Goal: Task Accomplishment & Management: Use online tool/utility

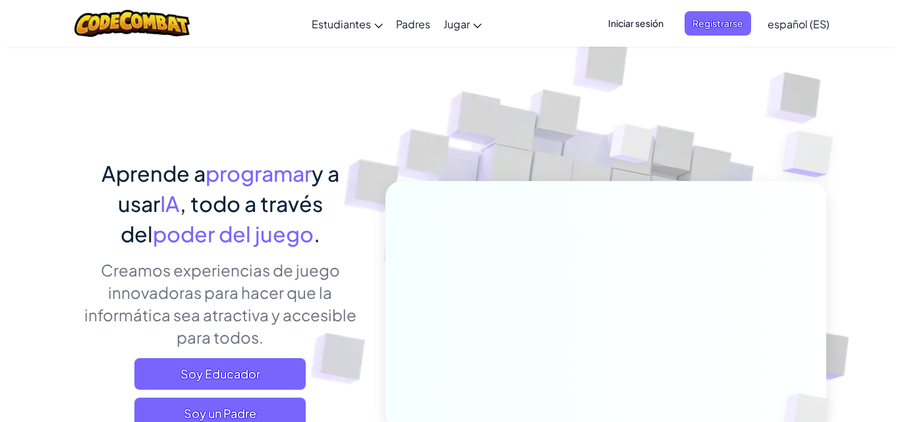
scroll to position [150, 0]
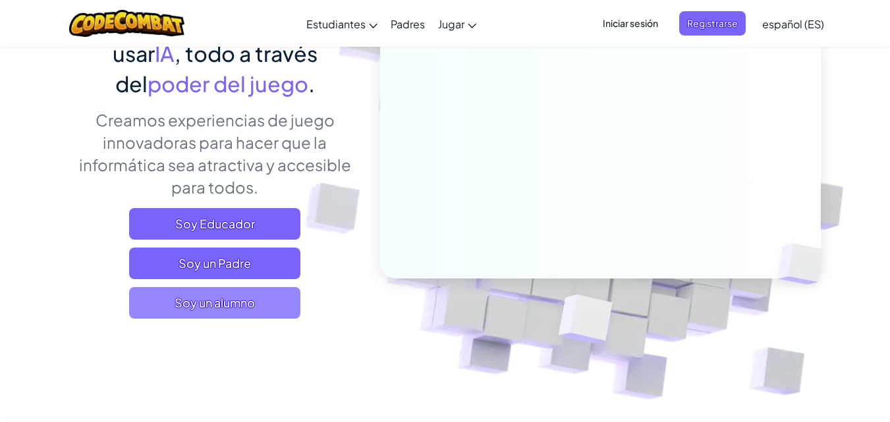
click at [225, 302] on span "Soy un alumno" at bounding box center [214, 303] width 171 height 32
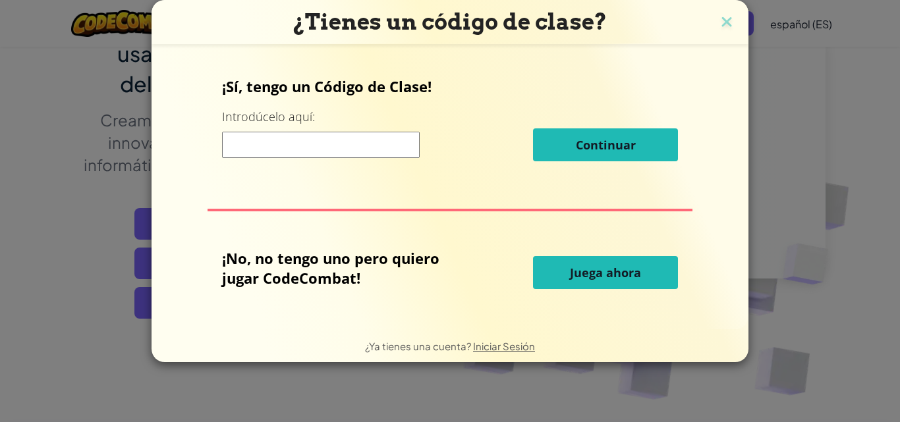
click at [566, 282] on button "Juega ahora" at bounding box center [605, 272] width 145 height 33
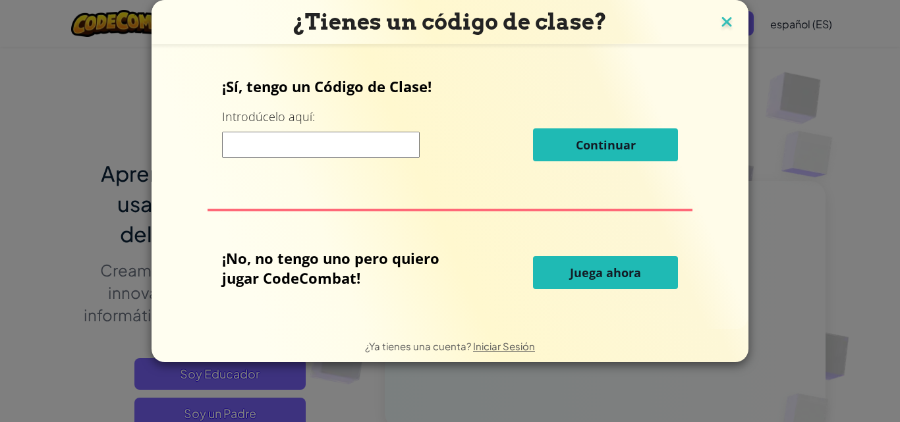
click at [733, 19] on img at bounding box center [726, 23] width 17 height 20
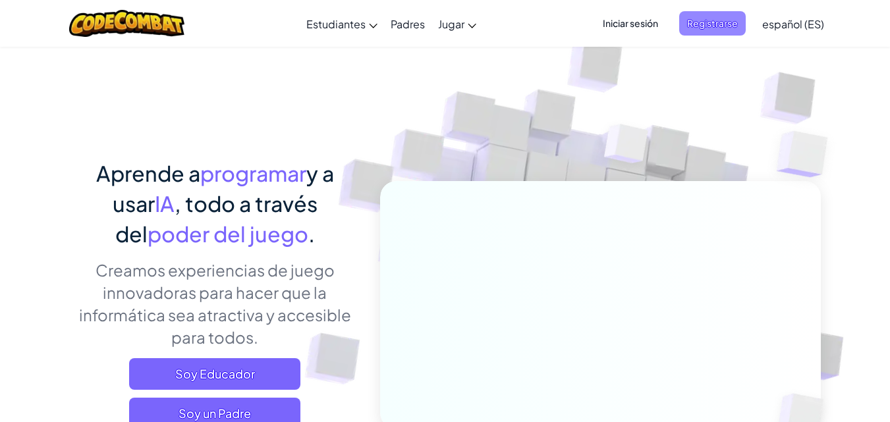
click at [689, 29] on span "Registrarse" at bounding box center [712, 23] width 67 height 24
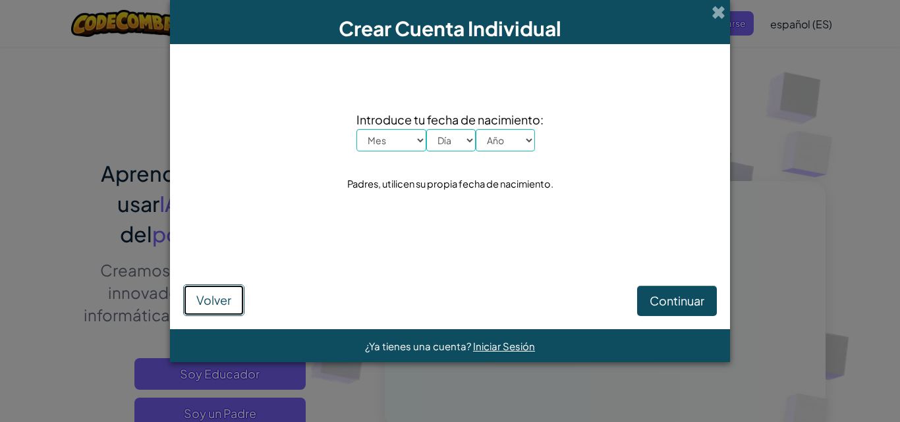
click at [223, 304] on span "Volver" at bounding box center [213, 300] width 35 height 15
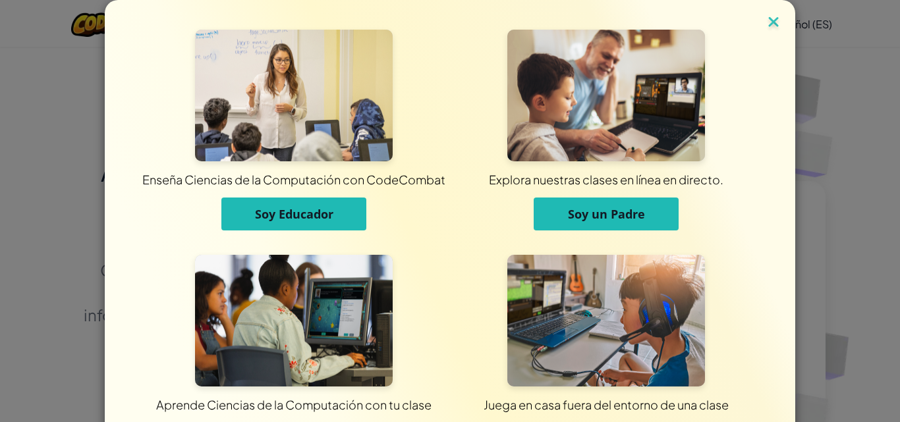
click at [765, 24] on img at bounding box center [773, 23] width 17 height 20
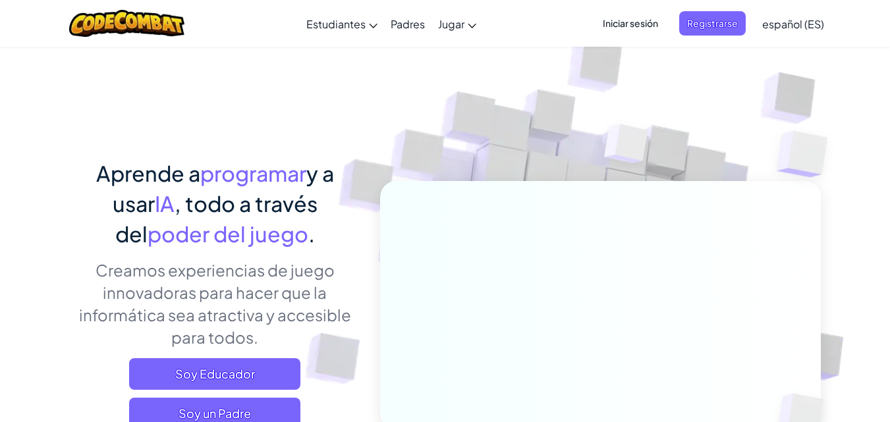
click at [663, 23] on span "Iniciar sesión" at bounding box center [630, 23] width 71 height 24
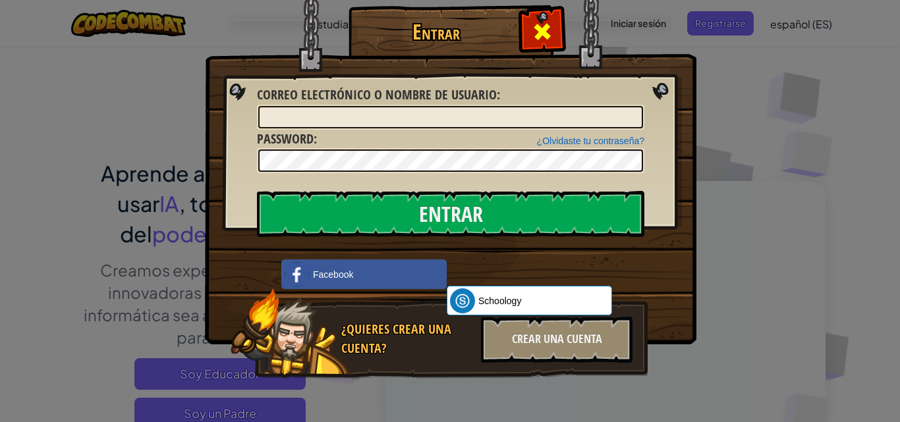
click at [538, 36] on span at bounding box center [542, 31] width 21 height 21
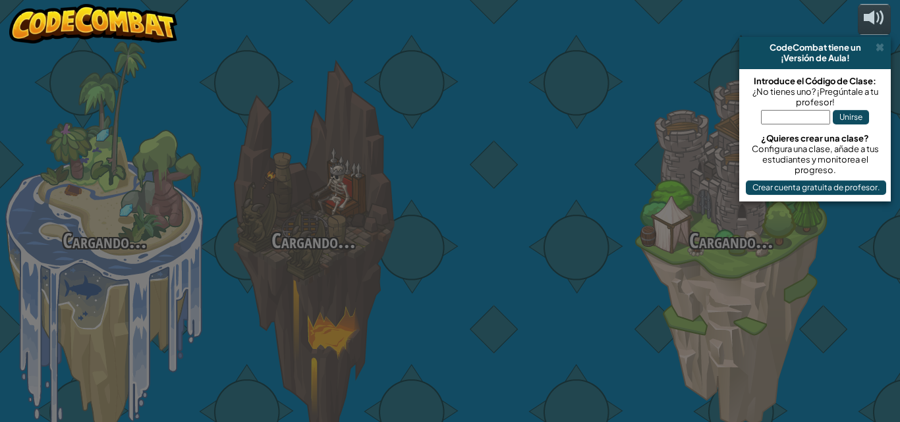
click at [679, 94] on div "Cargando... Cargando... Cargando... Cargando... Cargando... Cargando... Cargand…" at bounding box center [450, 211] width 900 height 422
select select "es-ES"
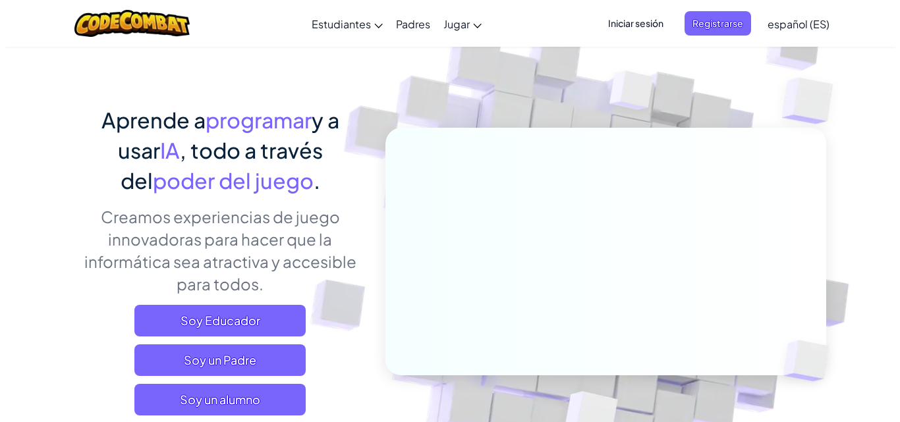
scroll to position [49, 0]
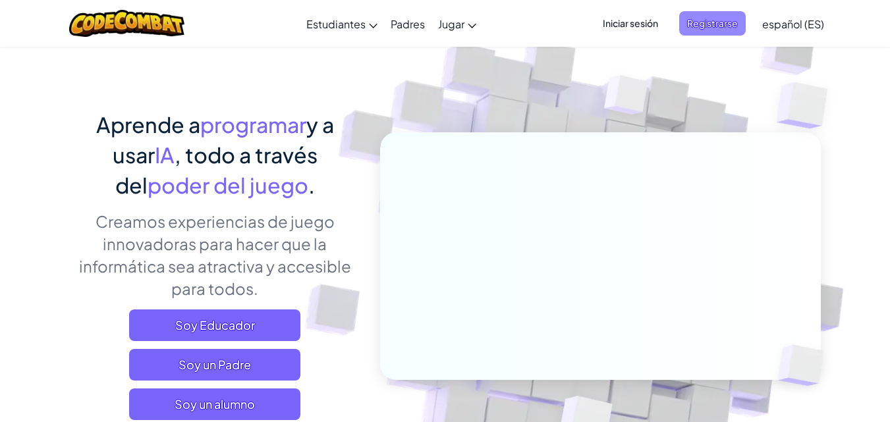
click at [706, 34] on span "Registrarse" at bounding box center [712, 23] width 67 height 24
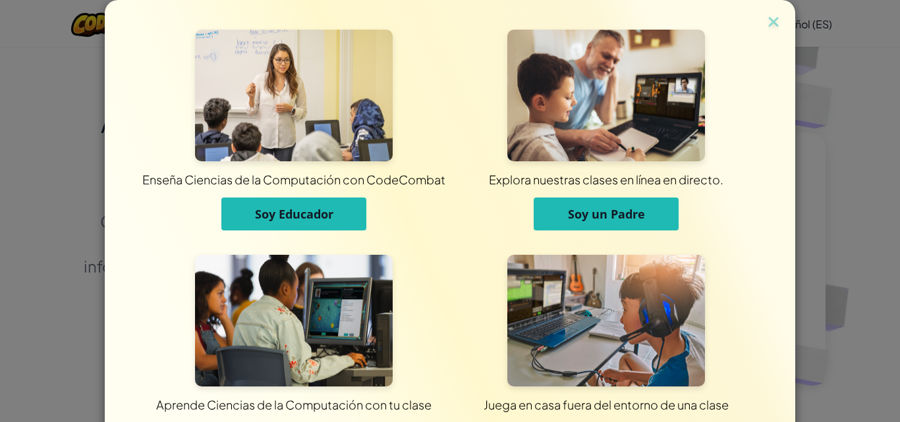
click at [765, 21] on img at bounding box center [773, 23] width 17 height 20
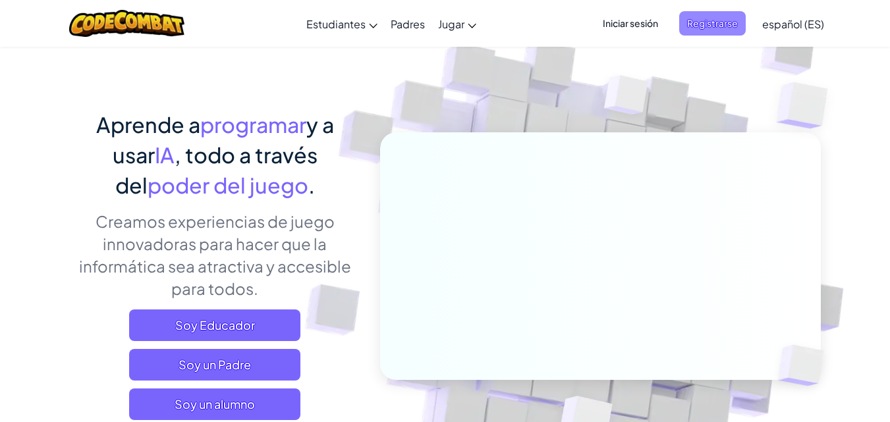
click at [740, 24] on span "Registrarse" at bounding box center [712, 23] width 67 height 24
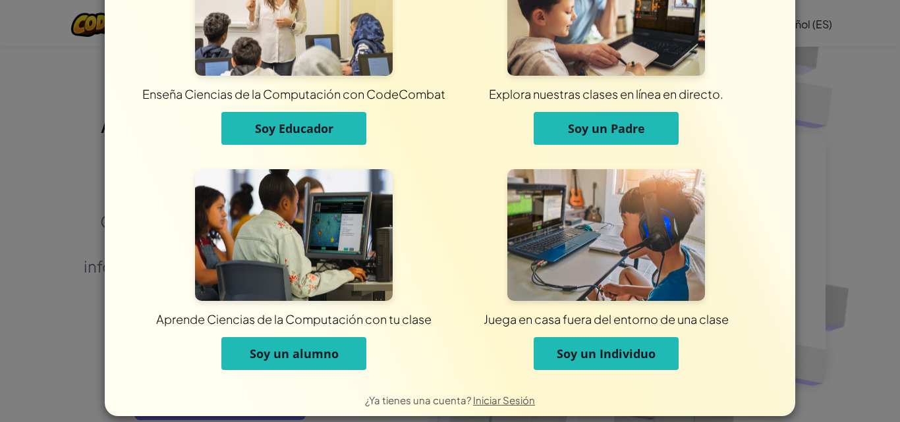
scroll to position [100, 0]
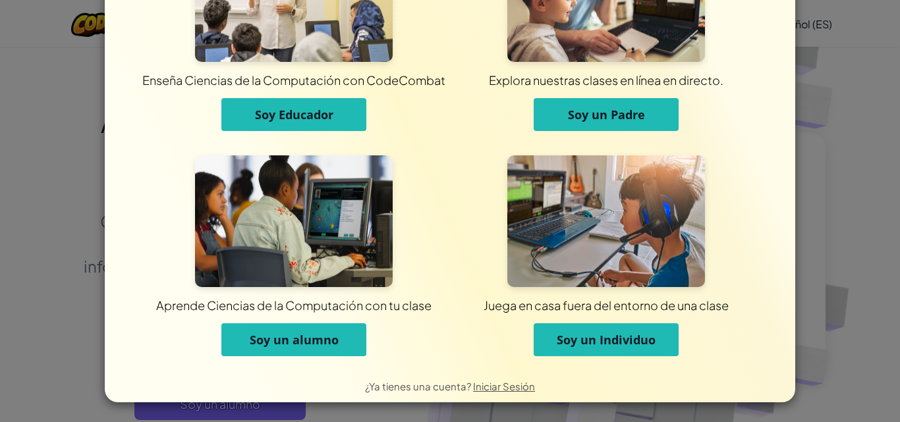
click at [276, 203] on img at bounding box center [294, 222] width 198 height 132
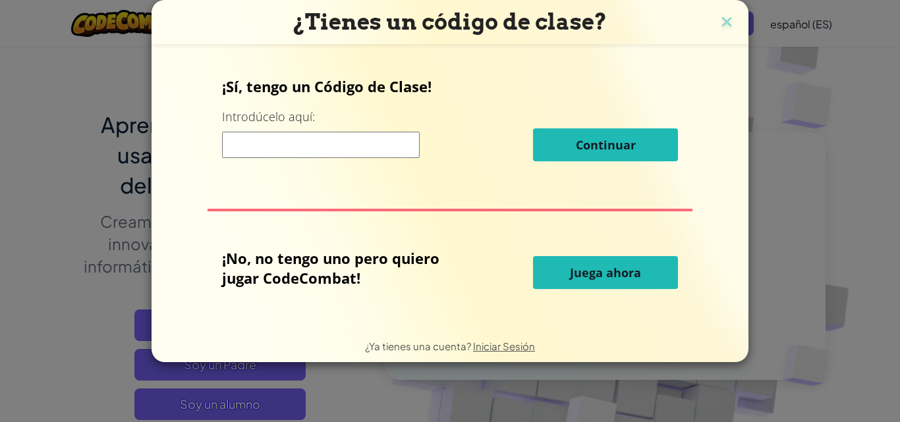
scroll to position [0, 0]
click at [558, 283] on button "Juega ahora" at bounding box center [605, 272] width 145 height 33
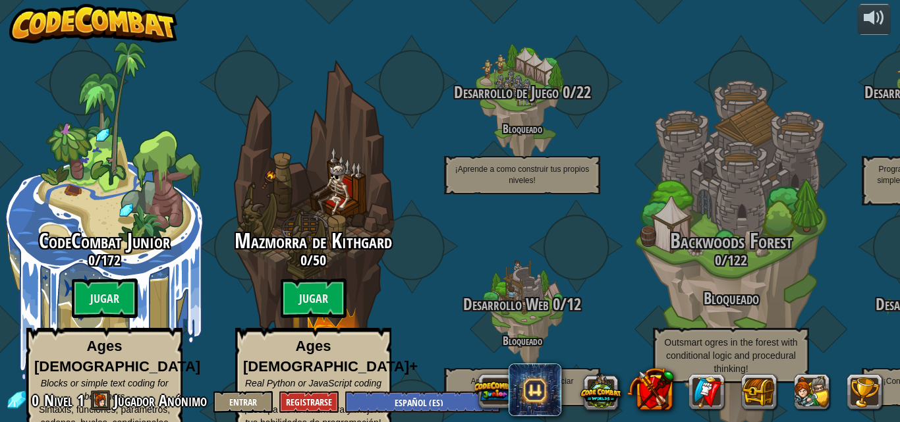
select select "es-ES"
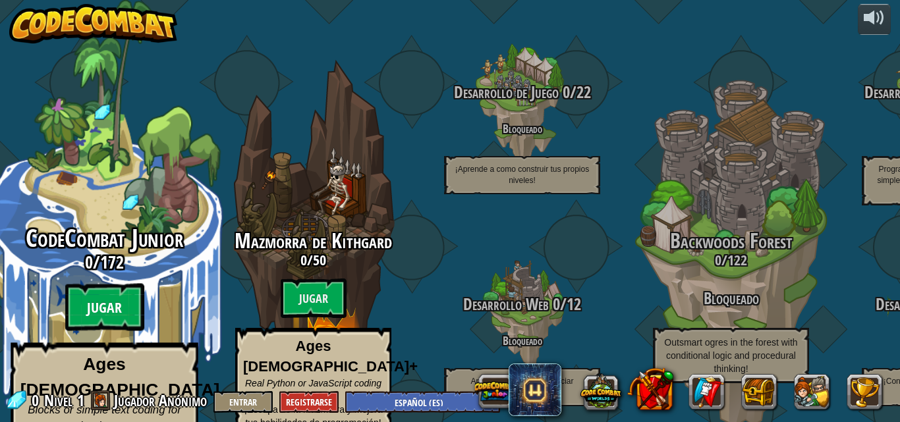
click at [113, 284] on btn "Jugar" at bounding box center [104, 307] width 79 height 47
select select "es-ES"
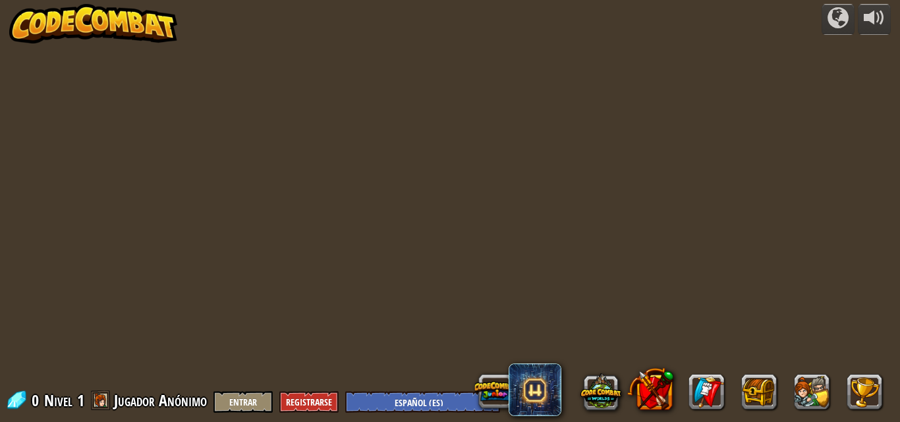
select select "es-ES"
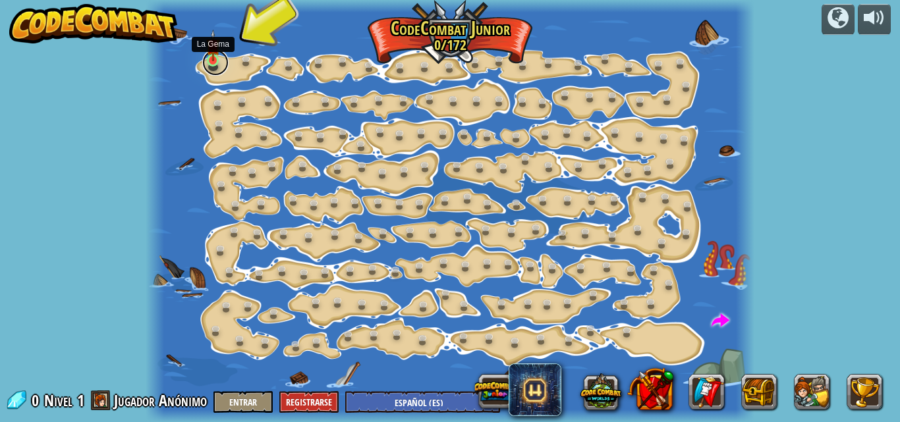
click at [216, 62] on link at bounding box center [215, 62] width 26 height 26
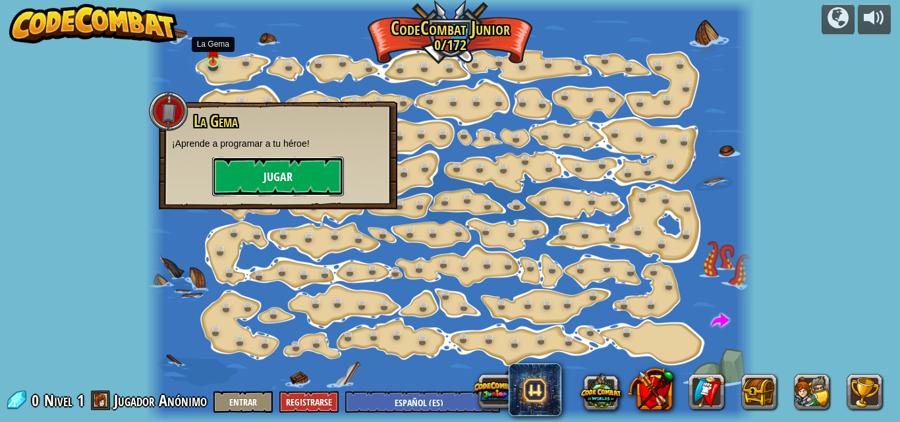
click at [296, 187] on button "Jugar" at bounding box center [278, 177] width 132 height 40
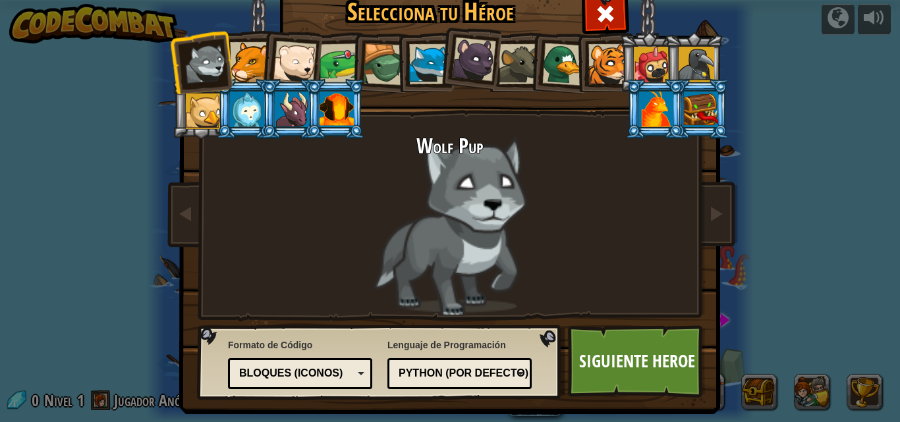
click at [560, 64] on div at bounding box center [563, 64] width 43 height 43
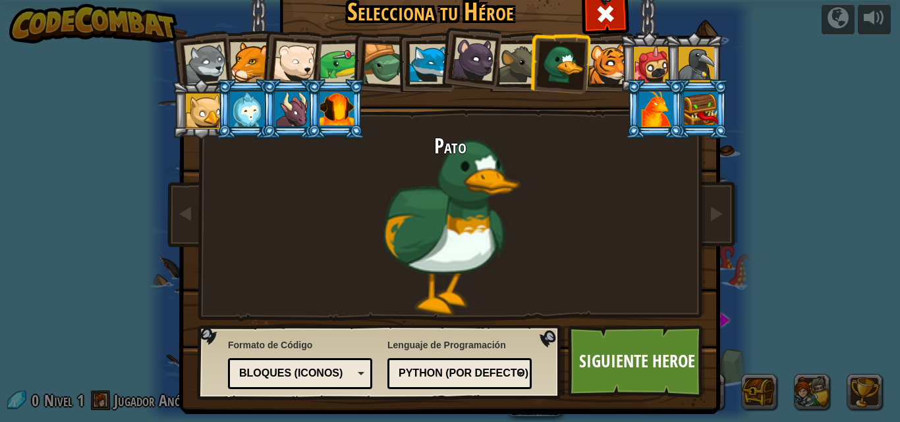
click at [687, 65] on div at bounding box center [697, 65] width 36 height 36
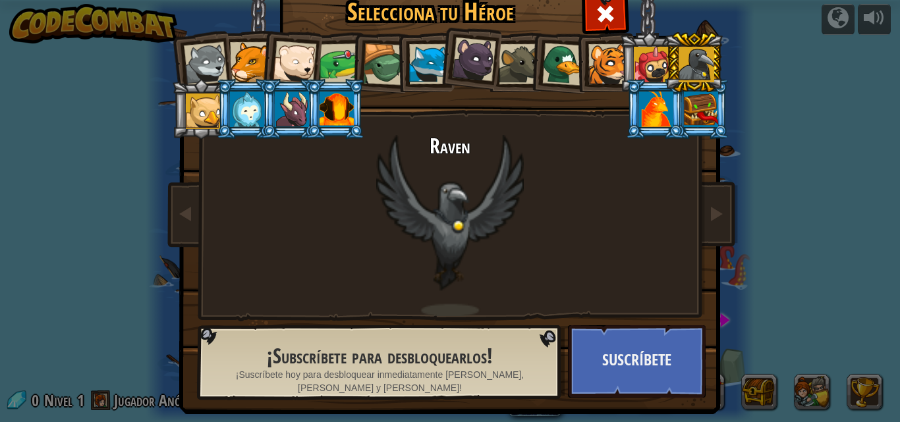
click at [376, 59] on div at bounding box center [384, 64] width 42 height 42
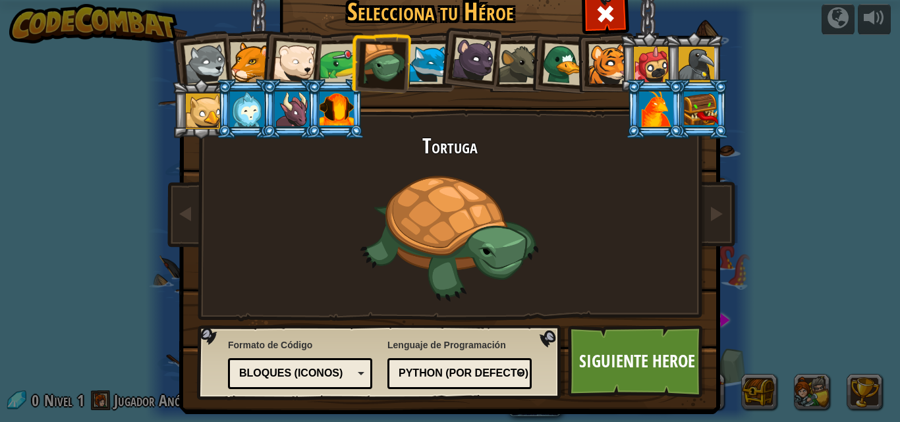
click at [232, 61] on div at bounding box center [250, 62] width 40 height 40
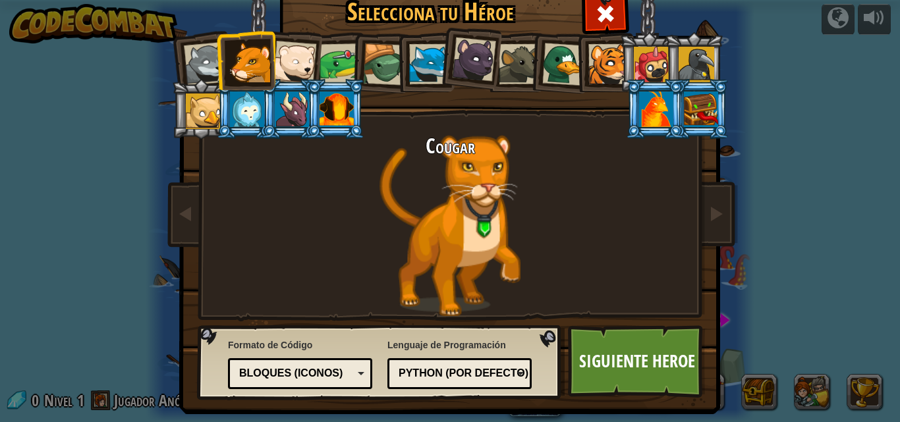
click at [283, 61] on div at bounding box center [294, 62] width 43 height 43
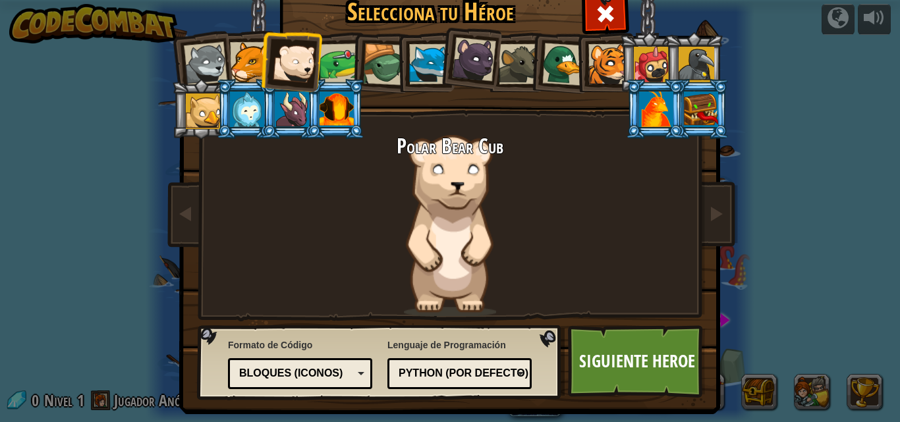
click at [332, 57] on div at bounding box center [340, 63] width 41 height 41
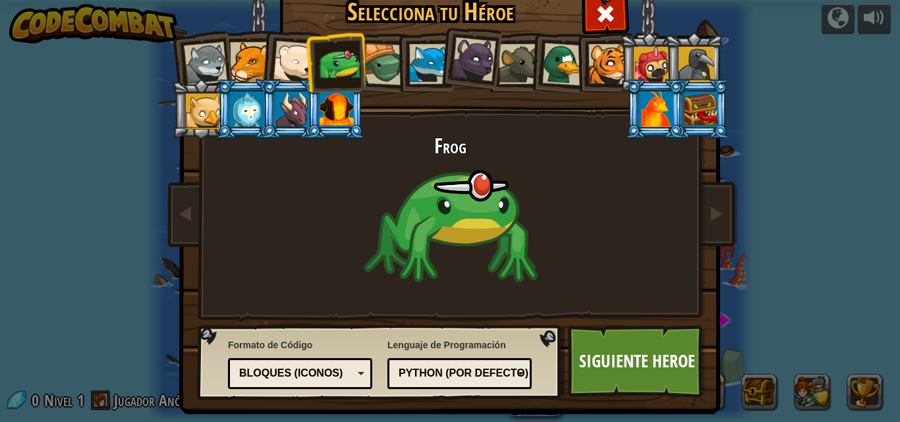
click at [342, 54] on div at bounding box center [340, 63] width 41 height 41
click at [409, 58] on div at bounding box center [429, 64] width 40 height 40
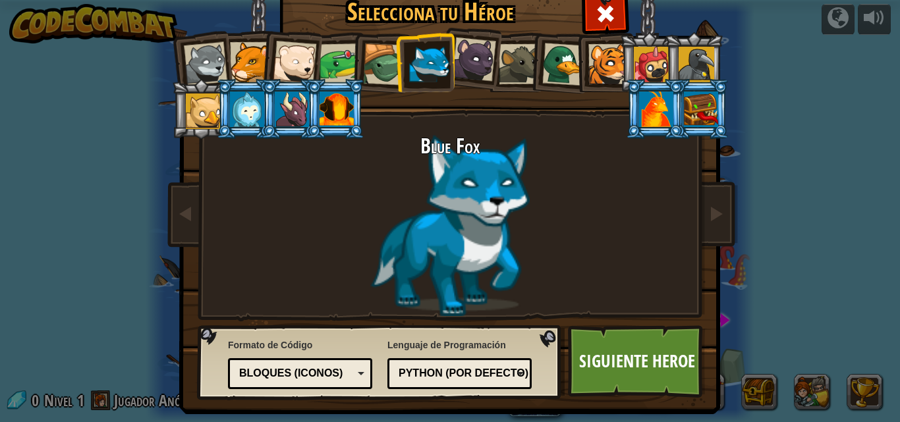
click at [396, 57] on li at bounding box center [424, 62] width 59 height 60
click at [395, 57] on li at bounding box center [424, 62] width 59 height 60
click at [387, 65] on div at bounding box center [384, 64] width 42 height 42
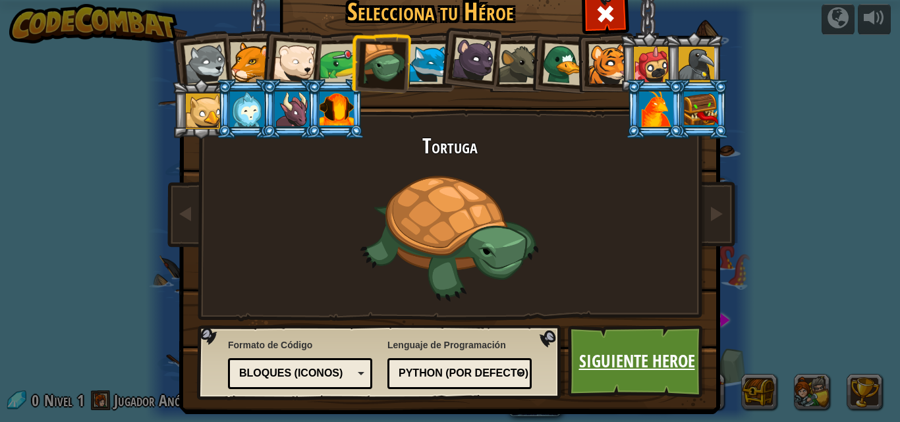
click at [593, 345] on link "Siguiente Heroe" at bounding box center [637, 362] width 138 height 72
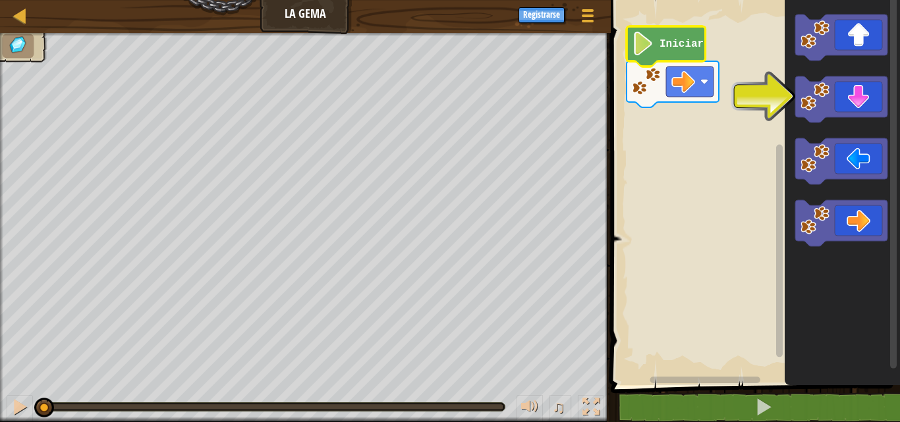
click at [668, 45] on text "Iniciar" at bounding box center [682, 44] width 44 height 12
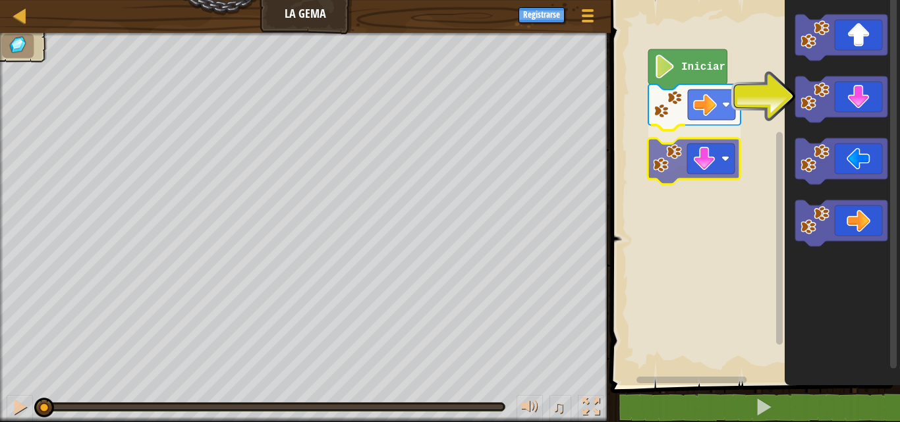
click at [693, 163] on div "Iniciar" at bounding box center [753, 189] width 293 height 392
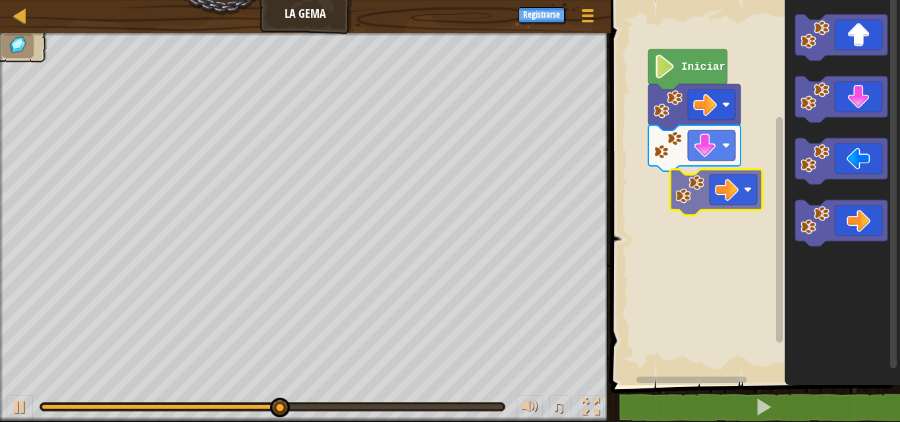
click at [674, 185] on div "Iniciar" at bounding box center [753, 189] width 293 height 392
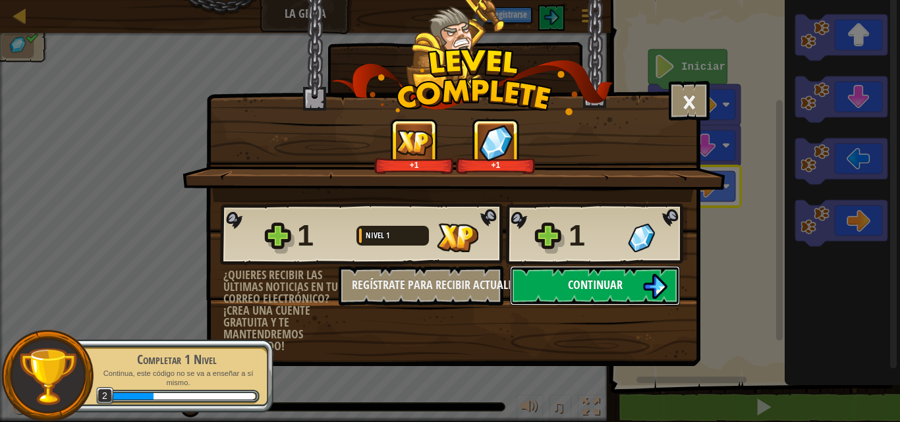
click at [523, 281] on button "Continuar" at bounding box center [595, 286] width 170 height 40
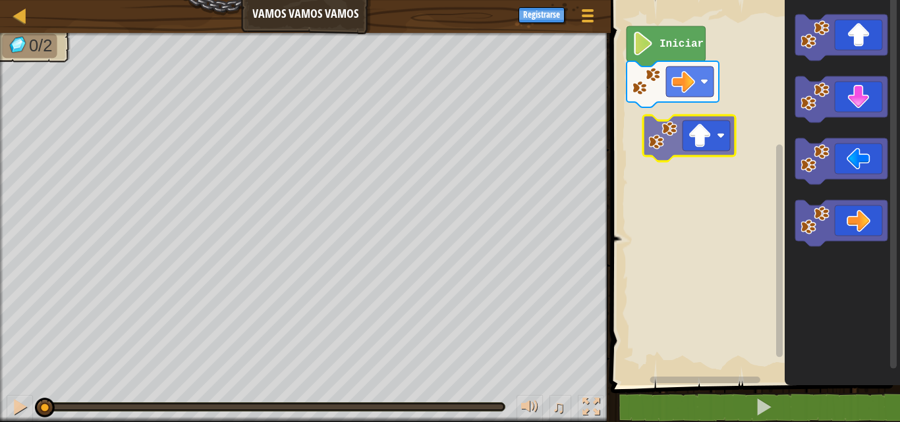
click at [664, 142] on div "Iniciar" at bounding box center [753, 189] width 293 height 392
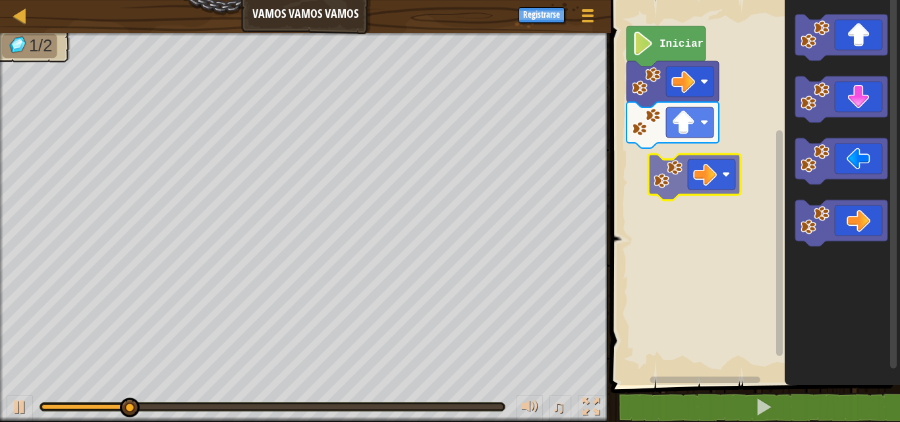
click at [665, 175] on div "Iniciar" at bounding box center [753, 189] width 293 height 392
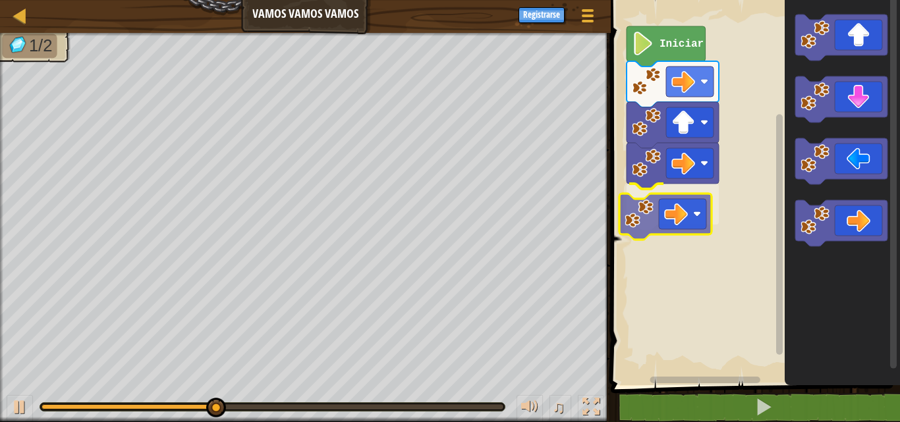
click at [668, 215] on div "Iniciar" at bounding box center [753, 189] width 293 height 392
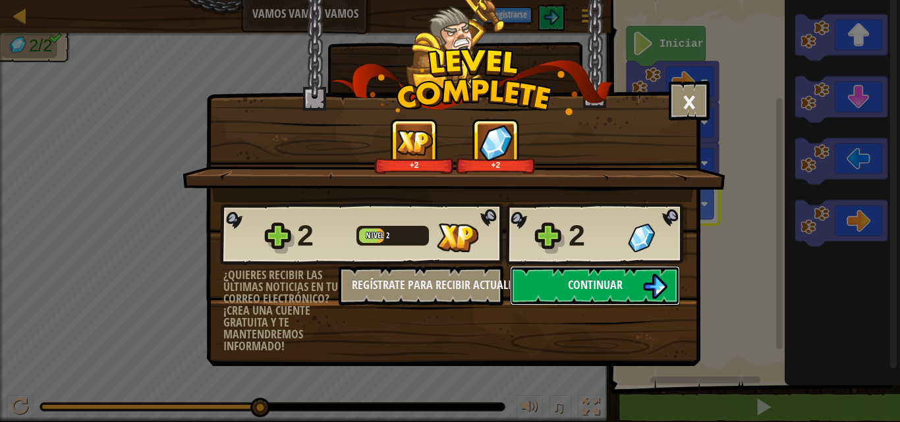
click at [583, 295] on button "Continuar" at bounding box center [595, 286] width 170 height 40
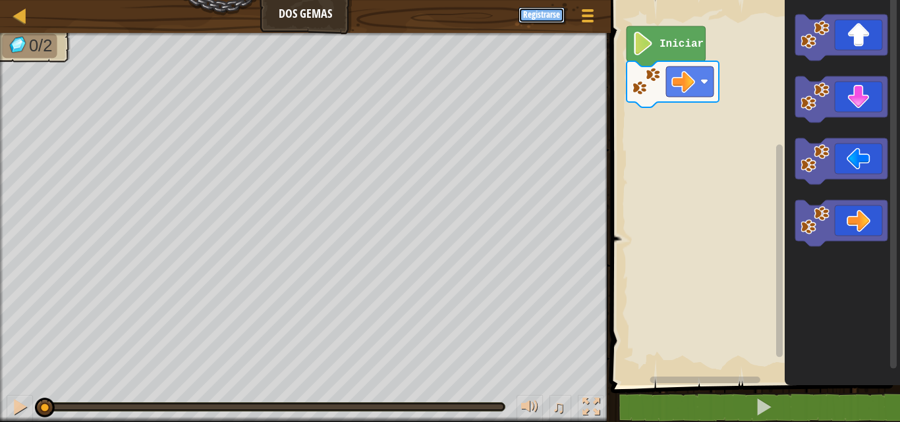
click at [551, 11] on button "Registrarse" at bounding box center [542, 15] width 46 height 16
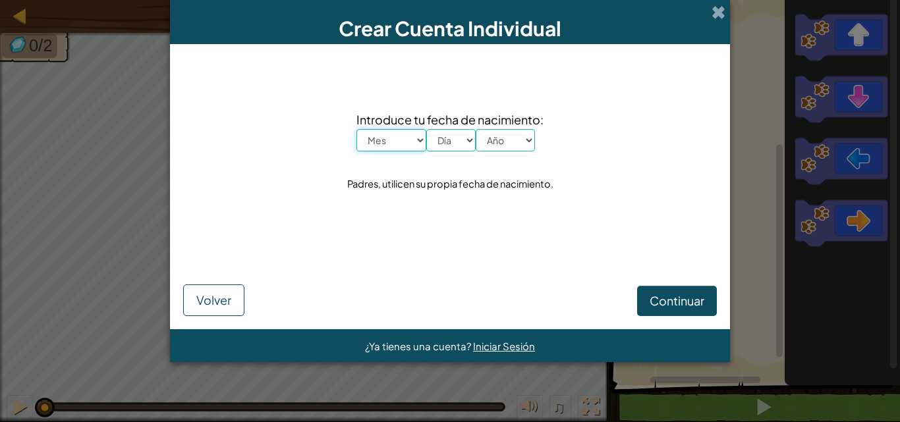
click at [394, 136] on select "Mes Enero Febrero Órdenes de marcha Abril Mayo Junio Julio Agosto Septiembre Oc…" at bounding box center [392, 140] width 70 height 22
select select "1"
click at [357, 129] on select "Mes Enero Febrero Órdenes de marcha Abril Mayo Junio Julio Agosto Septiembre Oc…" at bounding box center [392, 140] width 70 height 22
click at [451, 142] on select "Día 1 2 3 4 5 6 7 8 9 10 11 12 13 14 15 16 17 18 19 20 21 22 23 24 25 26 27 28 …" at bounding box center [450, 140] width 49 height 22
select select "18"
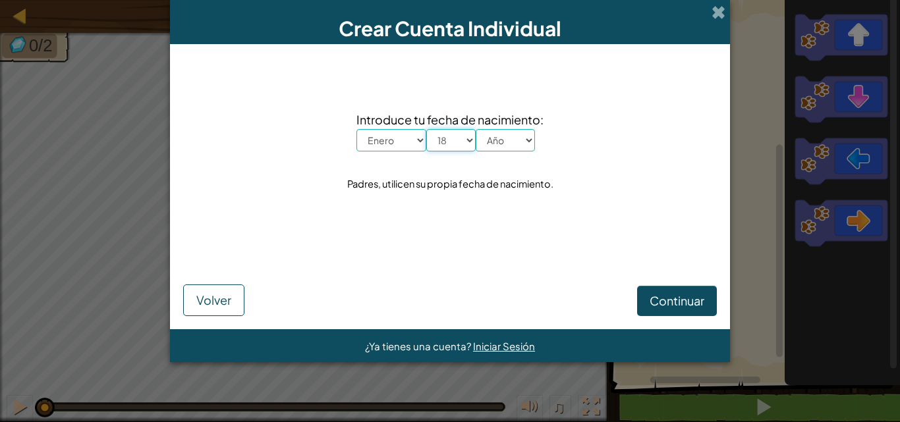
click at [426, 129] on select "Día 1 2 3 4 5 6 7 8 9 10 11 12 13 14 15 16 17 18 19 20 21 22 23 24 25 26 27 28 …" at bounding box center [450, 140] width 49 height 22
click at [498, 150] on select "Año 2025 2024 2023 2022 2021 2020 2019 2018 2017 2016 2015 2014 2013 2012 2011 …" at bounding box center [505, 140] width 59 height 22
select select "2014"
click at [476, 129] on select "Año 2025 2024 2023 2022 2021 2020 2019 2018 2017 2016 2015 2014 2013 2012 2011 …" at bounding box center [505, 140] width 59 height 22
drag, startPoint x: 656, startPoint y: 311, endPoint x: 657, endPoint y: 290, distance: 21.1
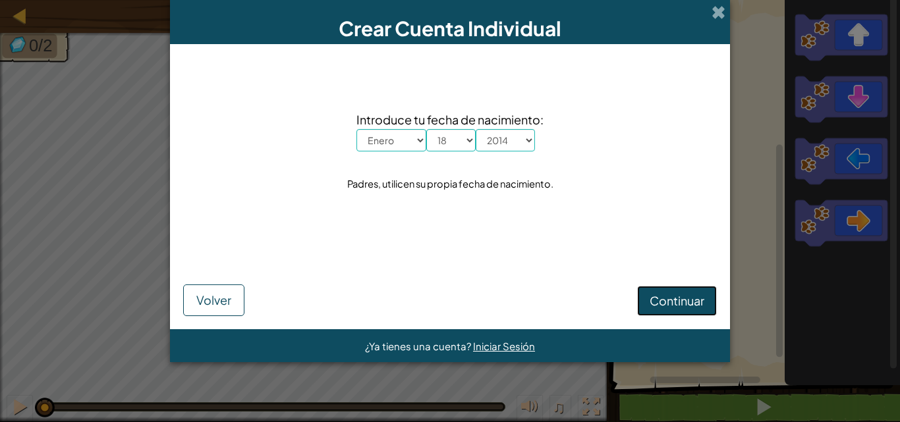
click at [657, 290] on button "Continuar" at bounding box center [677, 301] width 80 height 30
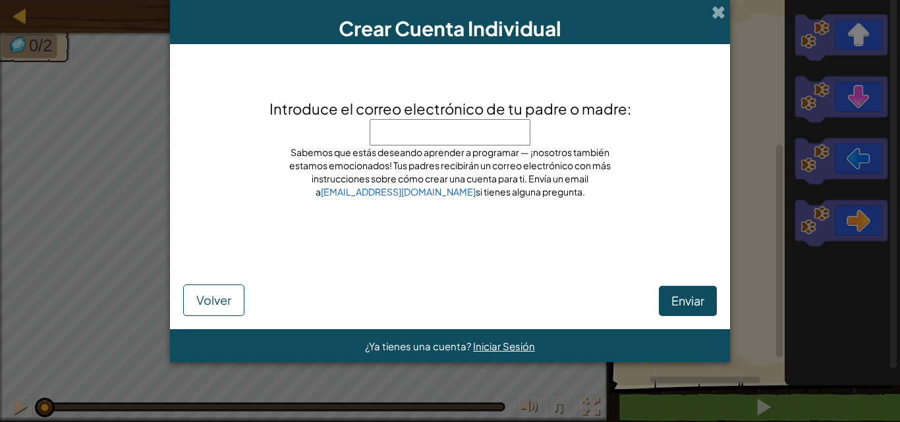
click at [657, 290] on div "Enviar Volver" at bounding box center [450, 287] width 534 height 59
click at [660, 296] on button "Enviar" at bounding box center [688, 301] width 58 height 30
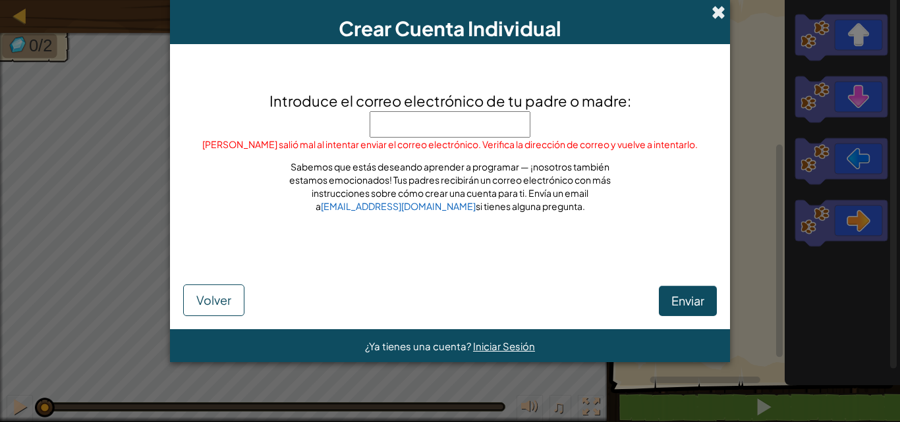
click at [720, 15] on span at bounding box center [719, 12] width 14 height 14
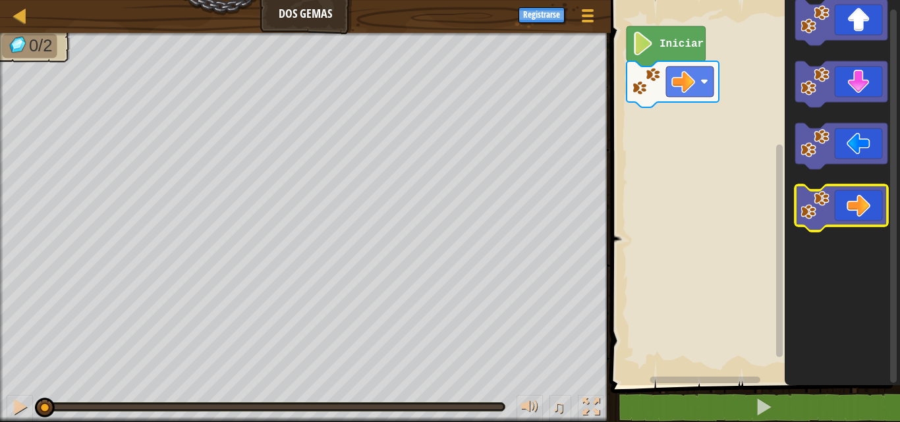
click at [818, 206] on image "Espacio de trabajo de Blockly" at bounding box center [815, 205] width 29 height 29
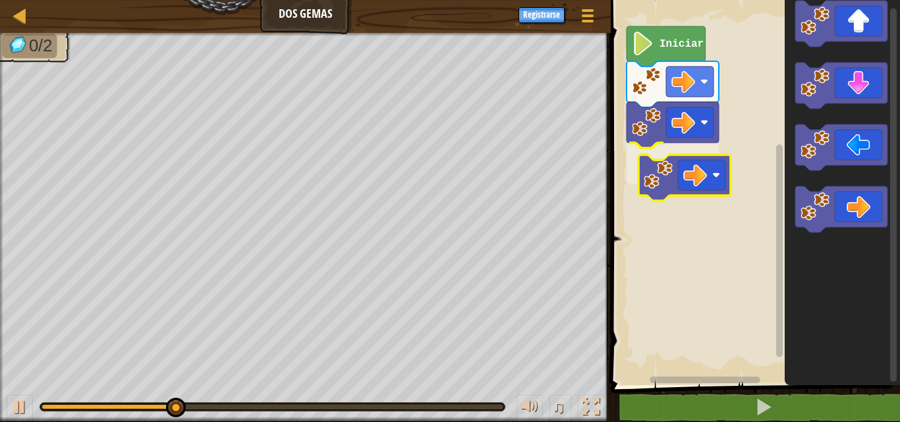
click at [661, 171] on div "Iniciar" at bounding box center [753, 189] width 293 height 392
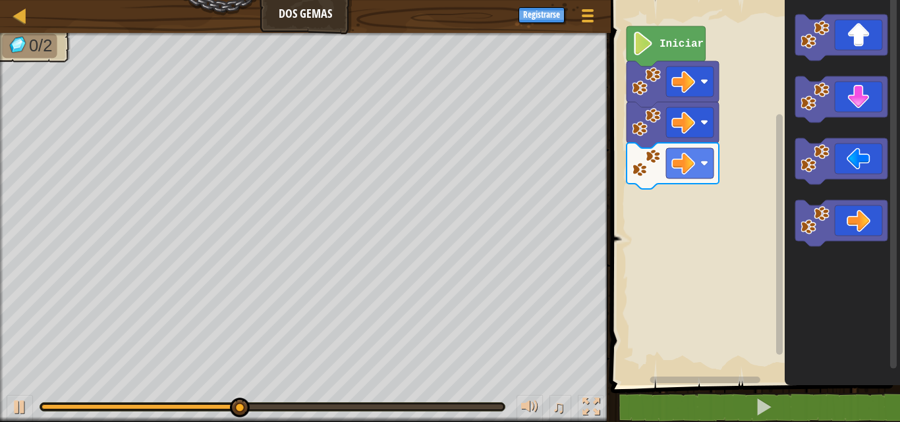
click at [807, 44] on g "Espacio de trabajo de Blockly" at bounding box center [841, 37] width 92 height 46
click at [809, 50] on g "Espacio de trabajo de Blockly" at bounding box center [841, 37] width 92 height 46
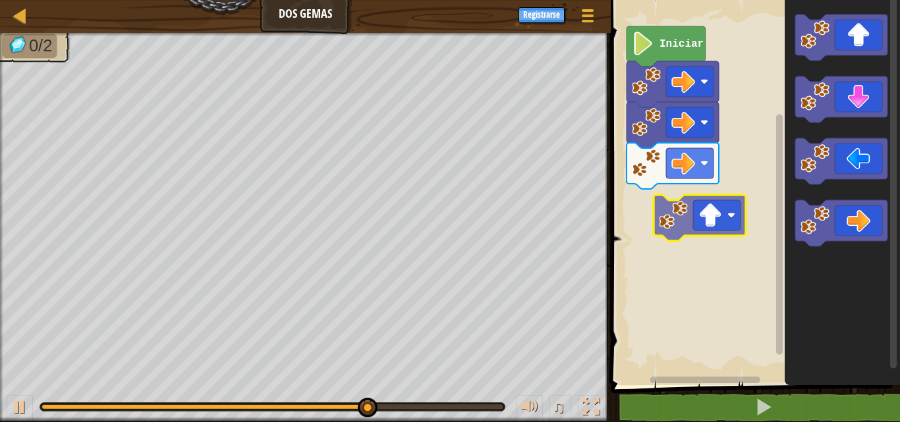
click at [666, 236] on div "Iniciar" at bounding box center [753, 189] width 293 height 392
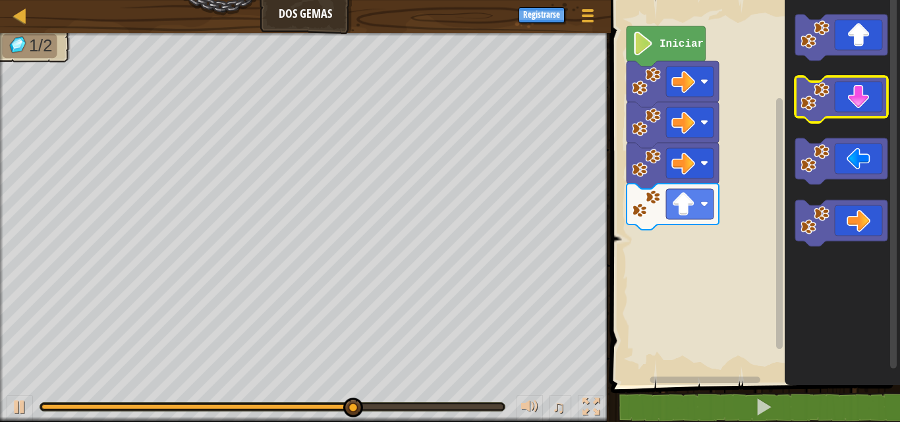
click at [788, 105] on icon "Espacio de trabajo de Blockly" at bounding box center [842, 189] width 115 height 392
click at [804, 107] on icon "Espacio de trabajo de Blockly" at bounding box center [842, 189] width 115 height 392
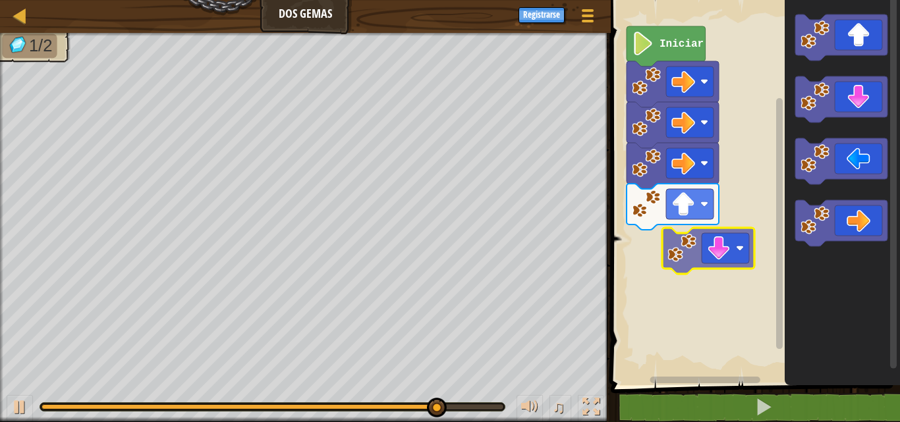
click at [657, 277] on div "Iniciar" at bounding box center [753, 189] width 293 height 392
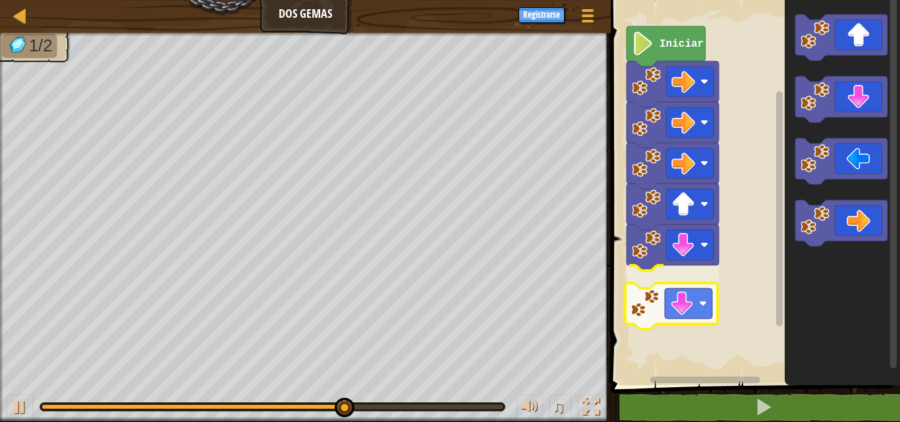
click at [635, 331] on div "Iniciar" at bounding box center [753, 189] width 293 height 392
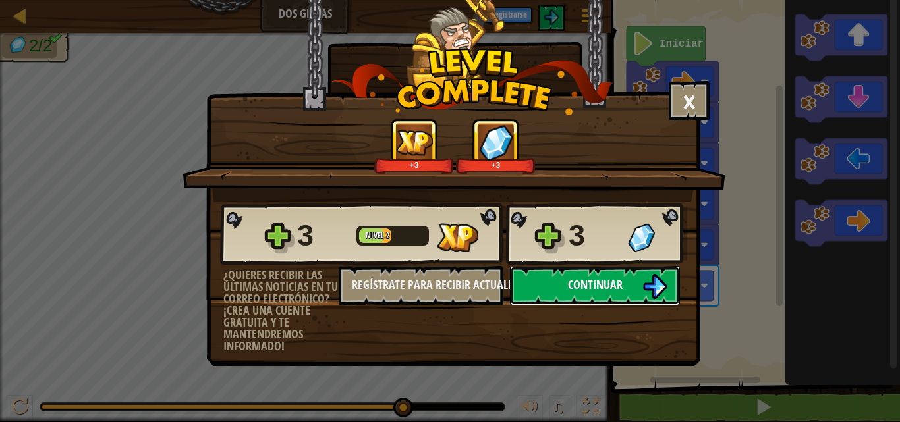
click at [627, 304] on button "Continuar" at bounding box center [595, 286] width 170 height 40
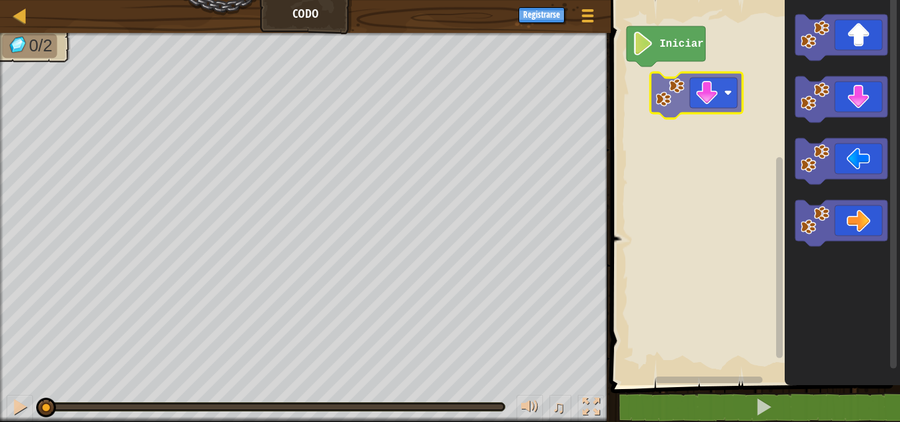
click at [656, 89] on div "Iniciar" at bounding box center [753, 189] width 293 height 392
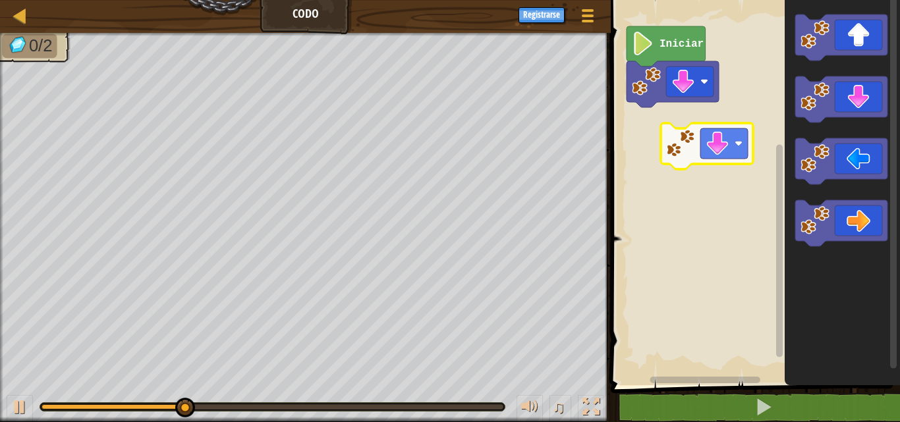
click at [670, 133] on div "Iniciar" at bounding box center [753, 189] width 293 height 392
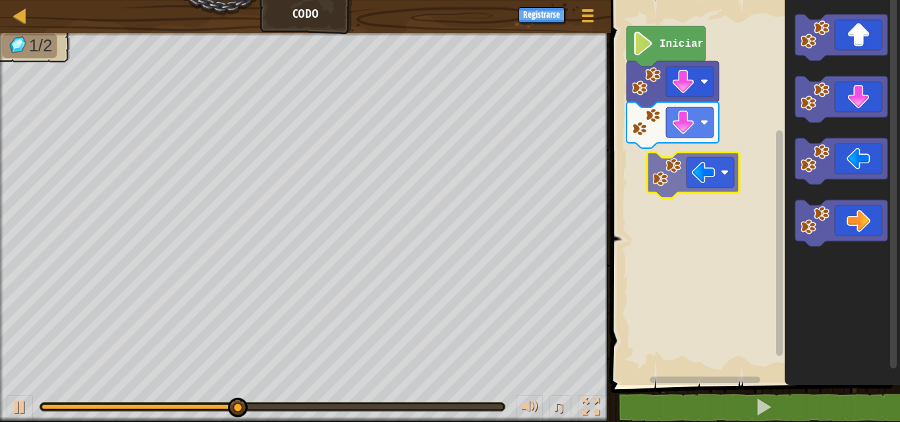
click at [651, 163] on div "Iniciar" at bounding box center [753, 189] width 293 height 392
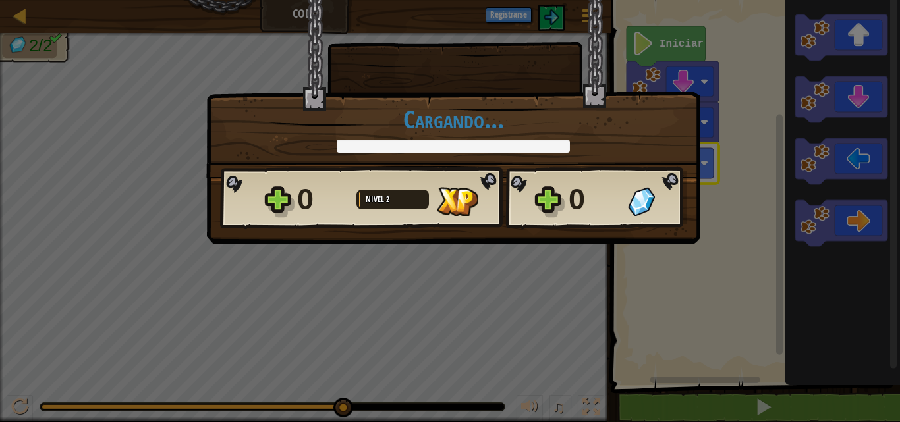
click at [601, 186] on div "0" at bounding box center [594, 200] width 51 height 42
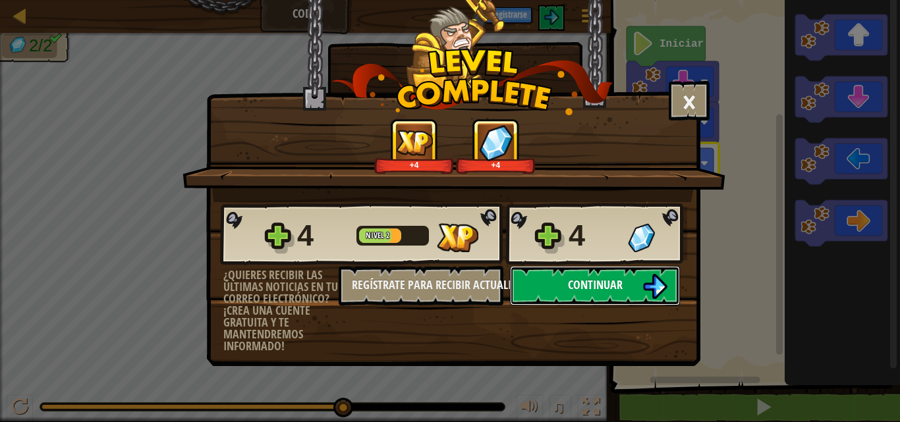
click at [579, 284] on span "Continuar" at bounding box center [595, 285] width 55 height 16
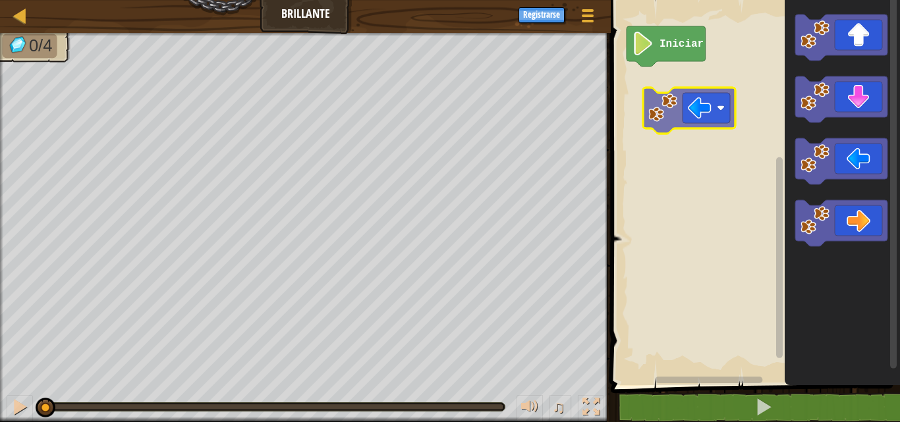
click at [664, 89] on div "Iniciar" at bounding box center [753, 189] width 293 height 392
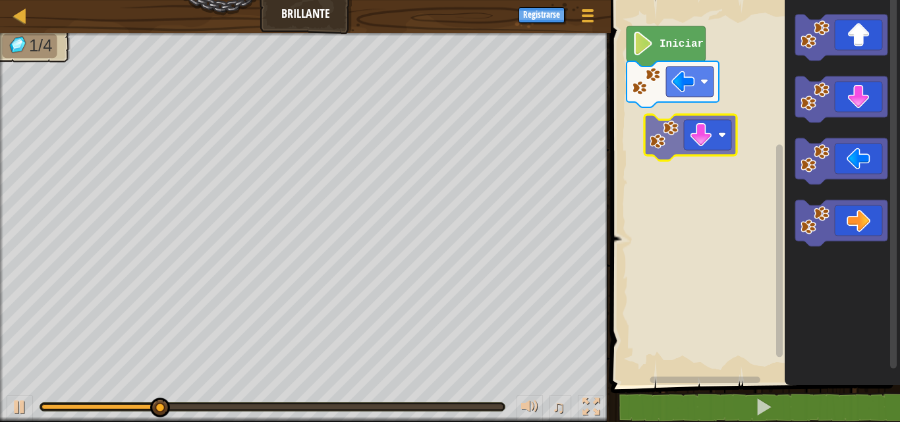
click at [651, 136] on div "Iniciar" at bounding box center [753, 189] width 293 height 392
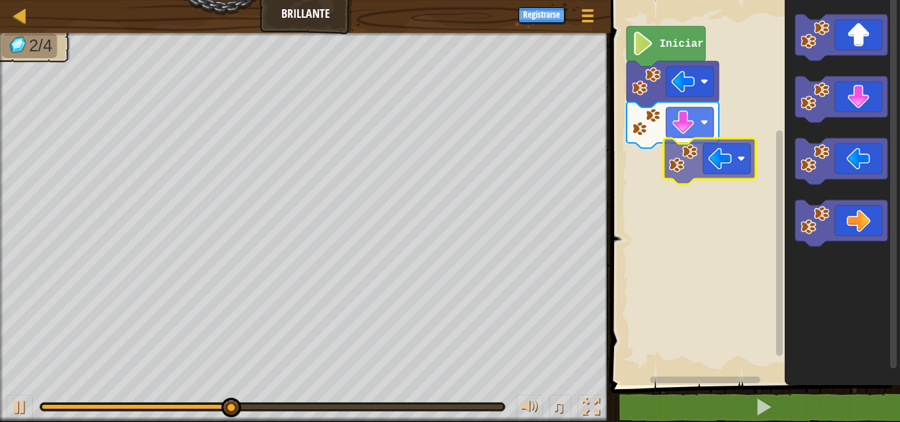
click at [691, 158] on div "Iniciar" at bounding box center [753, 189] width 293 height 392
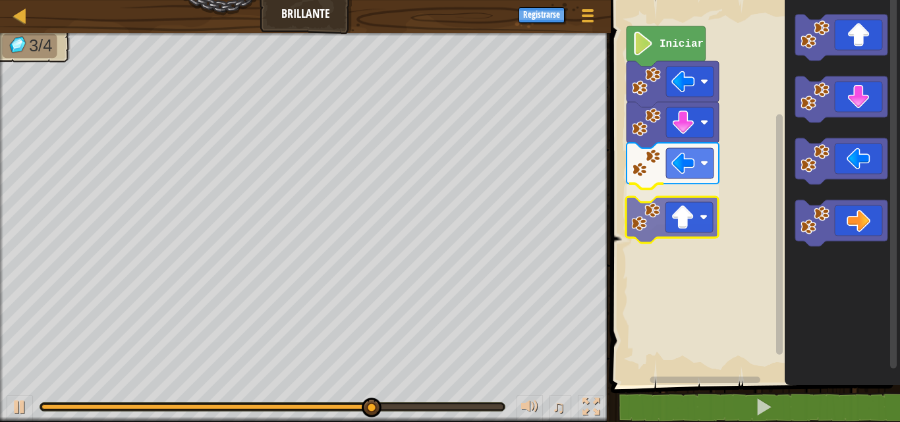
click at [654, 219] on div "Iniciar" at bounding box center [753, 189] width 293 height 392
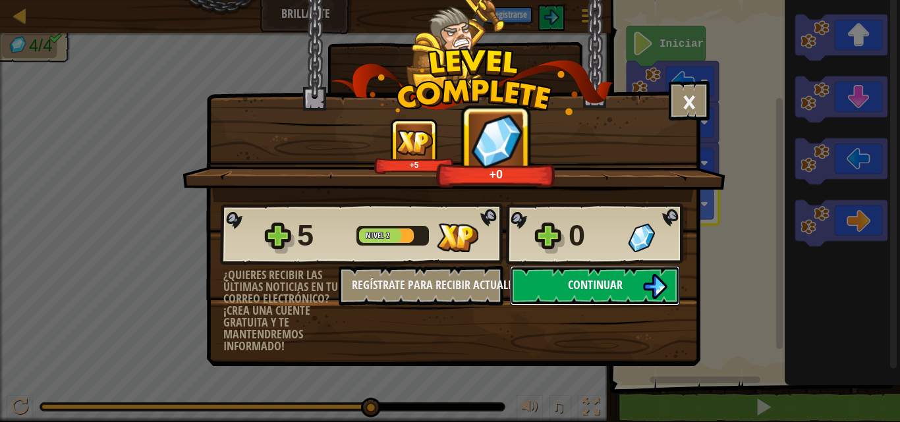
click at [631, 277] on button "Continuar" at bounding box center [595, 286] width 170 height 40
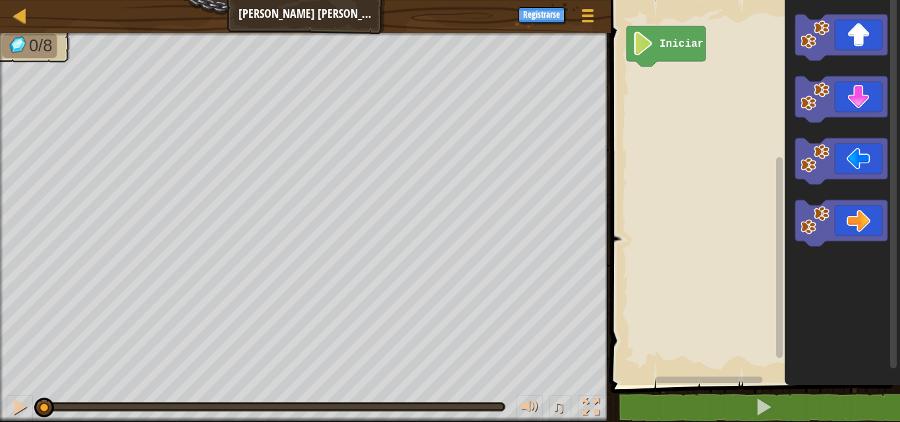
click at [824, 37] on image "Espacio de trabajo de Blockly" at bounding box center [815, 34] width 29 height 29
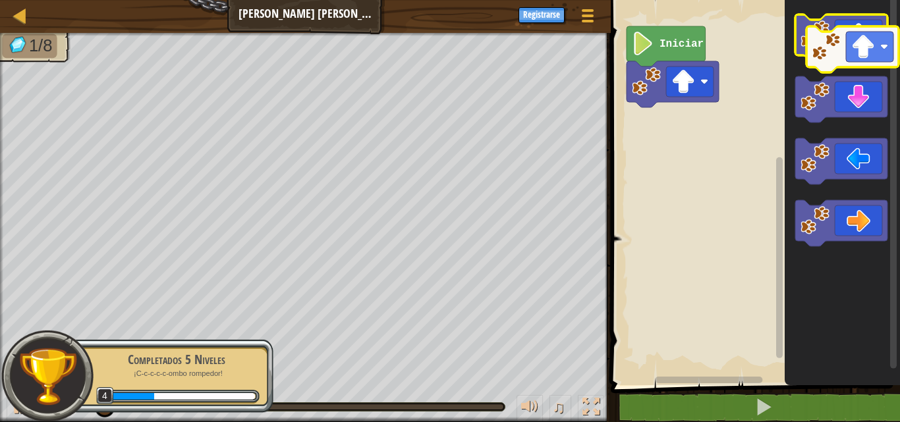
click at [834, 46] on g "Espacio de trabajo de Blockly" at bounding box center [841, 37] width 92 height 46
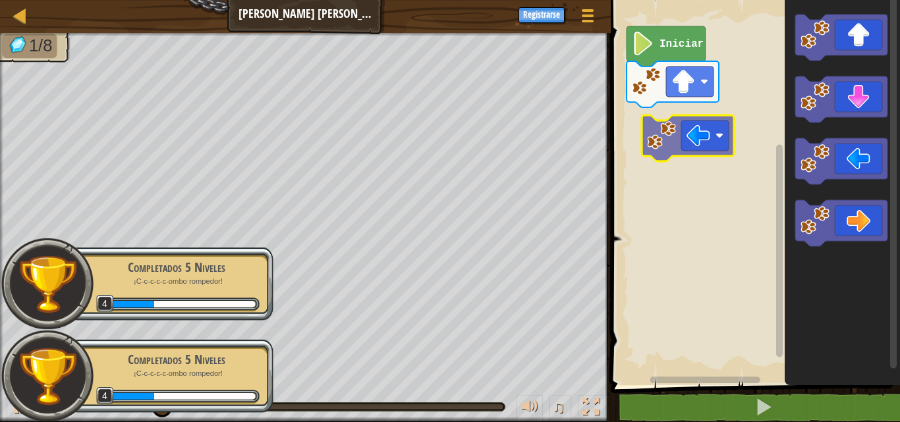
click at [673, 119] on div "Iniciar" at bounding box center [753, 189] width 293 height 392
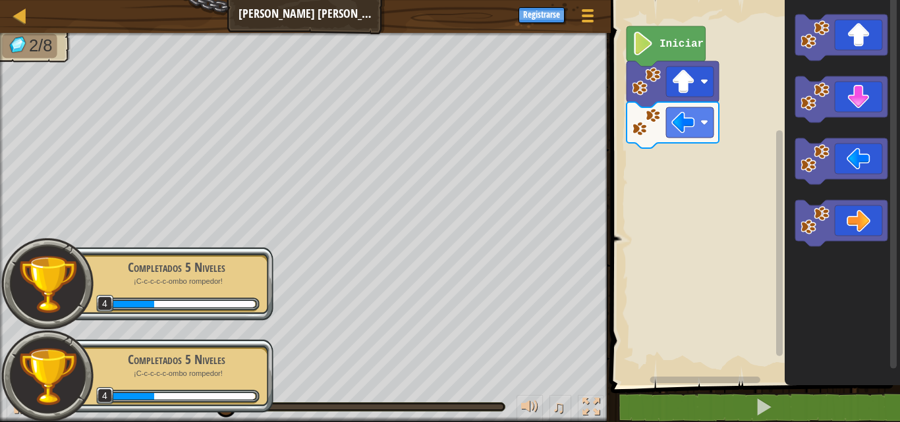
click at [805, 108] on image "Espacio de trabajo de Blockly" at bounding box center [815, 96] width 29 height 29
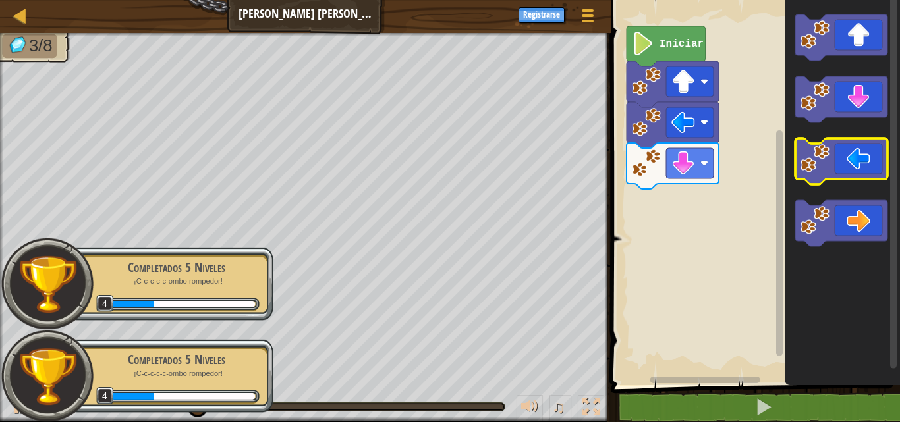
click at [805, 174] on g "Espacio de trabajo de Blockly" at bounding box center [841, 130] width 92 height 232
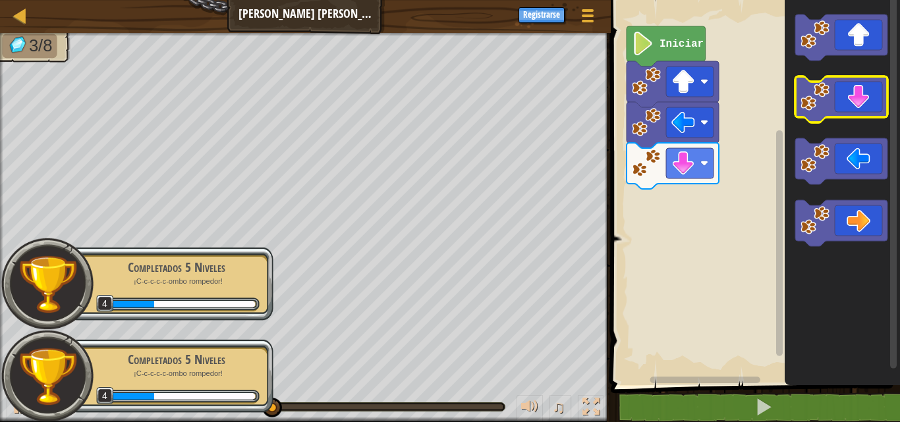
click at [815, 101] on image "Espacio de trabajo de Blockly" at bounding box center [815, 96] width 29 height 29
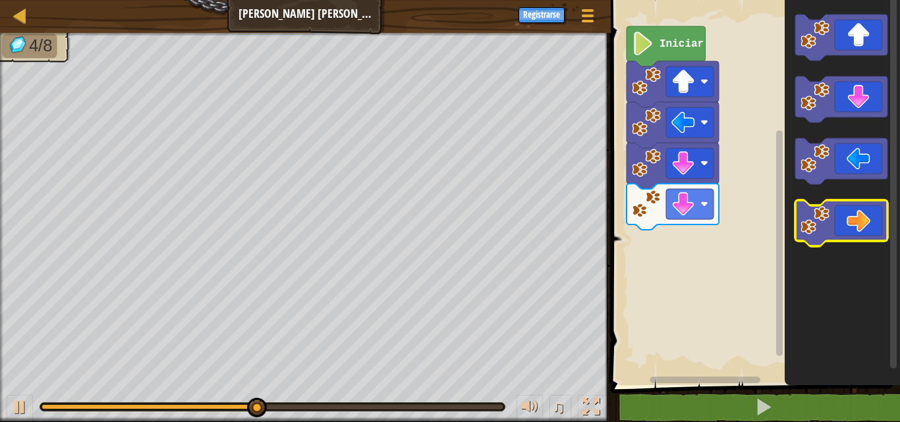
click at [826, 217] on image "Espacio de trabajo de Blockly" at bounding box center [815, 220] width 29 height 29
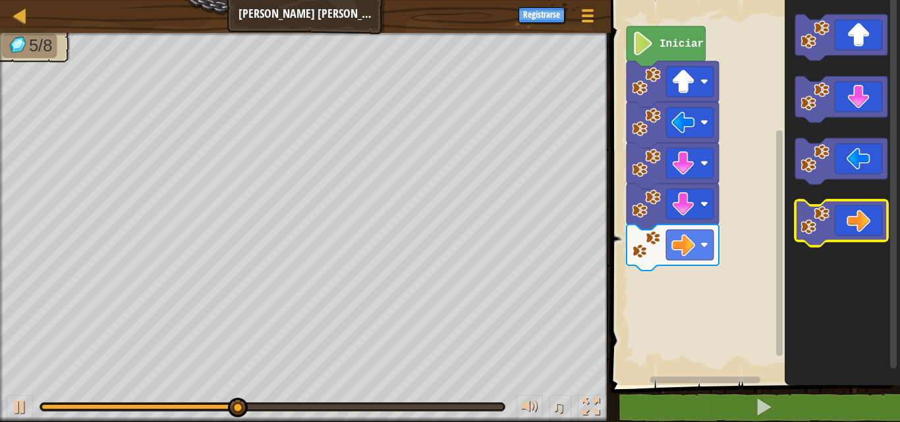
click at [826, 217] on image "Espacio de trabajo de Blockly" at bounding box center [815, 220] width 29 height 29
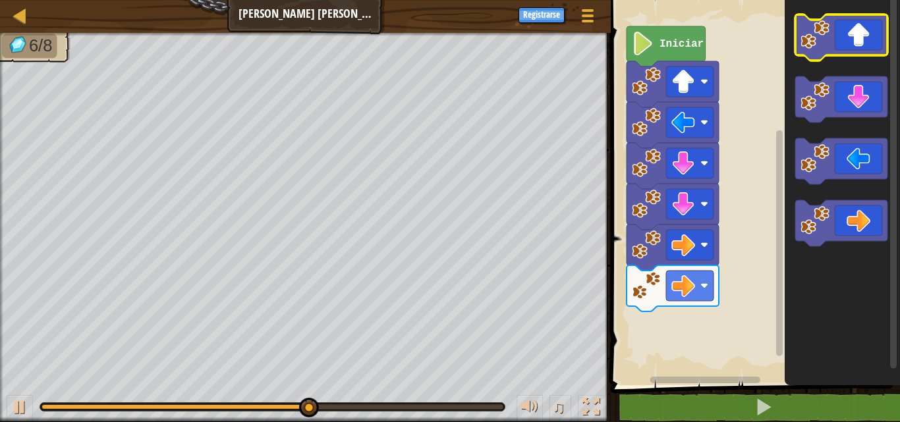
click at [813, 56] on icon "Espacio de trabajo de Blockly" at bounding box center [841, 37] width 92 height 46
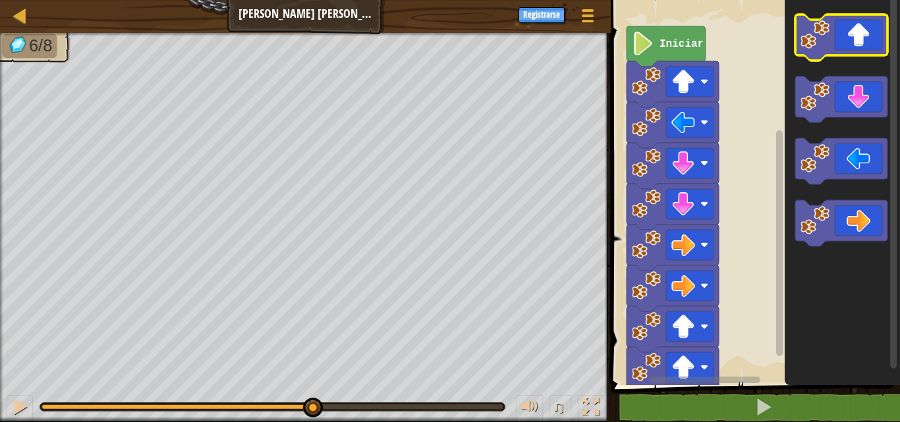
click at [813, 56] on icon "Espacio de trabajo de Blockly" at bounding box center [841, 37] width 92 height 46
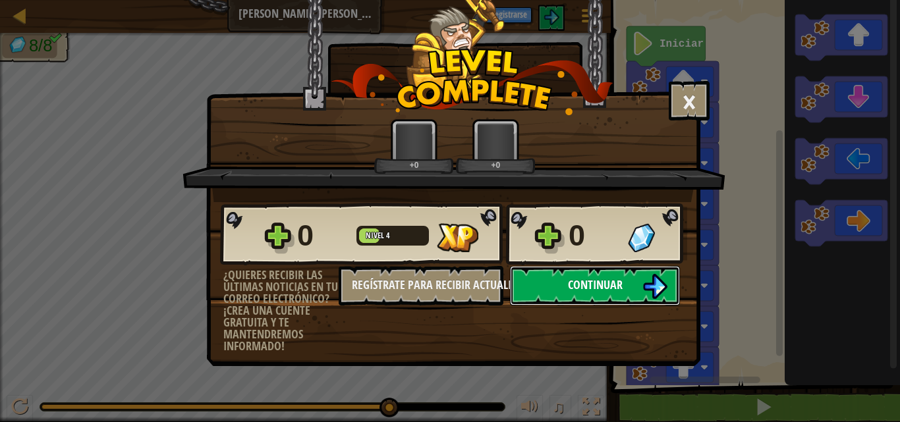
drag, startPoint x: 646, startPoint y: 375, endPoint x: 565, endPoint y: 301, distance: 110.1
click at [565, 1] on body "Mapa Cuadrado de Gemas Menú del Juego Registrarse 1 ההההההההההההההההההההההההההה…" at bounding box center [450, 0] width 900 height 1
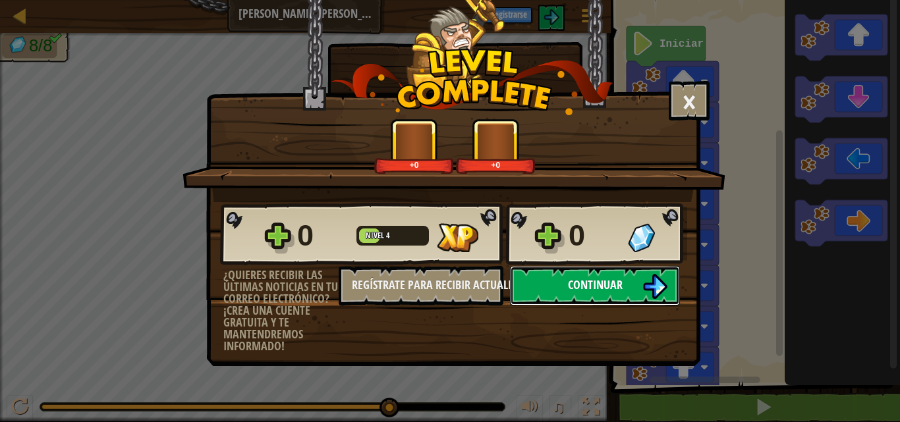
click at [577, 299] on button "Continuar" at bounding box center [595, 286] width 170 height 40
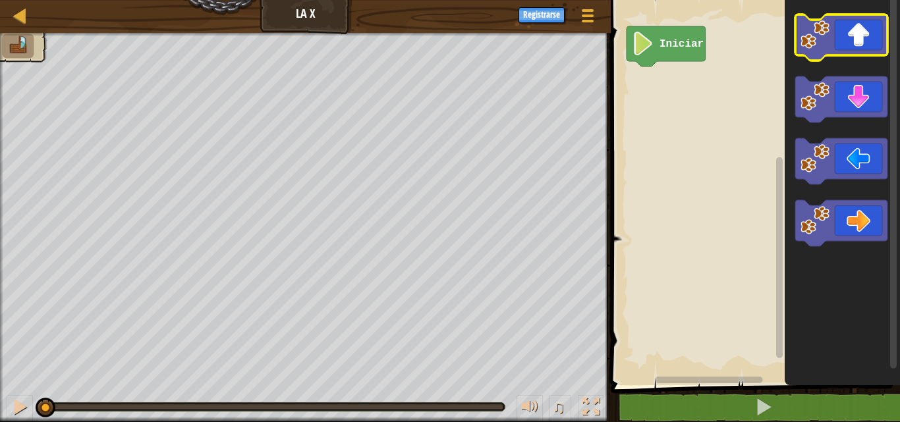
click at [819, 53] on icon "Espacio de trabajo de Blockly" at bounding box center [841, 37] width 92 height 46
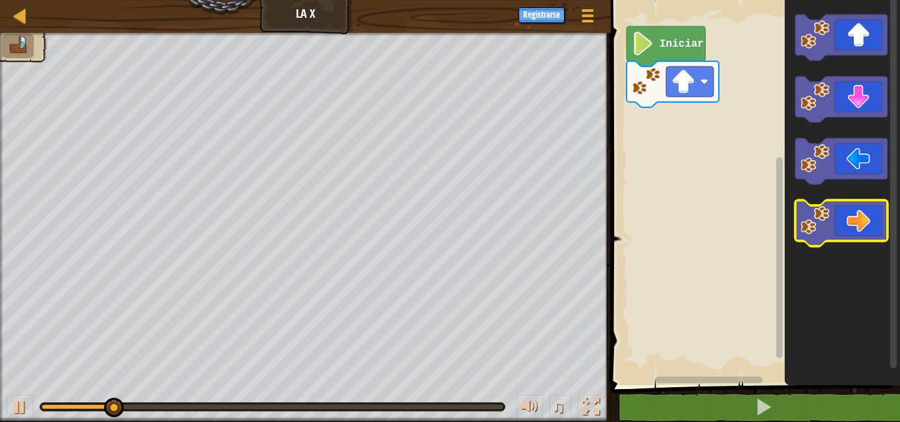
click at [825, 237] on icon "Espacio de trabajo de Blockly" at bounding box center [841, 223] width 92 height 46
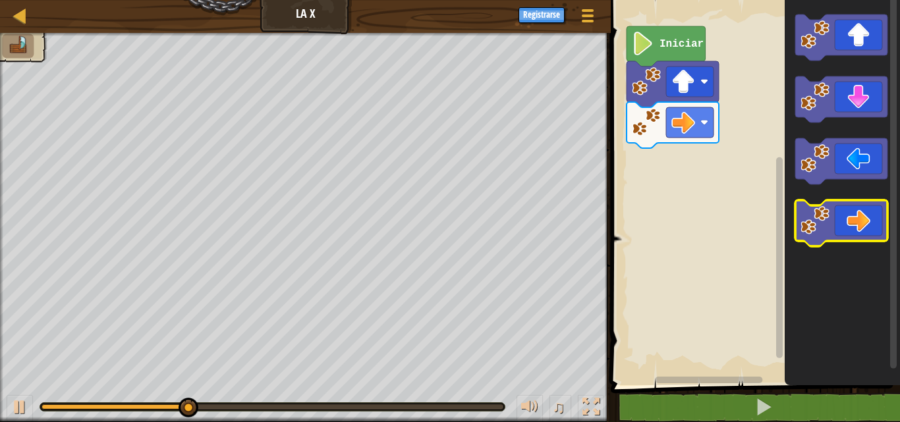
click at [825, 237] on icon "Espacio de trabajo de Blockly" at bounding box center [841, 223] width 92 height 46
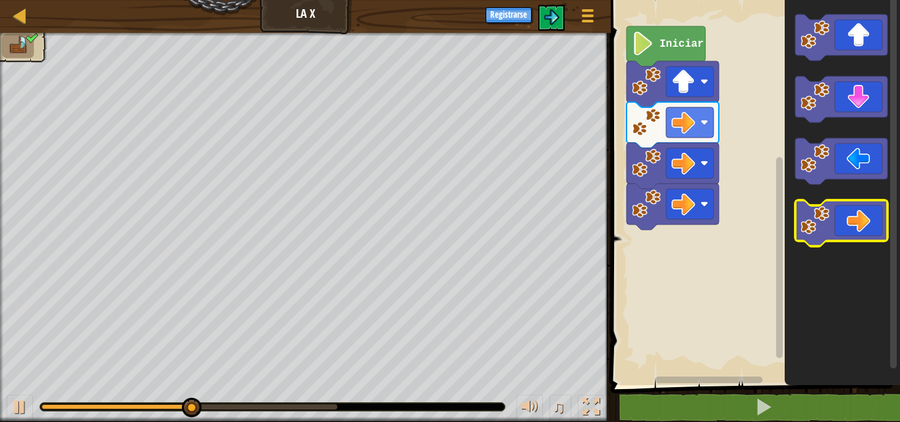
click at [825, 237] on icon "Espacio de trabajo de Blockly" at bounding box center [841, 223] width 92 height 46
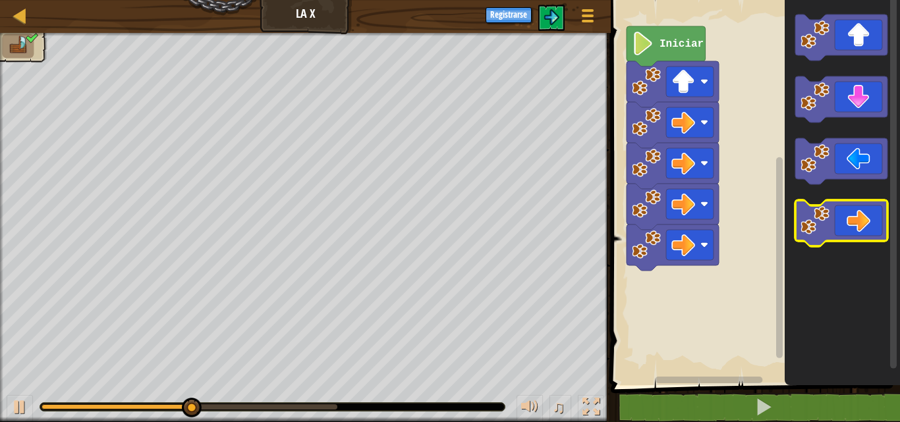
click at [825, 237] on icon "Espacio de trabajo de Blockly" at bounding box center [841, 223] width 92 height 46
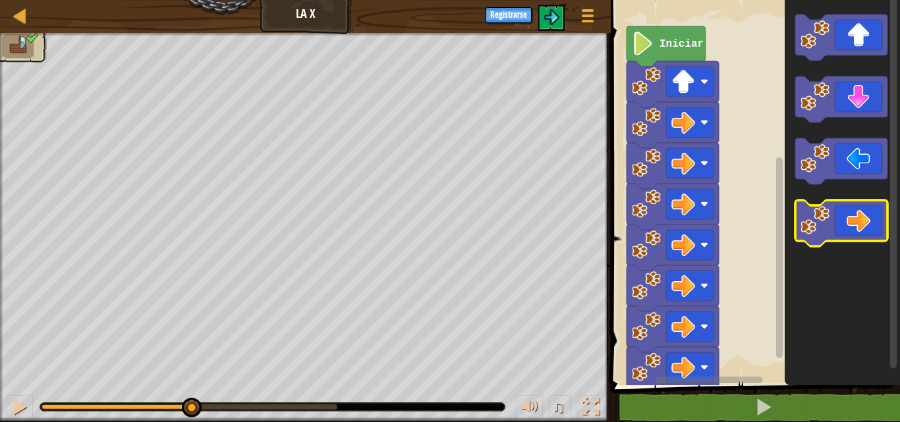
click at [825, 237] on icon "Espacio de trabajo de Blockly" at bounding box center [841, 223] width 92 height 46
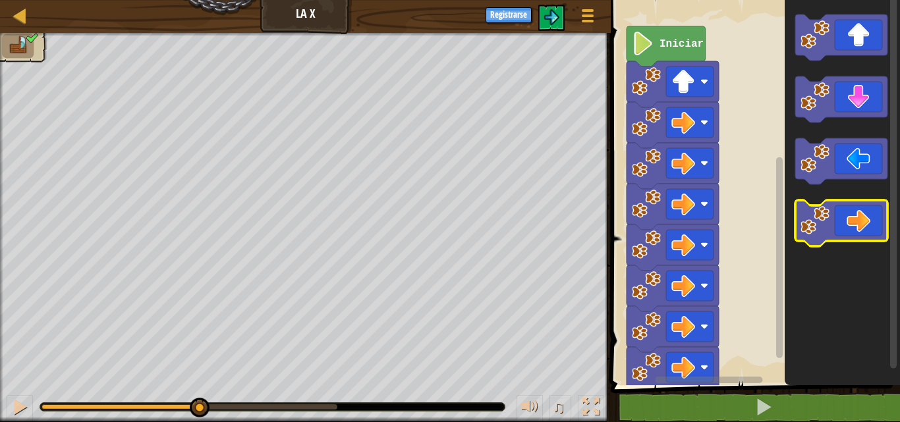
click at [825, 237] on icon "Espacio de trabajo de Blockly" at bounding box center [841, 223] width 92 height 46
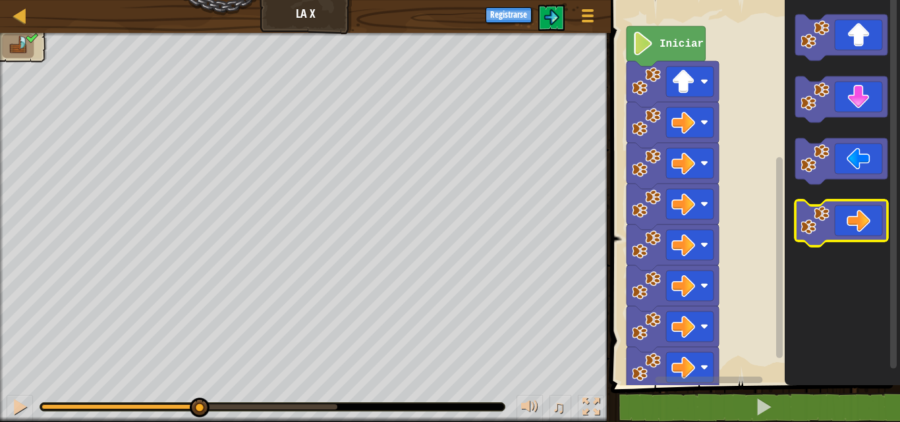
click at [825, 237] on icon "Espacio de trabajo de Blockly" at bounding box center [841, 223] width 92 height 46
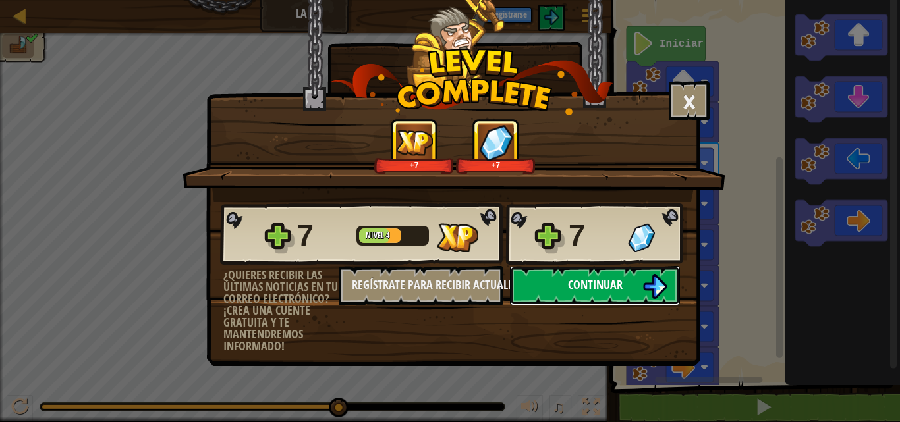
click at [568, 290] on span "Continuar" at bounding box center [595, 285] width 55 height 16
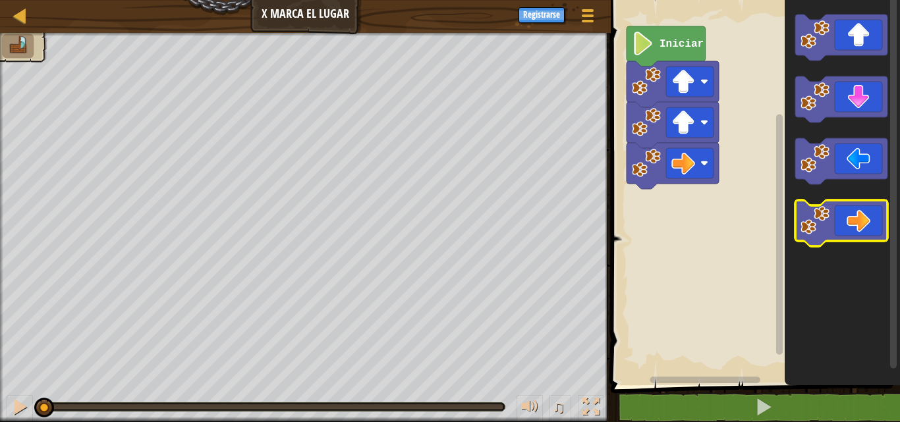
click at [813, 207] on image "Espacio de trabajo de Blockly" at bounding box center [815, 220] width 29 height 29
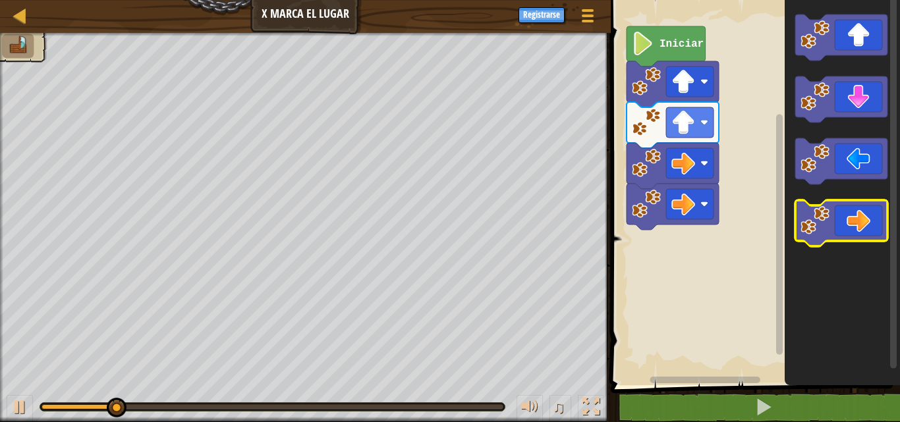
click at [813, 207] on image "Espacio de trabajo de Blockly" at bounding box center [815, 220] width 29 height 29
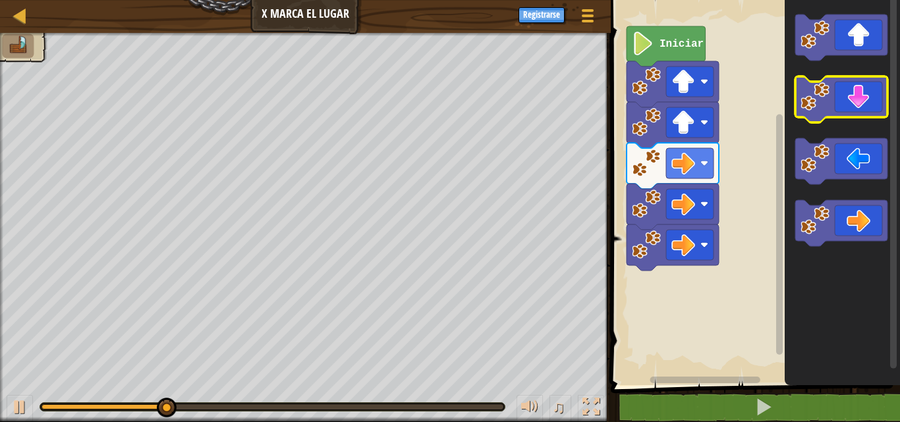
click at [822, 96] on image "Espacio de trabajo de Blockly" at bounding box center [815, 96] width 29 height 29
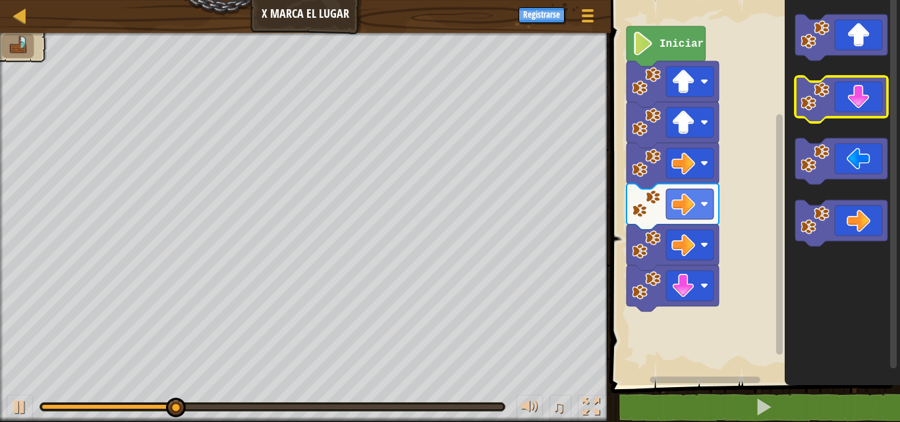
click at [822, 96] on image "Espacio de trabajo de Blockly" at bounding box center [815, 96] width 29 height 29
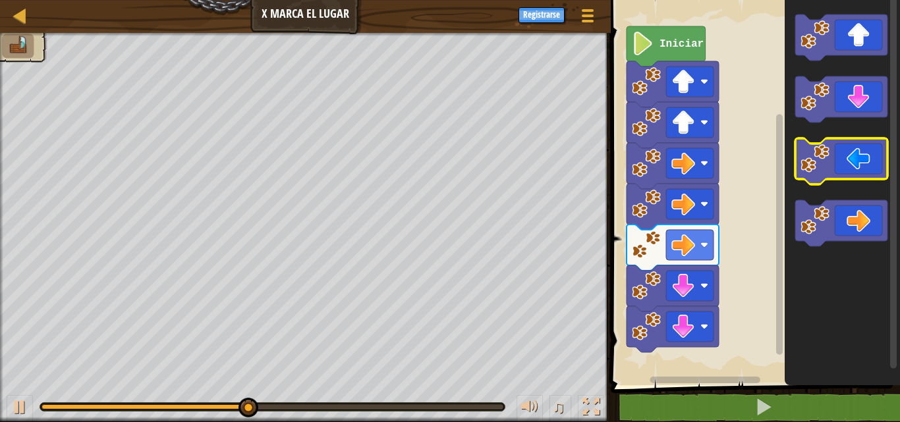
click at [825, 159] on image "Espacio de trabajo de Blockly" at bounding box center [815, 158] width 29 height 29
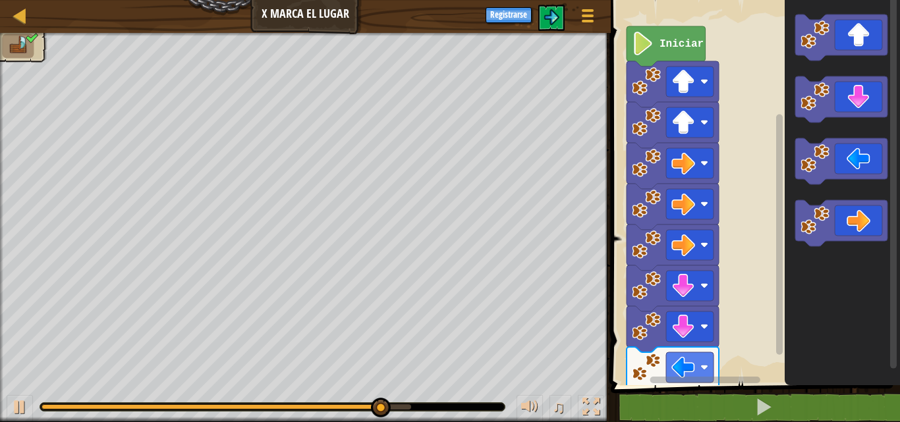
drag, startPoint x: 371, startPoint y: 396, endPoint x: 385, endPoint y: 403, distance: 15.3
click at [385, 403] on div "♫" at bounding box center [305, 404] width 611 height 40
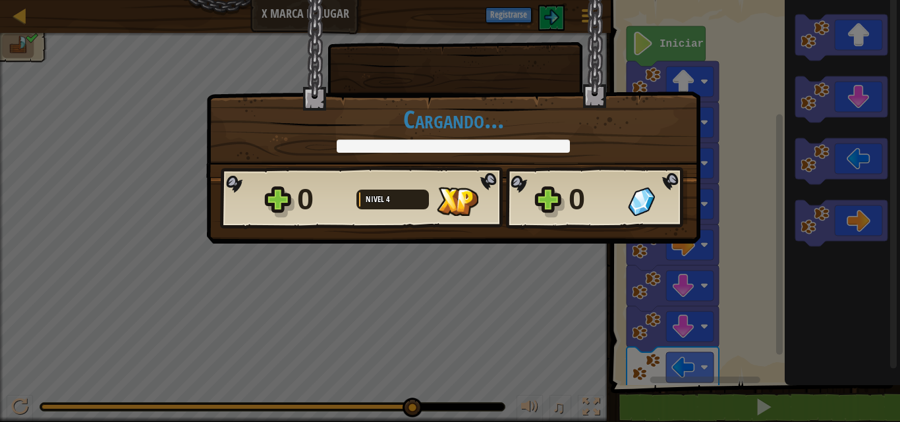
drag, startPoint x: 385, startPoint y: 403, endPoint x: 587, endPoint y: 409, distance: 201.7
click at [587, 1] on body "Mapa X Marca el Lugar Menú del Juego Registrarse 1 הההההההההההההההההההההההההההה…" at bounding box center [450, 0] width 900 height 1
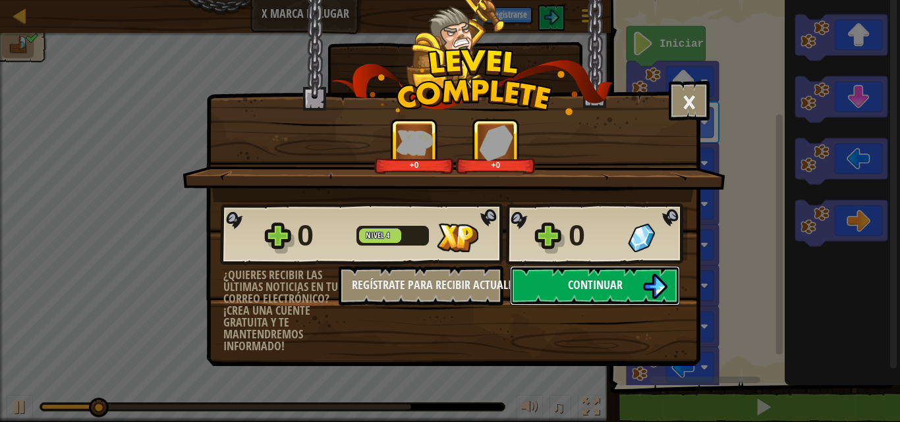
click at [596, 294] on button "Continuar" at bounding box center [595, 286] width 170 height 40
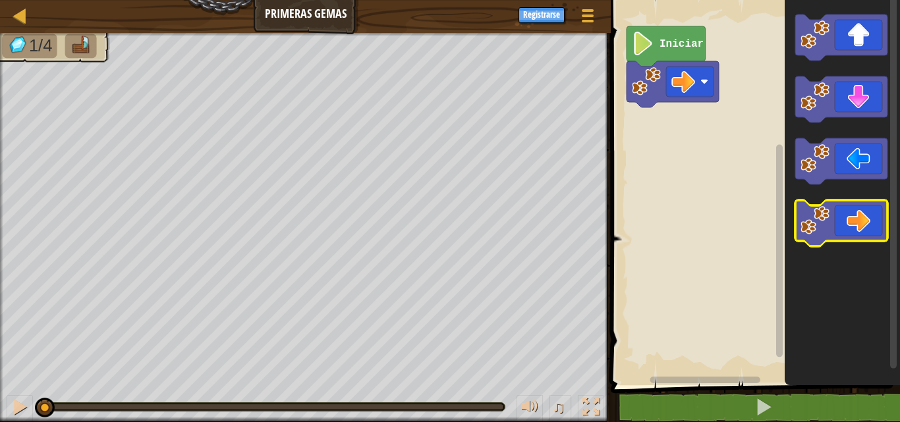
click at [813, 204] on rect "Espacio de trabajo de Blockly" at bounding box center [841, 223] width 92 height 46
click at [805, 222] on image "Espacio de trabajo de Blockly" at bounding box center [815, 220] width 29 height 29
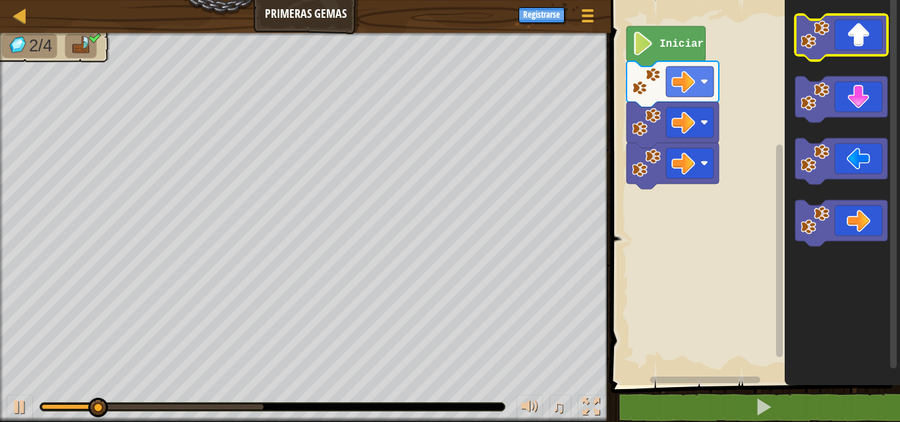
click at [810, 49] on image "Espacio de trabajo de Blockly" at bounding box center [815, 34] width 29 height 29
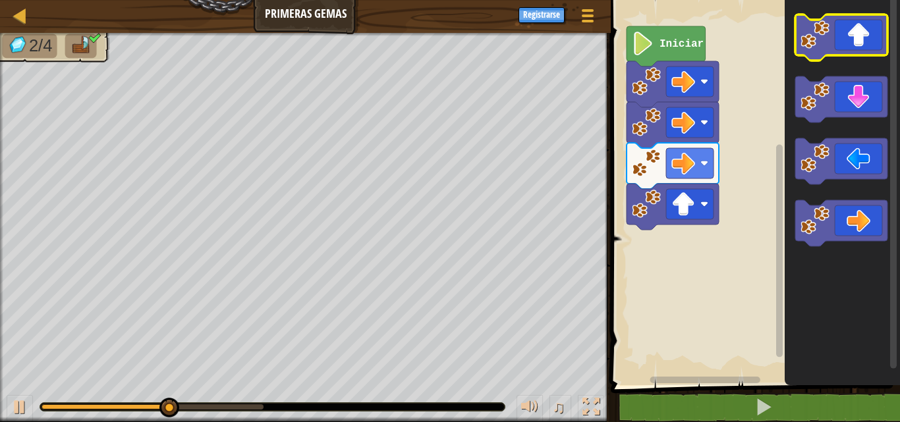
click at [810, 49] on image "Espacio de trabajo de Blockly" at bounding box center [815, 34] width 29 height 29
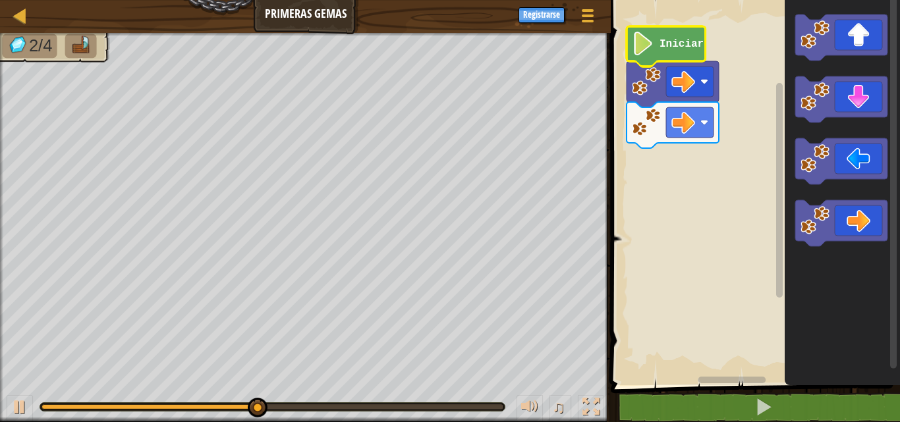
click at [685, 53] on icon "Espacio de trabajo de Blockly" at bounding box center [666, 46] width 79 height 40
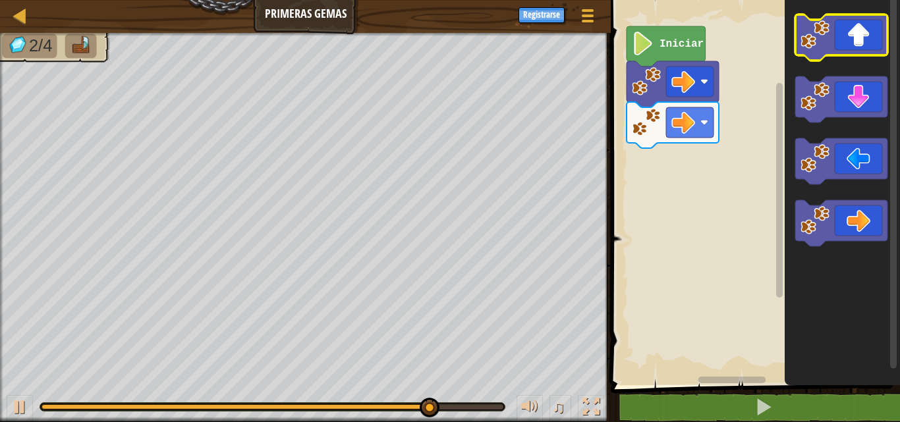
click at [816, 57] on icon "Espacio de trabajo de Blockly" at bounding box center [841, 37] width 92 height 46
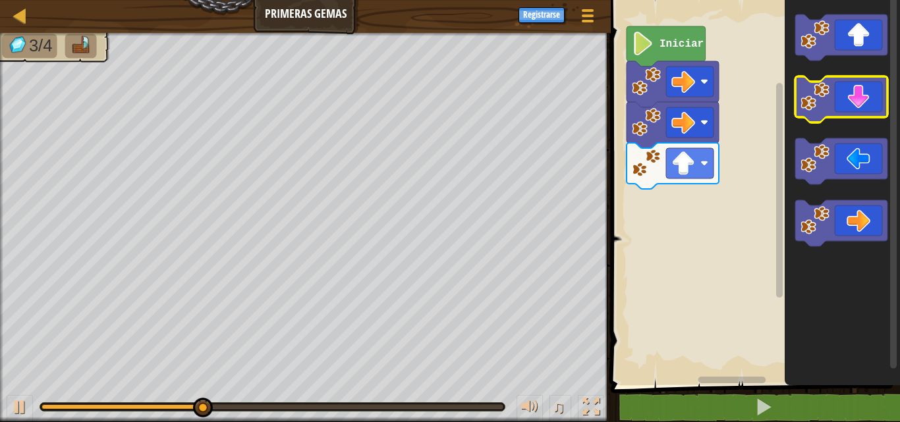
click at [818, 103] on image "Espacio de trabajo de Blockly" at bounding box center [815, 96] width 29 height 29
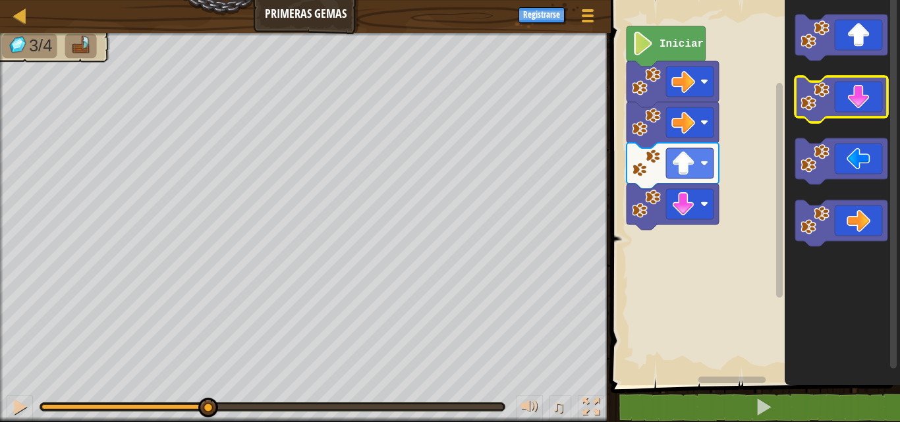
click at [818, 103] on image "Espacio de trabajo de Blockly" at bounding box center [815, 96] width 29 height 29
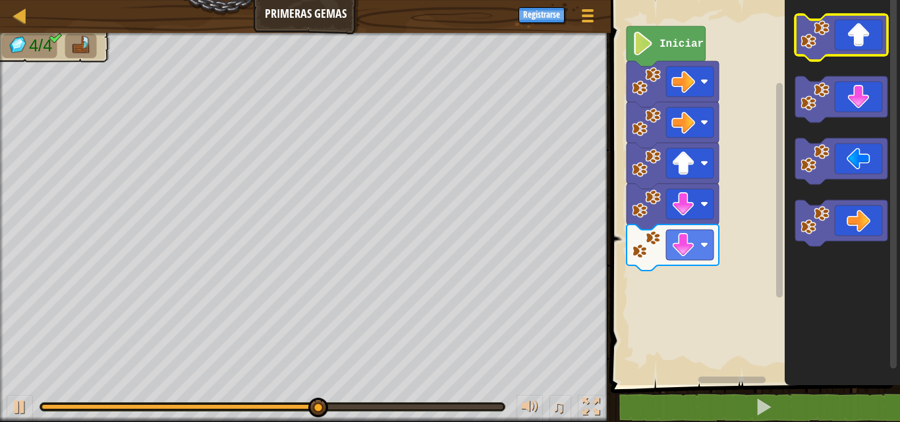
click at [809, 46] on image "Espacio de trabajo de Blockly" at bounding box center [815, 34] width 29 height 29
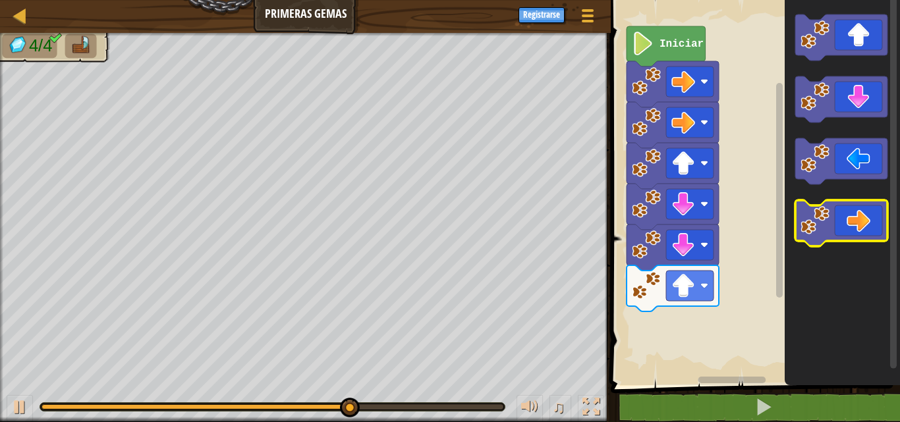
click at [822, 231] on image "Espacio de trabajo de Blockly" at bounding box center [815, 220] width 29 height 29
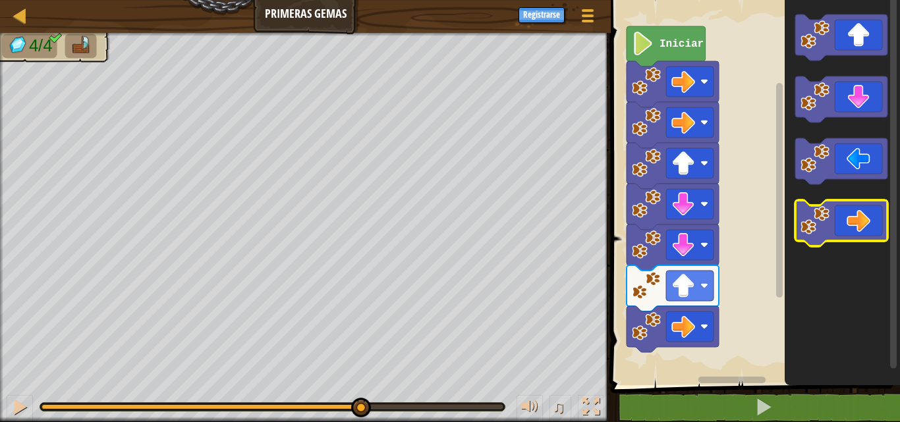
click at [822, 231] on image "Espacio de trabajo de Blockly" at bounding box center [815, 220] width 29 height 29
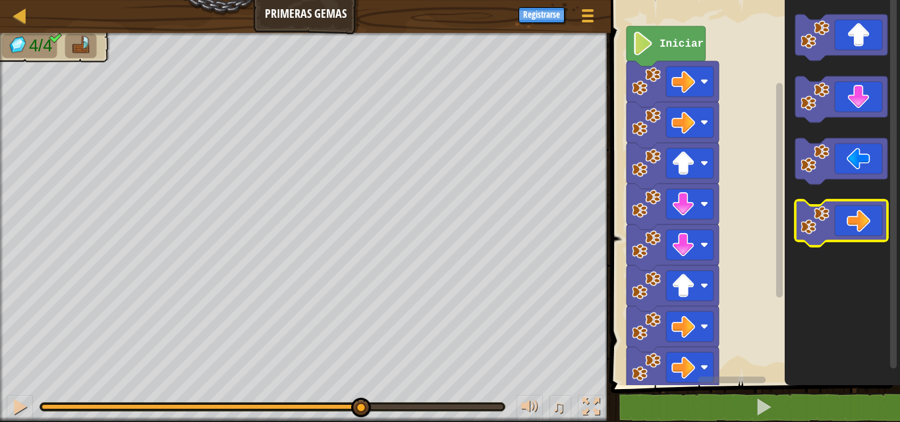
click at [822, 231] on image "Espacio de trabajo de Blockly" at bounding box center [815, 220] width 29 height 29
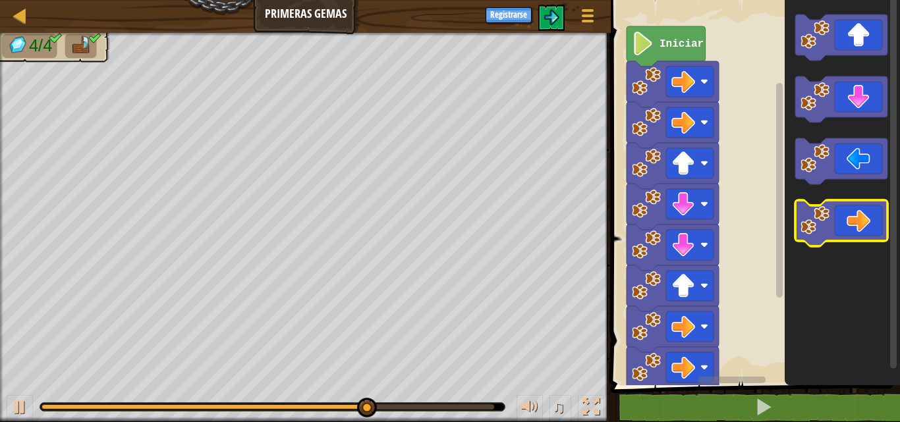
click at [822, 231] on image "Espacio de trabajo de Blockly" at bounding box center [815, 220] width 29 height 29
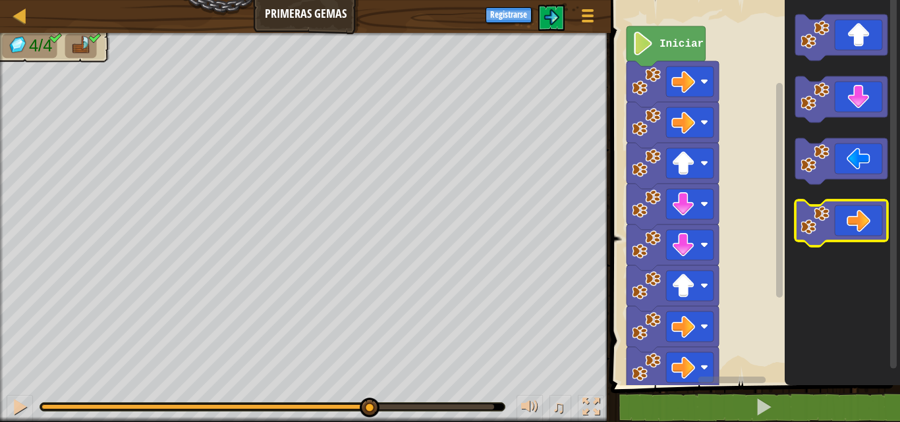
click at [822, 231] on image "Espacio de trabajo de Blockly" at bounding box center [815, 220] width 29 height 29
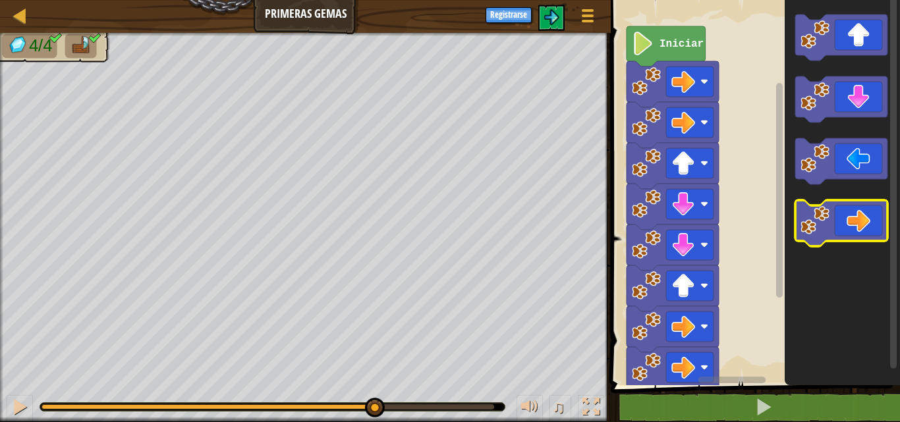
click at [822, 231] on image "Espacio de trabajo de Blockly" at bounding box center [815, 220] width 29 height 29
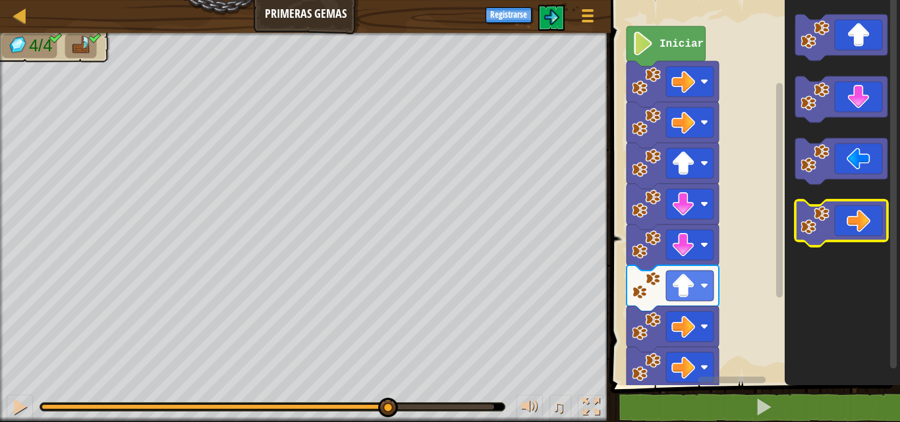
click at [822, 231] on image "Espacio de trabajo de Blockly" at bounding box center [815, 220] width 29 height 29
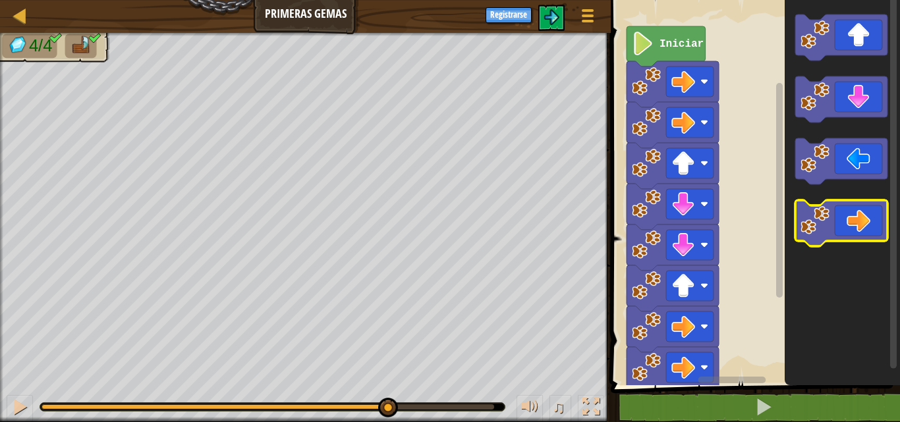
click at [822, 231] on image "Espacio de trabajo de Blockly" at bounding box center [815, 220] width 29 height 29
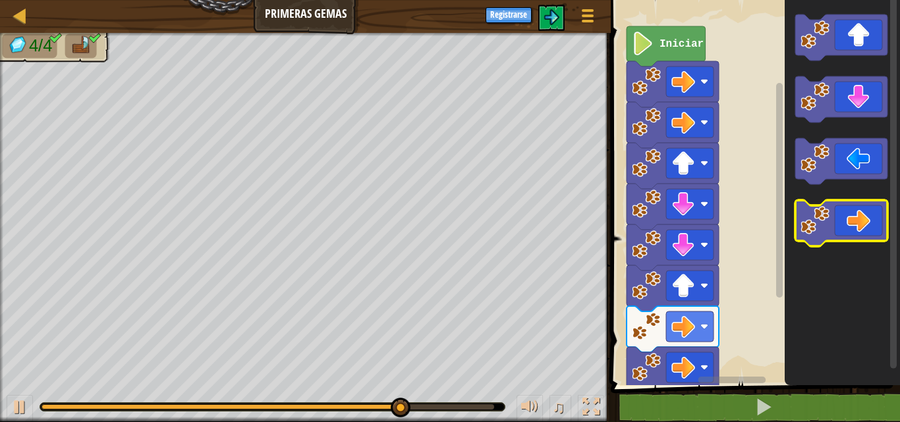
click at [822, 231] on image "Espacio de trabajo de Blockly" at bounding box center [815, 220] width 29 height 29
click at [822, 240] on icon "Espacio de trabajo de Blockly" at bounding box center [841, 223] width 92 height 46
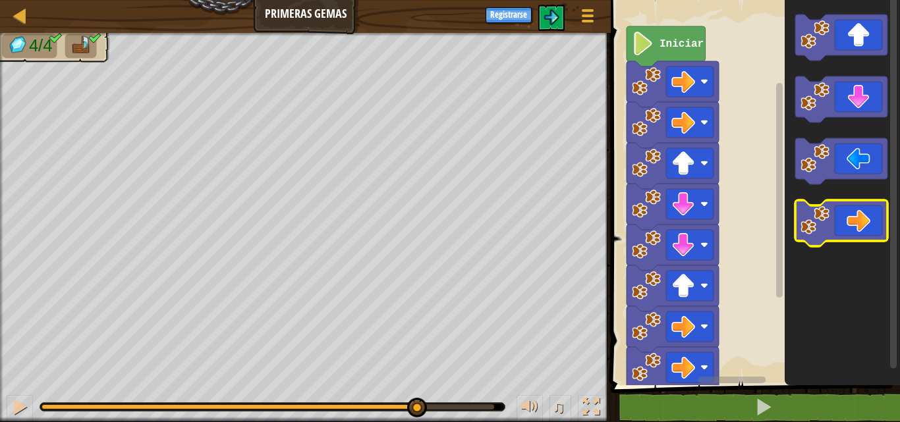
click at [822, 240] on icon "Espacio de trabajo de Blockly" at bounding box center [841, 223] width 92 height 46
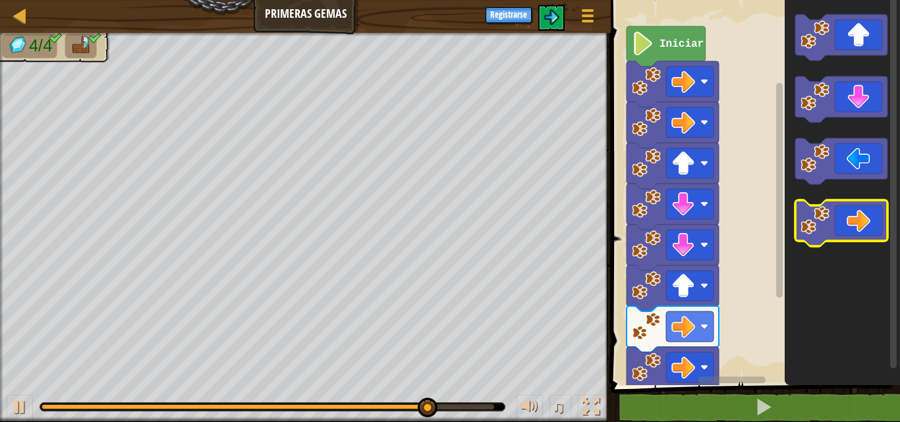
click at [822, 240] on icon "Espacio de trabajo de Blockly" at bounding box center [841, 223] width 92 height 46
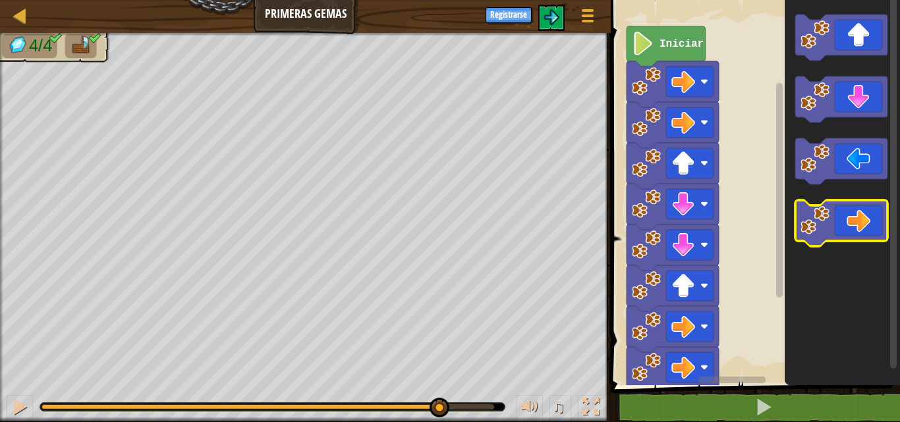
click at [822, 240] on icon "Espacio de trabajo de Blockly" at bounding box center [841, 223] width 92 height 46
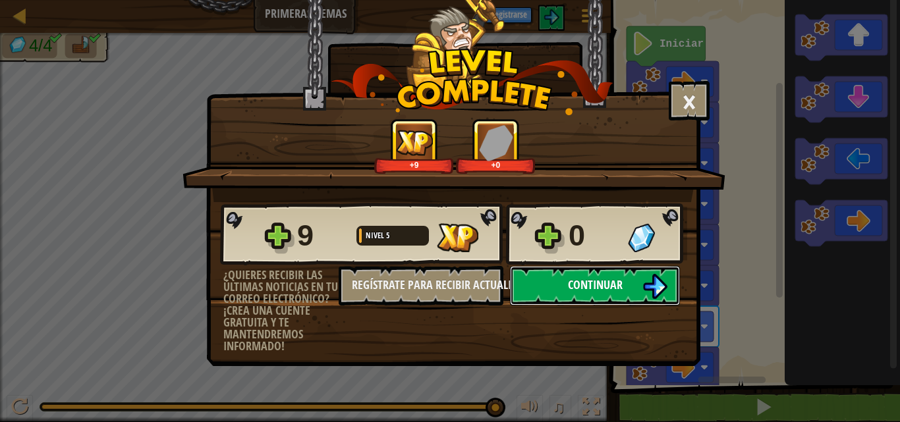
click at [631, 287] on button "Continuar" at bounding box center [595, 286] width 170 height 40
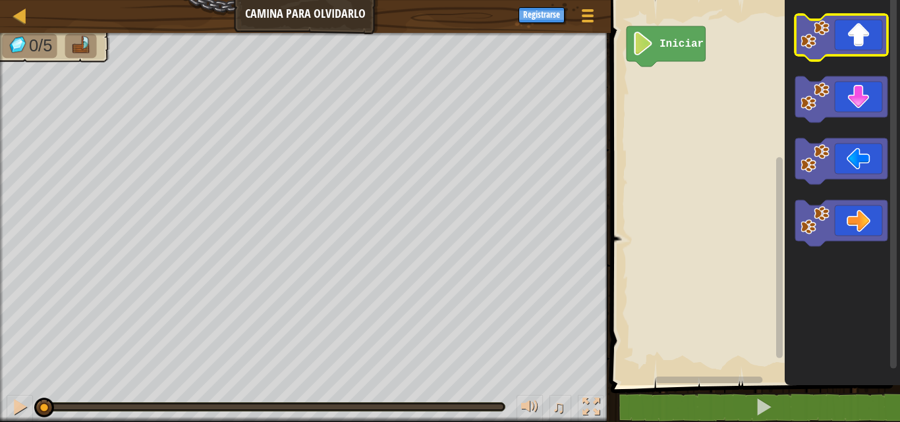
click at [819, 36] on image "Espacio de trabajo de Blockly" at bounding box center [815, 34] width 29 height 29
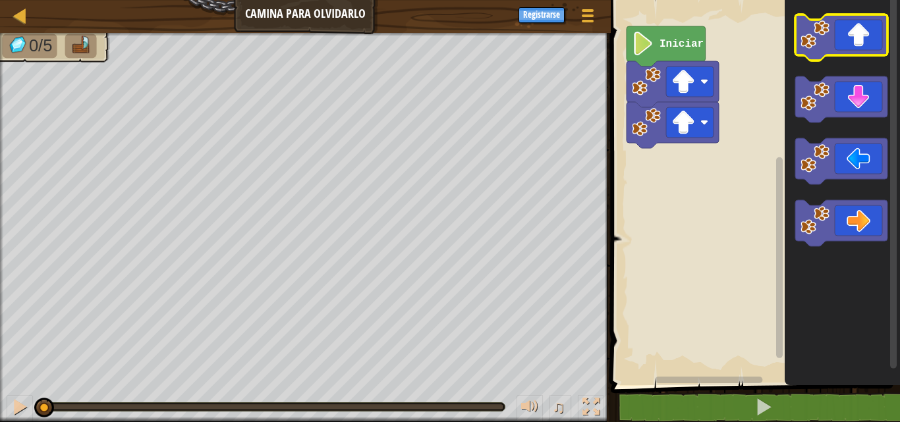
click at [819, 36] on image "Espacio de trabajo de Blockly" at bounding box center [815, 34] width 29 height 29
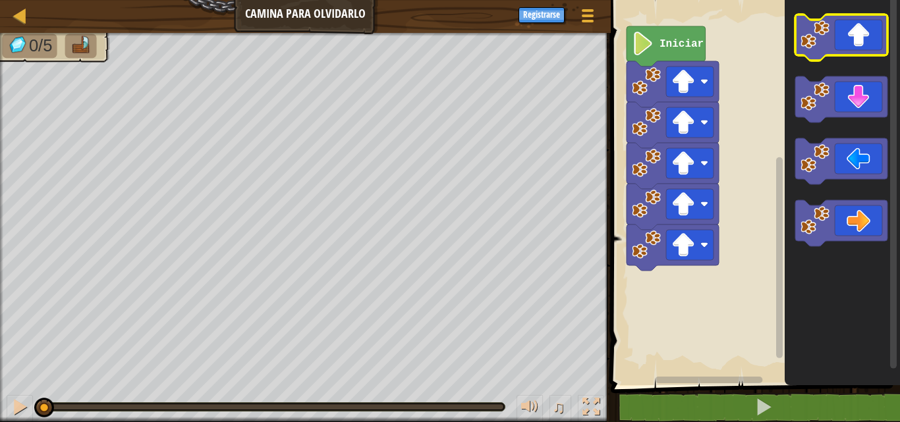
click at [819, 36] on image "Espacio de trabajo de Blockly" at bounding box center [815, 34] width 29 height 29
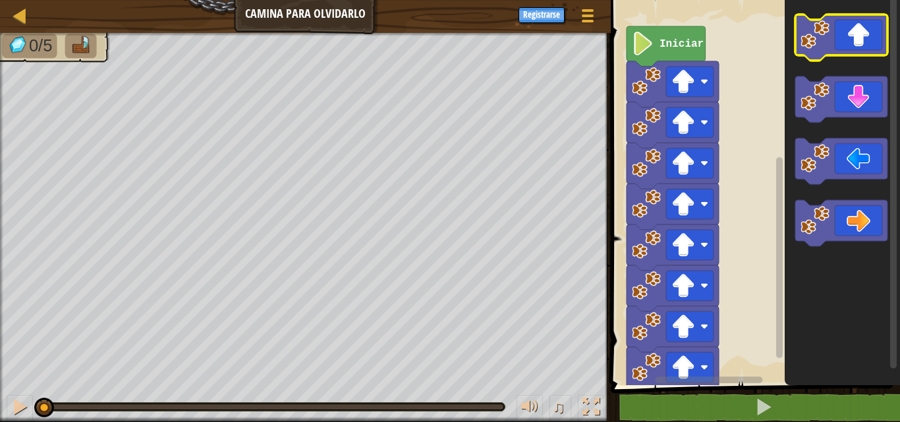
click at [819, 36] on image "Espacio de trabajo de Blockly" at bounding box center [815, 34] width 29 height 29
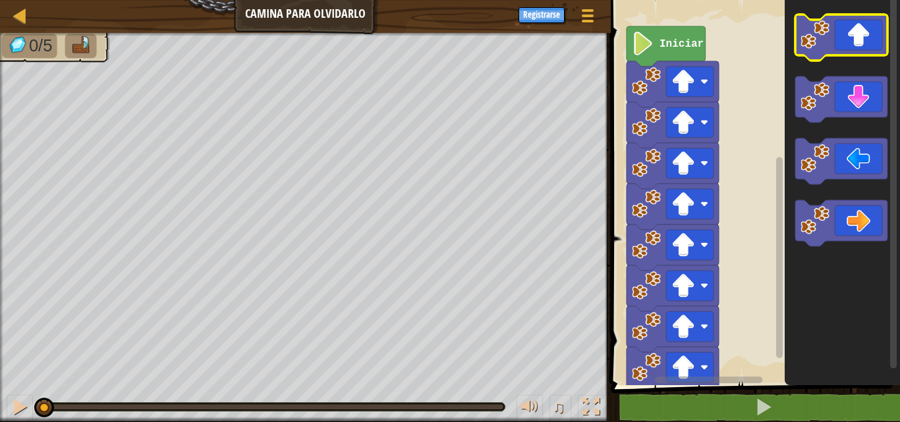
click at [819, 36] on image "Espacio de trabajo de Blockly" at bounding box center [815, 34] width 29 height 29
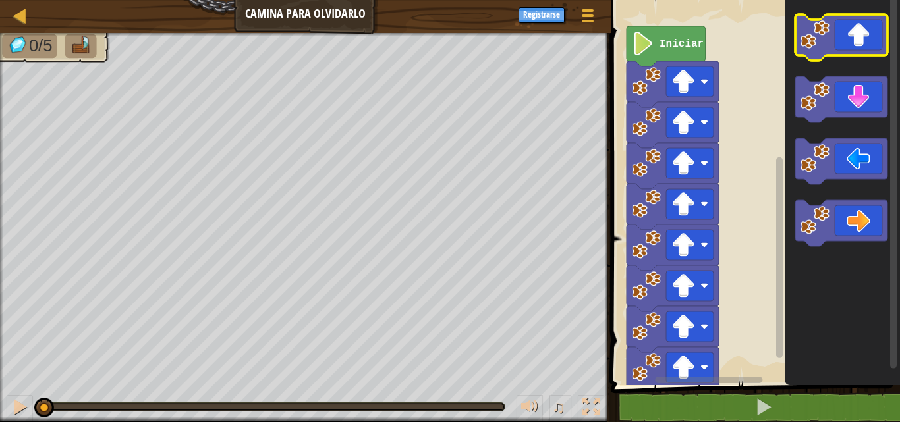
click at [819, 36] on image "Espacio de trabajo de Blockly" at bounding box center [815, 34] width 29 height 29
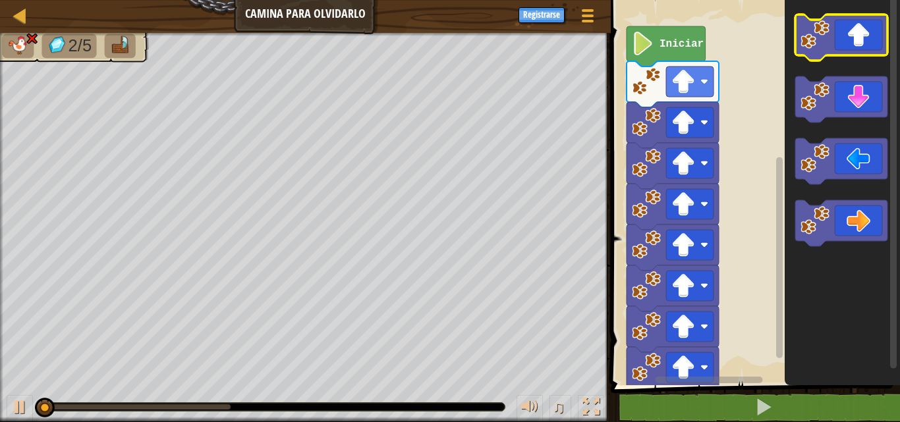
click at [819, 36] on image "Espacio de trabajo de Blockly" at bounding box center [815, 34] width 29 height 29
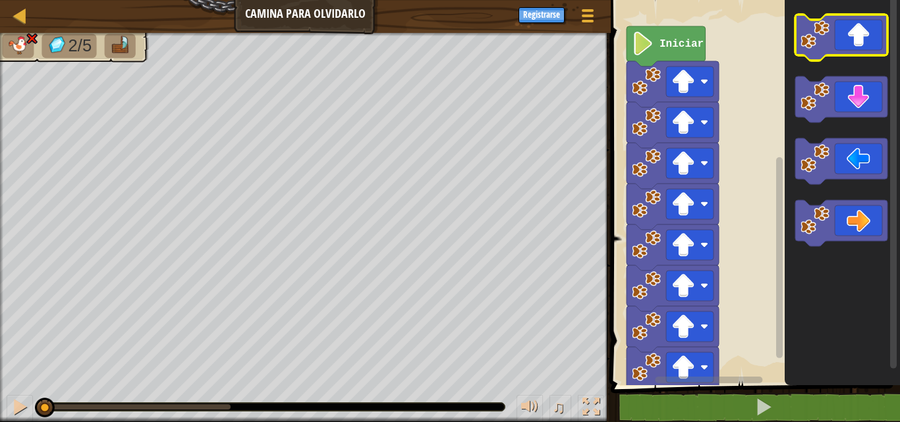
click at [819, 36] on image "Espacio de trabajo de Blockly" at bounding box center [815, 34] width 29 height 29
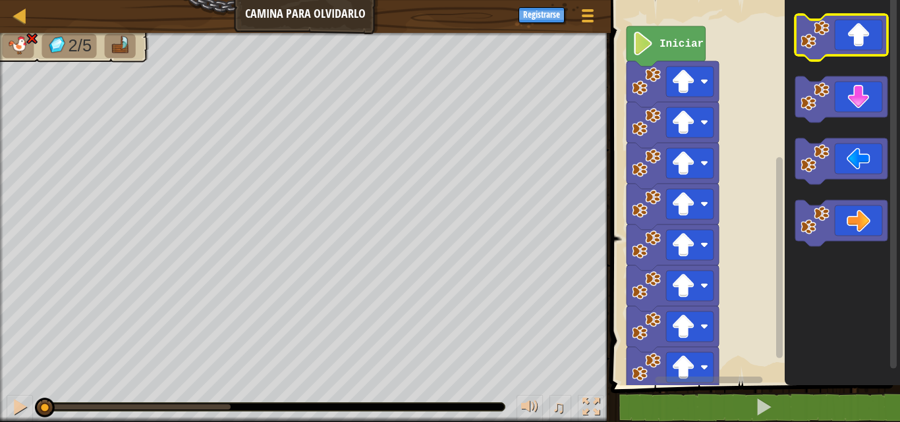
click at [819, 36] on image "Espacio de trabajo de Blockly" at bounding box center [815, 34] width 29 height 29
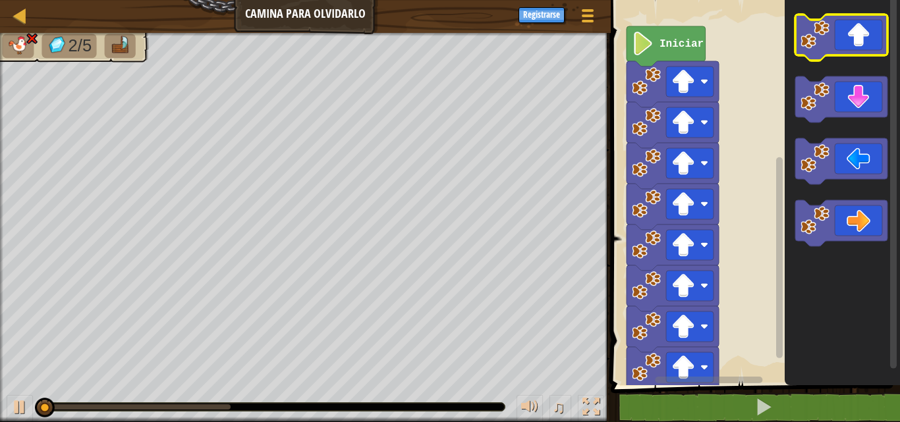
click at [819, 36] on image "Espacio de trabajo de Blockly" at bounding box center [815, 34] width 29 height 29
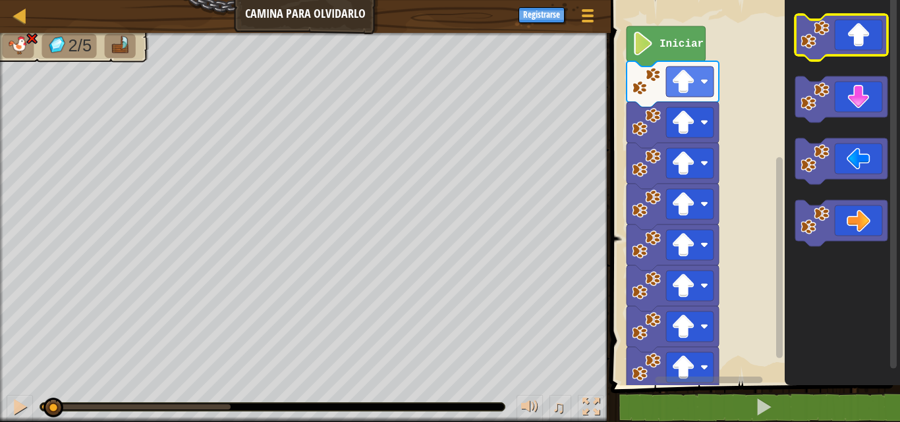
click at [819, 36] on image "Espacio de trabajo de Blockly" at bounding box center [815, 34] width 29 height 29
click at [816, 44] on image "Espacio de trabajo de Blockly" at bounding box center [815, 34] width 29 height 29
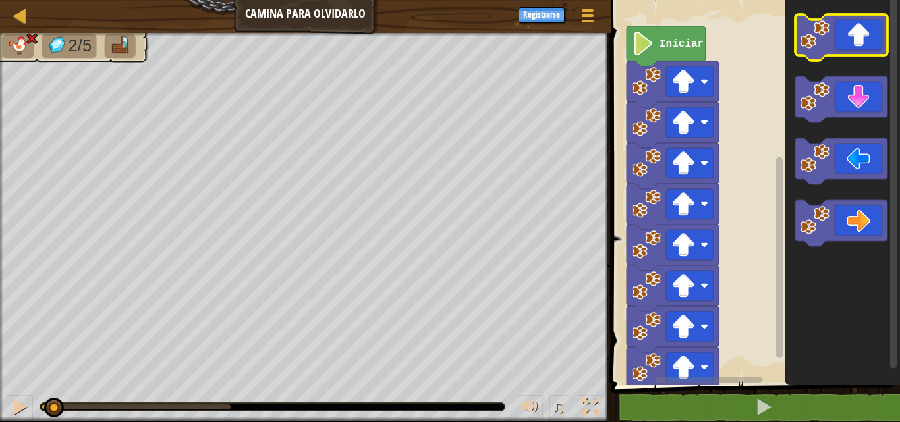
click at [816, 44] on image "Espacio de trabajo de Blockly" at bounding box center [815, 34] width 29 height 29
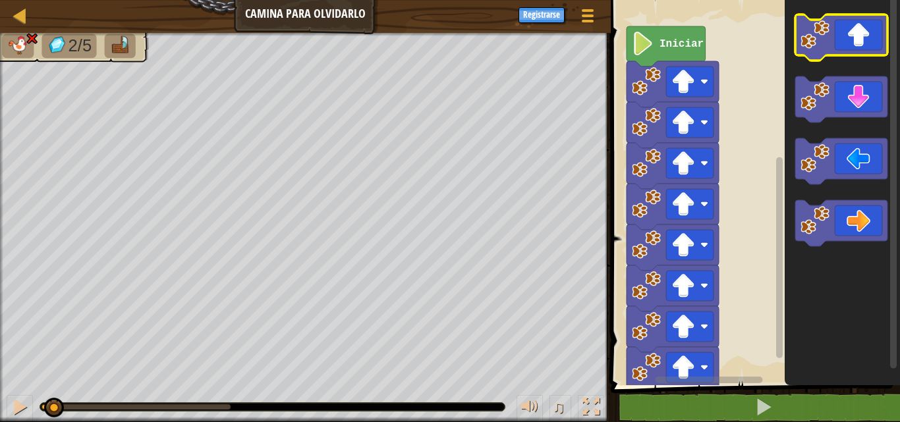
click at [816, 44] on image "Espacio de trabajo de Blockly" at bounding box center [815, 34] width 29 height 29
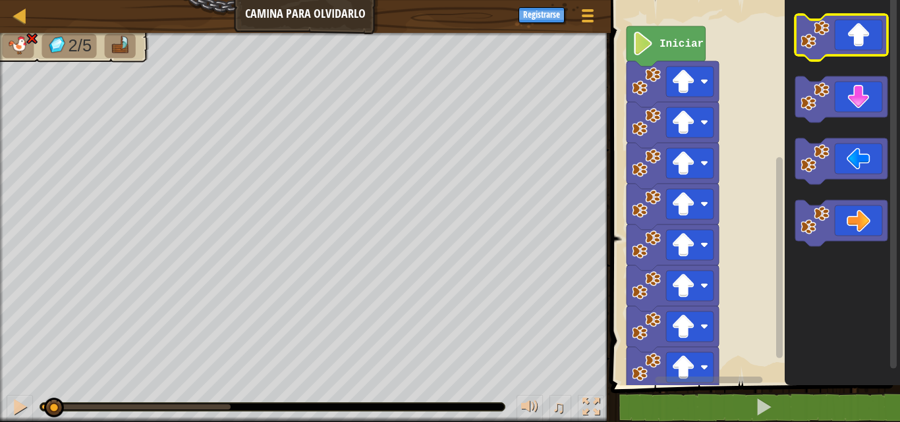
click at [816, 44] on image "Espacio de trabajo de Blockly" at bounding box center [815, 34] width 29 height 29
click at [816, 56] on icon "Espacio de trabajo de Blockly" at bounding box center [841, 37] width 92 height 46
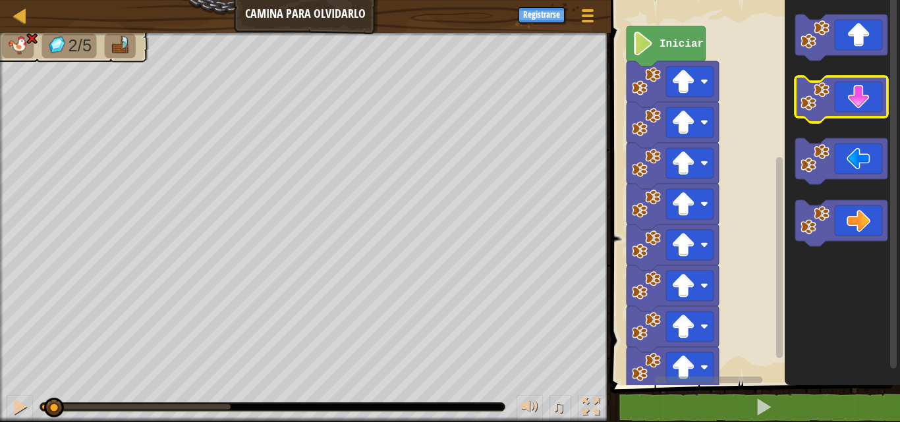
click at [816, 80] on rect "Espacio de trabajo de Blockly" at bounding box center [841, 99] width 92 height 46
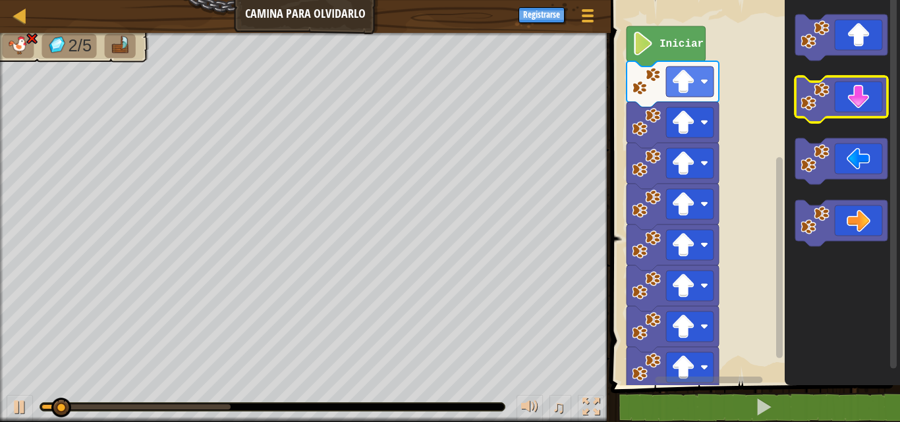
click at [816, 80] on rect "Espacio de trabajo de Blockly" at bounding box center [841, 99] width 92 height 46
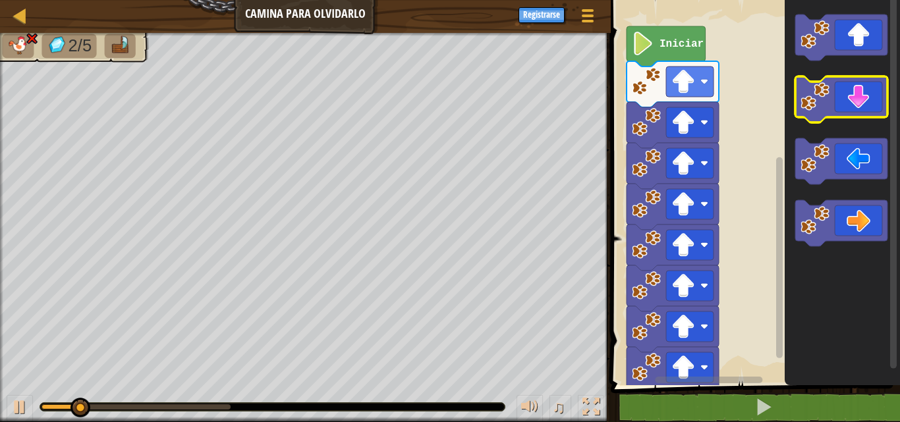
click at [816, 80] on rect "Espacio de trabajo de Blockly" at bounding box center [841, 99] width 92 height 46
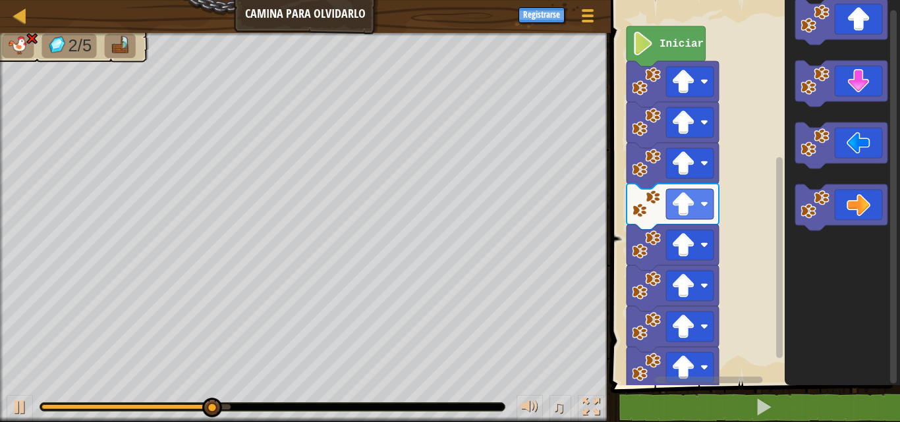
click at [534, 29] on div "Mapa Camina para olvidarlo Menú del Juego Registrarse 1 ההההההההההההההההההההההה…" at bounding box center [450, 211] width 900 height 422
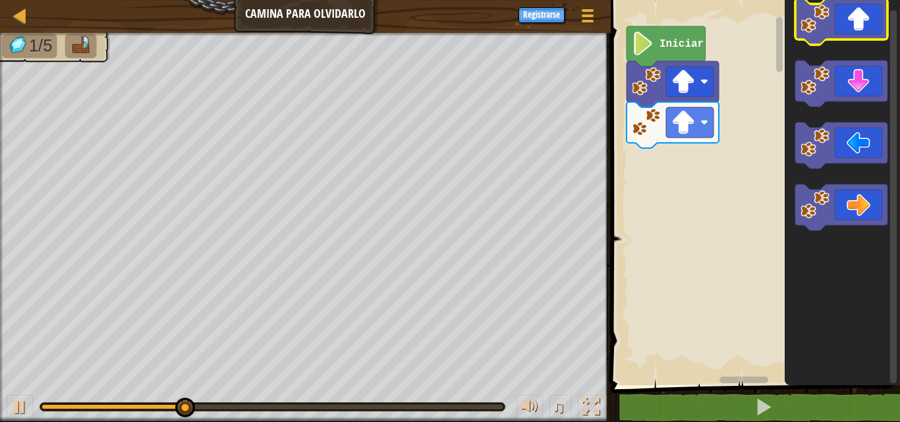
click at [828, 38] on icon "Espacio de trabajo de Blockly" at bounding box center [841, 22] width 92 height 46
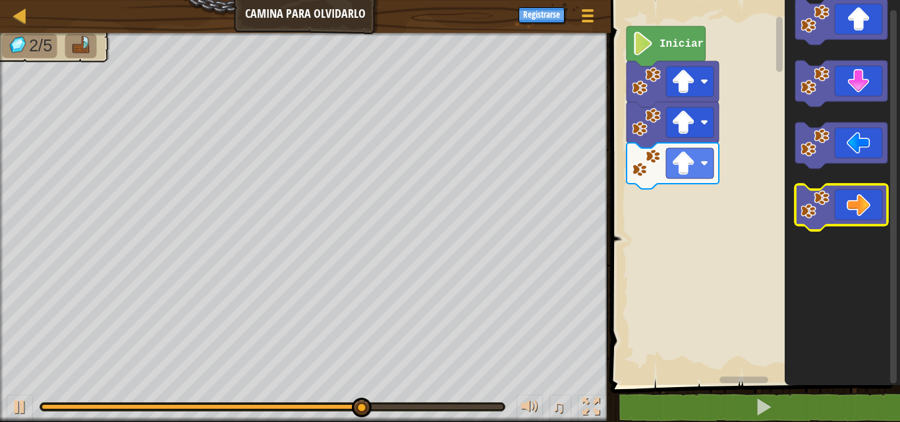
click at [822, 211] on image "Espacio de trabajo de Blockly" at bounding box center [815, 204] width 29 height 29
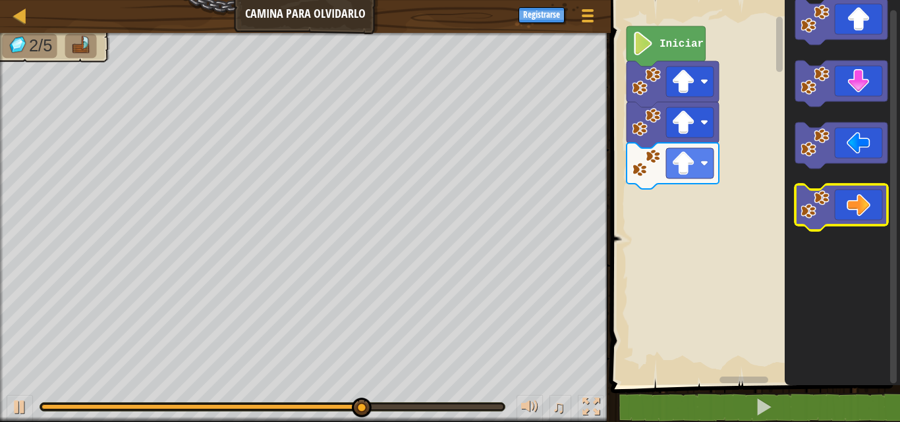
click at [822, 211] on image "Espacio de trabajo de Blockly" at bounding box center [815, 204] width 29 height 29
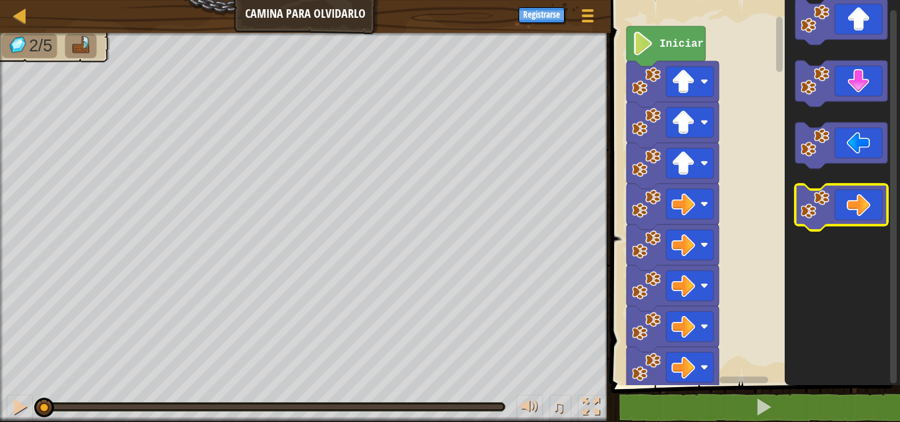
click at [822, 211] on image "Espacio de trabajo de Blockly" at bounding box center [815, 204] width 29 height 29
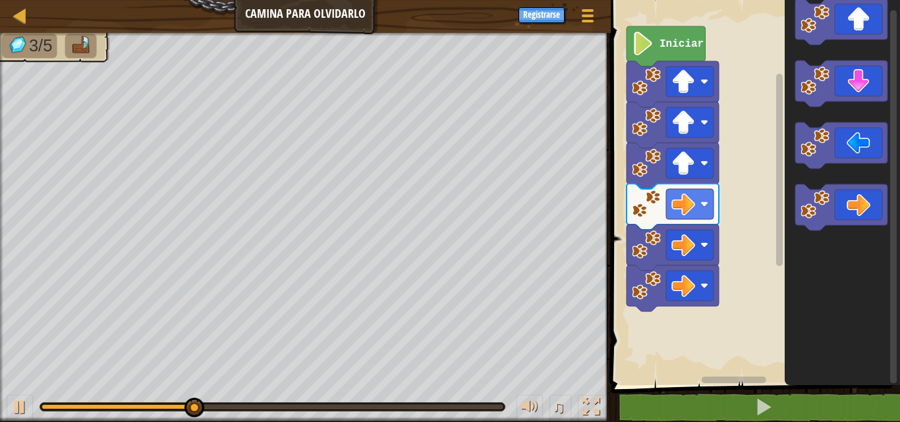
click at [828, 192] on icon "Espacio de trabajo de Blockly" at bounding box center [842, 189] width 115 height 392
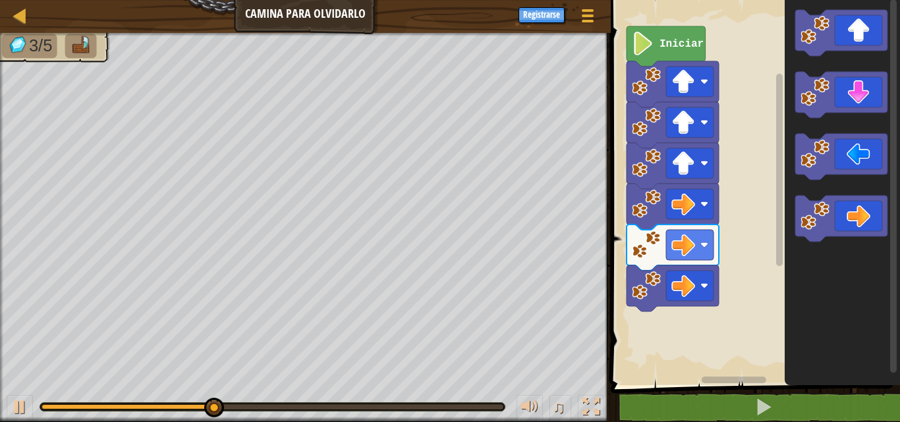
click at [828, 192] on icon "Espacio de trabajo de Blockly" at bounding box center [842, 189] width 115 height 392
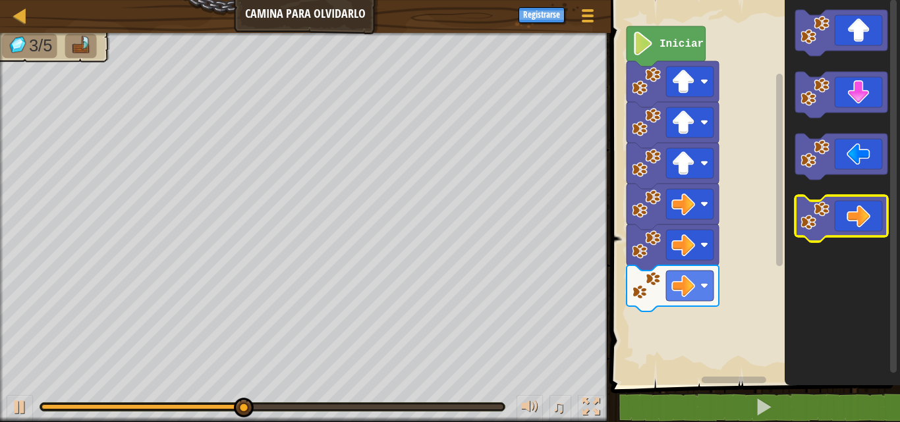
click at [825, 202] on image "Espacio de trabajo de Blockly" at bounding box center [815, 216] width 29 height 29
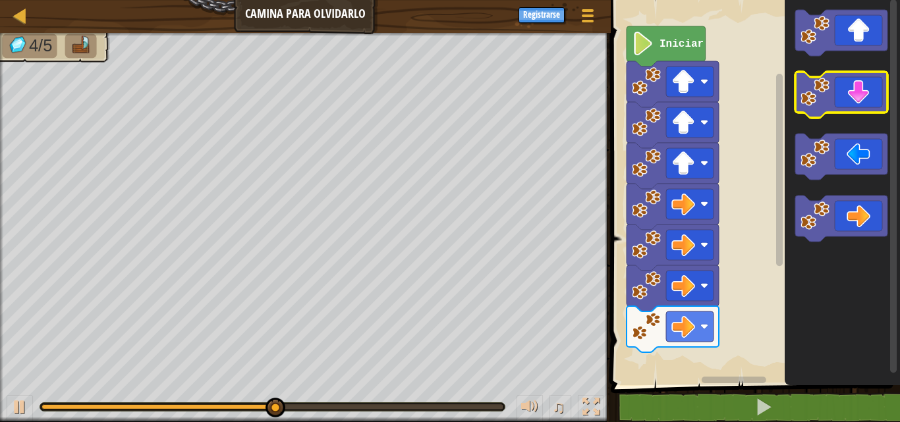
click at [820, 92] on image "Espacio de trabajo de Blockly" at bounding box center [815, 92] width 29 height 29
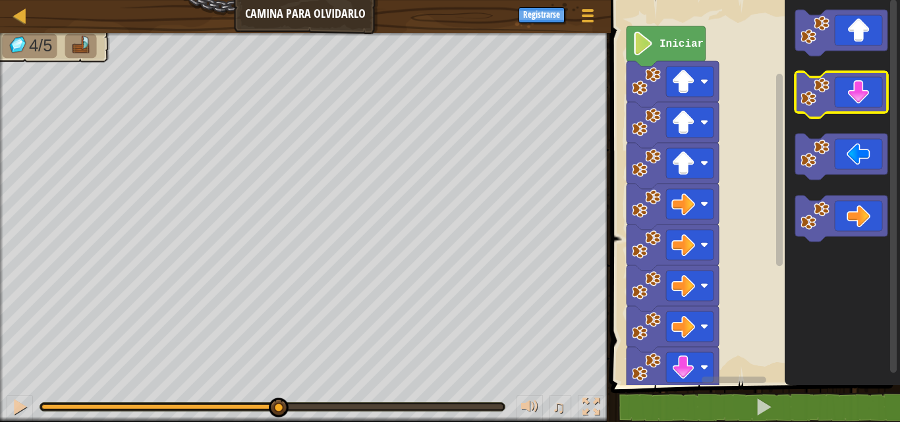
click at [820, 92] on image "Espacio de trabajo de Blockly" at bounding box center [815, 92] width 29 height 29
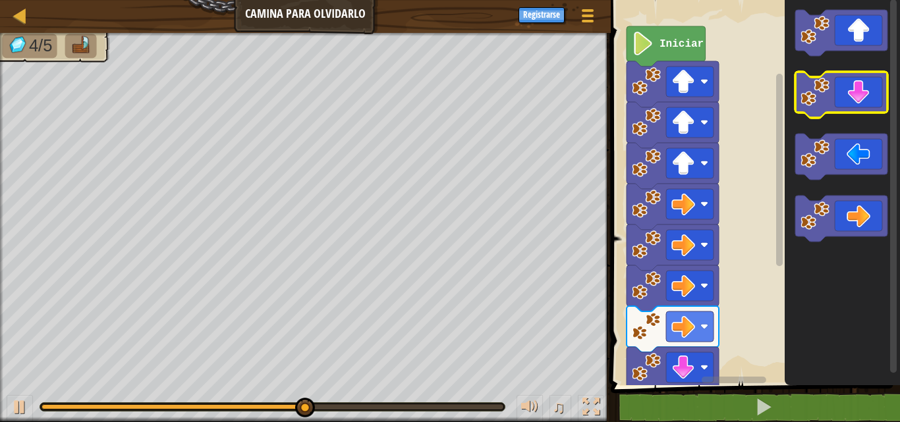
click at [820, 92] on image "Espacio de trabajo de Blockly" at bounding box center [815, 92] width 29 height 29
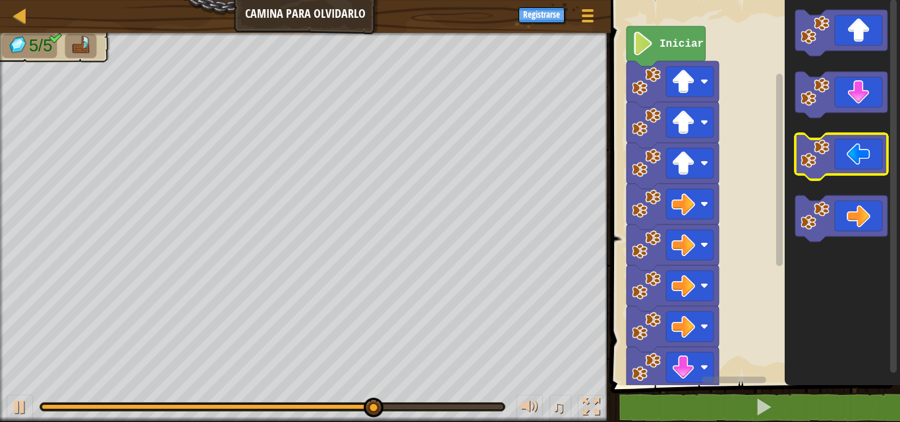
click at [813, 158] on image "Espacio de trabajo de Blockly" at bounding box center [815, 154] width 29 height 29
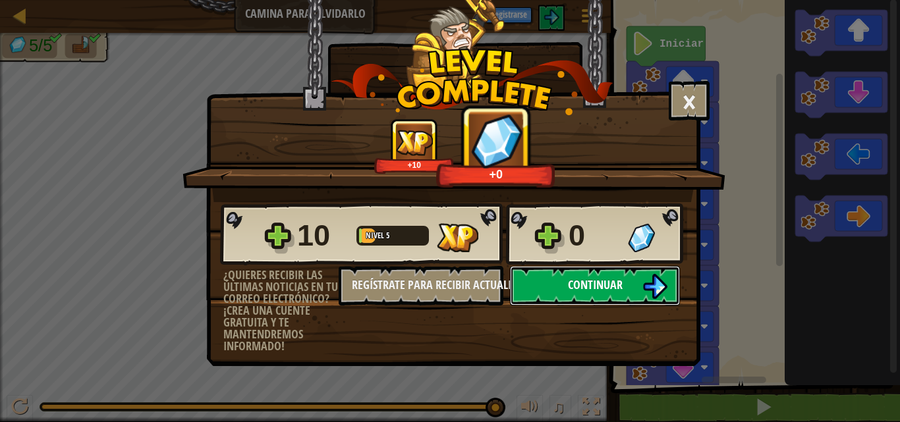
click at [577, 285] on span "Continuar" at bounding box center [595, 285] width 55 height 16
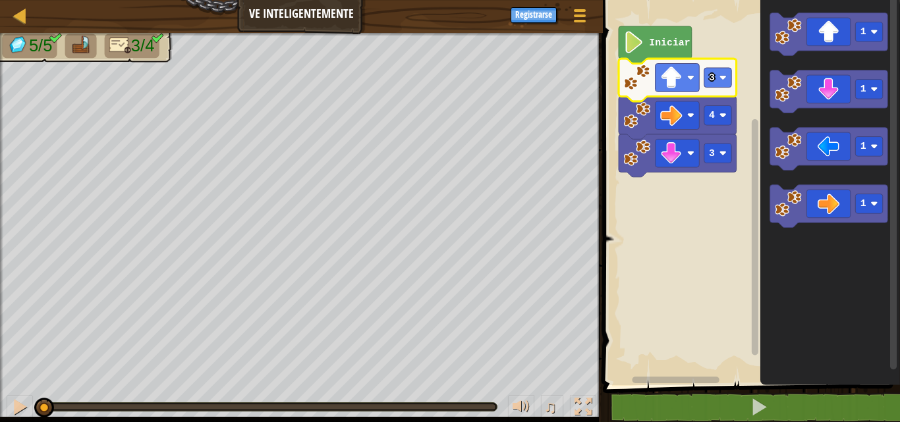
click at [714, 61] on icon "Espacio de trabajo de Blockly" at bounding box center [678, 80] width 118 height 43
click at [788, 107] on g "1" at bounding box center [829, 92] width 118 height 43
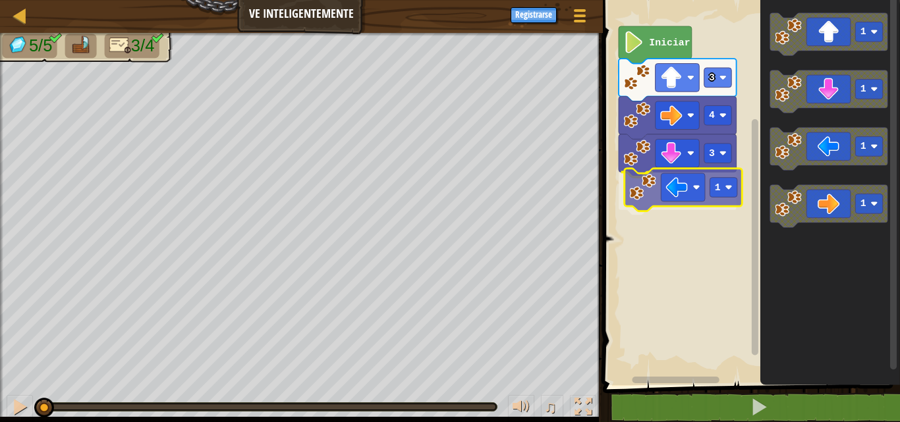
click at [652, 196] on div "Iniciar 3 1 4 3 1 1 1 1 1" at bounding box center [749, 189] width 301 height 392
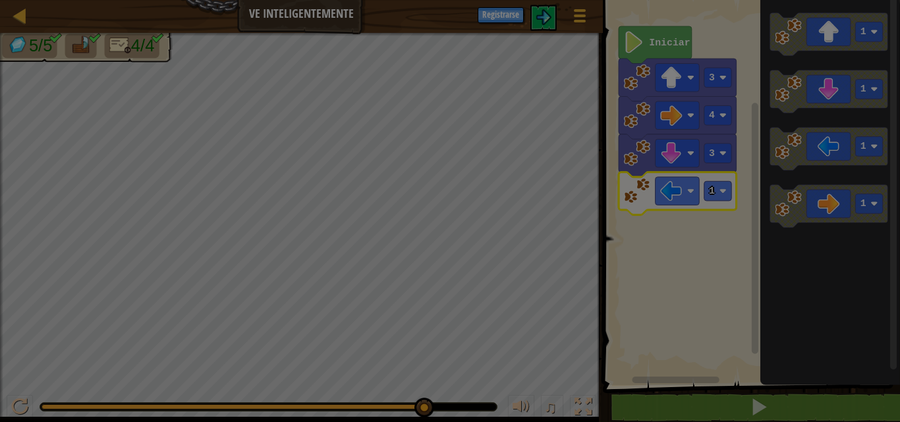
drag, startPoint x: 285, startPoint y: 406, endPoint x: 611, endPoint y: 385, distance: 326.9
click at [611, 1] on body "Mapa Ve inteligentemente Menú del Juego Registrarse 1 ההההההההההההההההההההההההה…" at bounding box center [450, 0] width 900 height 1
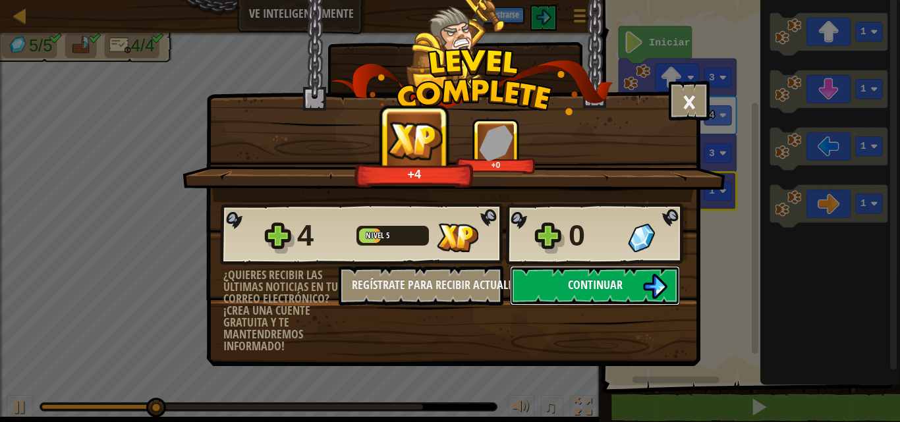
click at [534, 277] on button "Continuar" at bounding box center [595, 286] width 170 height 40
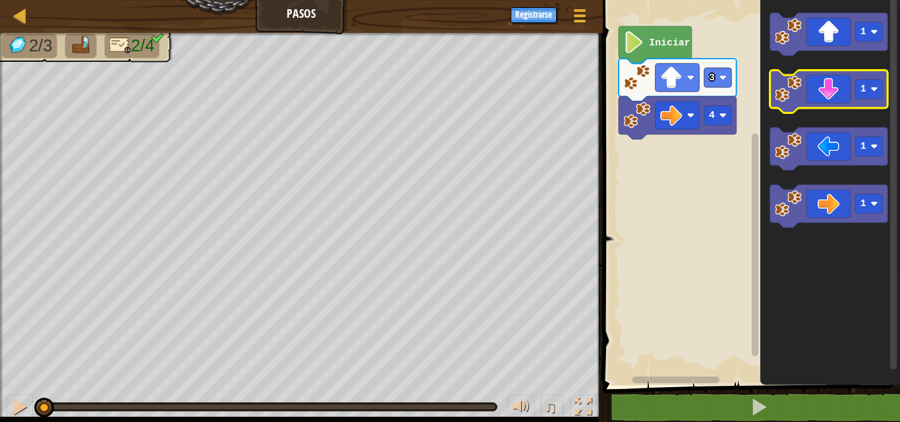
click at [789, 99] on image "Espacio de trabajo de Blockly" at bounding box center [788, 89] width 27 height 27
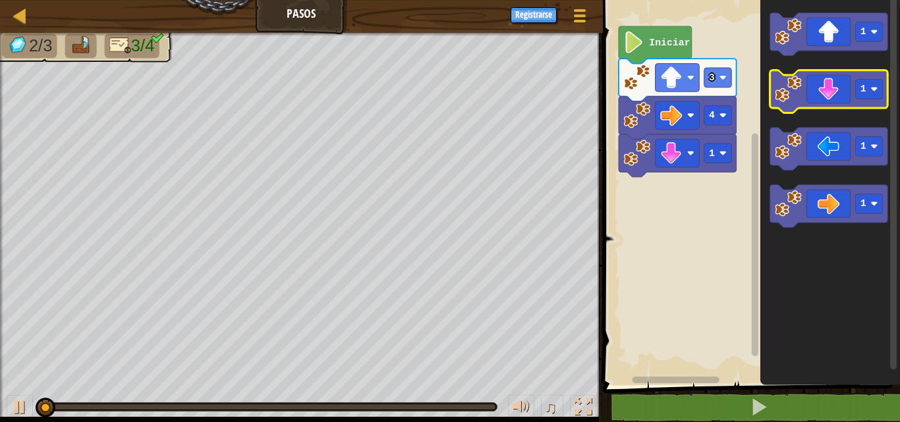
click at [789, 99] on image "Espacio de trabajo de Blockly" at bounding box center [788, 89] width 27 height 27
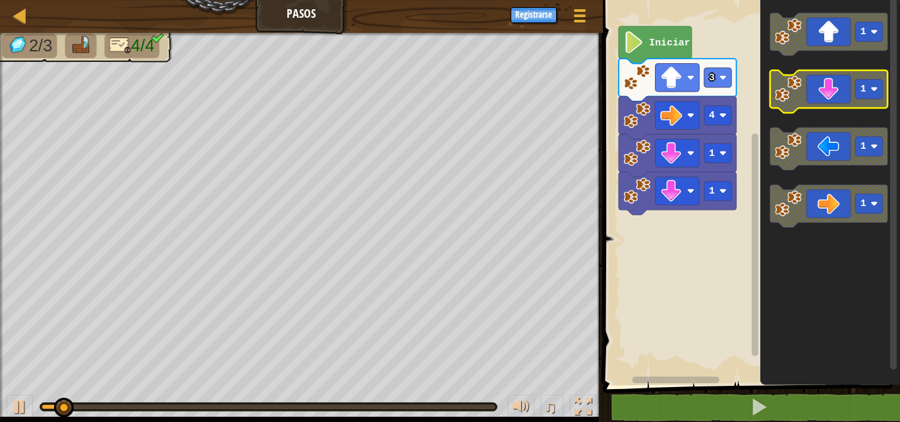
click at [789, 99] on image "Espacio de trabajo de Blockly" at bounding box center [788, 89] width 27 height 27
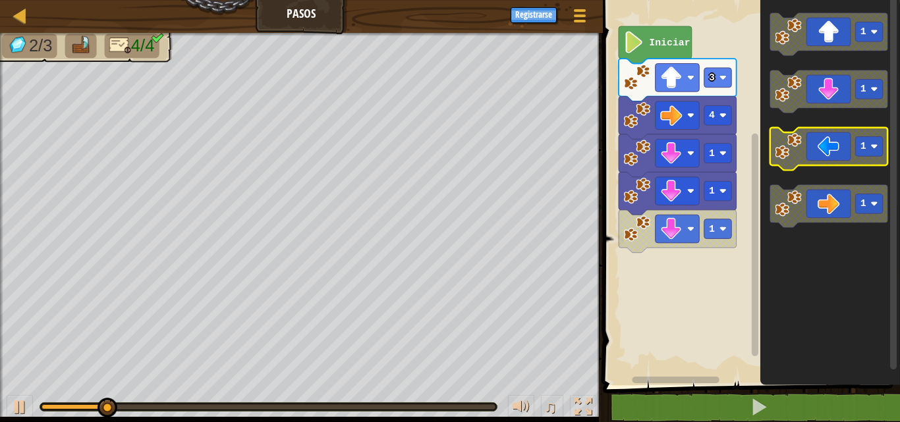
click at [797, 136] on image "Espacio de trabajo de Blockly" at bounding box center [788, 146] width 27 height 27
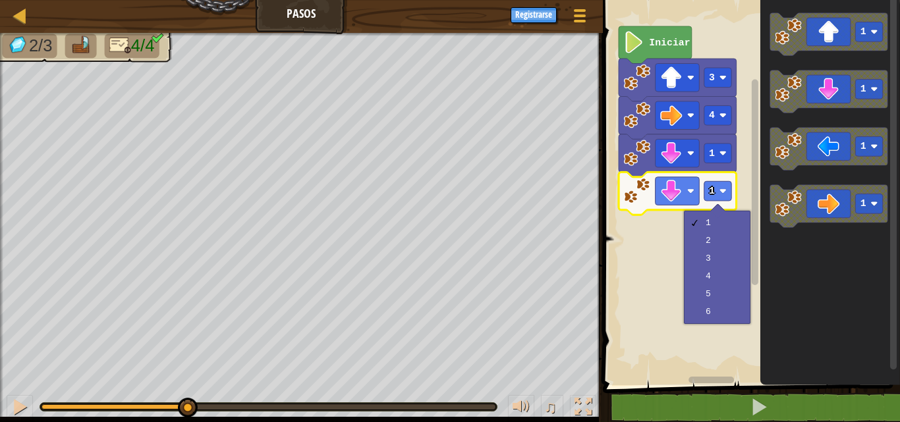
drag, startPoint x: 495, startPoint y: 416, endPoint x: 86, endPoint y: 447, distance: 410.5
click at [86, 0] on html "Mapa Pasos Menú del Juego Registrarse 1 ההההההההההההההההההההההההההההההההההההההה…" at bounding box center [450, 0] width 900 height 0
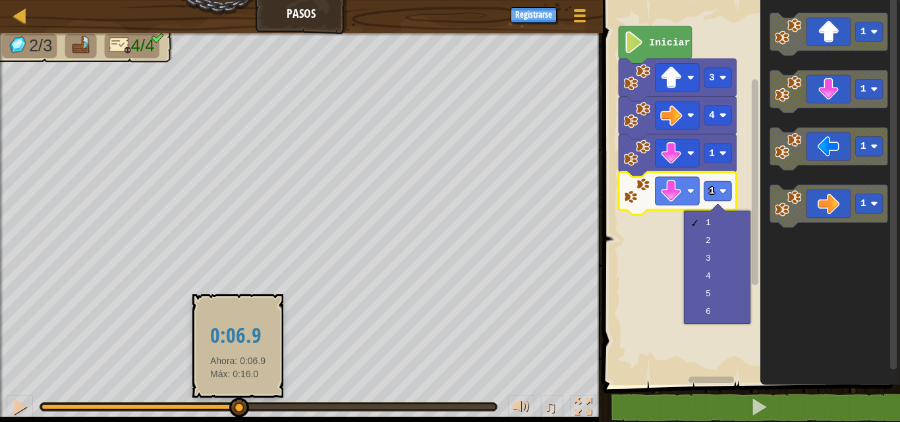
drag, startPoint x: 96, startPoint y: 406, endPoint x: 238, endPoint y: 411, distance: 141.8
click at [238, 411] on div at bounding box center [239, 408] width 20 height 20
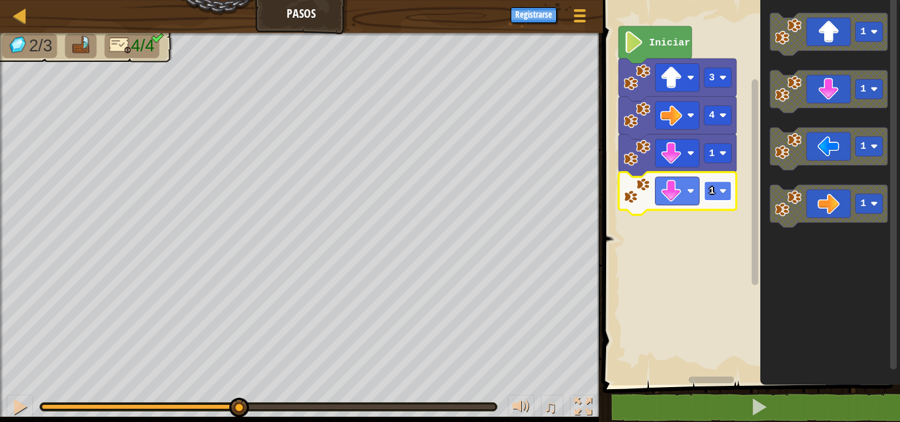
click at [712, 188] on text "1" at bounding box center [712, 191] width 6 height 11
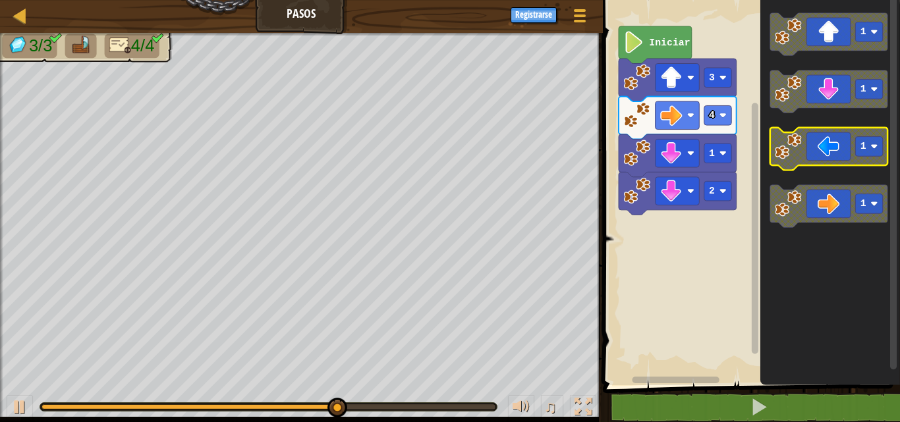
click at [793, 150] on image "Espacio de trabajo de Blockly" at bounding box center [788, 146] width 27 height 27
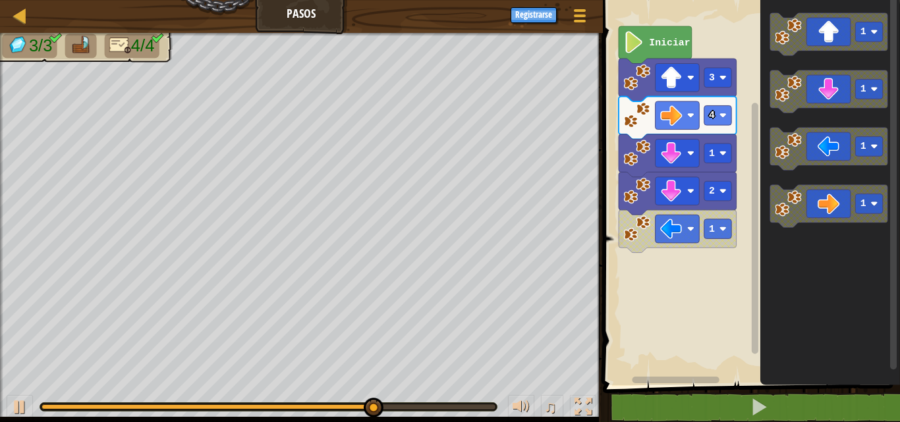
click at [710, 231] on div "Iniciar 3 4 1 2 1 1 1 1 1" at bounding box center [749, 189] width 301 height 392
click at [710, 231] on text "1" at bounding box center [712, 229] width 6 height 11
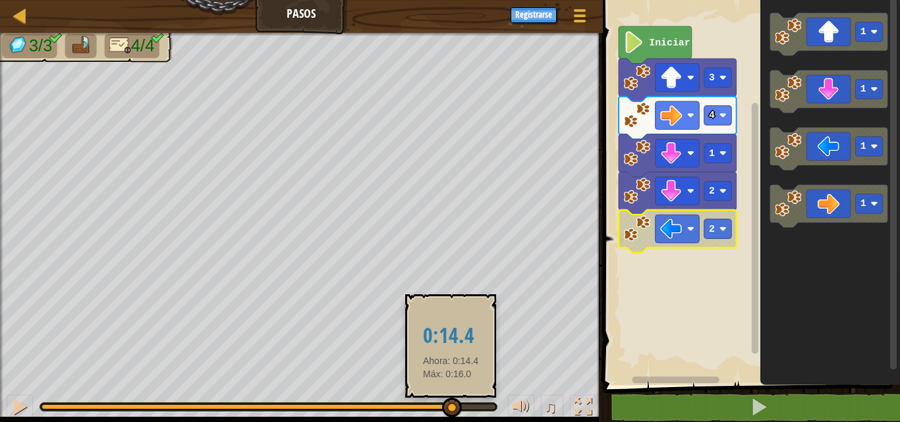
drag, startPoint x: 494, startPoint y: 407, endPoint x: 445, endPoint y: 408, distance: 48.8
click at [445, 408] on div at bounding box center [452, 408] width 20 height 20
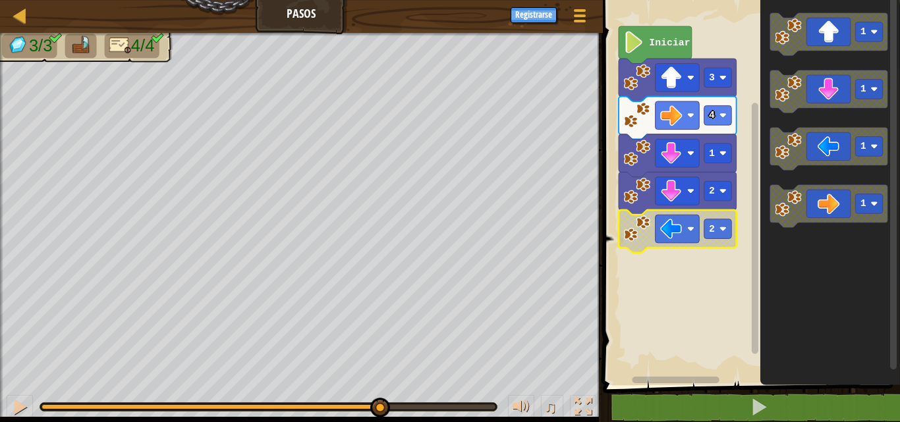
click at [408, 384] on div "3/3 4/4 ♫ Tortuga" at bounding box center [450, 227] width 900 height 389
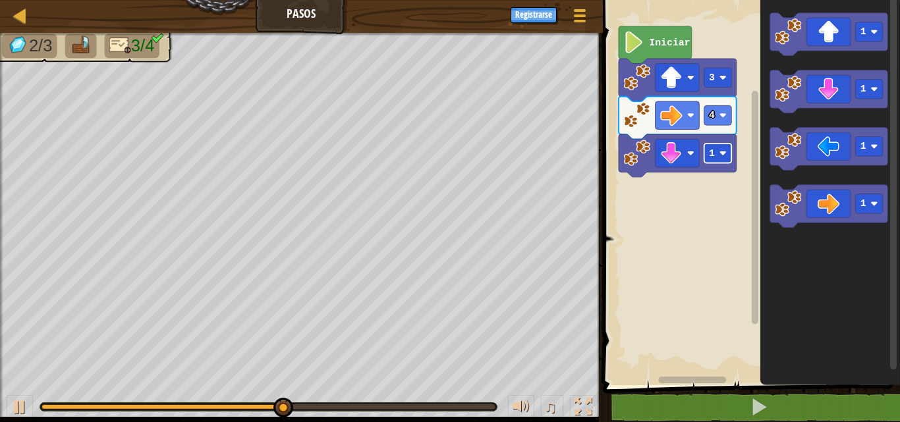
click at [710, 150] on text "1" at bounding box center [712, 153] width 6 height 11
click at [725, 154] on image "Espacio de trabajo de Blockly" at bounding box center [722, 153] width 7 height 7
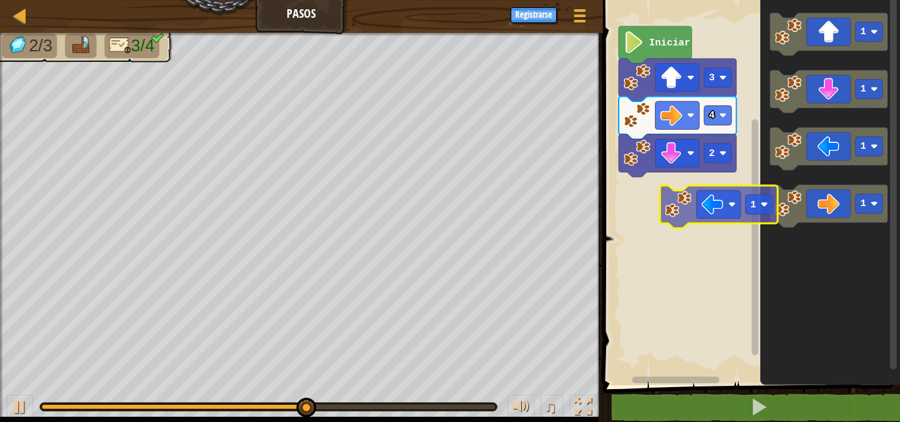
click at [654, 204] on div "Iniciar 3 4 2 1 1 1 1 1" at bounding box center [749, 189] width 301 height 392
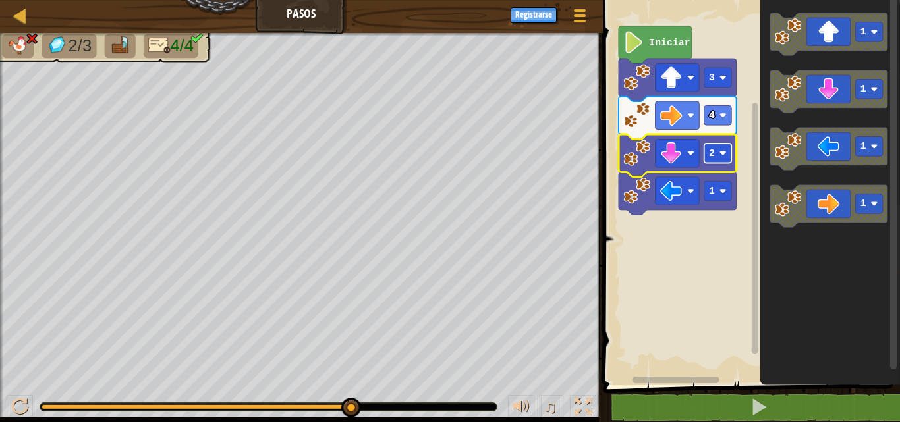
click at [718, 160] on rect "Espacio de trabajo de Blockly" at bounding box center [718, 154] width 28 height 20
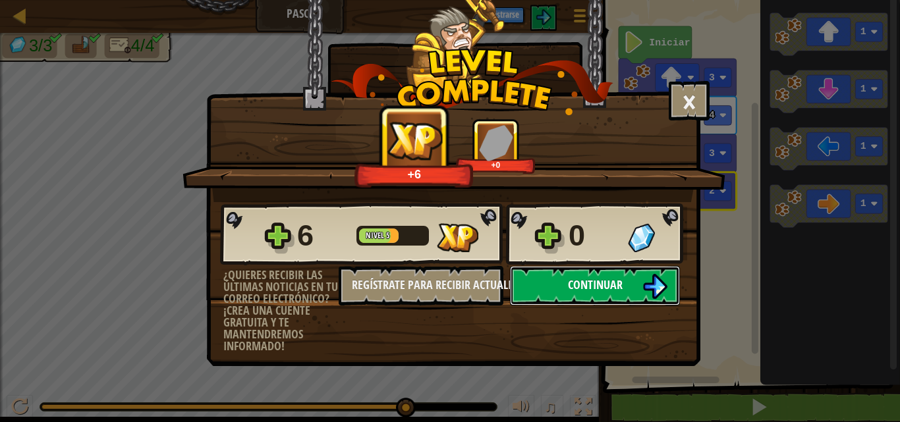
click at [589, 285] on span "Continuar" at bounding box center [595, 285] width 55 height 16
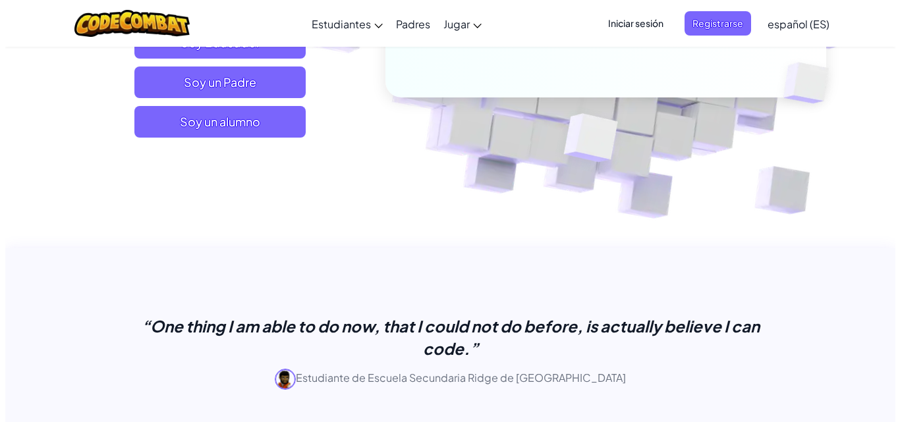
scroll to position [316, 0]
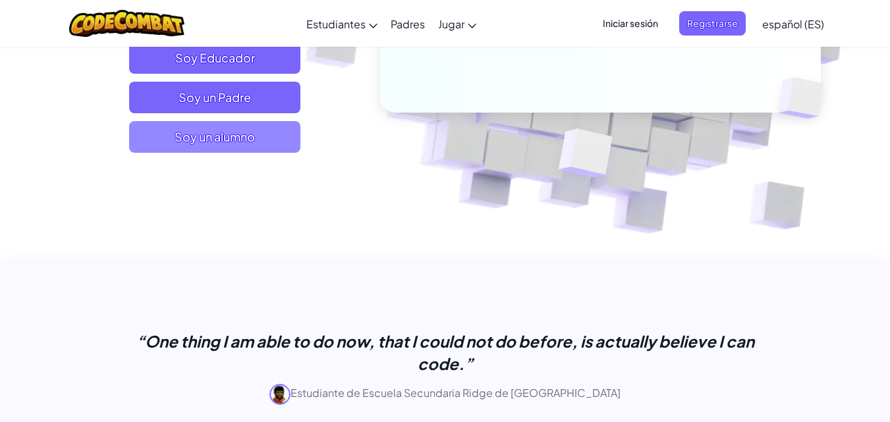
click at [183, 142] on span "Soy un alumno" at bounding box center [214, 137] width 171 height 32
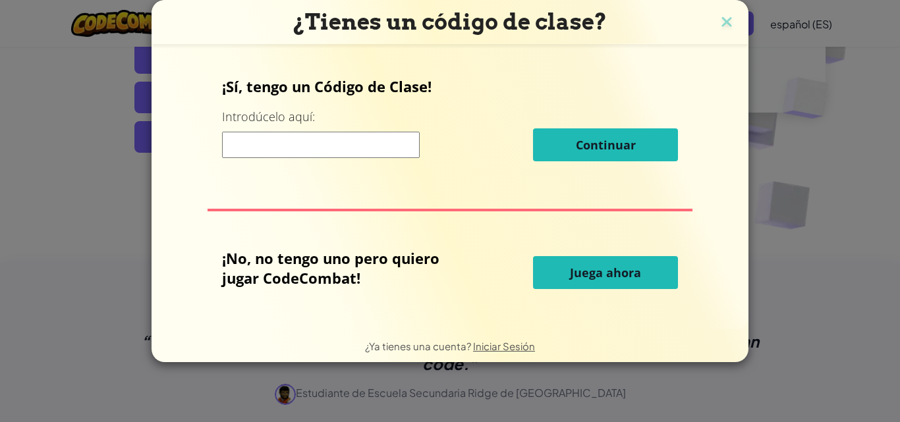
click at [249, 146] on input at bounding box center [321, 145] width 198 height 26
drag, startPoint x: 249, startPoint y: 146, endPoint x: 234, endPoint y: 142, distance: 15.7
click at [234, 142] on input at bounding box center [321, 145] width 198 height 26
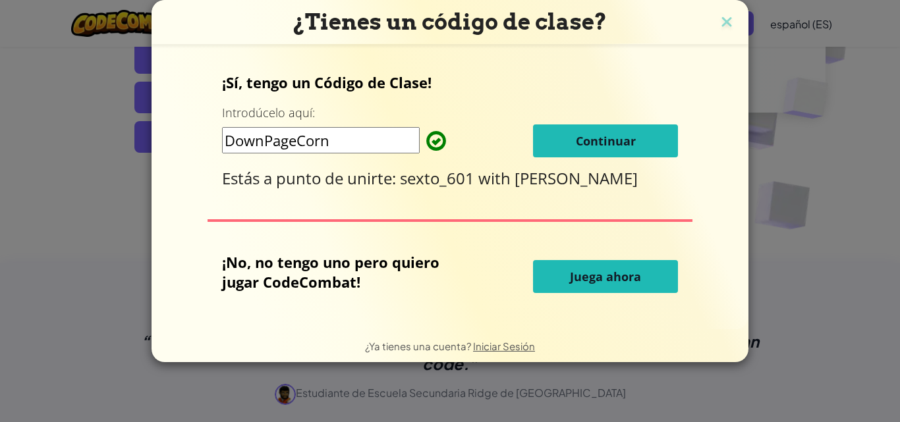
type input "DownPageCorn"
click at [575, 142] on button "Continuar" at bounding box center [605, 141] width 145 height 33
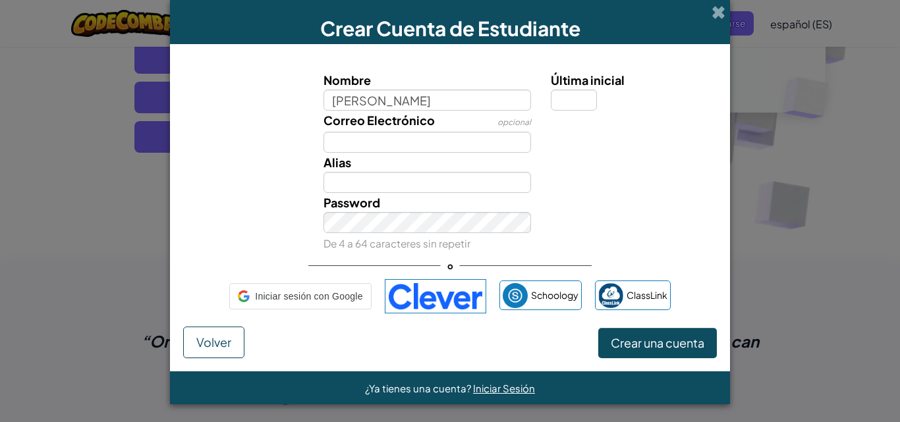
type input "Jorge"
click at [566, 99] on input "Última inicial" at bounding box center [574, 100] width 46 height 21
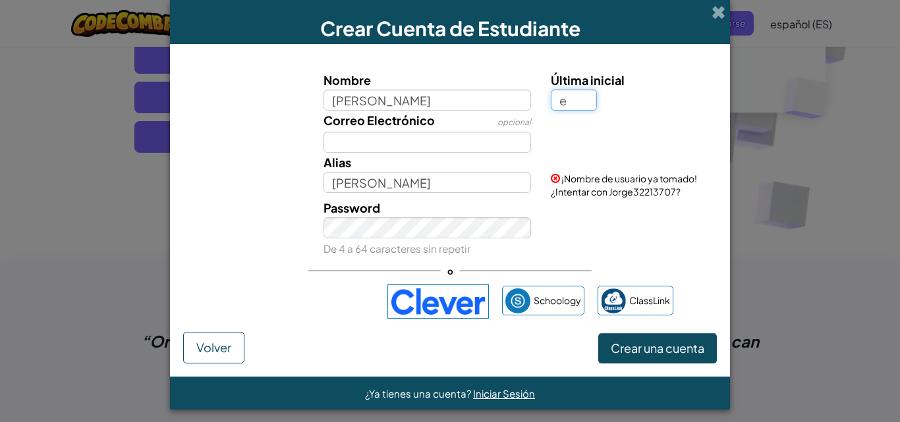
type input "e"
type input "JorgeE"
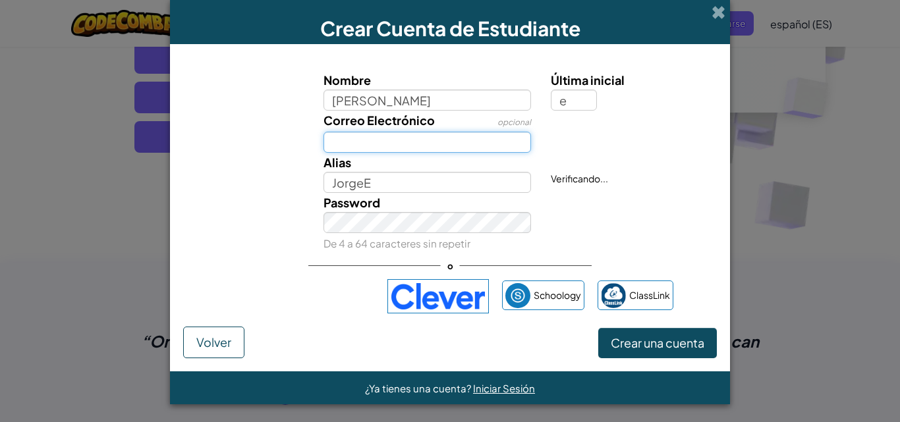
click at [385, 140] on input "Correo Electrónico" at bounding box center [428, 142] width 208 height 21
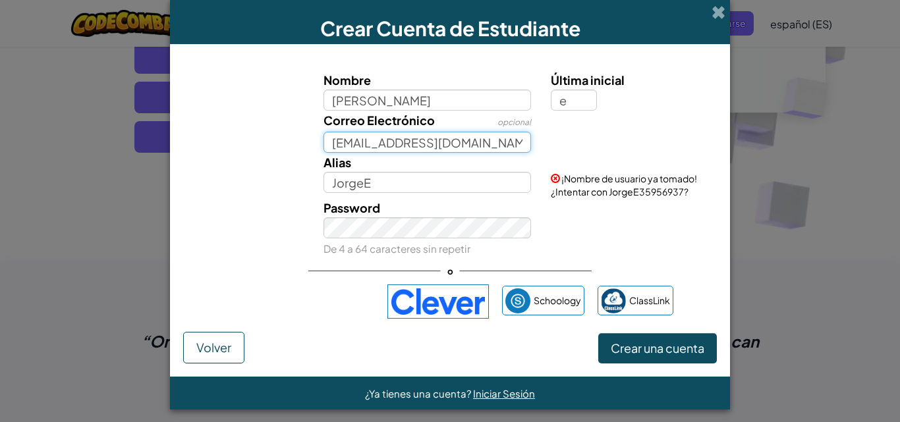
type input "jorgetr1001@gmail.com"
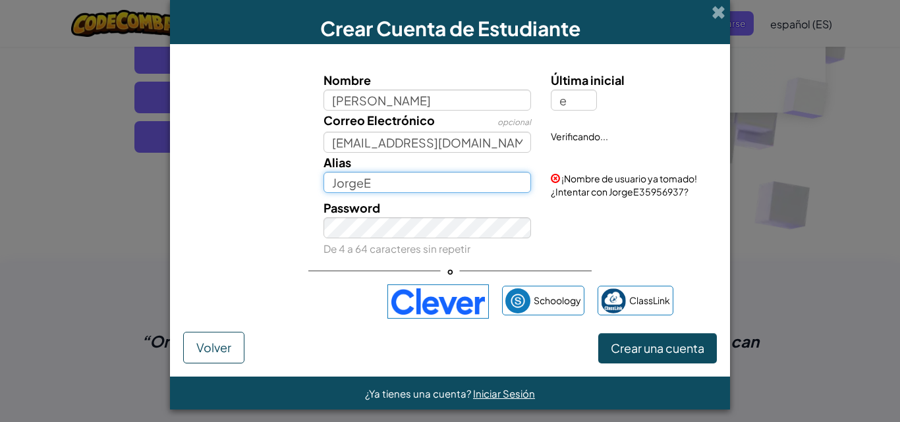
click at [380, 185] on input "JorgeE" at bounding box center [428, 182] width 208 height 21
type input "JorgeE1001"
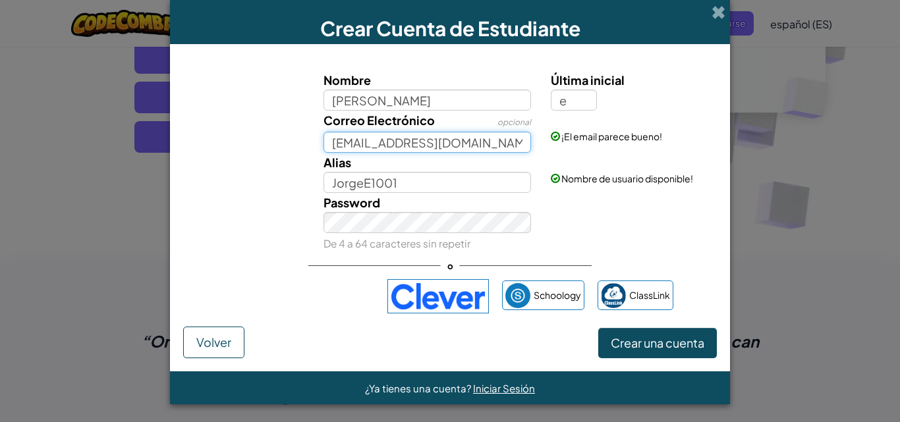
drag, startPoint x: 388, startPoint y: 143, endPoint x: 341, endPoint y: 142, distance: 47.5
click at [341, 142] on input "jorgetr1001@gmail.com" at bounding box center [428, 142] width 208 height 21
drag, startPoint x: 390, startPoint y: 141, endPoint x: 302, endPoint y: 145, distance: 87.7
click at [302, 145] on div "Correo Electrónico opcional jorgetr1001@gmail.com ¡El email parece bueno!" at bounding box center [450, 132] width 547 height 42
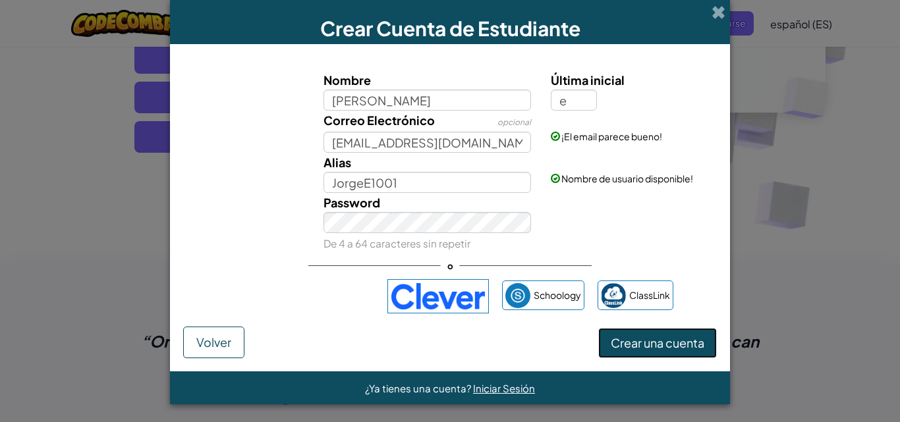
click at [639, 344] on span "Crear una cuenta" at bounding box center [658, 342] width 94 height 15
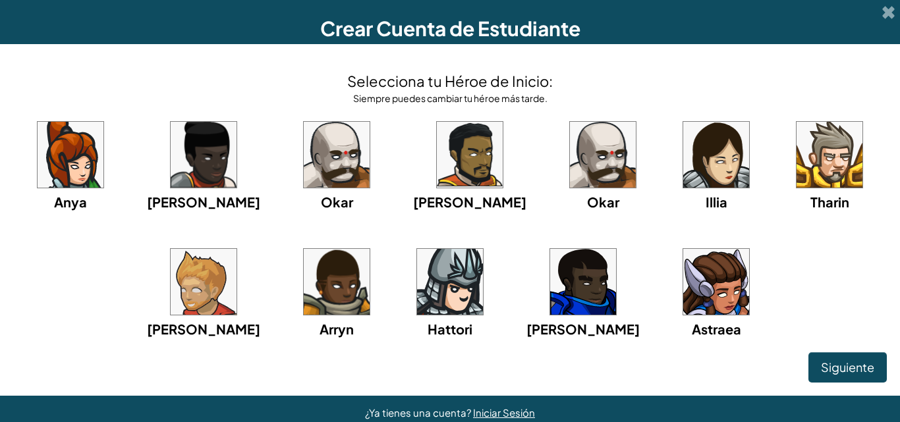
click at [804, 270] on div "Anya Ida Okar Alejandro Okar Illia Tharin Ned Arryn Hattori Gordon Astraea" at bounding box center [450, 245] width 874 height 254
click at [231, 283] on img at bounding box center [204, 282] width 66 height 66
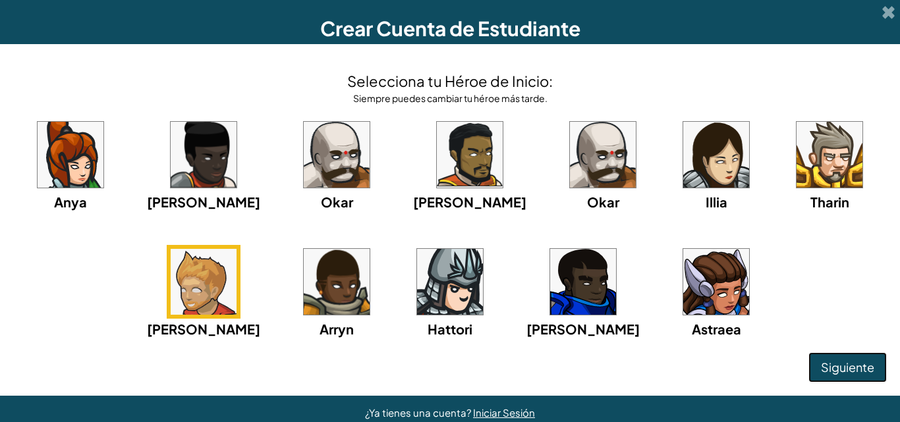
click at [847, 359] on button "Siguiente" at bounding box center [848, 368] width 78 height 30
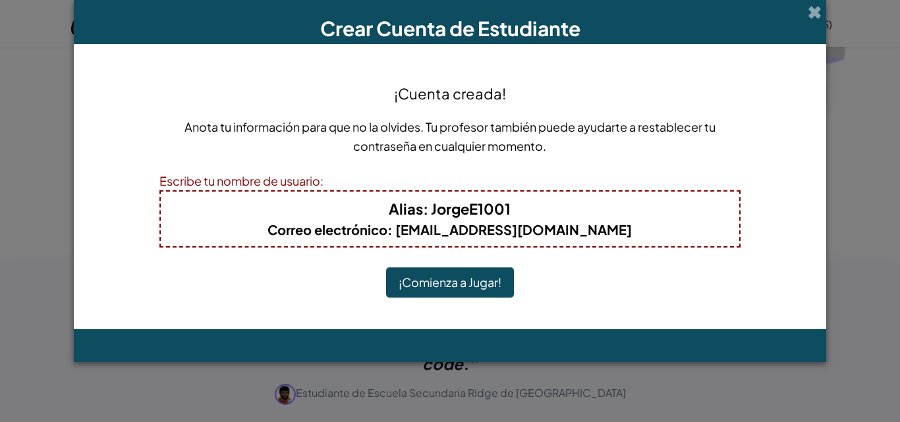
click at [430, 283] on button "¡Comienza a Jugar!" at bounding box center [450, 283] width 128 height 30
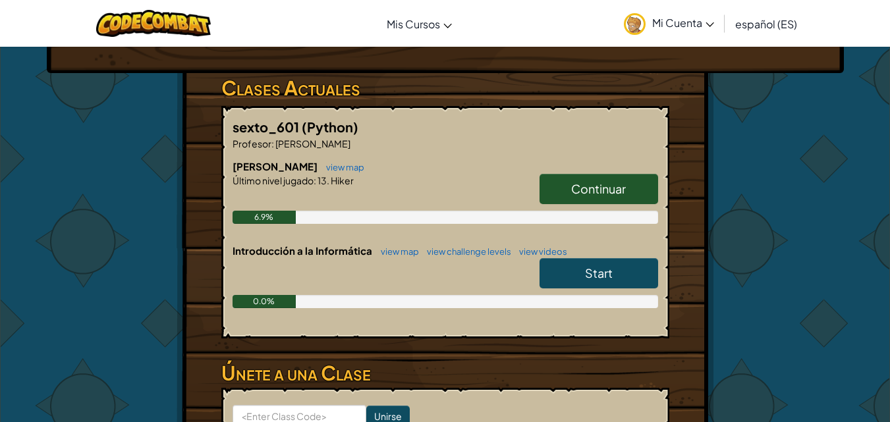
scroll to position [8, 0]
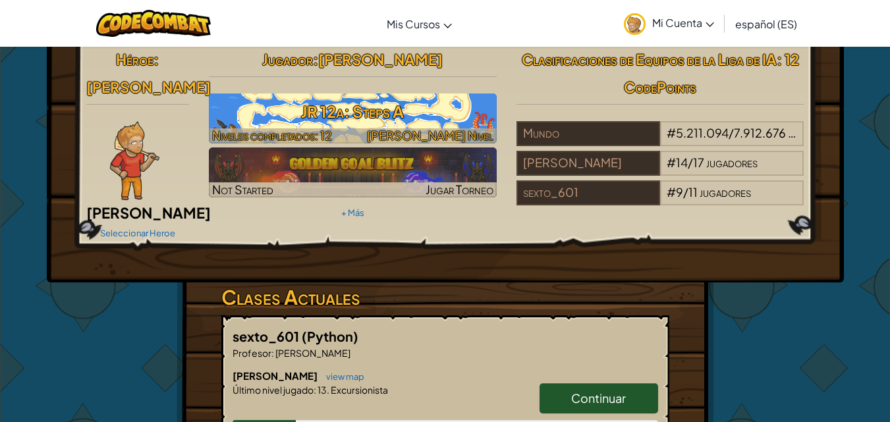
click at [414, 111] on h3 "JR 12a: Steps A" at bounding box center [353, 112] width 288 height 30
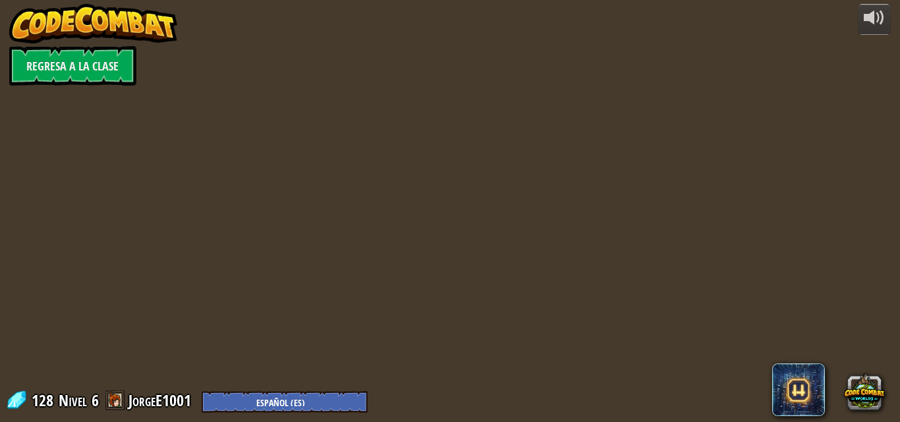
select select "es-ES"
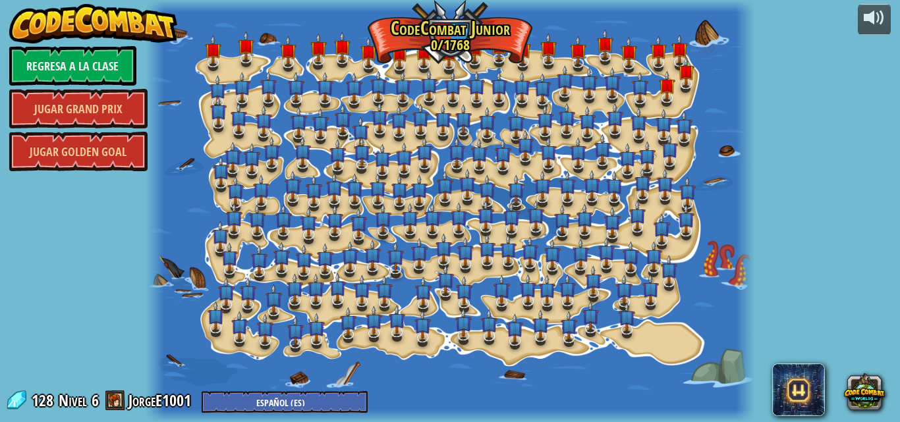
select select "es-ES"
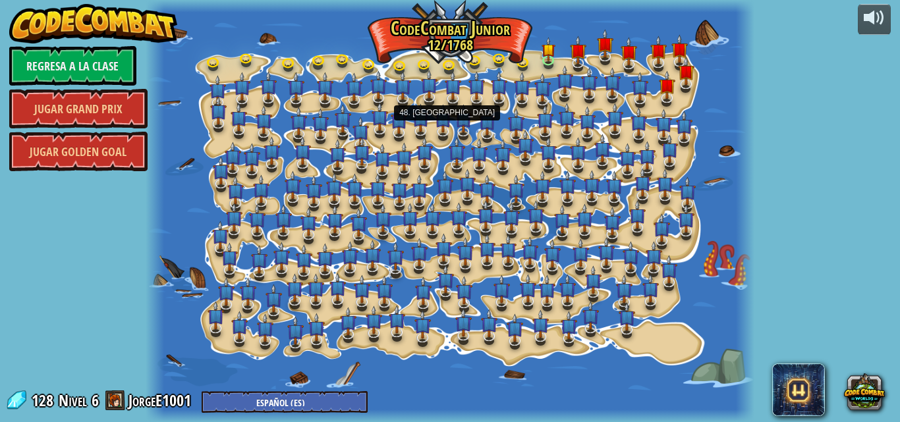
select select "es-ES"
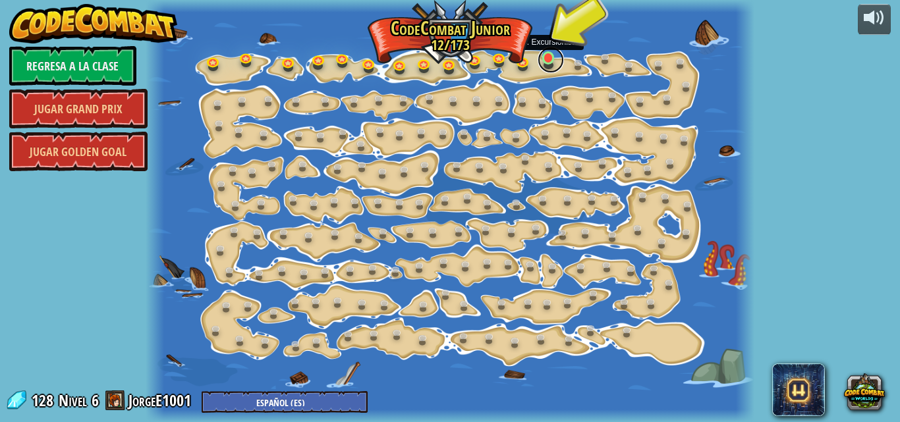
click at [543, 63] on link at bounding box center [551, 60] width 26 height 26
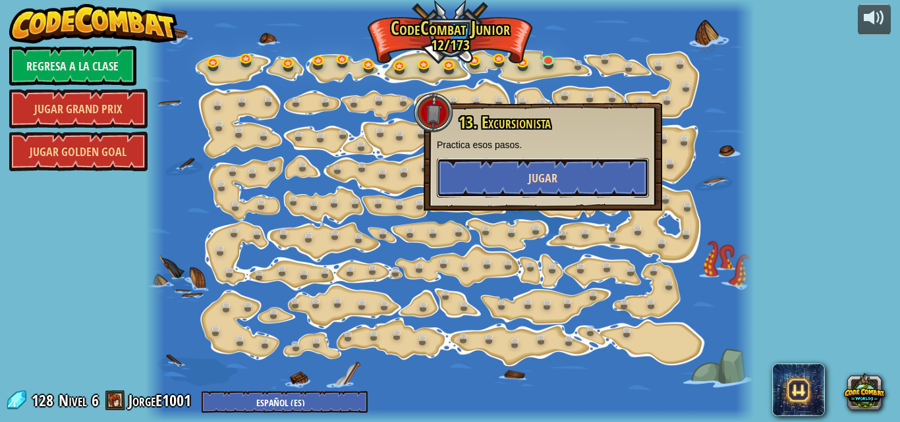
click at [548, 186] on span "Jugar" at bounding box center [543, 178] width 29 height 16
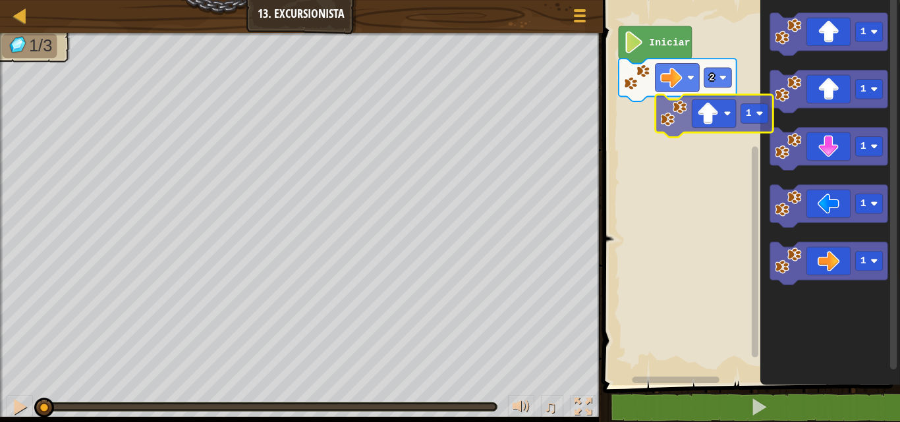
click at [645, 127] on div "2 Iniciar 1 1 1 1 1 1" at bounding box center [749, 189] width 301 height 392
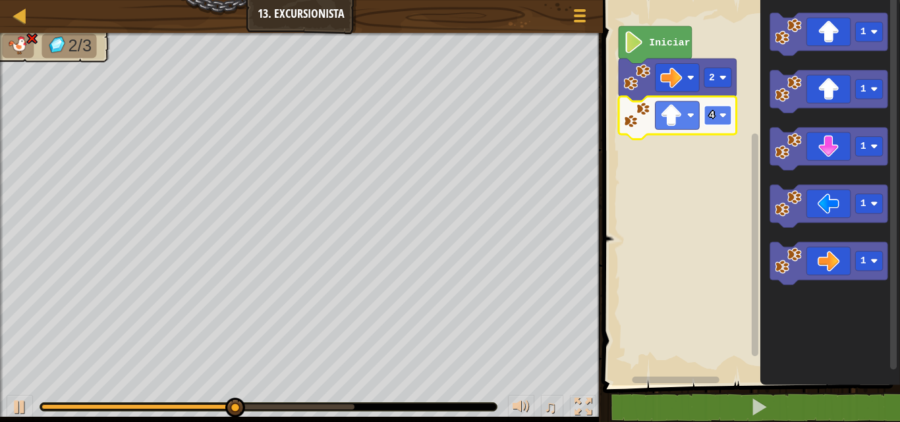
click at [729, 119] on rect "Espacio de trabajo de Blockly" at bounding box center [718, 115] width 28 height 20
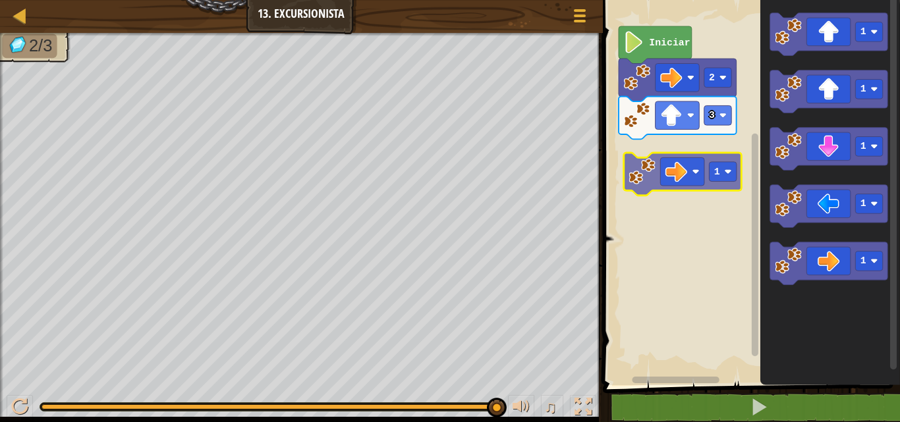
click at [647, 161] on div "Iniciar 2 3 1 1 1 1 1 1" at bounding box center [749, 189] width 301 height 392
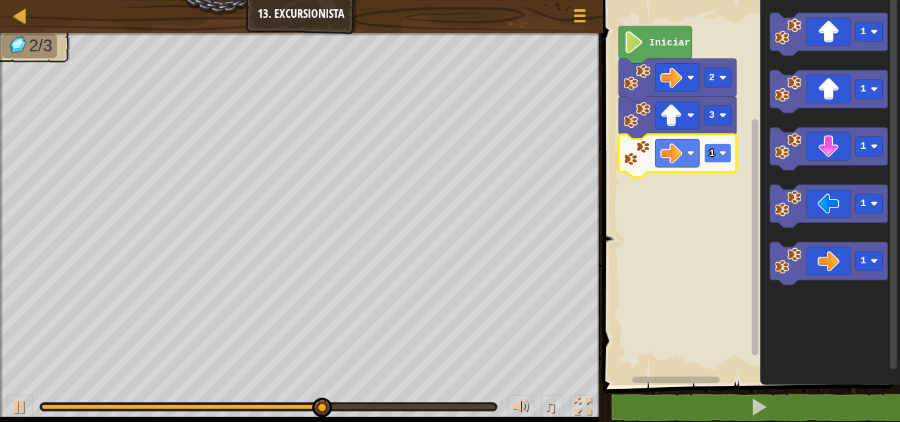
click at [717, 153] on rect "Espacio de trabajo de Blockly" at bounding box center [718, 154] width 28 height 20
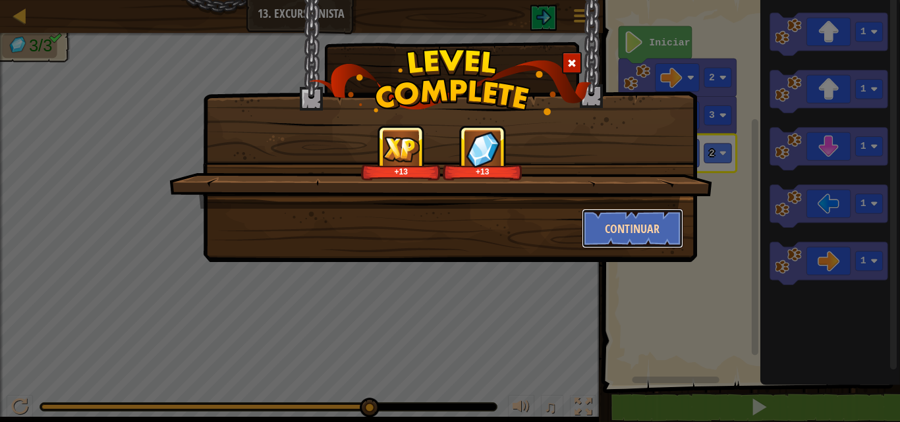
click at [627, 242] on button "Continuar" at bounding box center [633, 229] width 102 height 40
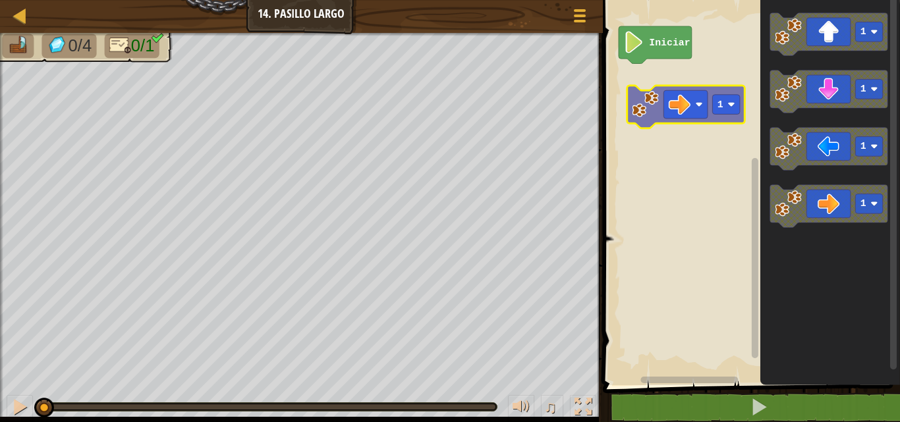
click at [662, 102] on div "Iniciar 1 1 1 1 1" at bounding box center [749, 189] width 301 height 392
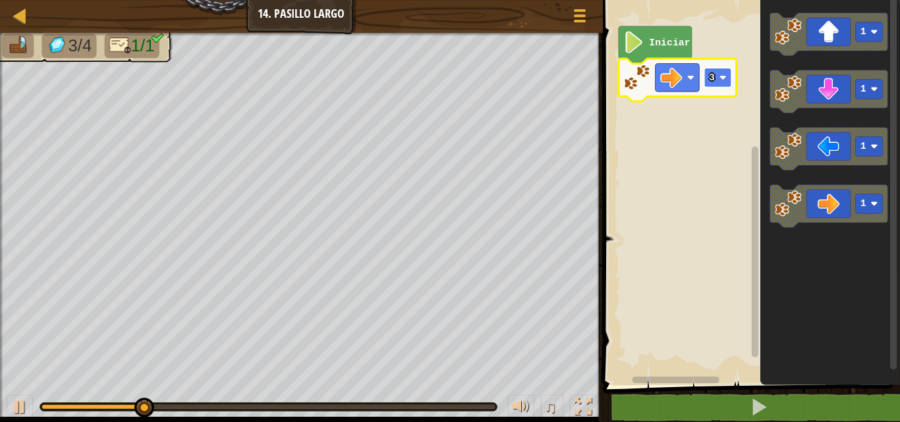
click at [720, 84] on rect "Espacio de trabajo de Blockly" at bounding box center [718, 78] width 28 height 20
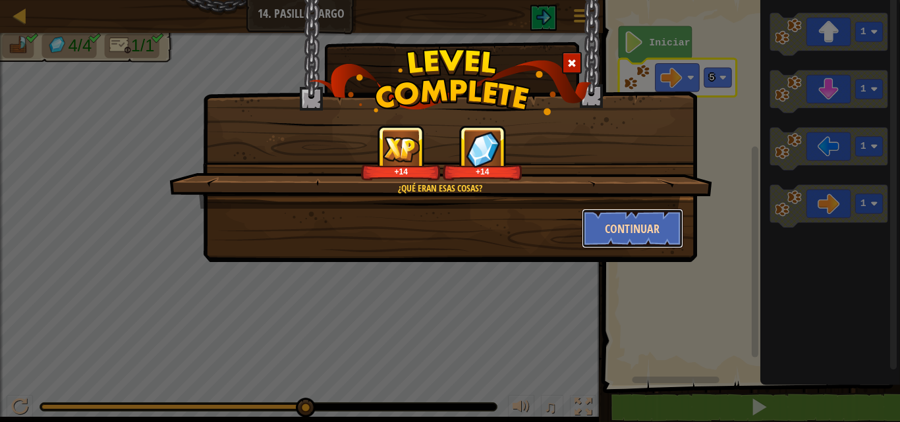
click at [617, 235] on button "Continuar" at bounding box center [633, 229] width 102 height 40
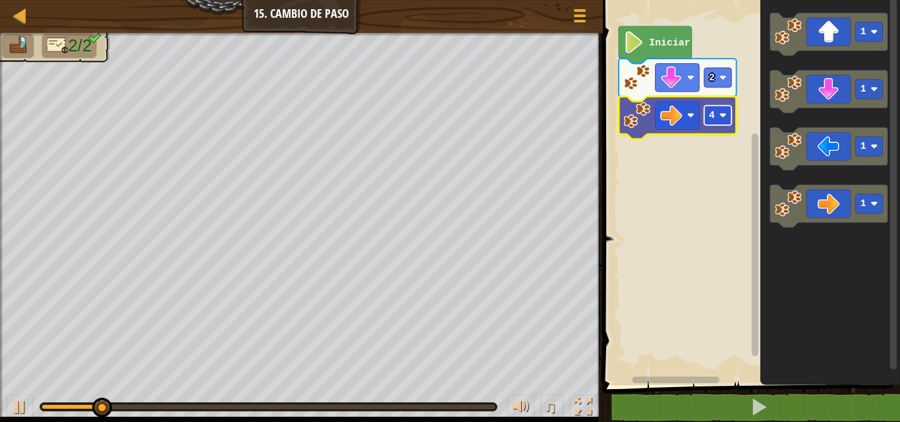
click at [723, 113] on image "Espacio de trabajo de Blockly" at bounding box center [722, 115] width 7 height 7
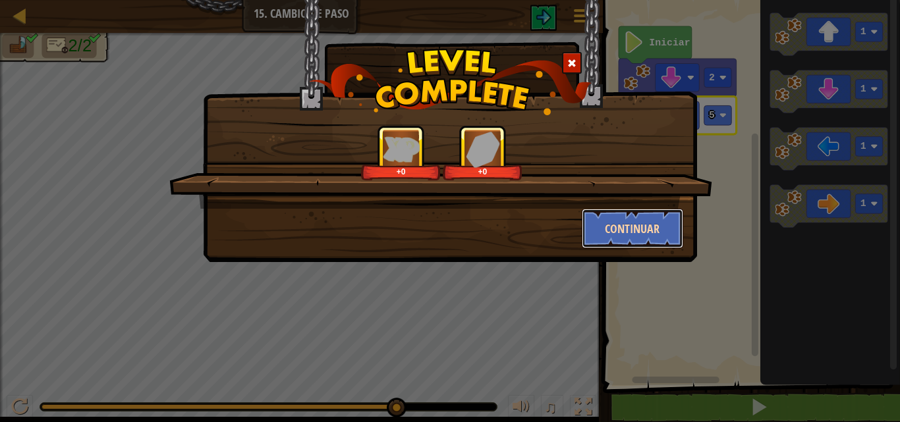
click at [651, 237] on button "Continuar" at bounding box center [633, 229] width 102 height 40
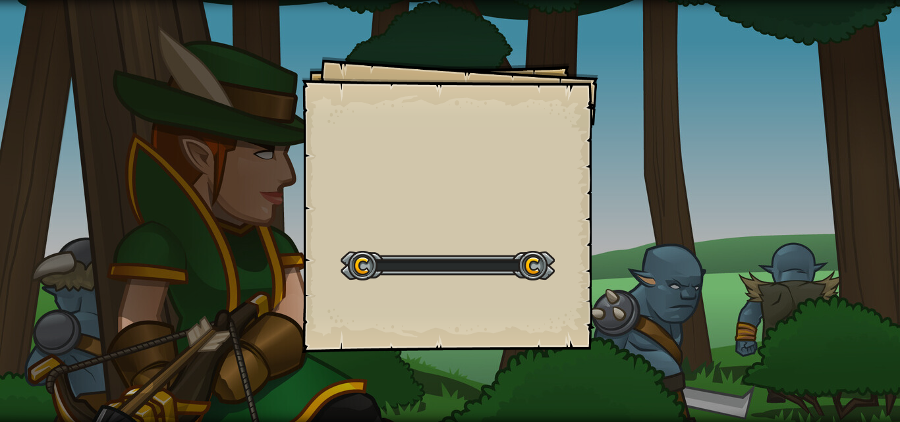
click at [651, 237] on div "Goals Start Level Error al cargar desde el servidor. Intenta refrescar la págin…" at bounding box center [450, 211] width 900 height 422
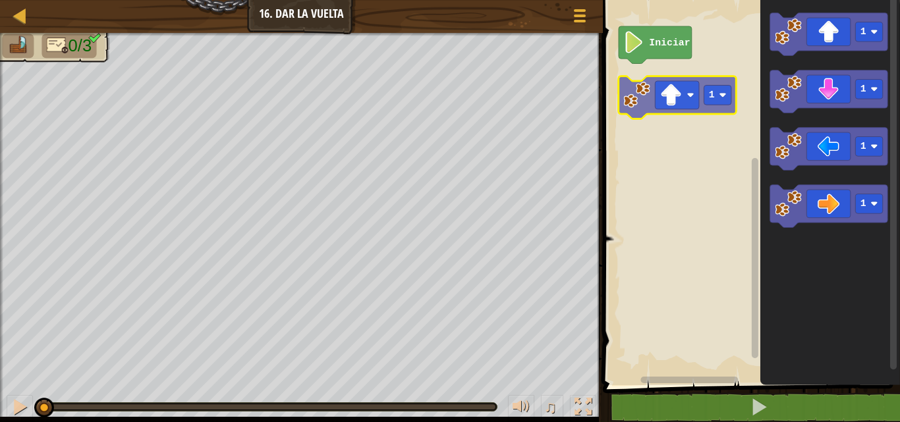
click at [648, 94] on div "Iniciar 1 1 1 1 1" at bounding box center [749, 189] width 301 height 392
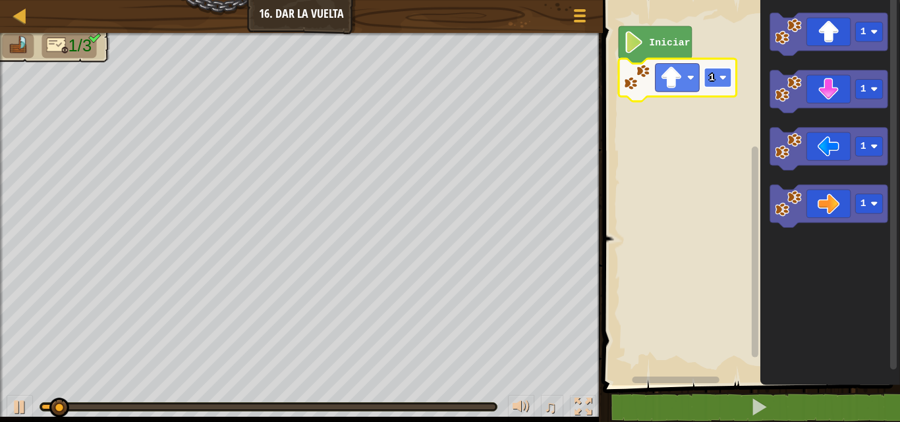
click at [718, 78] on rect "Espacio de trabajo de Blockly" at bounding box center [718, 78] width 28 height 20
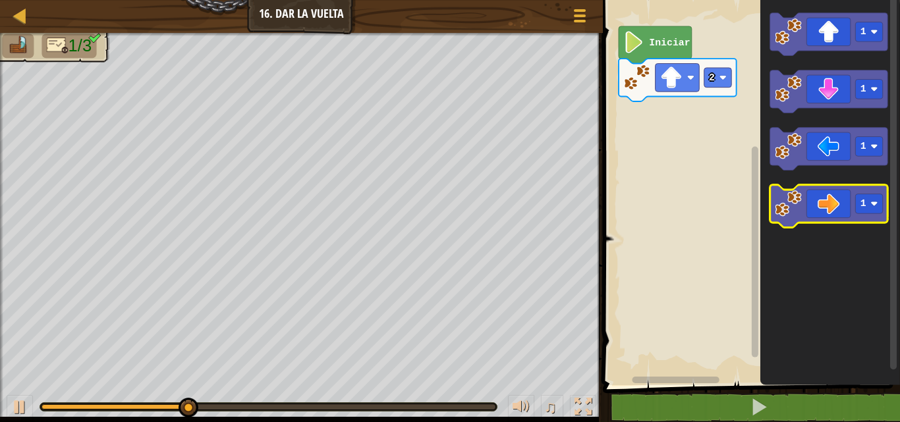
click at [797, 191] on g "1 1 1 1" at bounding box center [829, 120] width 118 height 215
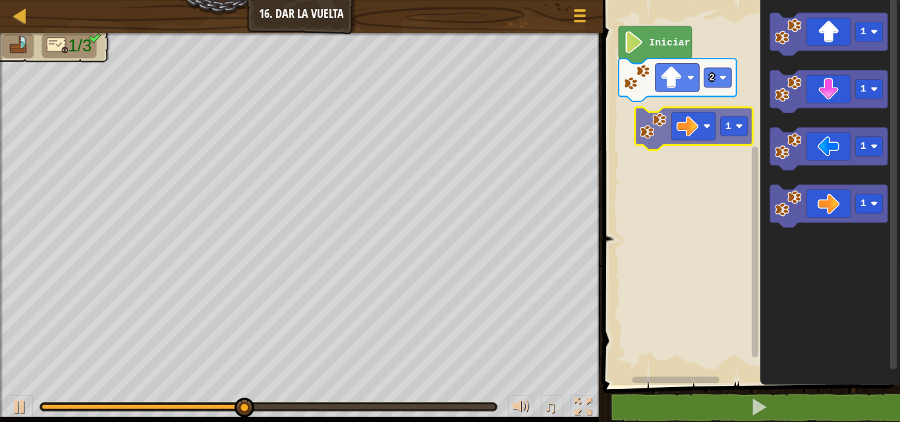
click at [659, 134] on div "Iniciar 2 1 1 1 1 1" at bounding box center [749, 189] width 301 height 392
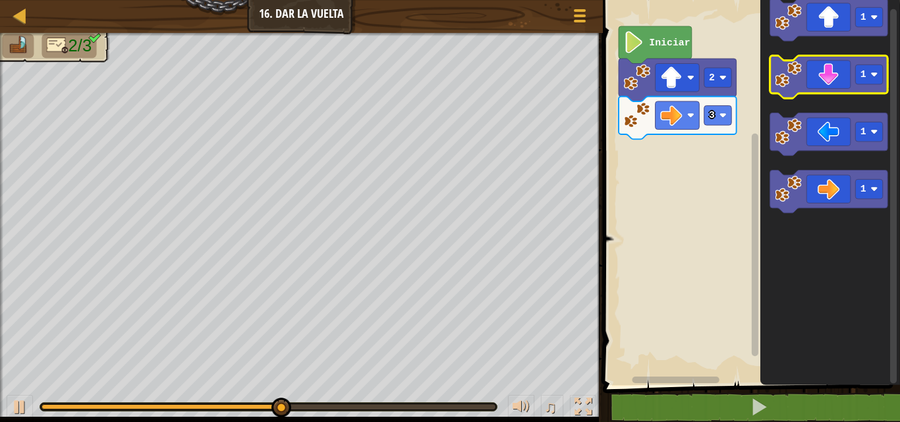
click at [782, 86] on g "1" at bounding box center [829, 76] width 118 height 43
click at [782, 86] on image "Espacio de trabajo de Blockly" at bounding box center [788, 74] width 27 height 27
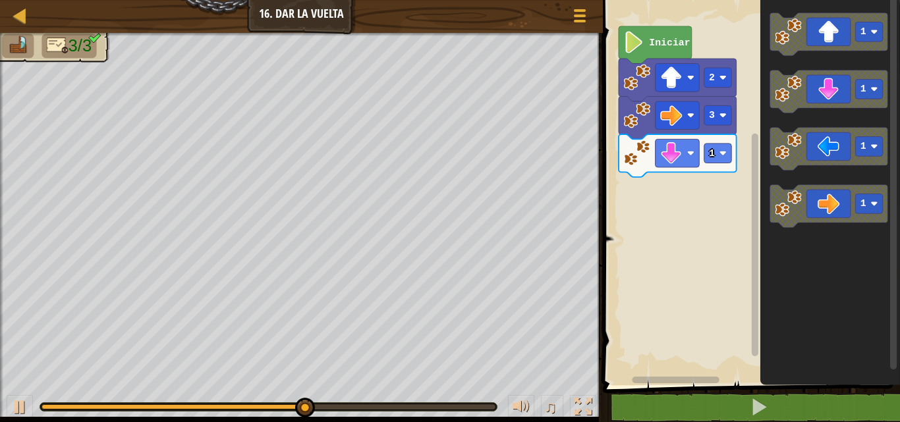
click at [719, 150] on div "Iniciar 2 3 1 1 1 1 1" at bounding box center [749, 189] width 301 height 392
click at [719, 150] on rect "Espacio de trabajo de Blockly" at bounding box center [718, 154] width 28 height 20
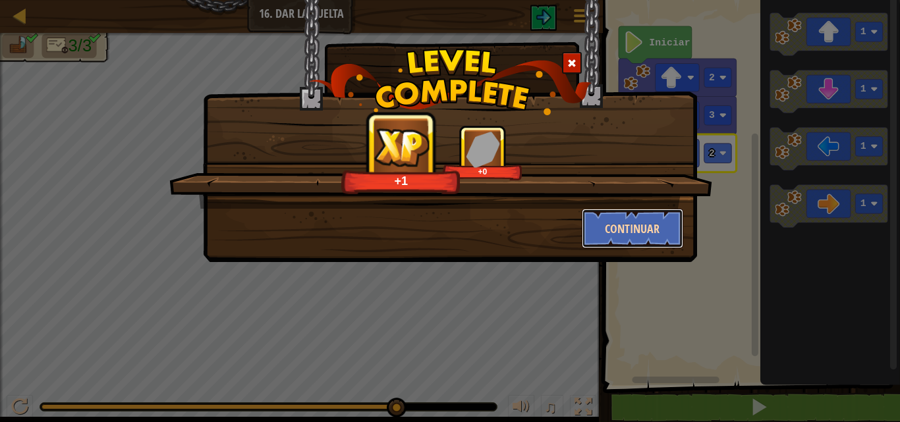
click at [626, 234] on button "Continuar" at bounding box center [633, 229] width 102 height 40
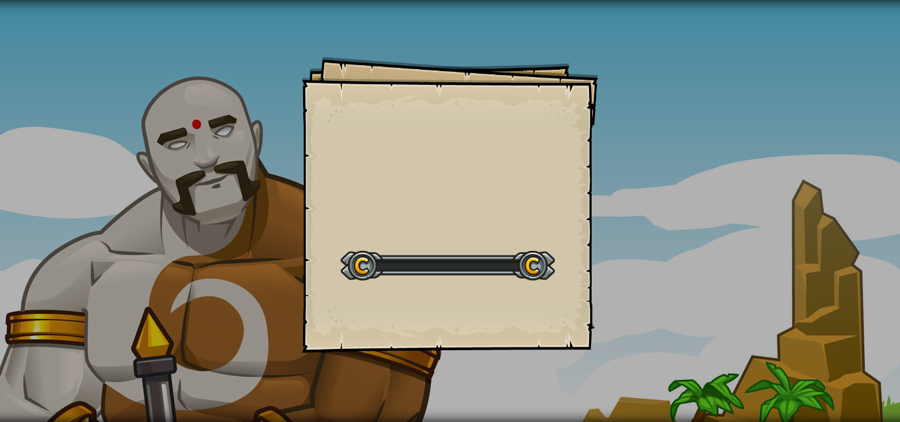
click at [626, 234] on div "Goals Start Level Error al cargar desde el servidor. Intenta refrescar la págin…" at bounding box center [450, 211] width 900 height 422
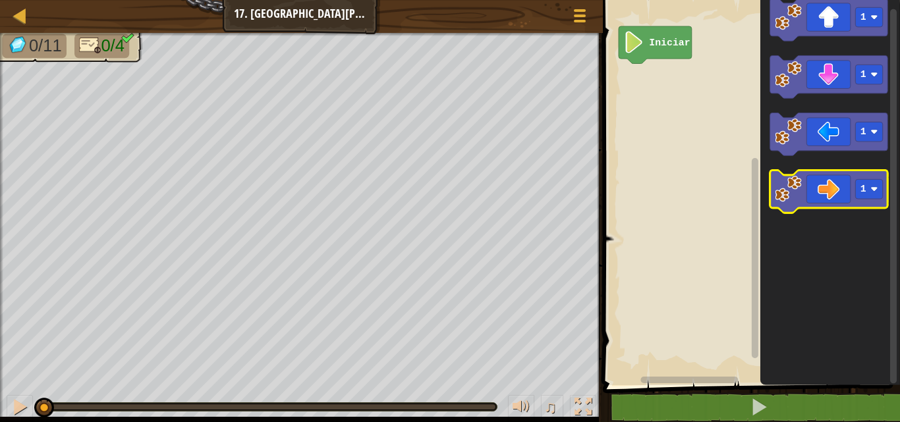
click at [797, 175] on g "1" at bounding box center [829, 192] width 118 height 43
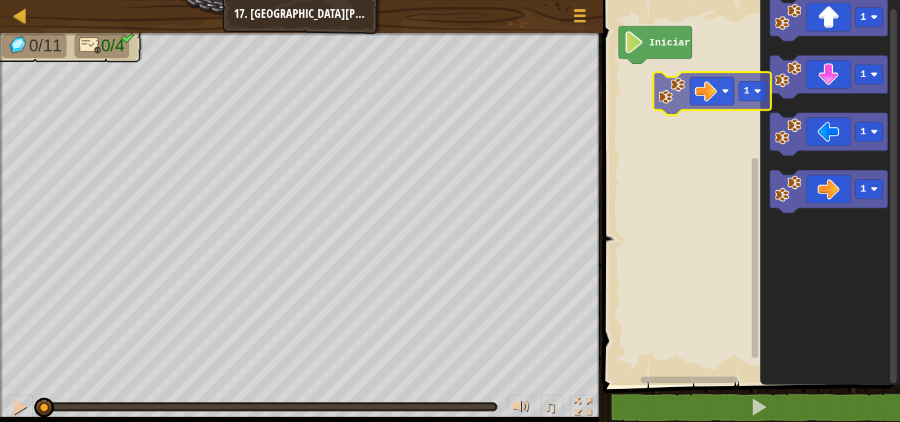
click at [674, 74] on div "Iniciar 1 1 1 1 1" at bounding box center [749, 189] width 301 height 392
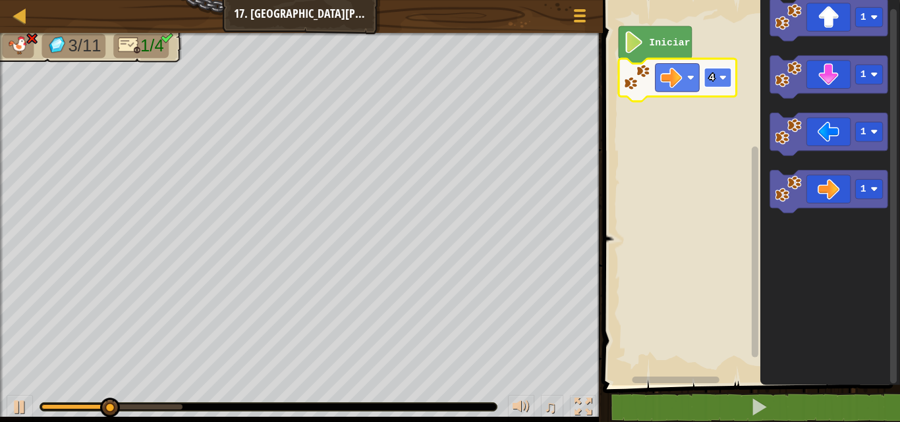
click at [719, 74] on rect "Espacio de trabajo de Blockly" at bounding box center [718, 78] width 28 height 20
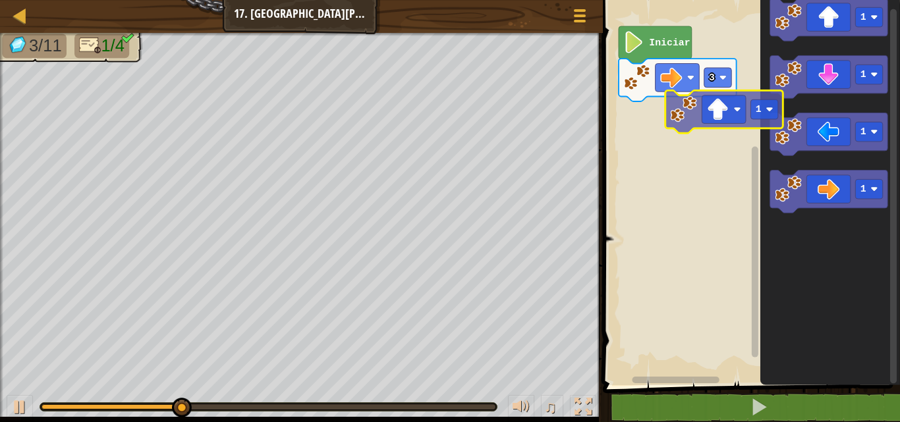
click at [676, 124] on div "Iniciar 3 1 1 1 1 1" at bounding box center [749, 189] width 301 height 392
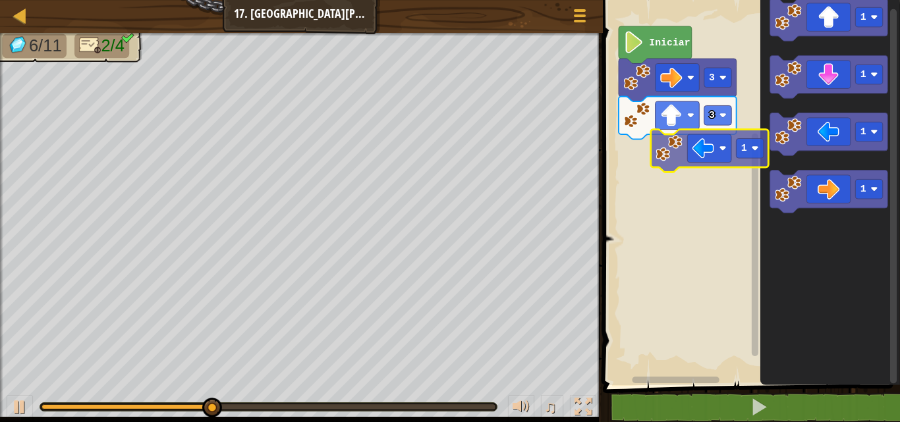
click at [658, 155] on div "Iniciar 3 3 1 1 1 1 1" at bounding box center [749, 189] width 301 height 392
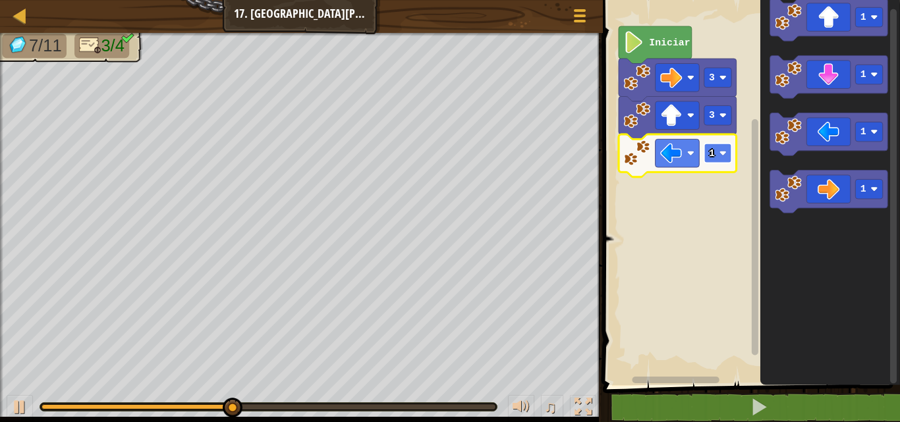
click at [710, 153] on text "1" at bounding box center [712, 153] width 6 height 11
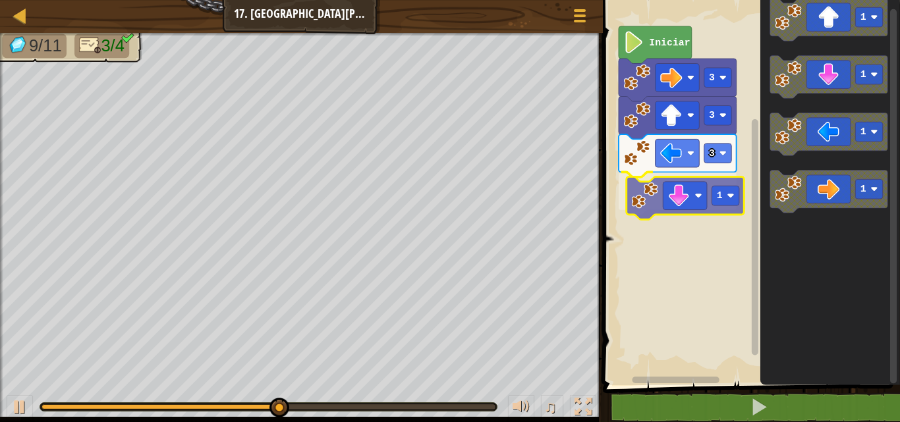
click at [646, 190] on div "Iniciar 3 3 3 1 1 1 1 1 1" at bounding box center [749, 189] width 301 height 392
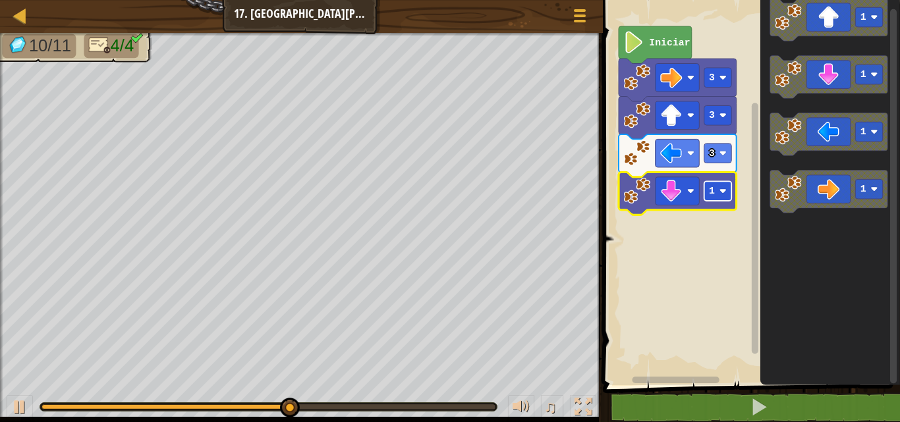
click at [709, 187] on text "1" at bounding box center [712, 191] width 6 height 11
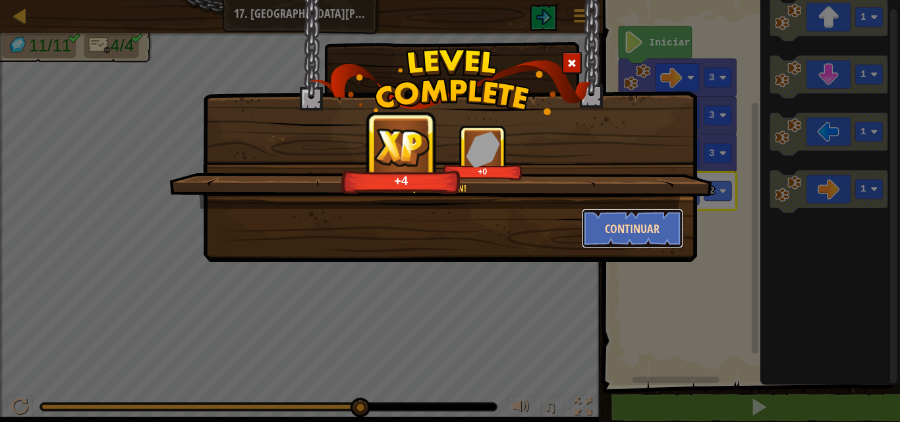
click at [594, 217] on button "Continuar" at bounding box center [633, 229] width 102 height 40
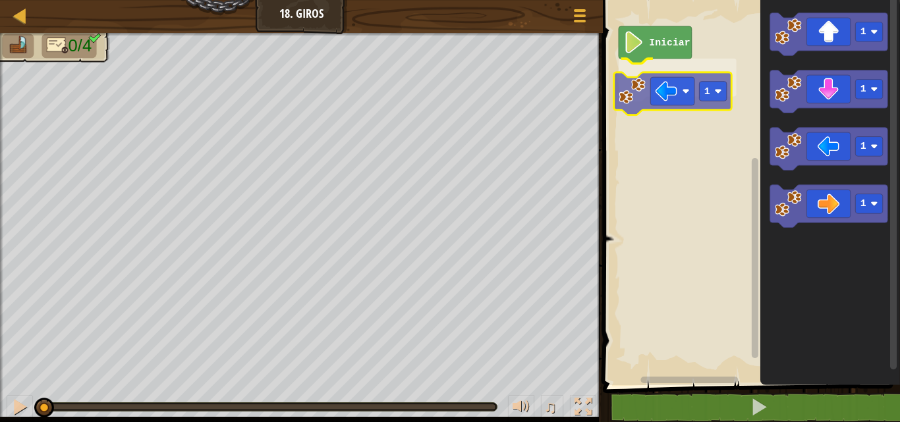
click at [642, 76] on div "Iniciar 1 1 1 1 1 1" at bounding box center [749, 189] width 301 height 392
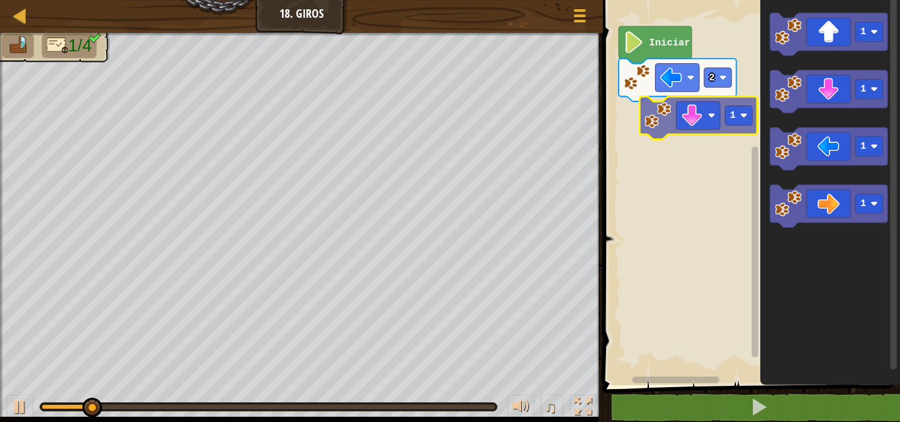
click at [673, 117] on div "Iniciar 2 1 1 1 1 1" at bounding box center [749, 189] width 301 height 392
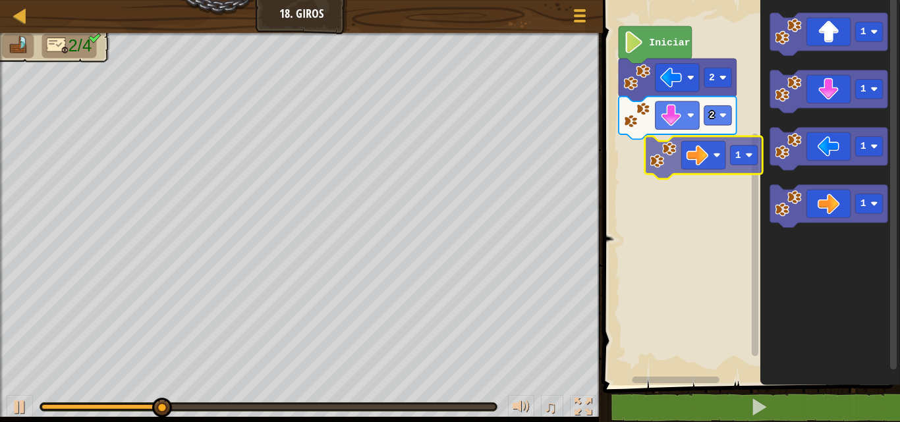
click at [666, 161] on div "Iniciar 2 2 1 1 1 1 1" at bounding box center [749, 189] width 301 height 392
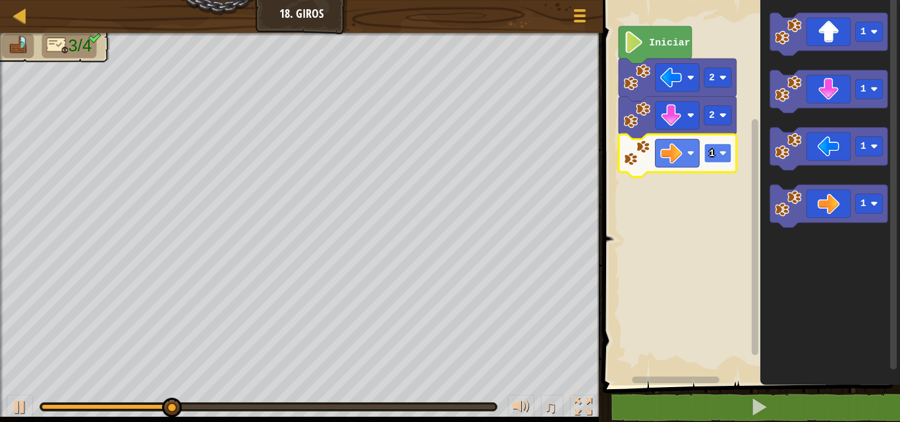
click at [723, 148] on rect "Espacio de trabajo de Blockly" at bounding box center [718, 154] width 28 height 20
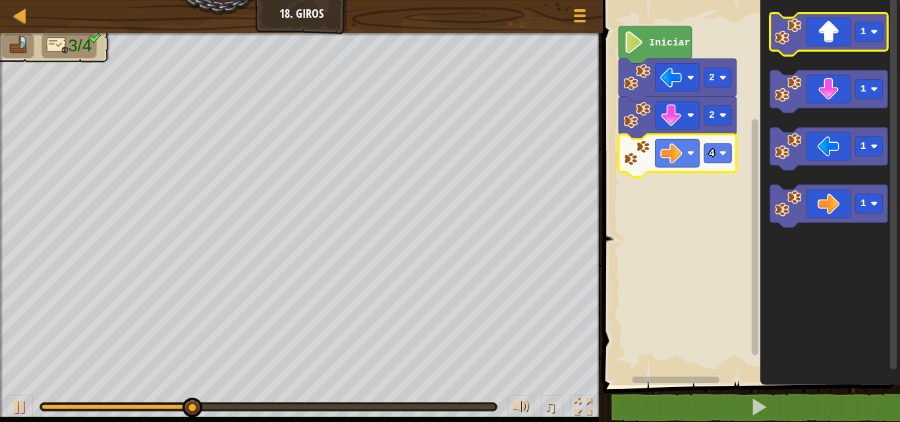
click at [779, 36] on image "Espacio de trabajo de Blockly" at bounding box center [788, 31] width 27 height 27
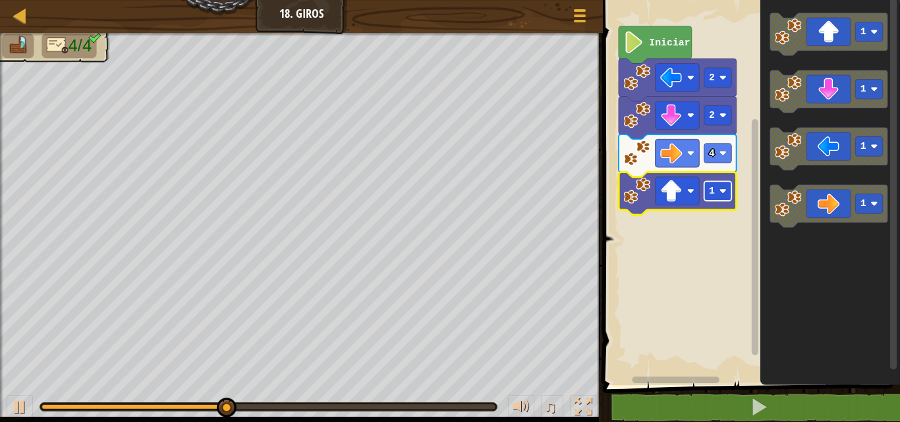
click at [706, 200] on rect "Espacio de trabajo de Blockly" at bounding box center [718, 191] width 28 height 20
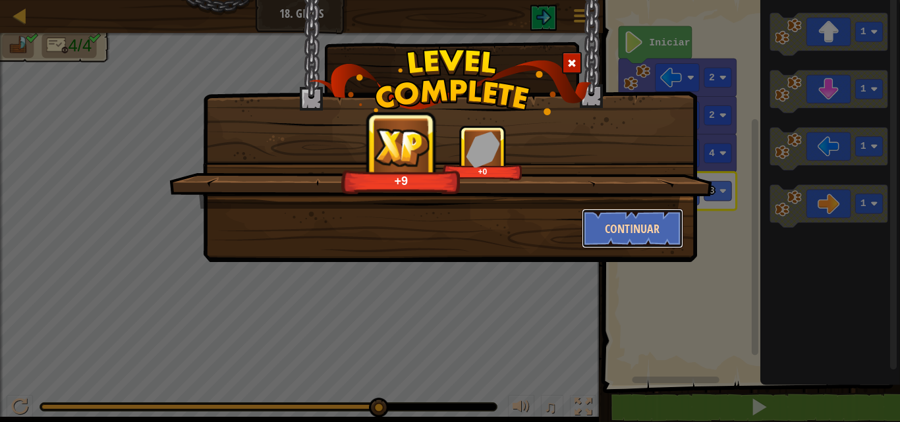
click at [621, 240] on button "Continuar" at bounding box center [633, 229] width 102 height 40
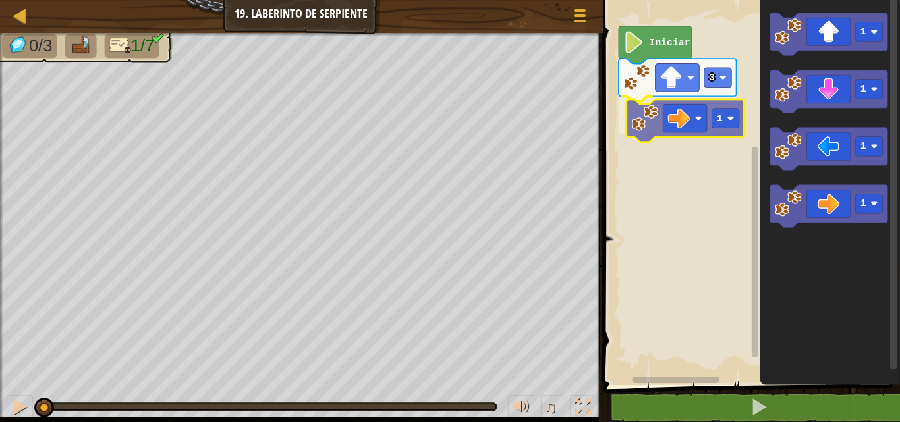
click at [656, 103] on div "3 1 Iniciar 1 1 1 1 1" at bounding box center [749, 189] width 301 height 392
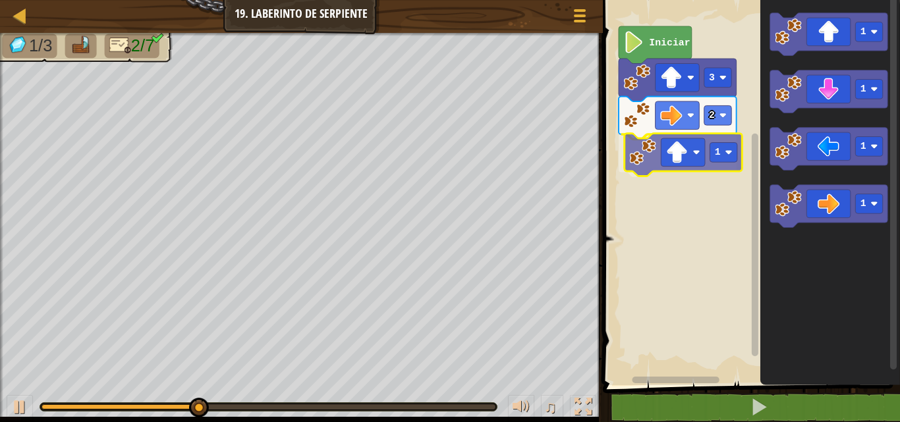
click at [643, 159] on div "Iniciar 3 2 1 1 1 1 1 1" at bounding box center [749, 189] width 301 height 392
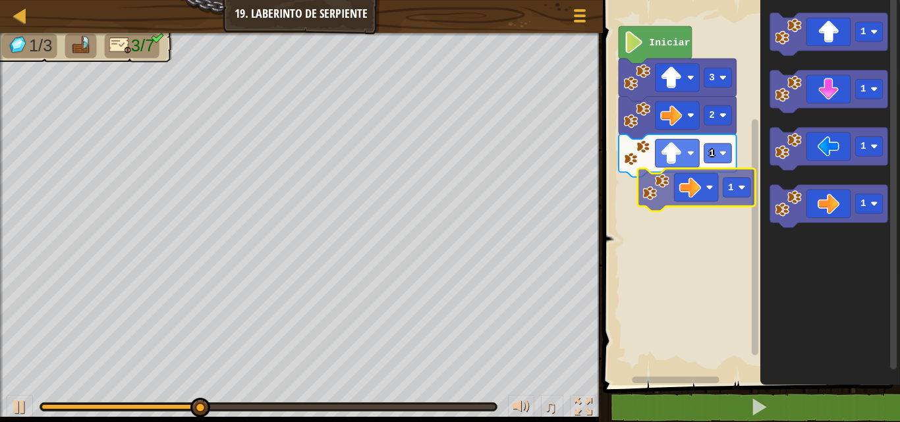
click at [656, 197] on div "Iniciar 3 2 1 1 1 1 1 1" at bounding box center [749, 189] width 301 height 392
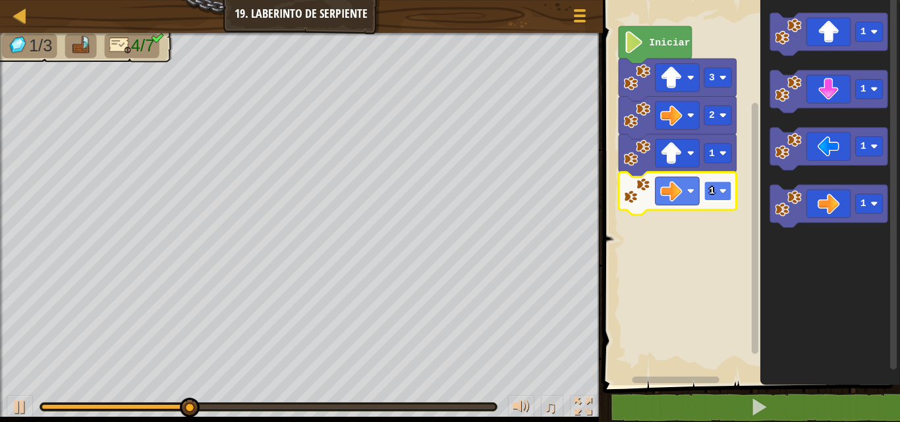
click at [718, 200] on rect "Espacio de trabajo de Blockly" at bounding box center [718, 191] width 28 height 20
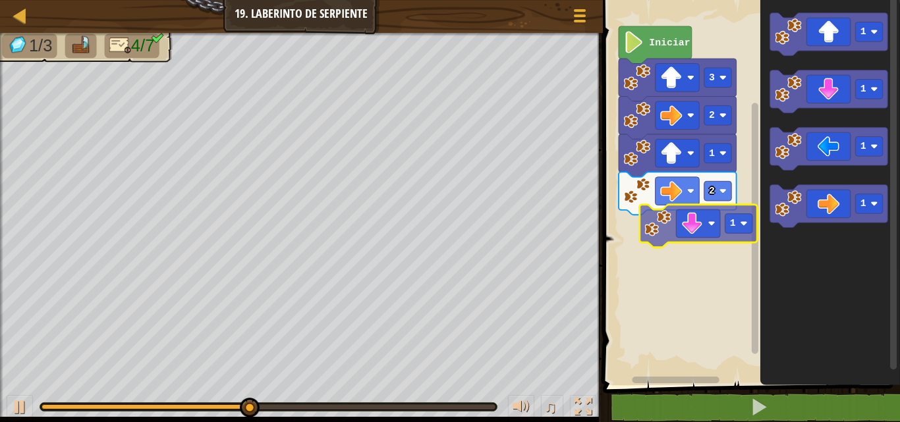
click at [648, 233] on div "Iniciar 3 2 1 2 1 1 1 1 1" at bounding box center [749, 189] width 301 height 392
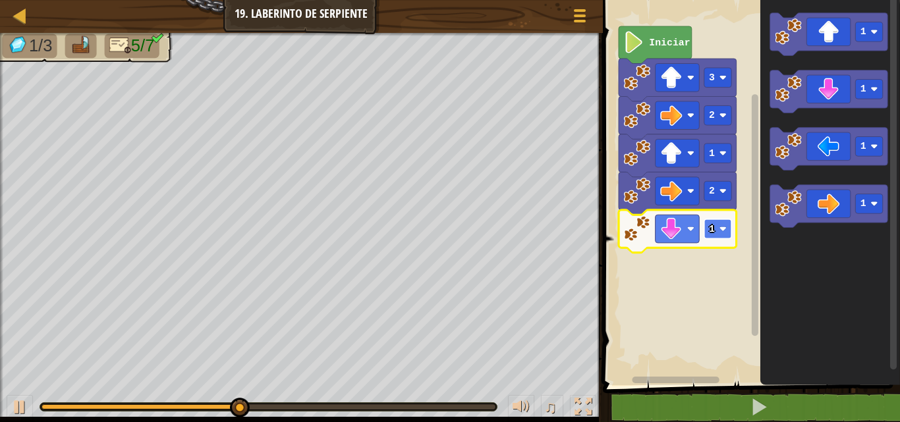
click at [716, 231] on rect "Espacio de trabajo de Blockly" at bounding box center [718, 229] width 28 height 20
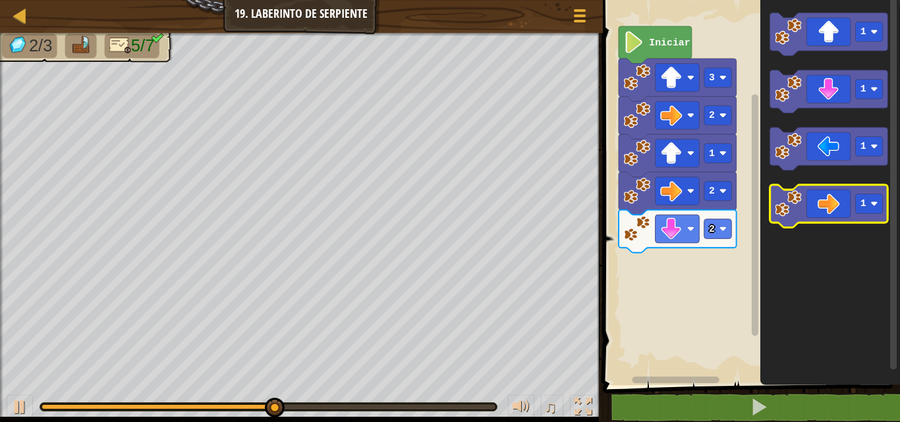
click at [789, 208] on image "Espacio de trabajo de Blockly" at bounding box center [788, 203] width 27 height 27
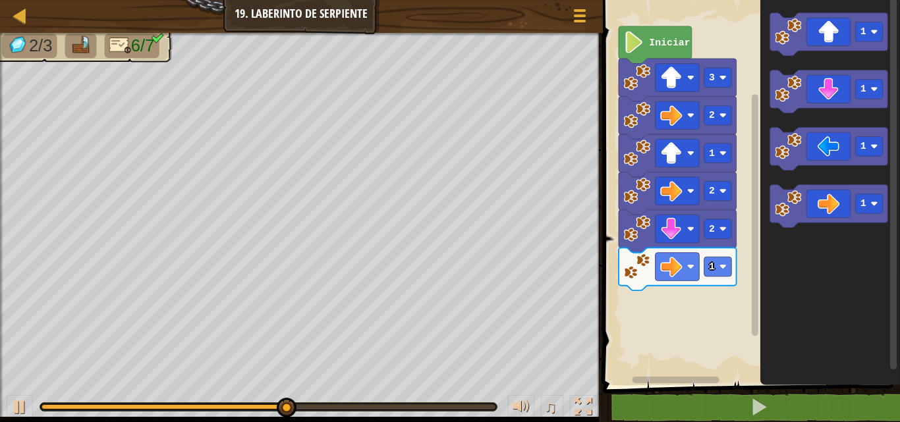
click at [726, 263] on div "Iniciar 3 2 1 2 2 1 1 1 1 1" at bounding box center [749, 189] width 301 height 392
click at [726, 263] on rect "Espacio de trabajo de Blockly" at bounding box center [718, 267] width 28 height 20
click at [790, 25] on g "1" at bounding box center [829, 34] width 118 height 43
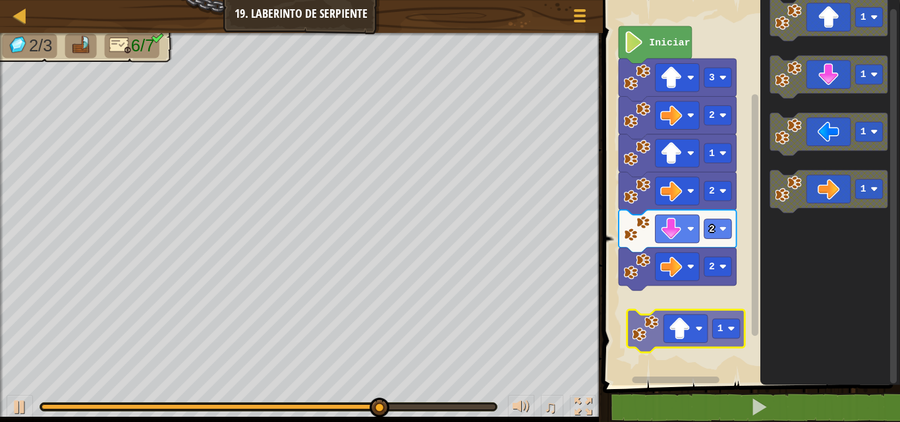
click at [648, 318] on div "Iniciar 3 2 1 2 2 2 1 1 1 1 1 1" at bounding box center [749, 189] width 301 height 392
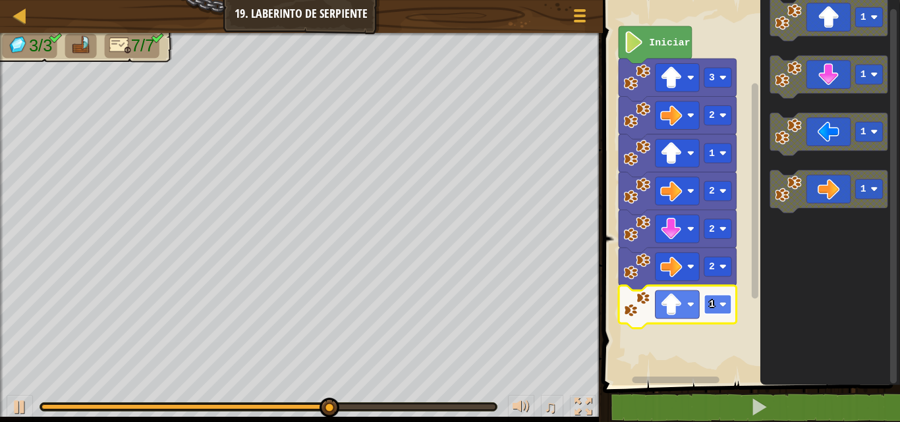
click at [711, 306] on text "1" at bounding box center [712, 304] width 6 height 11
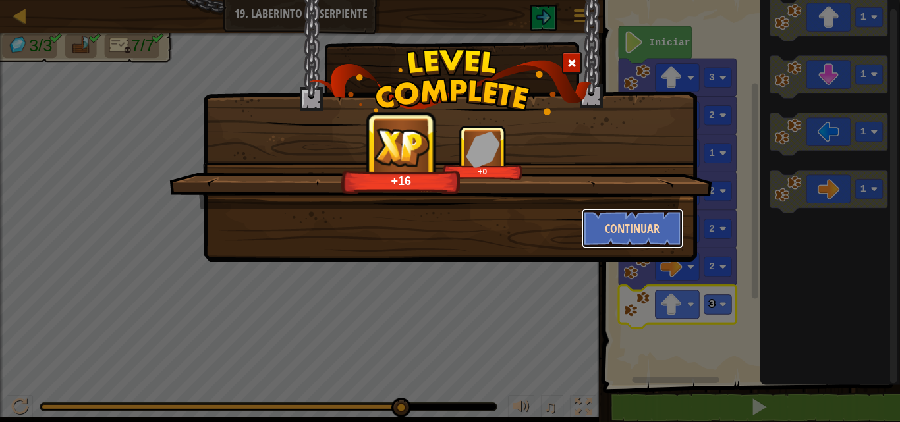
click at [619, 232] on button "Continuar" at bounding box center [633, 229] width 102 height 40
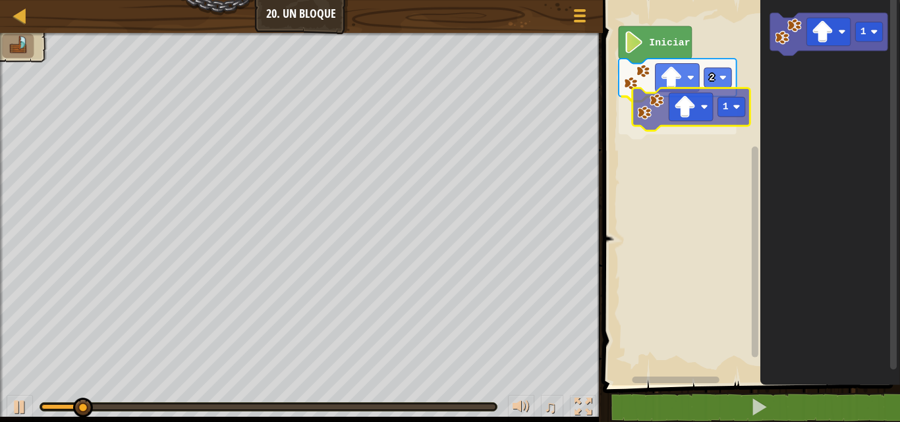
click at [650, 108] on div "Iniciar 2 1 1 1" at bounding box center [749, 189] width 301 height 392
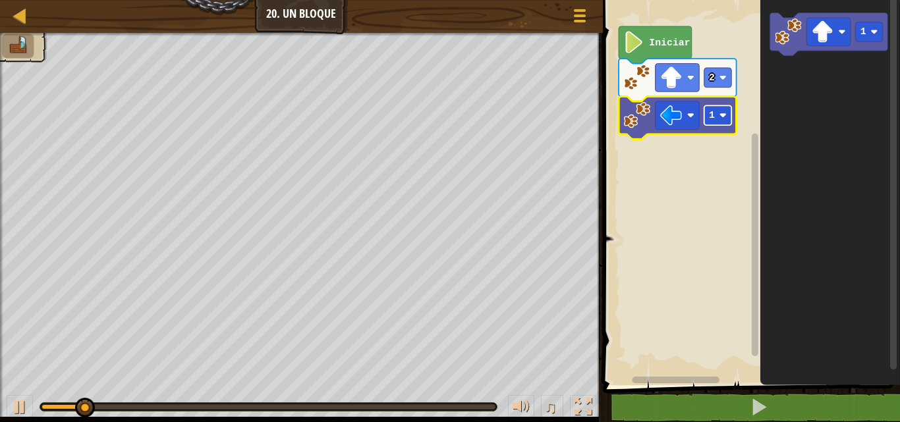
click at [716, 113] on rect "Espacio de trabajo de Blockly" at bounding box center [718, 115] width 28 height 20
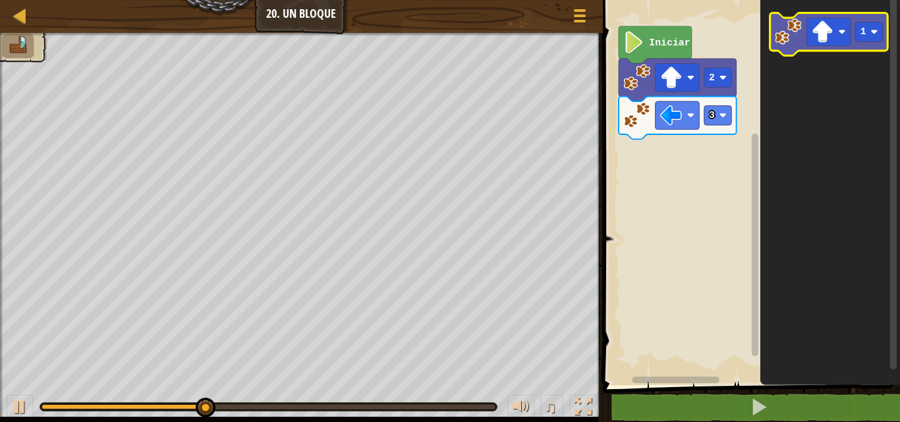
click at [783, 43] on image "Espacio de trabajo de Blockly" at bounding box center [788, 31] width 27 height 27
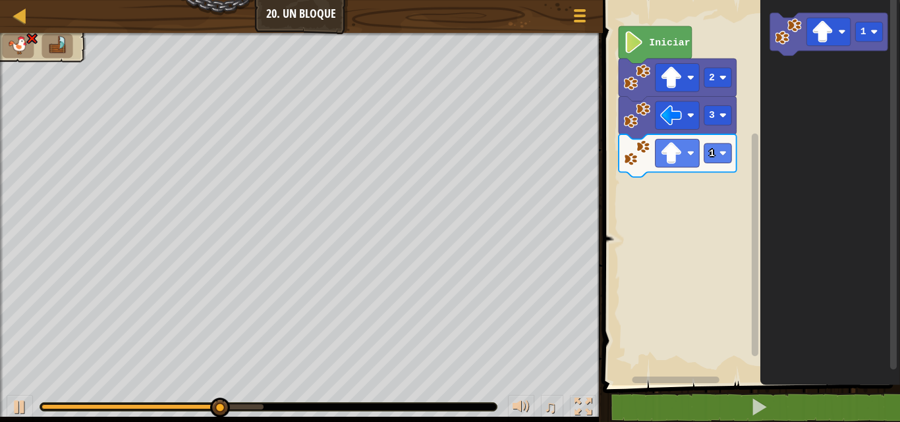
click at [715, 152] on div "Iniciar 2 3 1 1" at bounding box center [749, 189] width 301 height 392
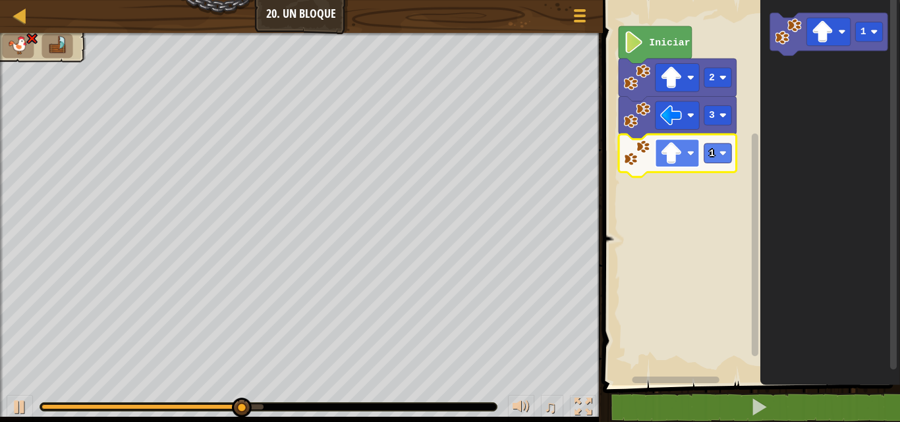
click at [687, 152] on rect "Espacio de trabajo de Blockly" at bounding box center [677, 153] width 44 height 28
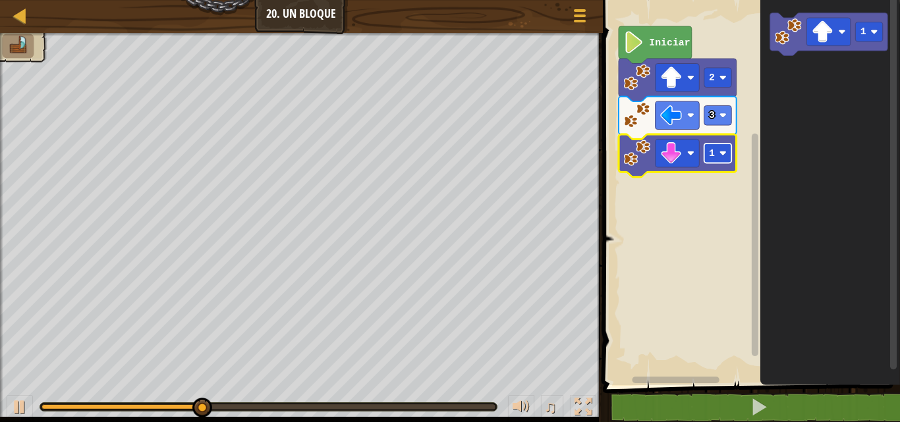
click at [726, 153] on image "Espacio de trabajo de Blockly" at bounding box center [722, 153] width 7 height 7
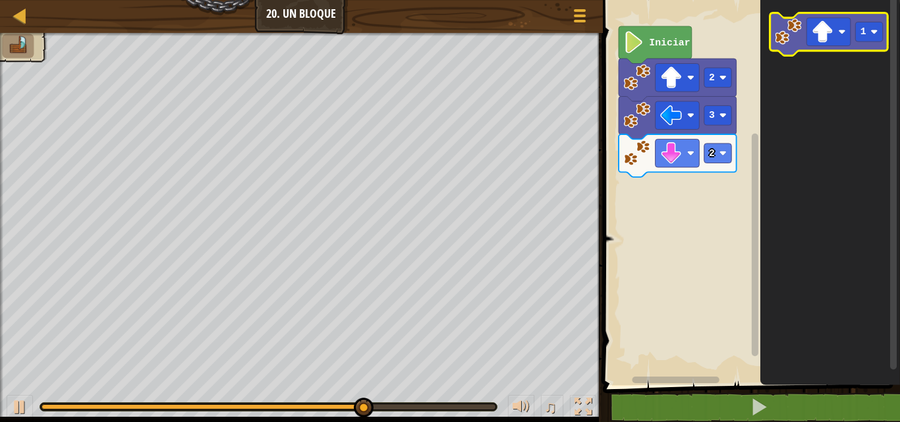
click at [791, 45] on image "Espacio de trabajo de Blockly" at bounding box center [788, 31] width 27 height 27
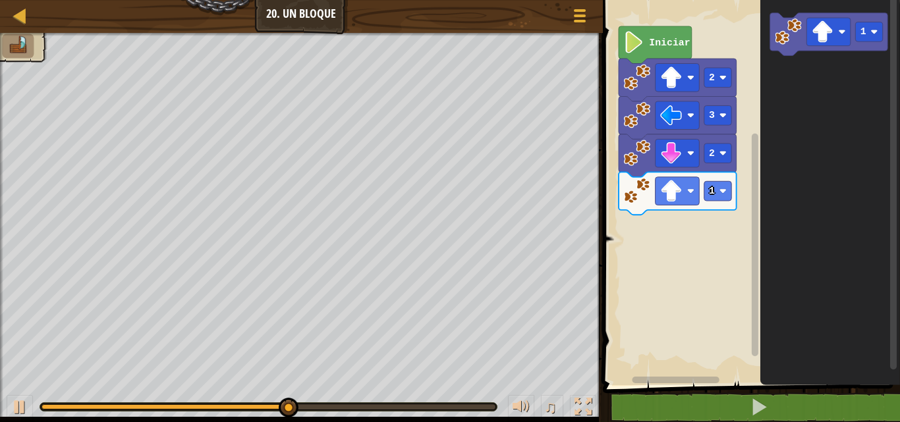
click at [720, 205] on div "Iniciar 2 3 2 1 1" at bounding box center [749, 189] width 301 height 392
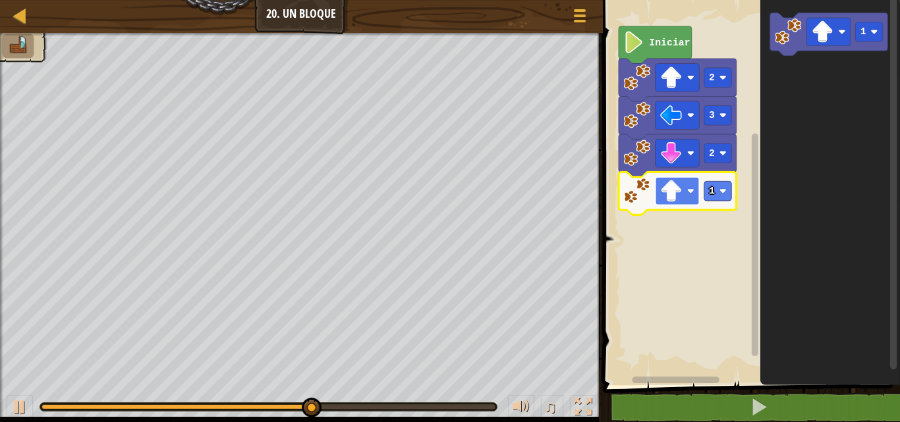
click at [685, 192] on rect "Espacio de trabajo de Blockly" at bounding box center [677, 191] width 44 height 28
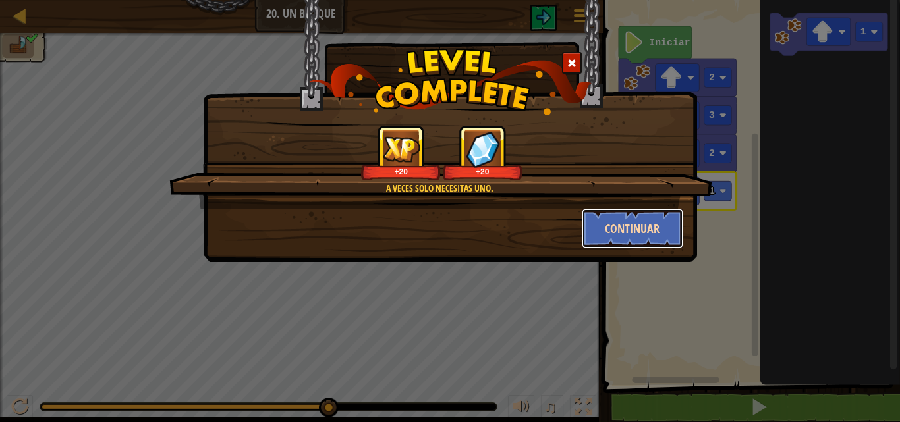
click at [659, 210] on button "Continuar" at bounding box center [633, 229] width 102 height 40
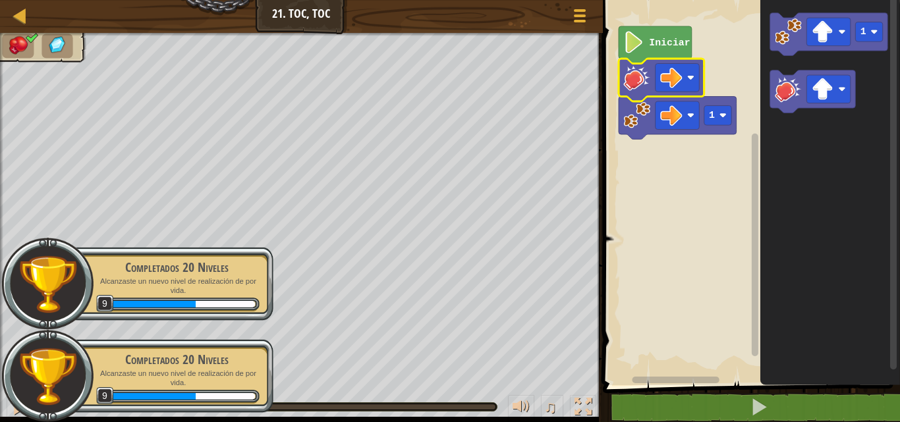
click at [177, 362] on div "Completados 20 Niveles" at bounding box center [177, 360] width 166 height 18
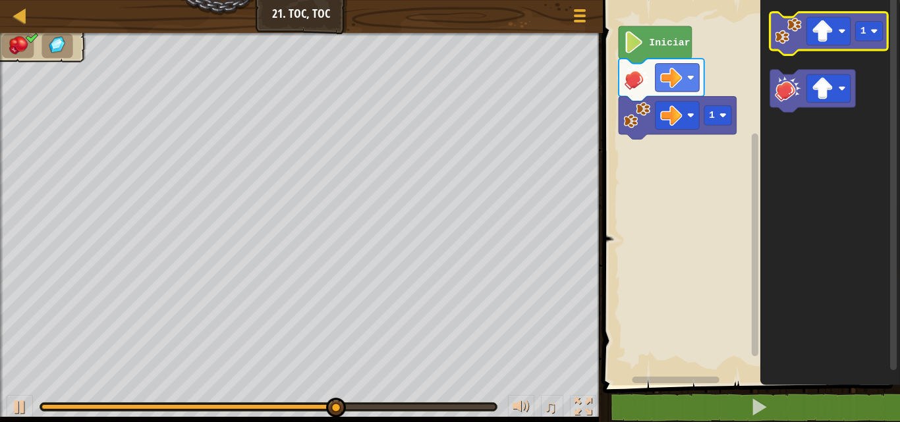
click at [807, 39] on g "1" at bounding box center [829, 34] width 118 height 43
click at [842, 30] on image "Espacio de trabajo de Blockly" at bounding box center [841, 31] width 7 height 7
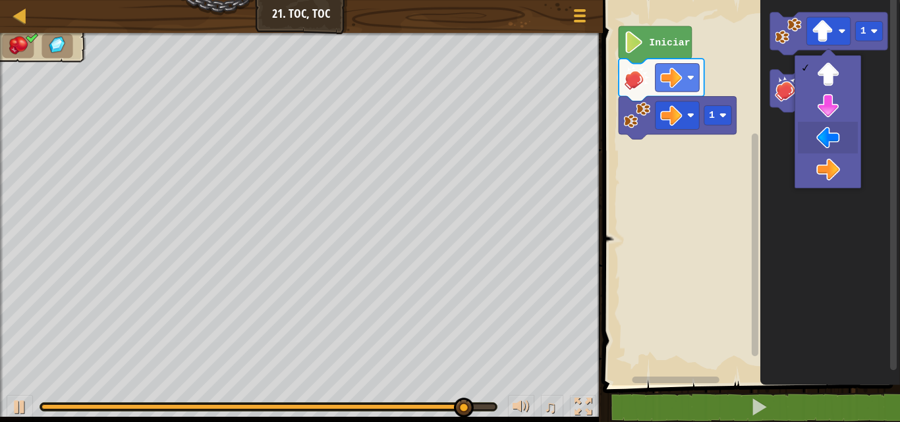
drag, startPoint x: 811, startPoint y: 150, endPoint x: 817, endPoint y: 172, distance: 22.5
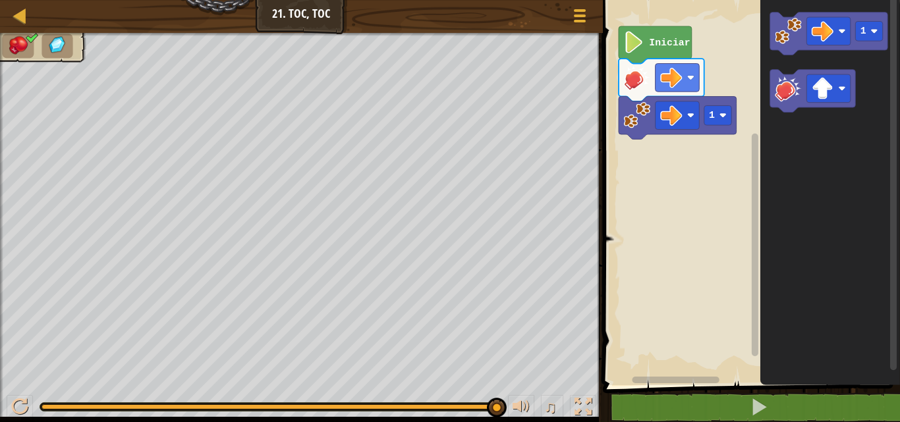
click at [817, 172] on icon "Espacio de trabajo de Blockly" at bounding box center [831, 189] width 140 height 392
click at [817, 30] on g "1" at bounding box center [829, 34] width 118 height 43
click at [797, 29] on image "Espacio de trabajo de Blockly" at bounding box center [788, 31] width 27 height 27
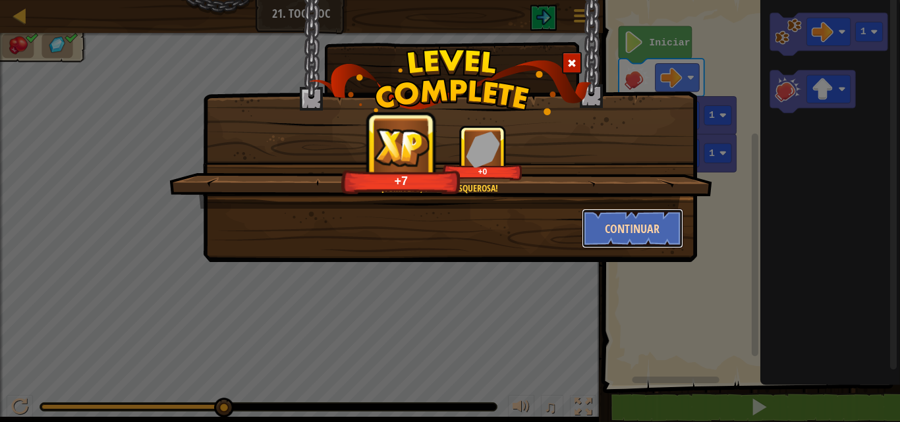
click at [614, 214] on button "Continuar" at bounding box center [633, 229] width 102 height 40
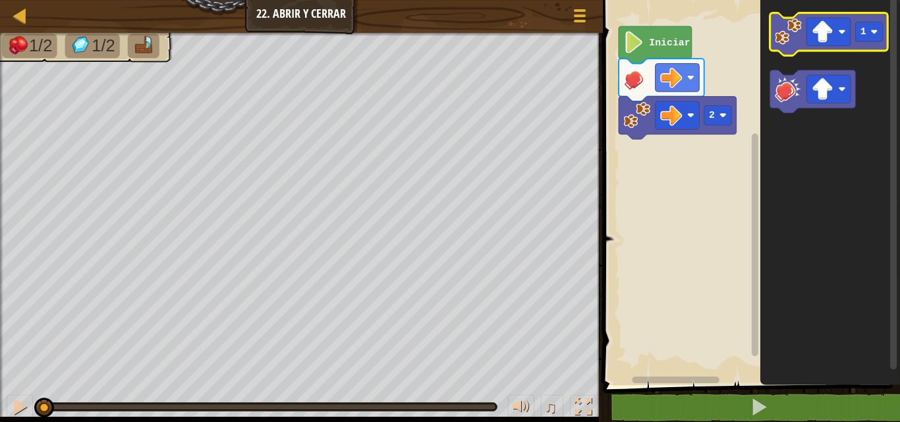
click at [809, 38] on g "1" at bounding box center [829, 34] width 118 height 43
click at [772, 44] on g "1" at bounding box center [829, 34] width 118 height 43
click at [772, 44] on icon "Espacio de trabajo de Blockly" at bounding box center [829, 34] width 118 height 43
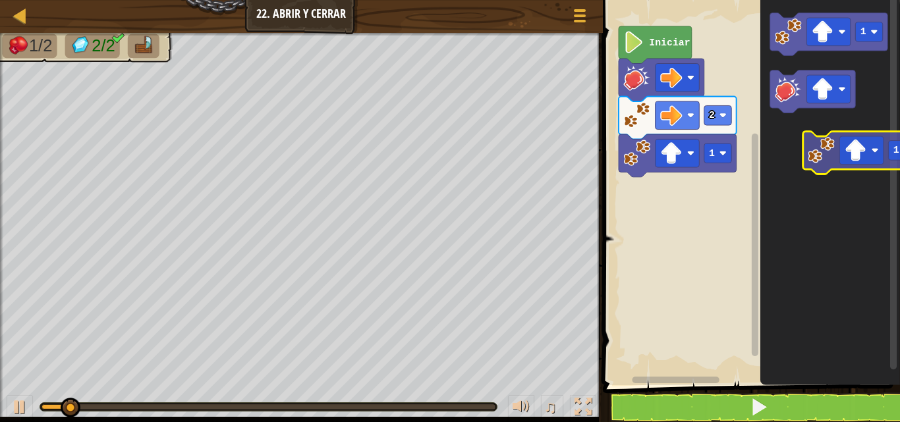
click at [813, 149] on icon "1" at bounding box center [831, 189] width 140 height 392
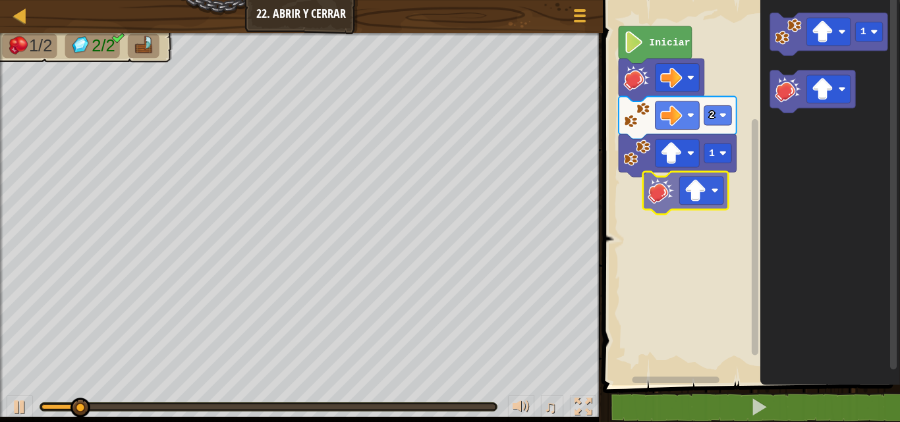
click at [640, 190] on div "2 1 Iniciar 1" at bounding box center [749, 189] width 301 height 392
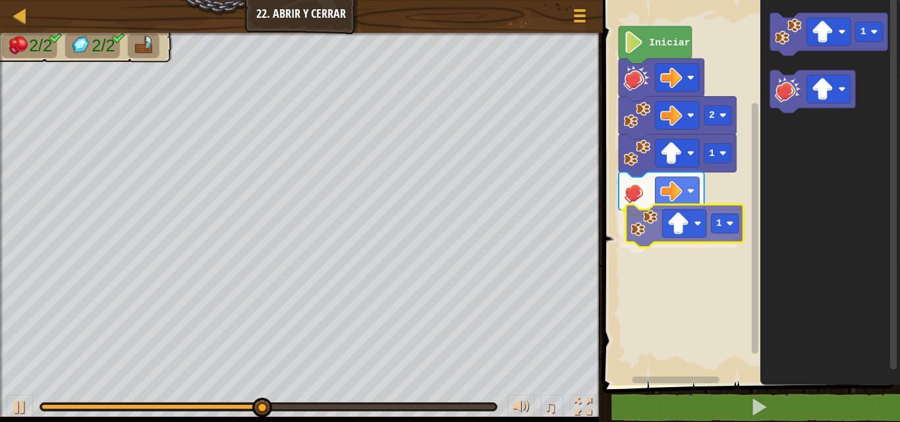
click at [650, 222] on div "Iniciar 2 1 1 1 1" at bounding box center [749, 189] width 301 height 392
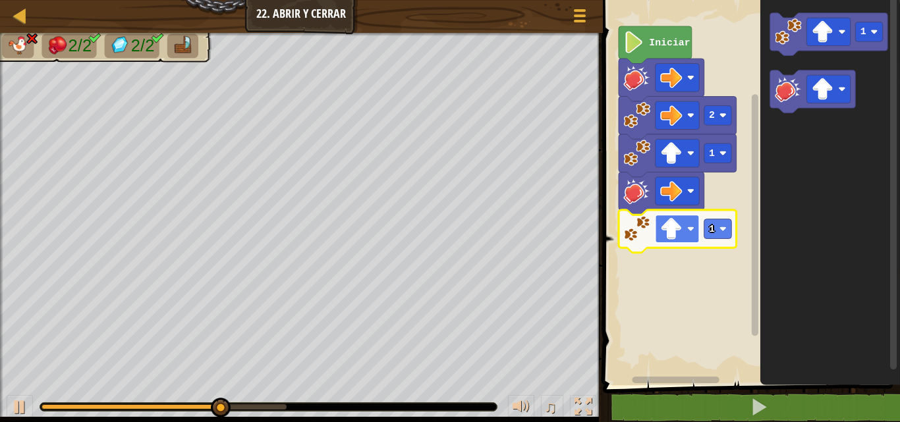
click at [678, 225] on image "Espacio de trabajo de Blockly" at bounding box center [671, 229] width 22 height 22
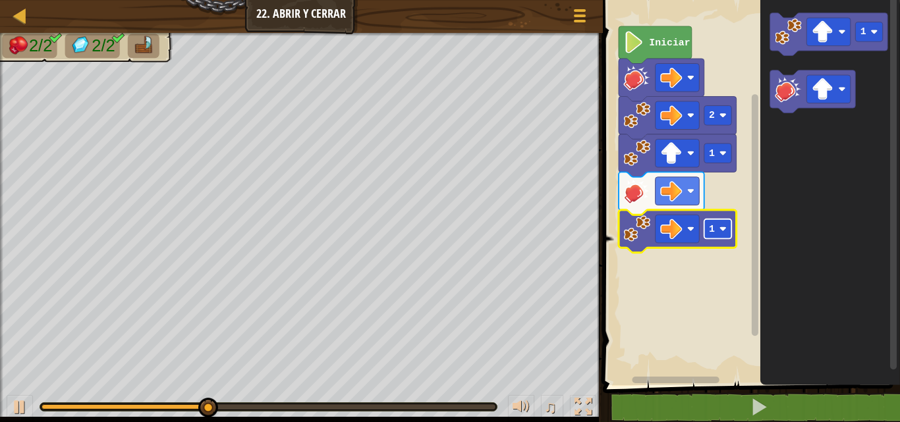
click at [716, 226] on rect "Espacio de trabajo de Blockly" at bounding box center [718, 229] width 28 height 20
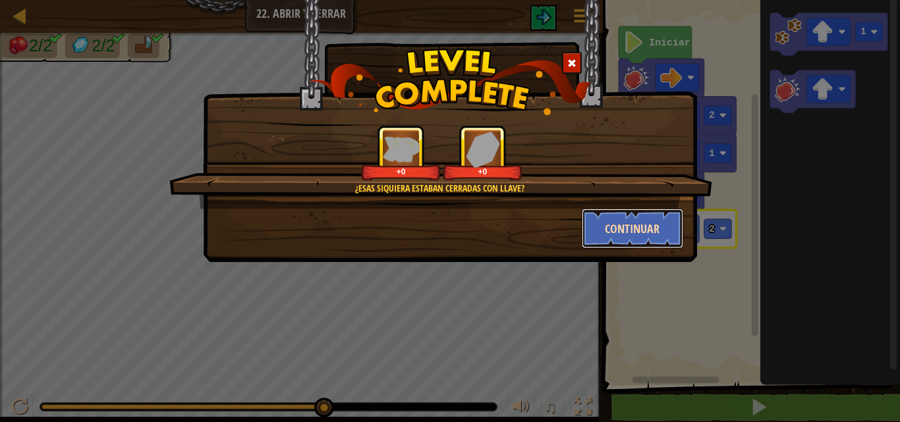
click at [661, 241] on button "Continuar" at bounding box center [633, 229] width 102 height 40
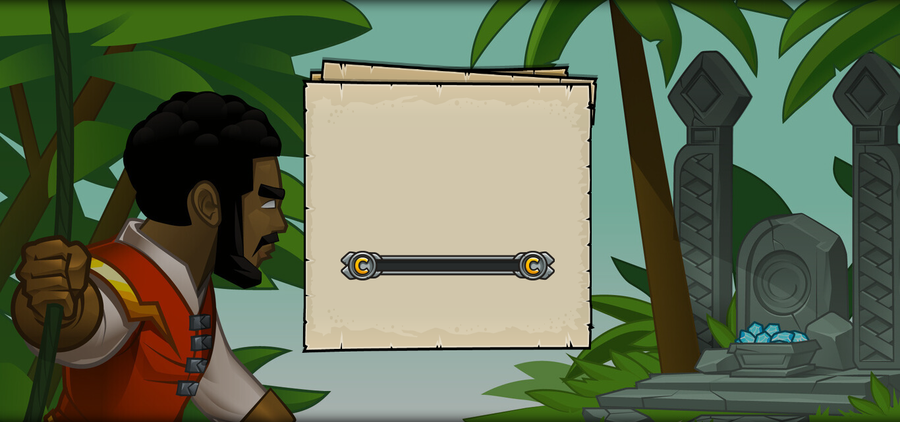
click at [661, 241] on div "Goals Start Level Error al cargar desde el servidor. Intenta refrescar la págin…" at bounding box center [450, 211] width 900 height 422
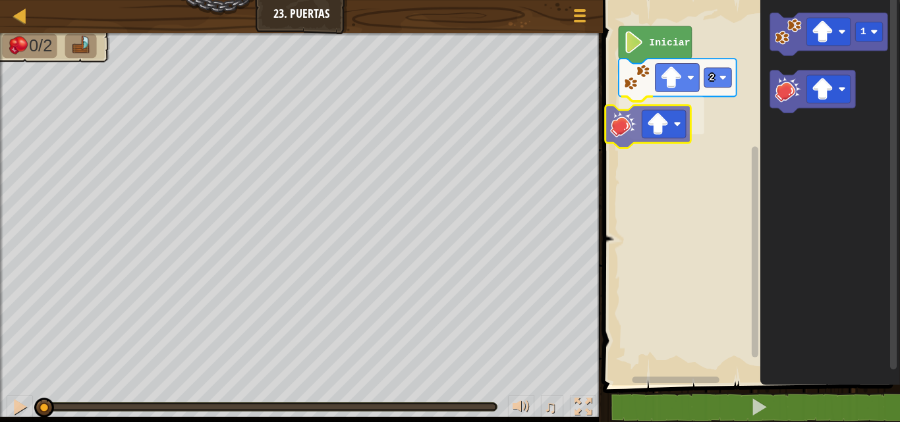
click at [628, 116] on div "2 Iniciar 1" at bounding box center [749, 189] width 301 height 392
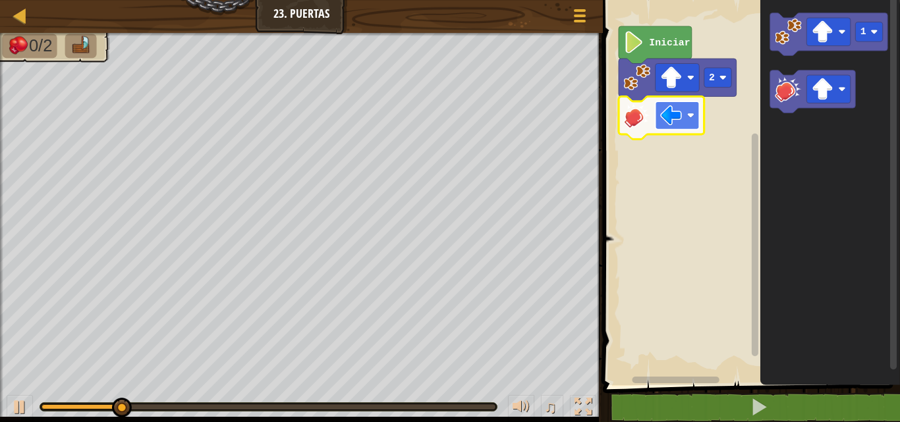
click at [666, 122] on image "Espacio de trabajo de Blockly" at bounding box center [671, 116] width 22 height 22
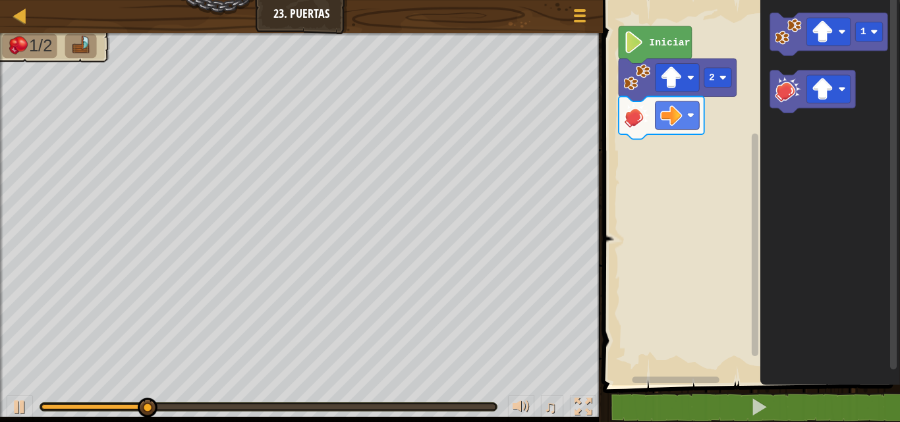
click at [766, 63] on icon "1" at bounding box center [831, 189] width 140 height 392
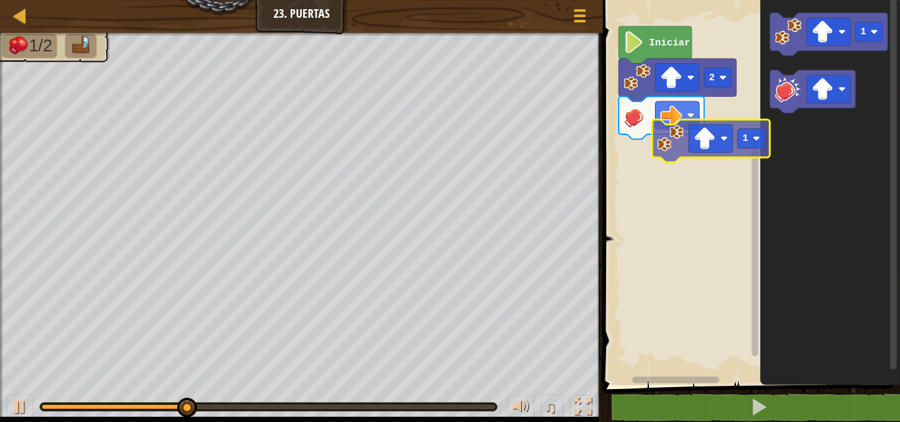
click at [646, 142] on div "Iniciar 2 1 1" at bounding box center [749, 189] width 301 height 392
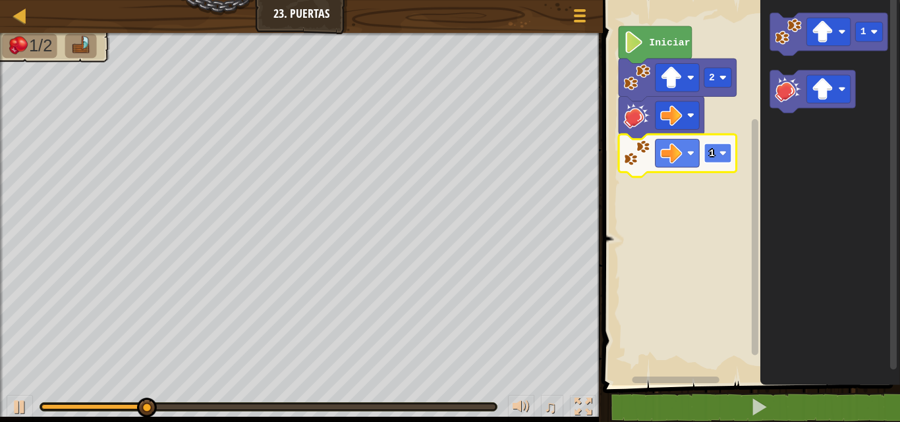
click at [725, 150] on rect "Espacio de trabajo de Blockly" at bounding box center [718, 154] width 28 height 20
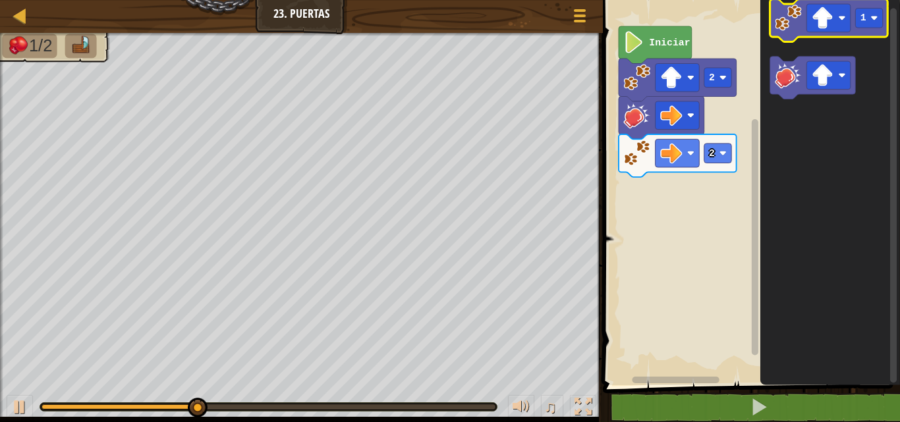
click at [786, 38] on icon "Espacio de trabajo de Blockly" at bounding box center [829, 20] width 118 height 43
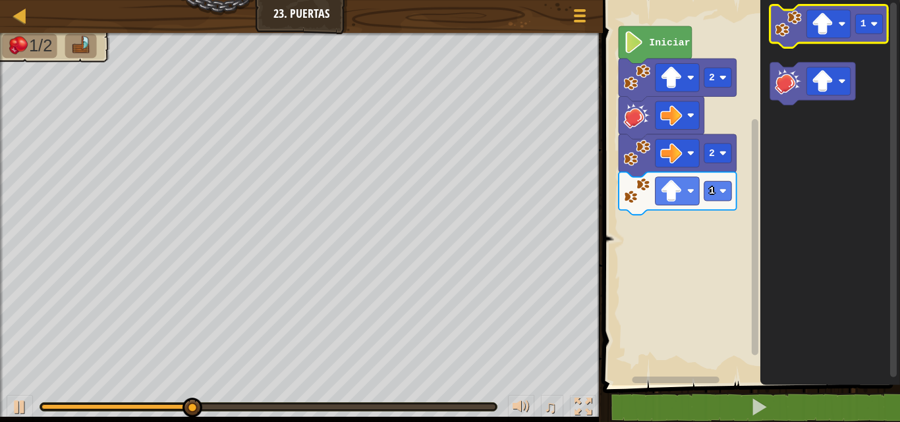
click at [786, 38] on icon "Espacio de trabajo de Blockly" at bounding box center [829, 26] width 118 height 43
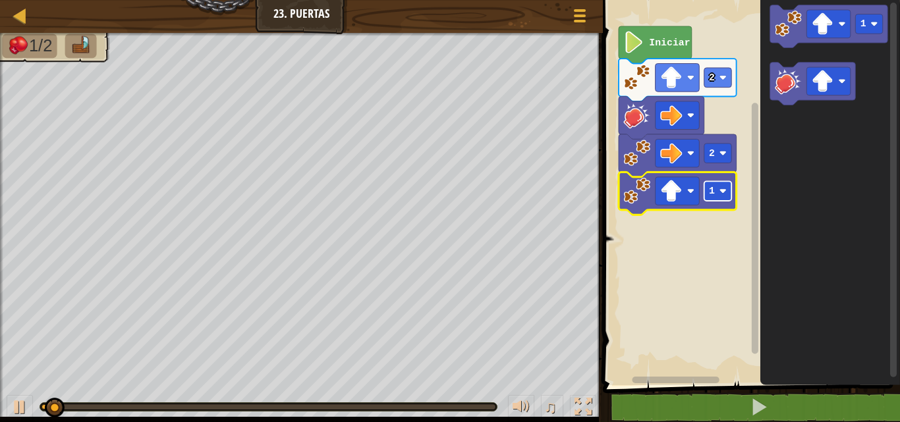
click at [724, 190] on image "Espacio de trabajo de Blockly" at bounding box center [722, 191] width 7 height 7
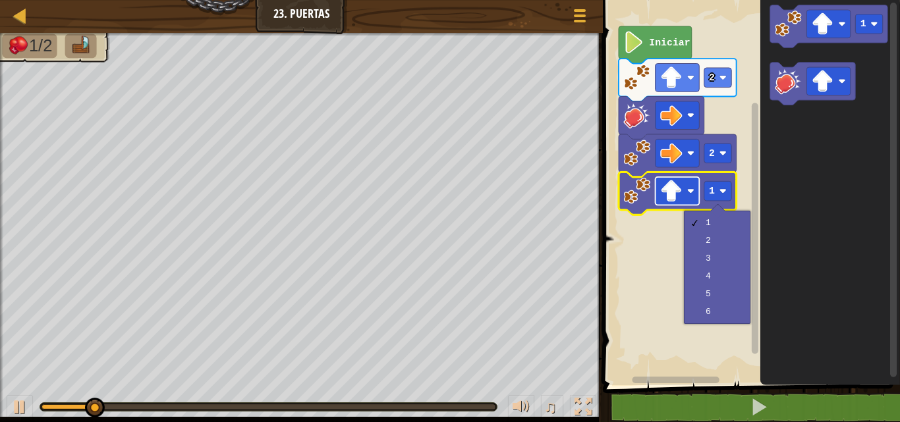
click at [689, 202] on rect "Espacio de trabajo de Blockly" at bounding box center [677, 191] width 44 height 28
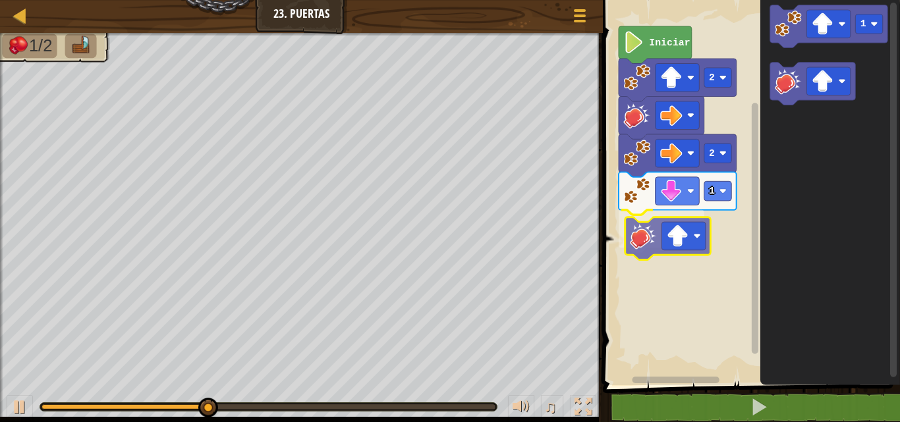
click at [641, 233] on div "Iniciar 2 2 1 1" at bounding box center [749, 189] width 301 height 392
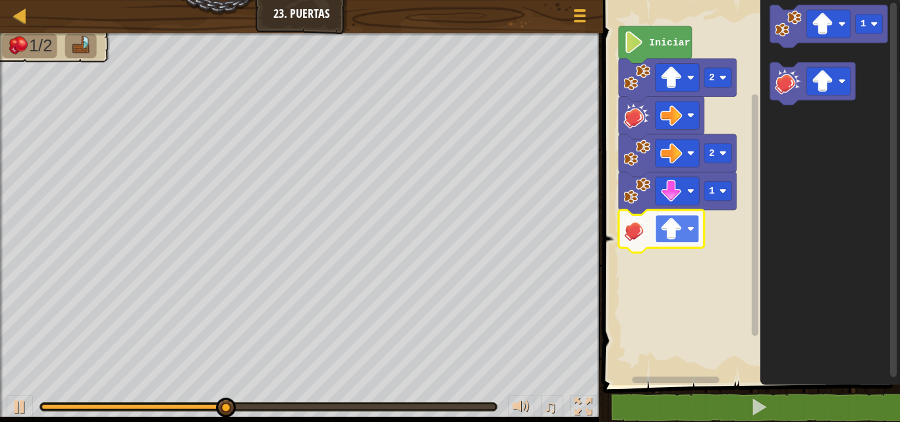
click at [671, 225] on image "Espacio de trabajo de Blockly" at bounding box center [671, 229] width 22 height 22
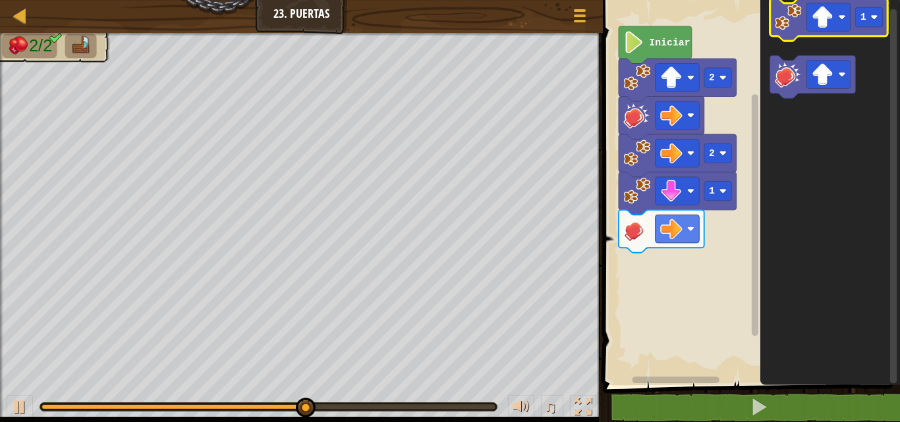
click at [786, 28] on image "Espacio de trabajo de Blockly" at bounding box center [788, 16] width 27 height 27
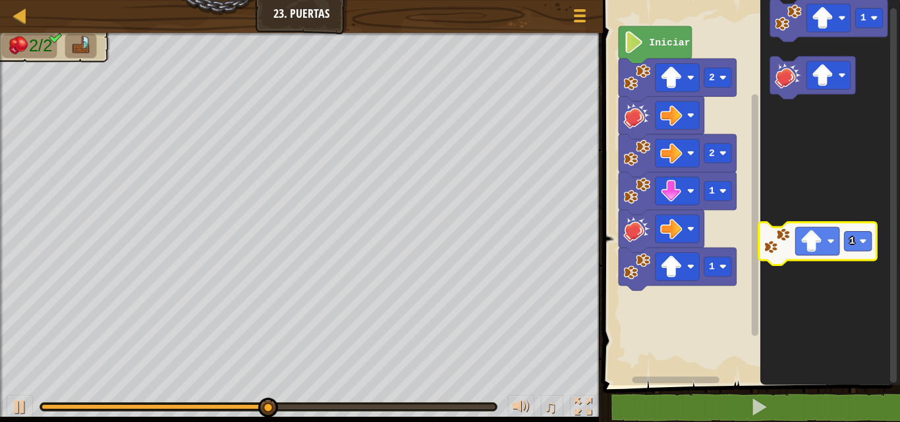
click at [748, 257] on div "Iniciar 2 2 1 1 1 1" at bounding box center [749, 189] width 301 height 392
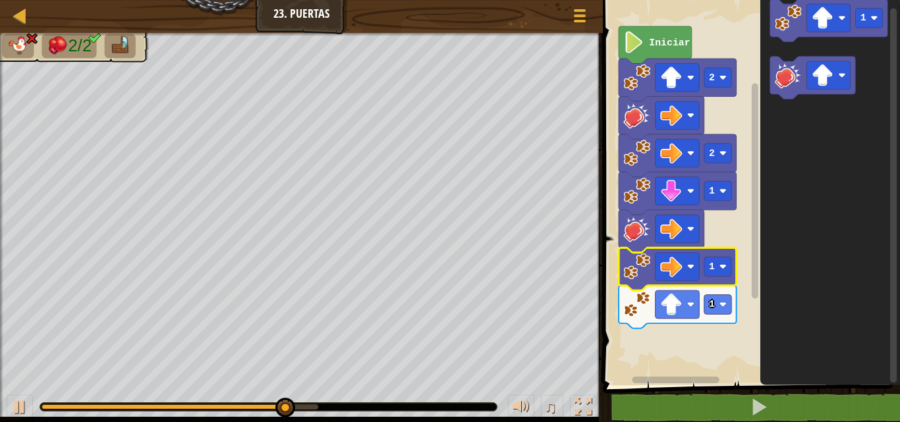
click at [713, 266] on text "1" at bounding box center [712, 267] width 6 height 11
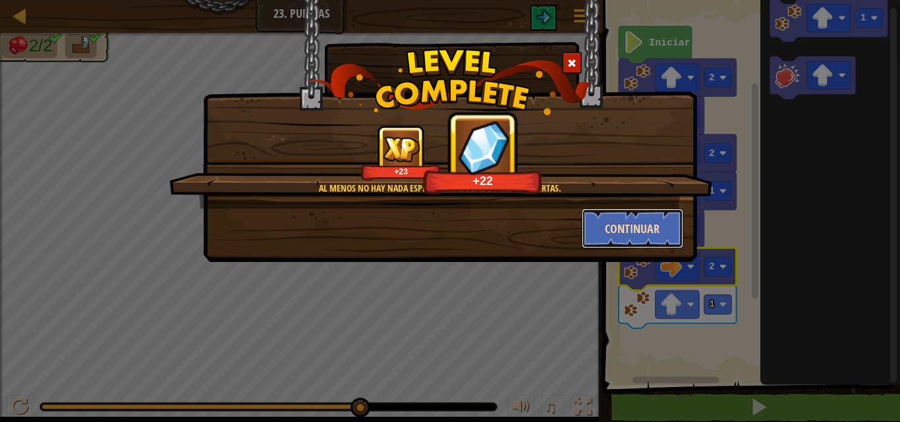
click at [637, 243] on button "Continuar" at bounding box center [633, 229] width 102 height 40
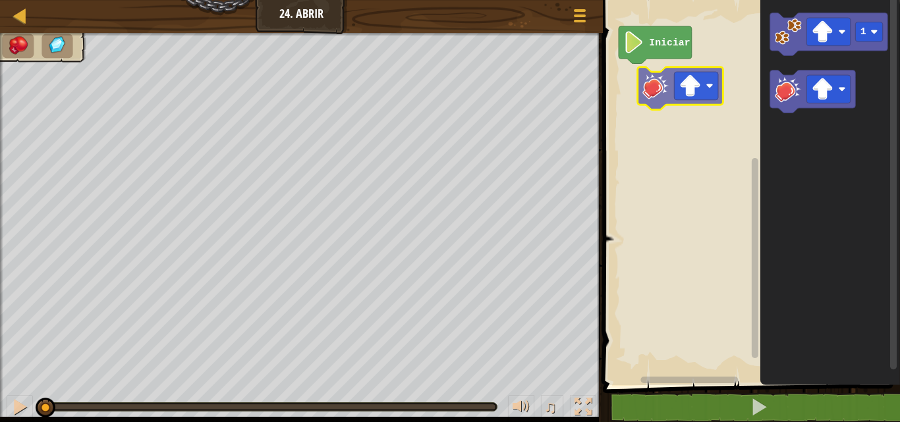
click at [653, 94] on div "Iniciar 1" at bounding box center [749, 189] width 301 height 392
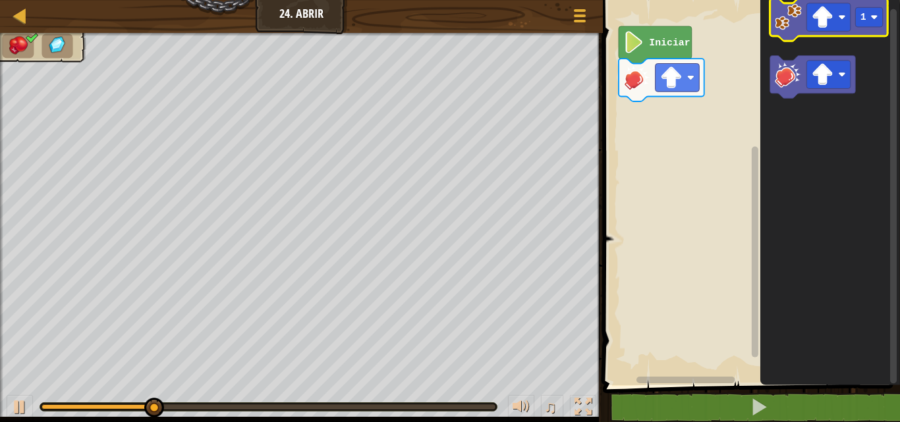
click at [770, 24] on icon "Espacio de trabajo de Blockly" at bounding box center [829, 19] width 118 height 43
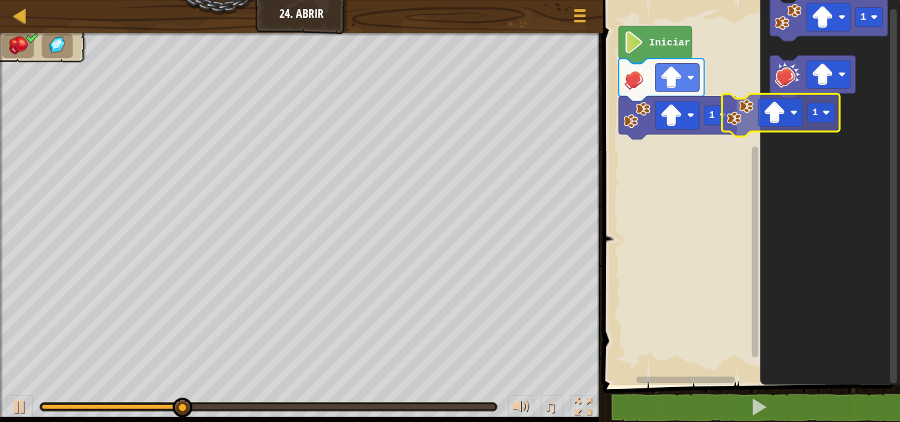
click at [812, 72] on g "1" at bounding box center [829, 48] width 118 height 100
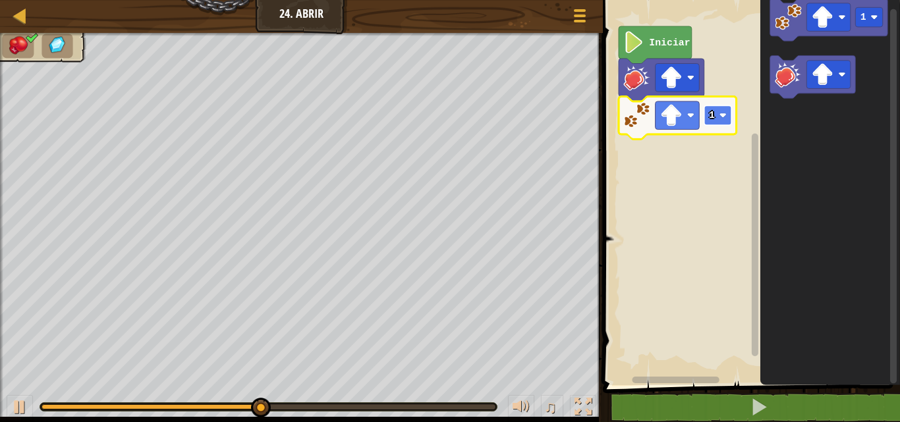
click at [718, 116] on rect "Espacio de trabajo de Blockly" at bounding box center [718, 115] width 28 height 20
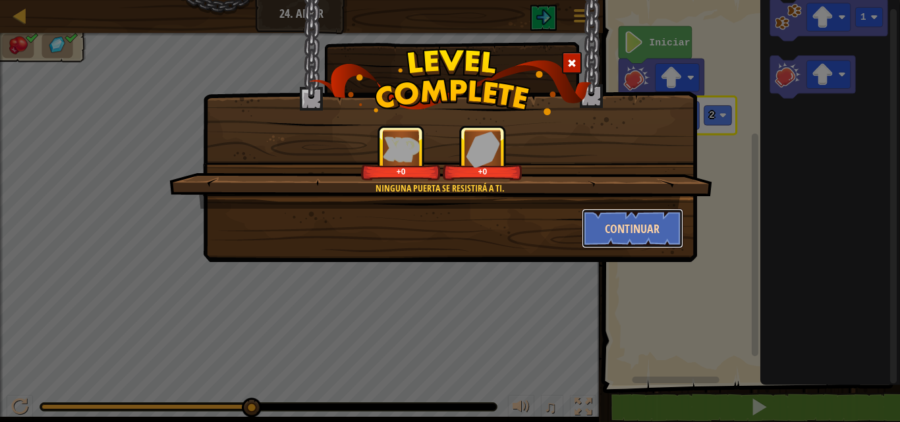
click at [664, 220] on button "Continuar" at bounding box center [633, 229] width 102 height 40
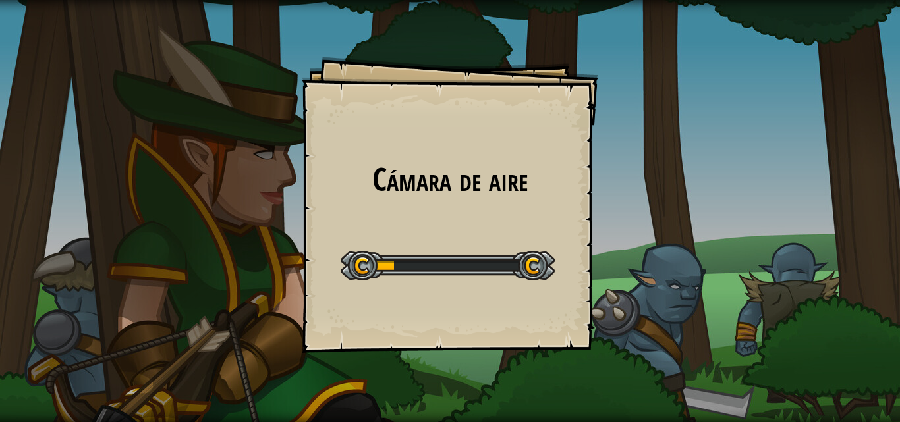
click at [451, 244] on div "Start Level" at bounding box center [448, 264] width 214 height 53
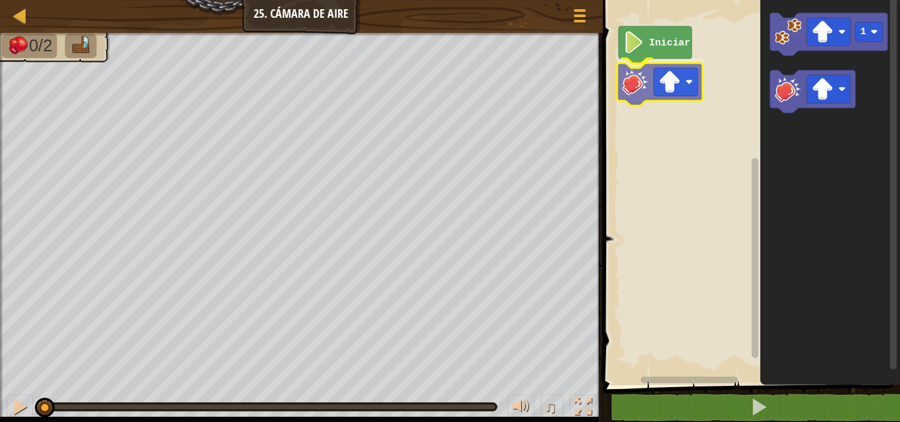
click at [635, 74] on div "Iniciar 1" at bounding box center [749, 189] width 301 height 392
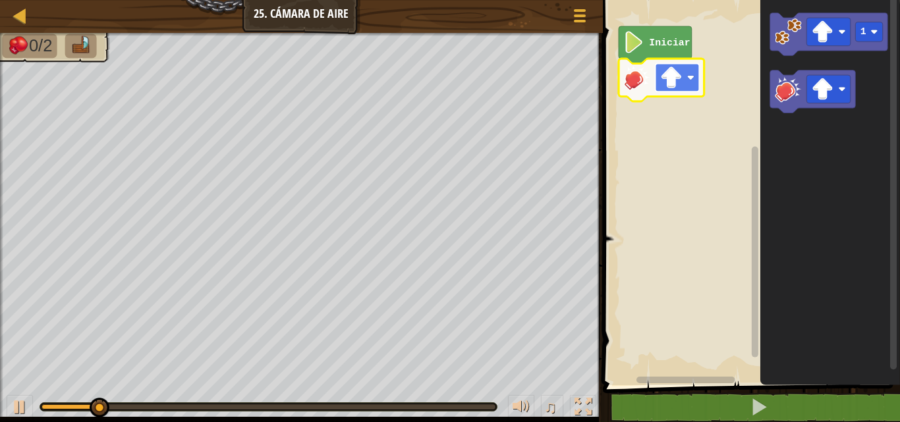
click at [668, 79] on image "Espacio de trabajo de Blockly" at bounding box center [671, 78] width 22 height 22
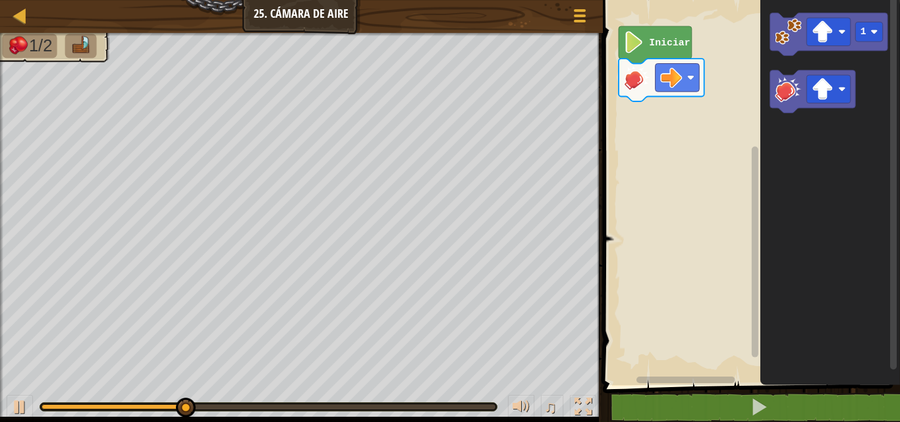
click at [789, 29] on image "Espacio de trabajo de Blockly" at bounding box center [788, 31] width 27 height 27
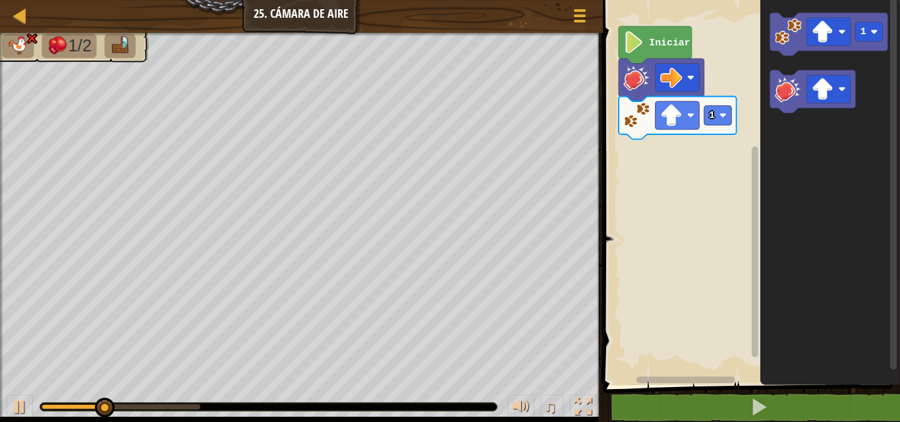
click at [715, 129] on div "Iniciar 1 1" at bounding box center [749, 189] width 301 height 392
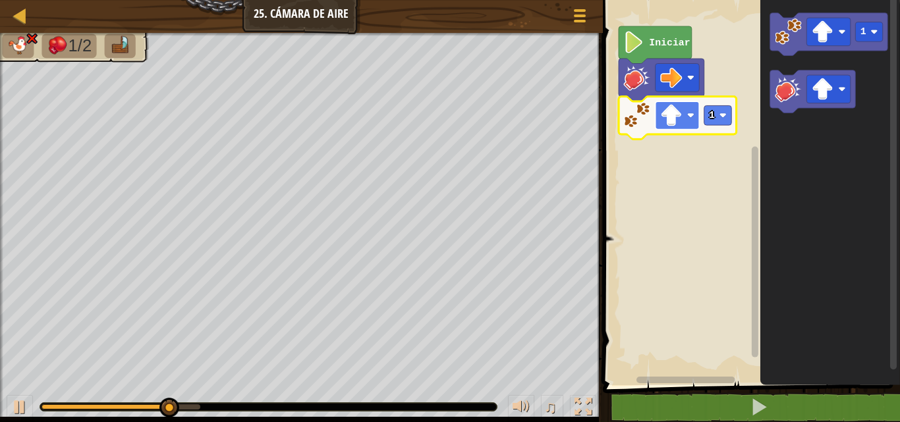
click at [696, 119] on rect "Espacio de trabajo de Blockly" at bounding box center [677, 115] width 44 height 28
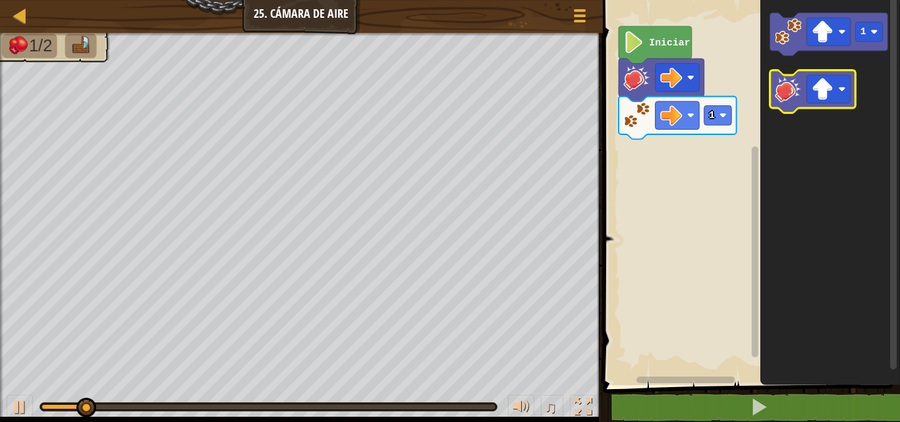
click at [781, 88] on image "Espacio de trabajo de Blockly" at bounding box center [788, 89] width 27 height 27
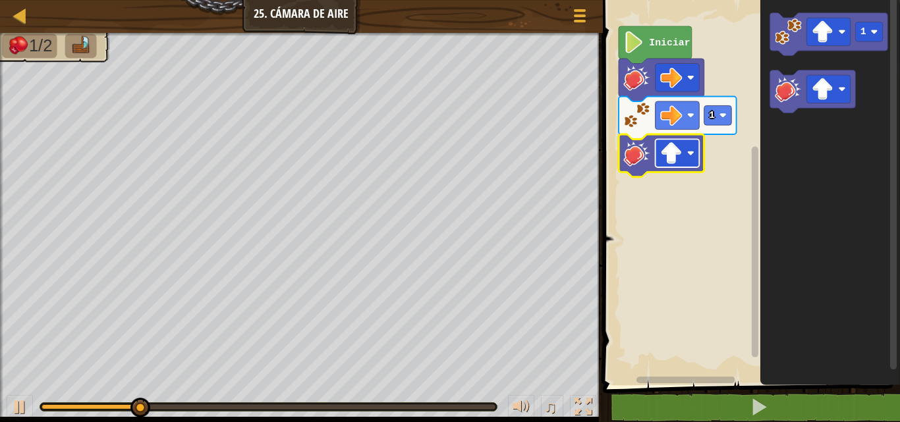
click at [684, 146] on rect "Espacio de trabajo de Blockly" at bounding box center [677, 153] width 44 height 28
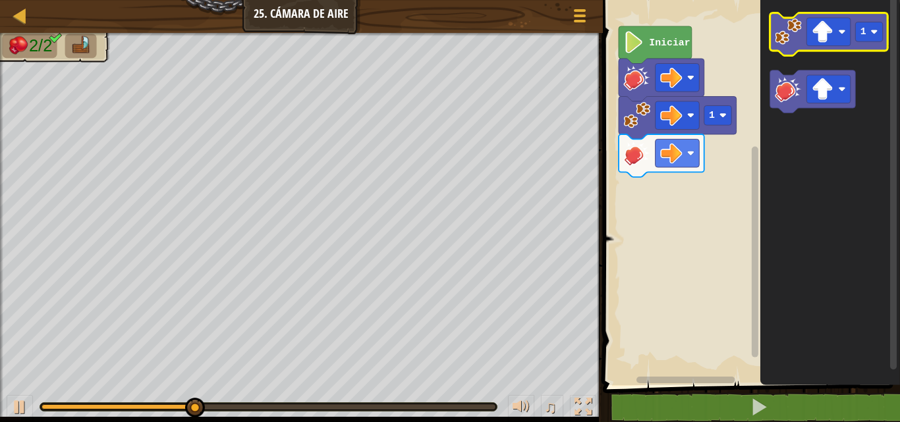
click at [797, 34] on image "Espacio de trabajo de Blockly" at bounding box center [788, 31] width 27 height 27
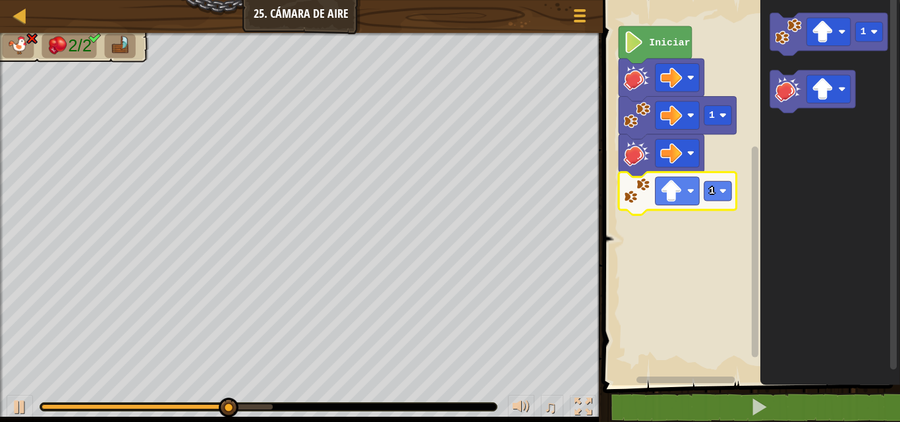
click at [678, 175] on icon "Espacio de trabajo de Blockly" at bounding box center [678, 193] width 118 height 43
click at [678, 179] on rect "Espacio de trabajo de Blockly" at bounding box center [677, 191] width 44 height 28
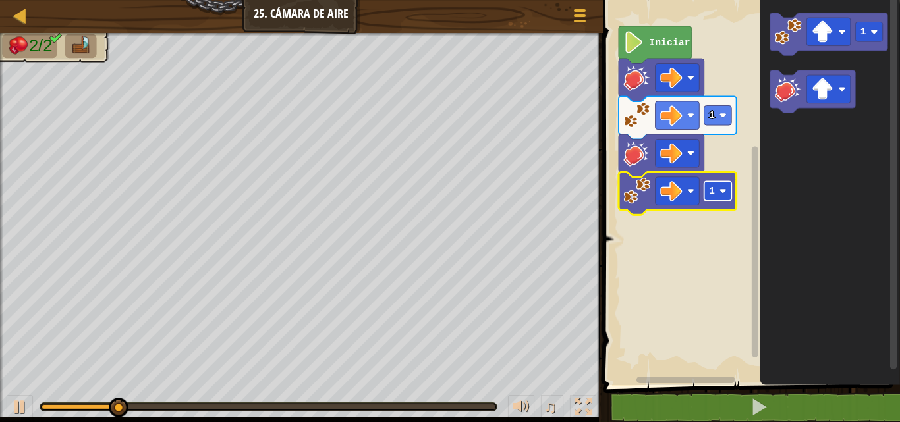
click at [725, 193] on image "Espacio de trabajo de Blockly" at bounding box center [722, 191] width 7 height 7
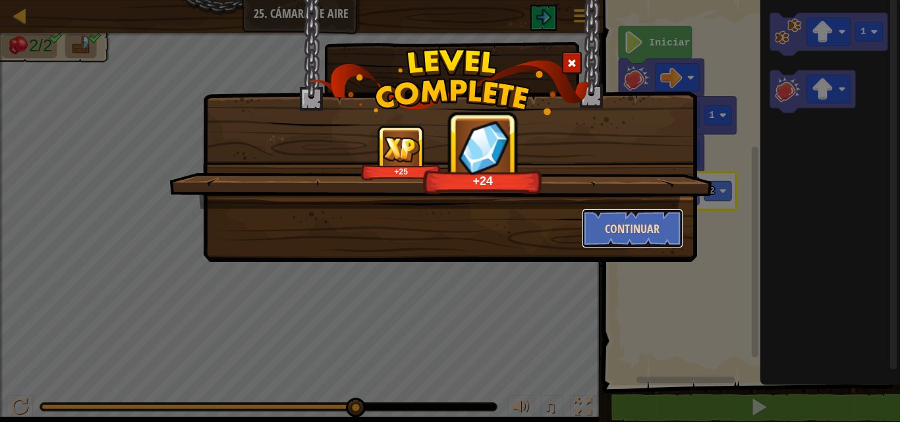
click at [616, 217] on button "Continuar" at bounding box center [633, 229] width 102 height 40
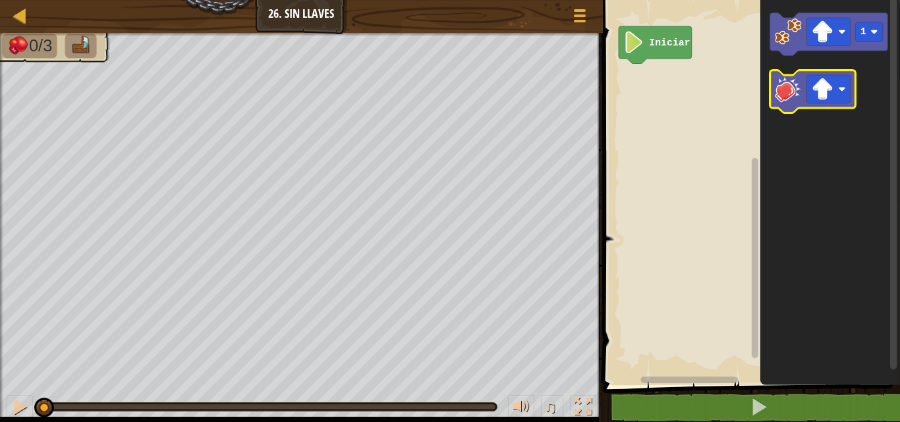
click at [784, 88] on image "Espacio de trabajo de Blockly" at bounding box center [788, 89] width 27 height 27
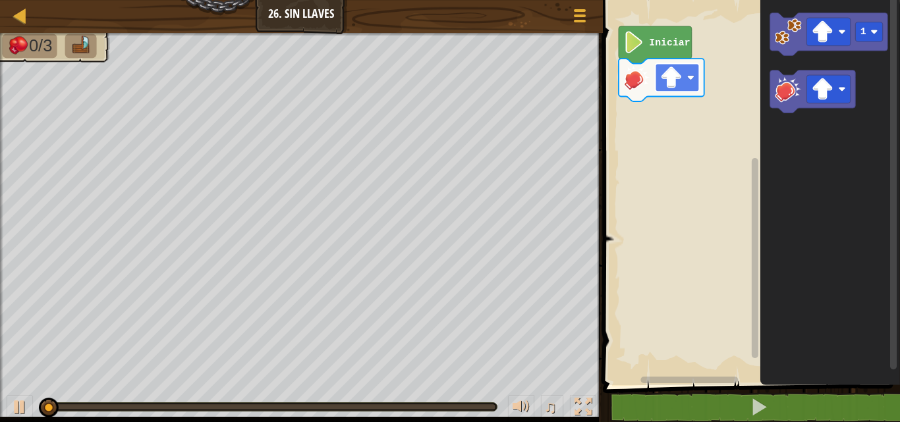
click at [681, 74] on image "Espacio de trabajo de Blockly" at bounding box center [671, 78] width 22 height 22
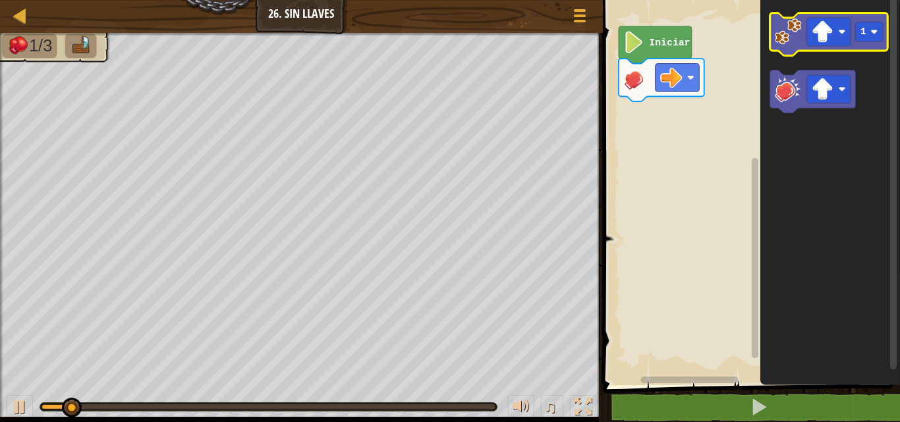
click at [784, 23] on image "Espacio de trabajo de Blockly" at bounding box center [788, 31] width 27 height 27
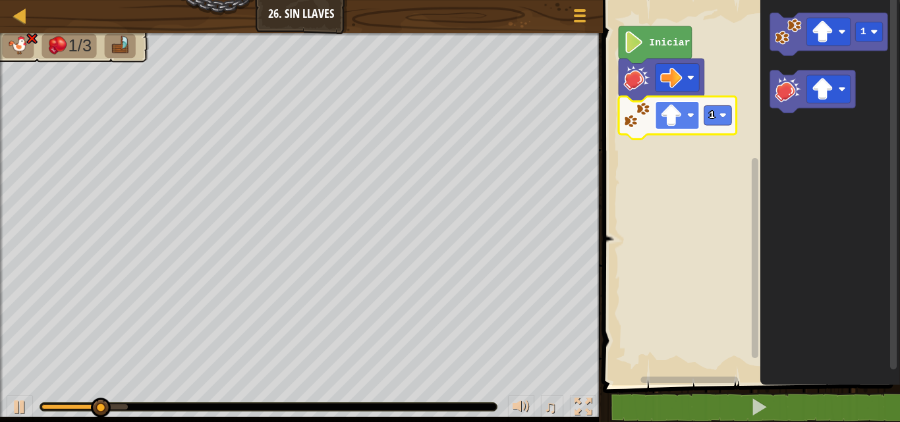
click at [685, 125] on rect "Espacio de trabajo de Blockly" at bounding box center [677, 115] width 44 height 28
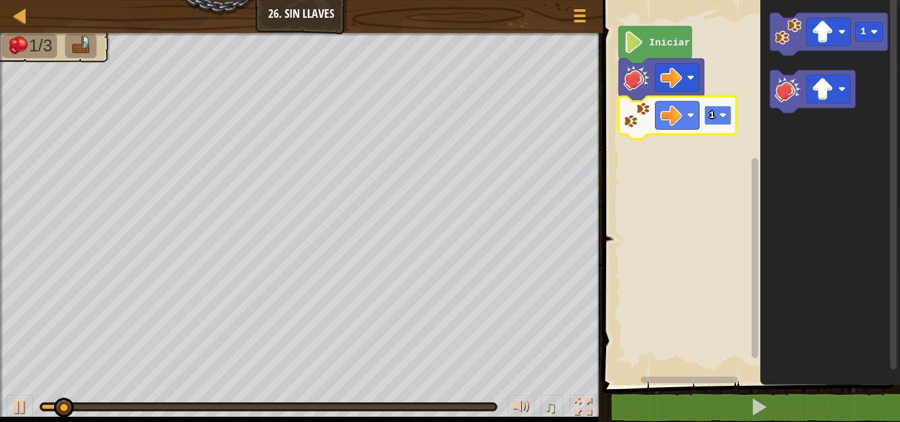
click at [714, 107] on rect "Espacio de trabajo de Blockly" at bounding box center [718, 115] width 28 height 20
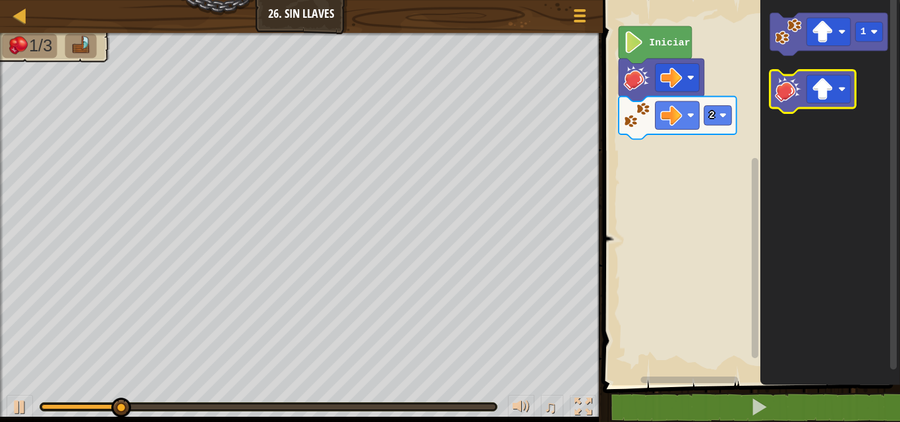
click at [795, 80] on image "Espacio de trabajo de Blockly" at bounding box center [788, 89] width 27 height 27
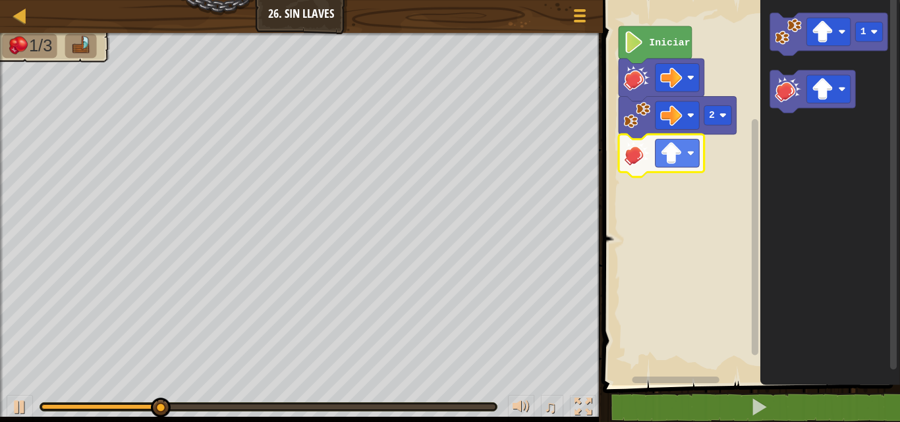
click at [675, 162] on image "Espacio de trabajo de Blockly" at bounding box center [671, 153] width 22 height 22
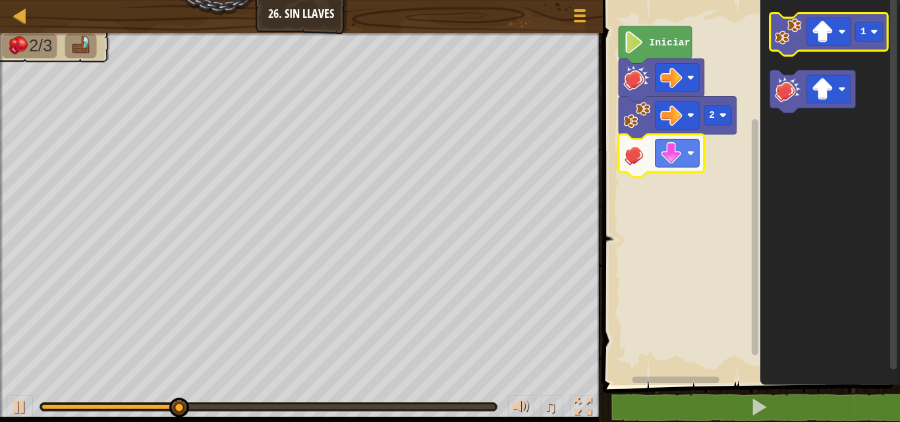
click at [789, 36] on image "Espacio de trabajo de Blockly" at bounding box center [788, 31] width 27 height 27
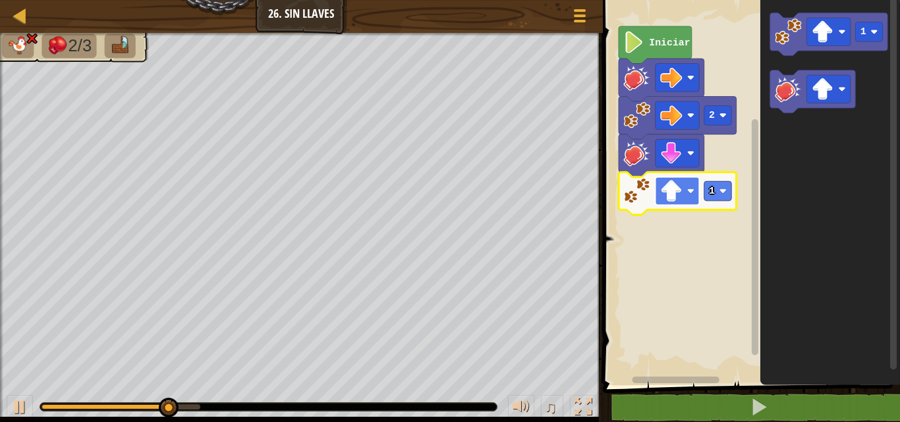
click at [687, 191] on image "Espacio de trabajo de Blockly" at bounding box center [690, 191] width 7 height 7
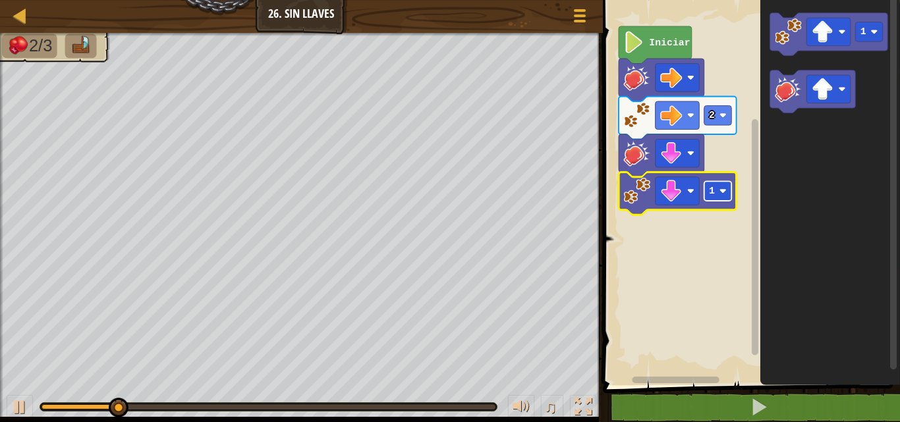
click at [709, 195] on text "1" at bounding box center [712, 191] width 6 height 11
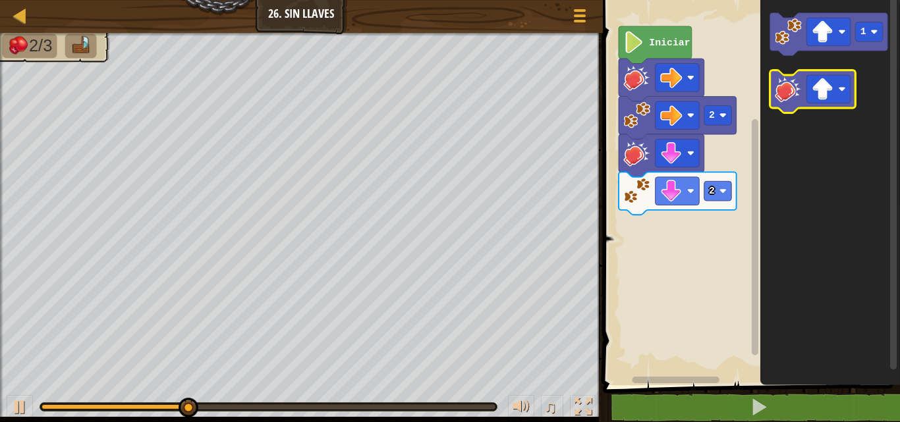
click at [781, 102] on image "Espacio de trabajo de Blockly" at bounding box center [788, 89] width 27 height 27
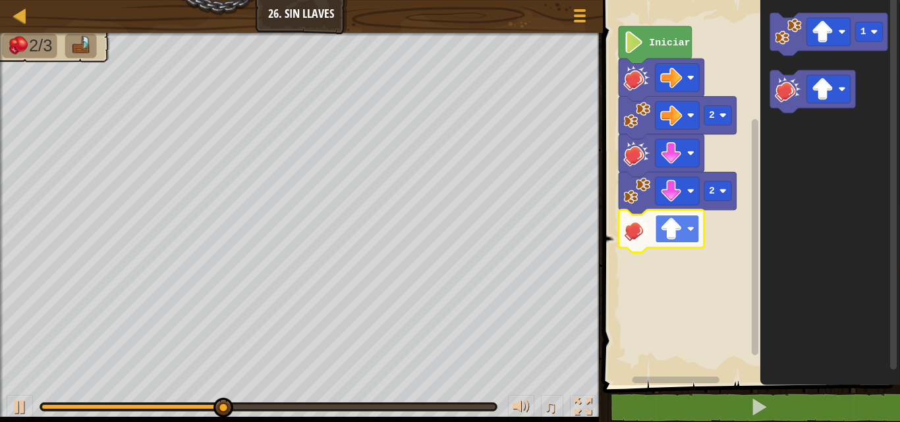
click at [681, 225] on image "Espacio de trabajo de Blockly" at bounding box center [671, 229] width 22 height 22
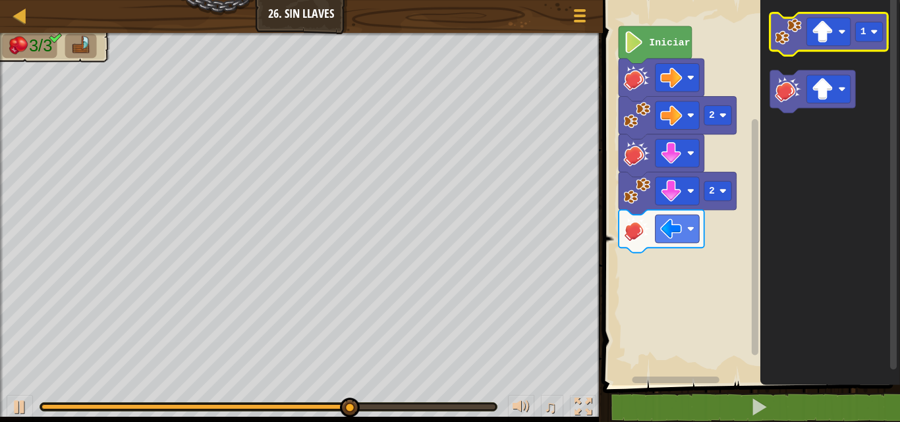
click at [788, 35] on image "Espacio de trabajo de Blockly" at bounding box center [788, 31] width 27 height 27
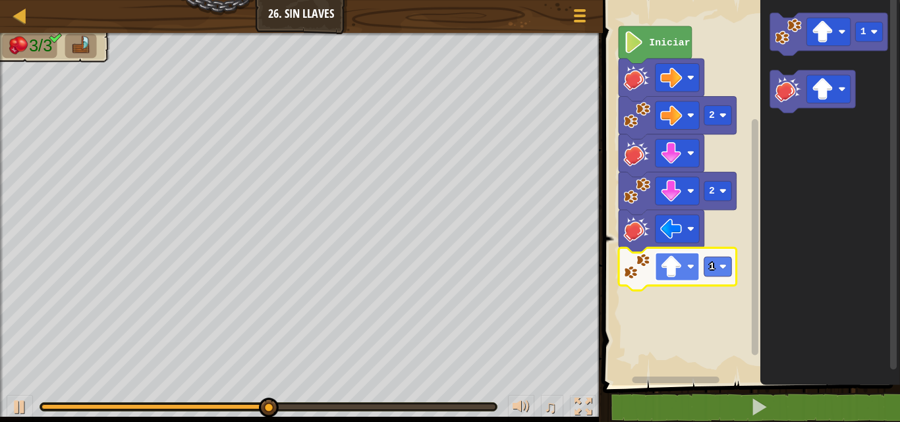
click at [670, 260] on image "Espacio de trabajo de Blockly" at bounding box center [671, 267] width 22 height 22
click at [720, 266] on image "Espacio de trabajo de Blockly" at bounding box center [722, 266] width 7 height 7
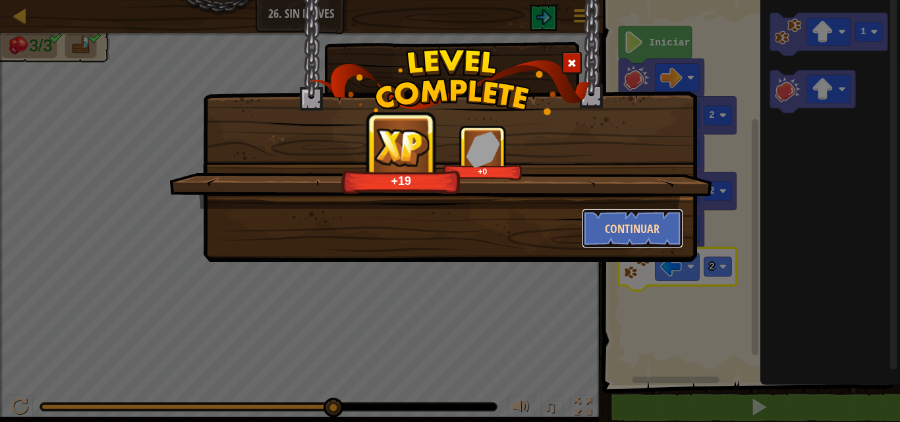
click at [651, 219] on button "Continuar" at bounding box center [633, 229] width 102 height 40
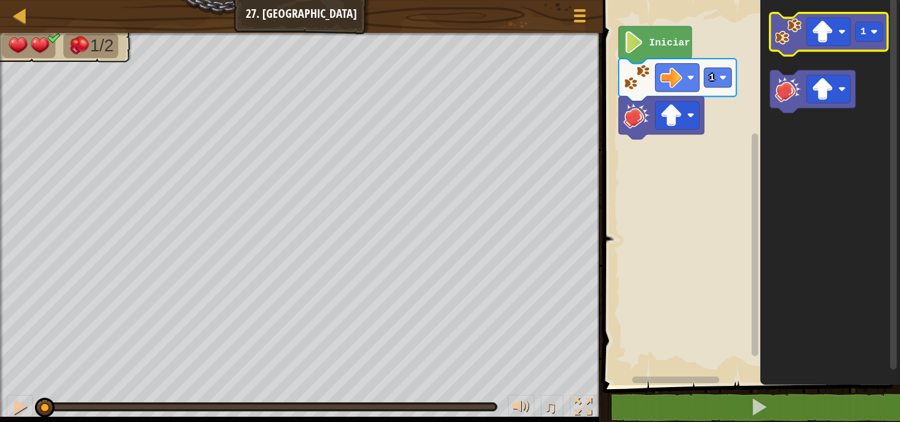
click at [790, 48] on icon "Espacio de trabajo de Blockly" at bounding box center [829, 34] width 118 height 43
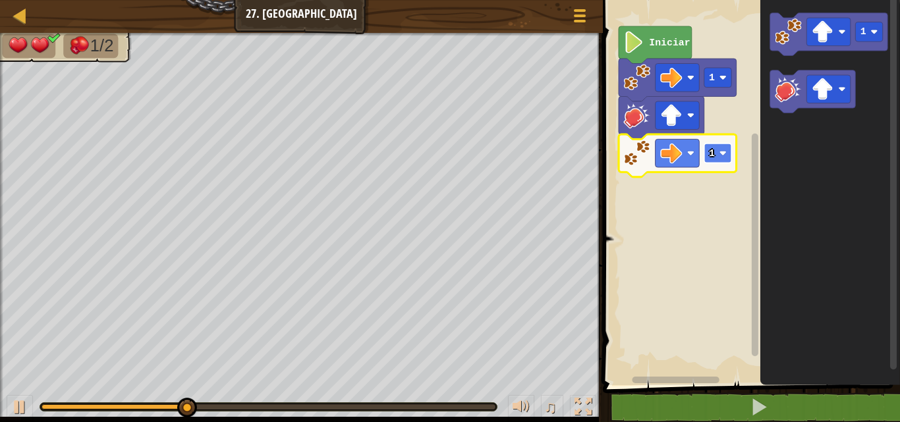
click at [728, 146] on rect "Espacio de trabajo de Blockly" at bounding box center [718, 154] width 28 height 20
click at [716, 159] on rect "Espacio de trabajo de Blockly" at bounding box center [718, 154] width 28 height 20
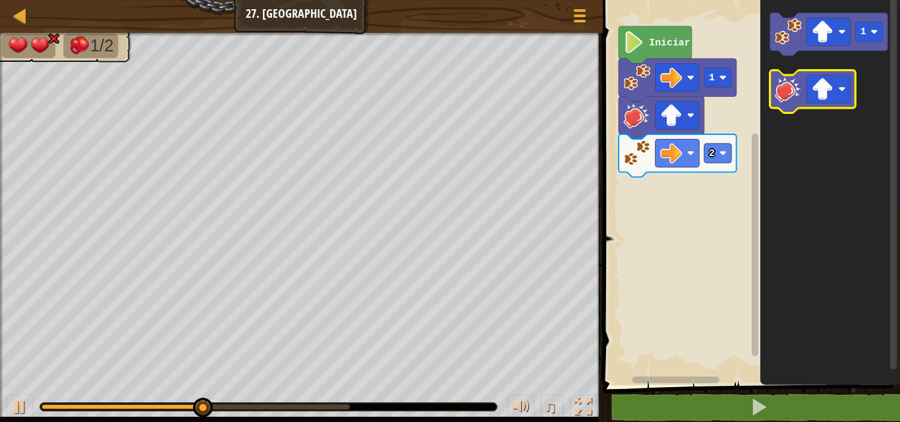
click at [801, 86] on image "Espacio de trabajo de Blockly" at bounding box center [788, 89] width 27 height 27
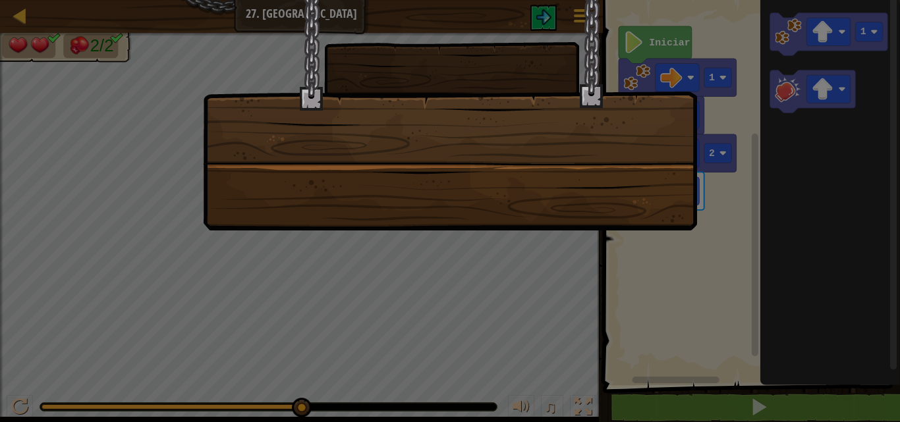
click at [424, 142] on div at bounding box center [450, 115] width 494 height 231
click at [439, 283] on div at bounding box center [450, 211] width 900 height 422
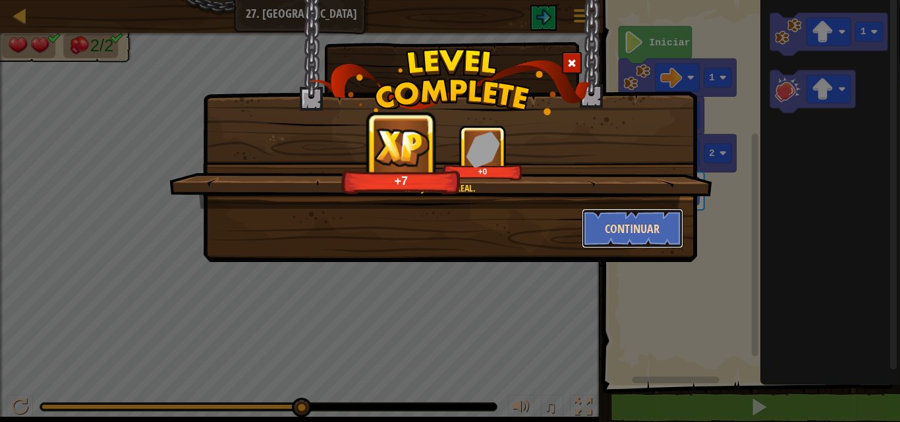
click at [589, 228] on button "Continuar" at bounding box center [633, 229] width 102 height 40
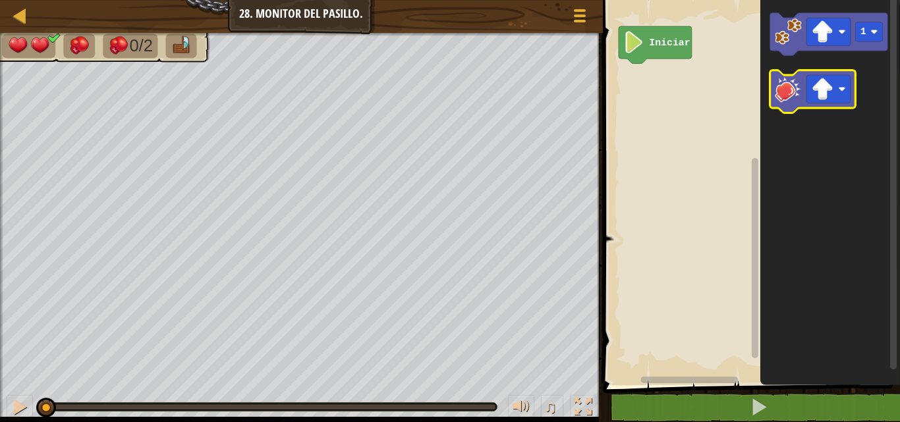
click at [789, 86] on image "Espacio de trabajo de Blockly" at bounding box center [788, 89] width 27 height 27
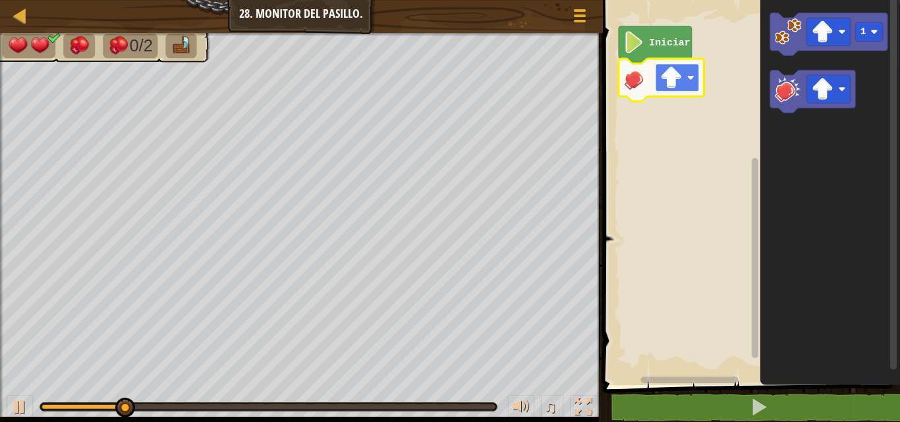
click at [674, 69] on image "Espacio de trabajo de Blockly" at bounding box center [671, 78] width 22 height 22
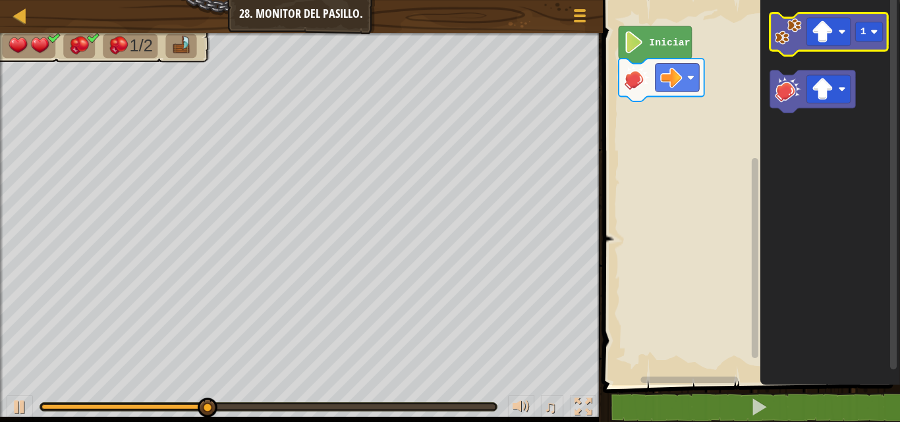
click at [795, 27] on image "Espacio de trabajo de Blockly" at bounding box center [788, 31] width 27 height 27
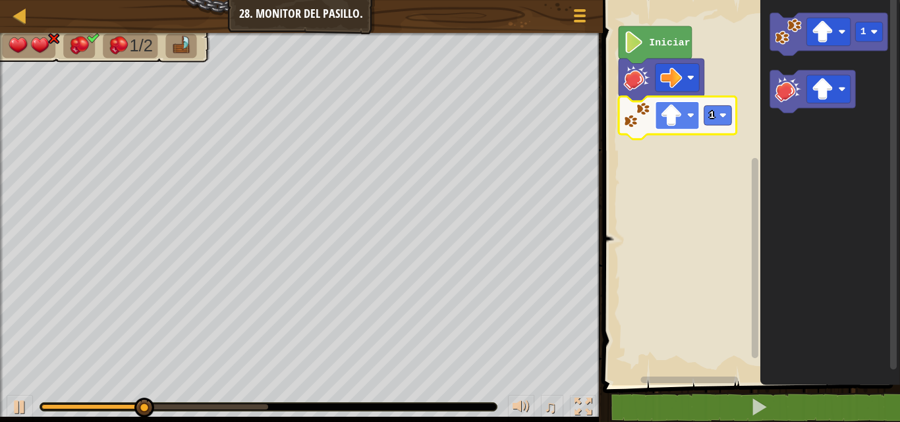
click at [679, 120] on image "Espacio de trabajo de Blockly" at bounding box center [671, 116] width 22 height 22
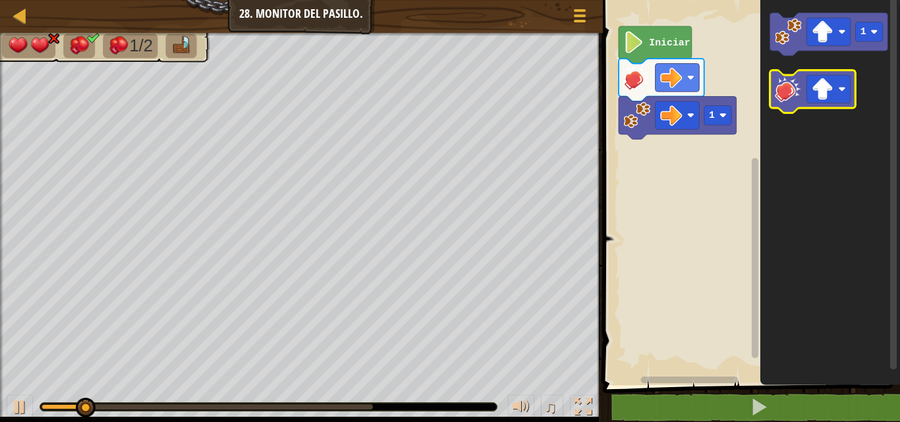
click at [794, 92] on image "Espacio de trabajo de Blockly" at bounding box center [788, 89] width 27 height 27
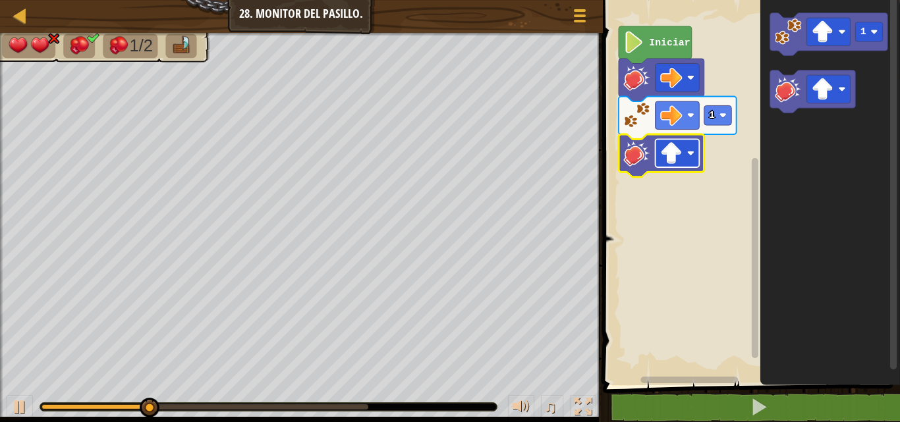
click at [697, 144] on rect "Espacio de trabajo de Blockly" at bounding box center [677, 153] width 44 height 28
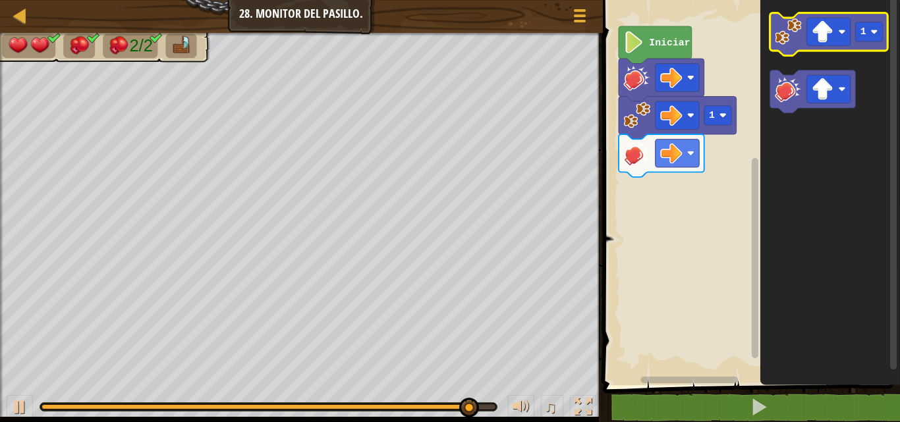
click at [791, 37] on image "Espacio de trabajo de Blockly" at bounding box center [788, 31] width 27 height 27
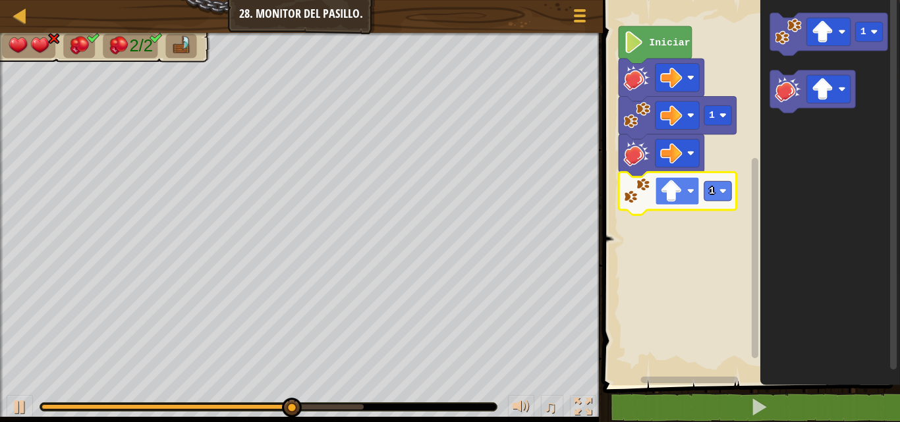
click at [687, 188] on image "Espacio de trabajo de Blockly" at bounding box center [690, 191] width 7 height 7
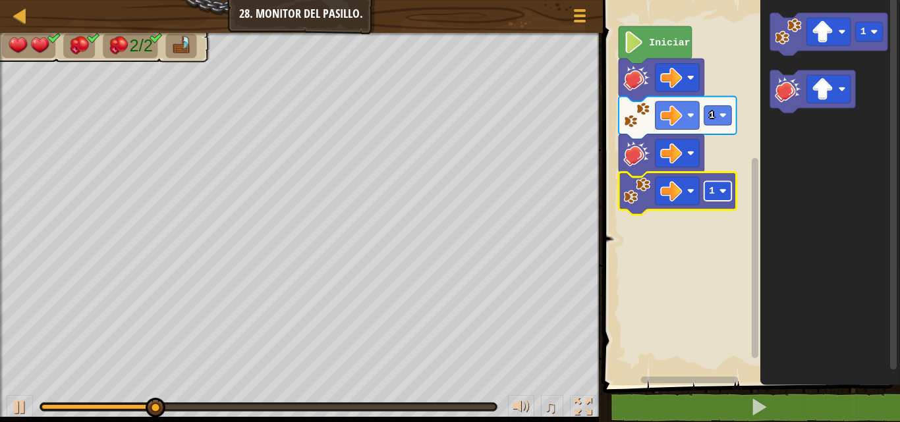
click at [726, 183] on rect "Espacio de trabajo de Blockly" at bounding box center [718, 191] width 28 height 20
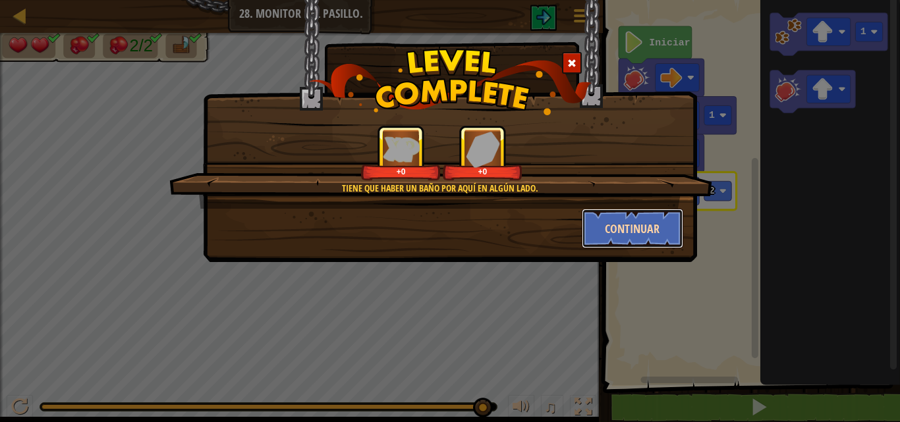
click at [623, 229] on button "Continuar" at bounding box center [633, 229] width 102 height 40
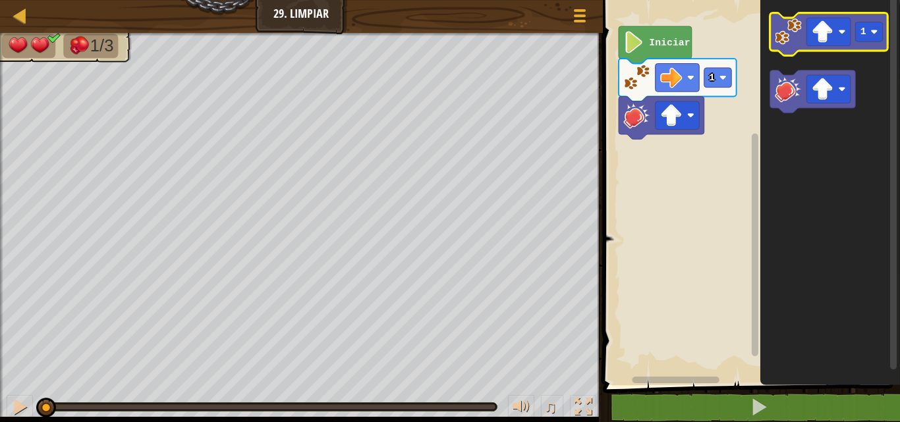
click at [787, 48] on icon "Espacio de trabajo de Blockly" at bounding box center [829, 34] width 118 height 43
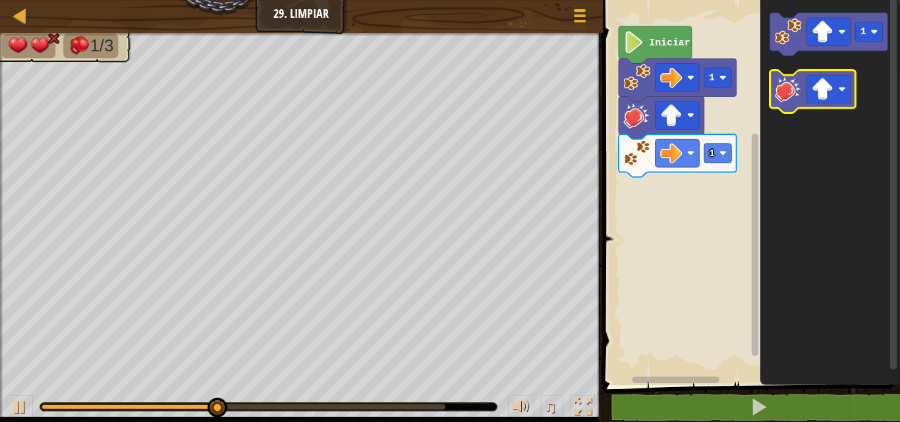
click at [802, 94] on icon "Espacio de trabajo de Blockly" at bounding box center [813, 92] width 86 height 43
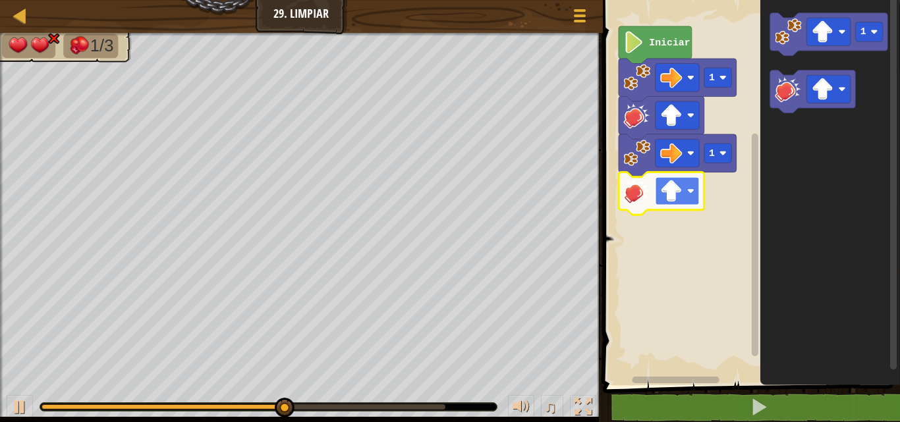
click at [679, 187] on image "Espacio de trabajo de Blockly" at bounding box center [671, 191] width 22 height 22
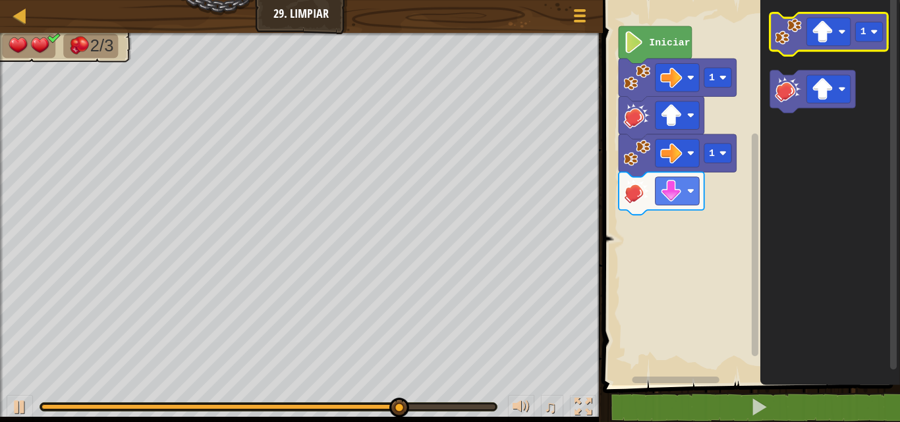
click at [795, 43] on image "Espacio de trabajo de Blockly" at bounding box center [788, 31] width 27 height 27
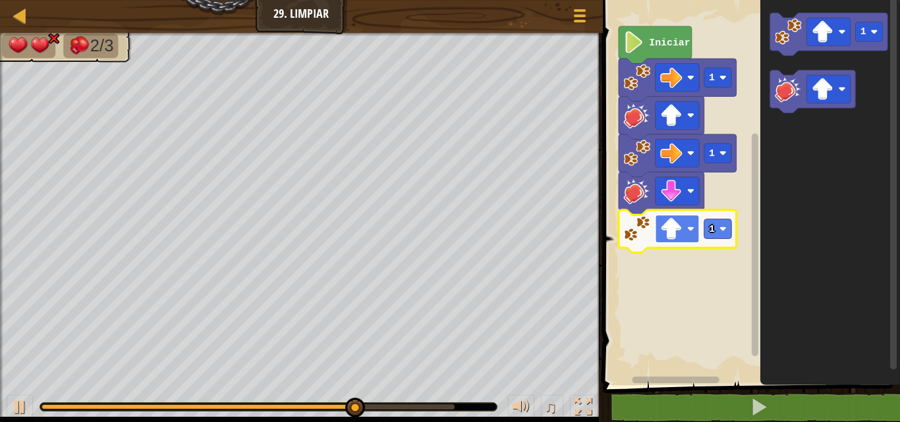
click at [674, 218] on image "Espacio de trabajo de Blockly" at bounding box center [671, 229] width 22 height 22
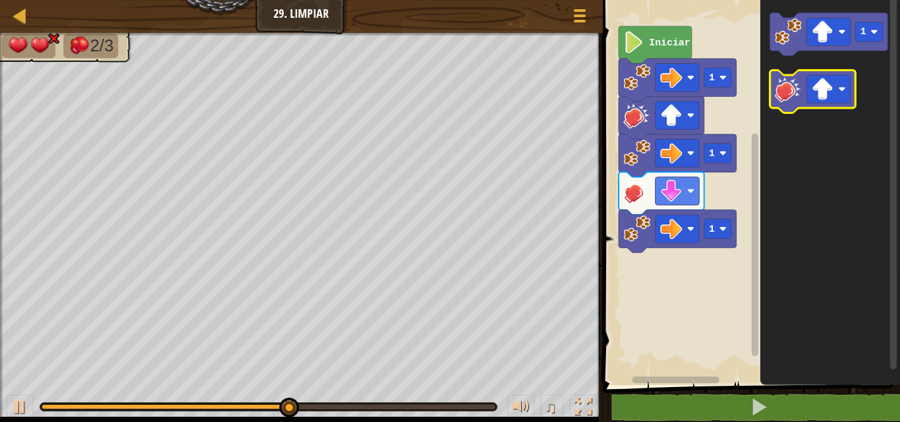
click at [786, 83] on image "Espacio de trabajo de Blockly" at bounding box center [788, 89] width 27 height 27
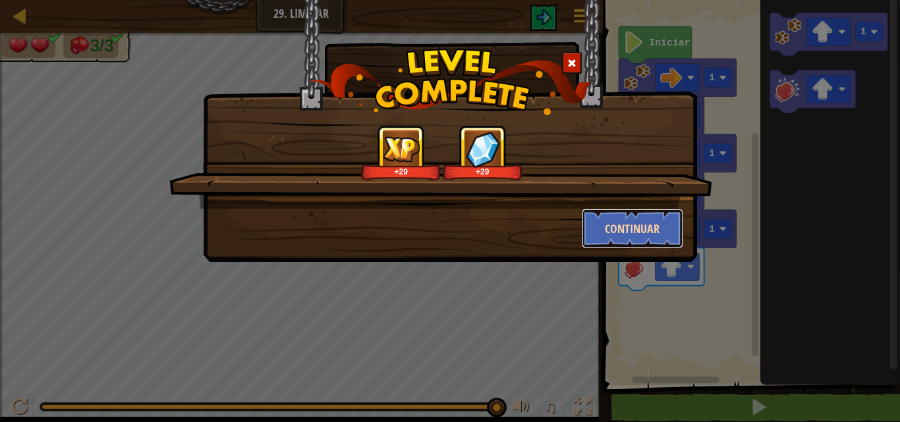
click at [623, 231] on button "Continuar" at bounding box center [633, 229] width 102 height 40
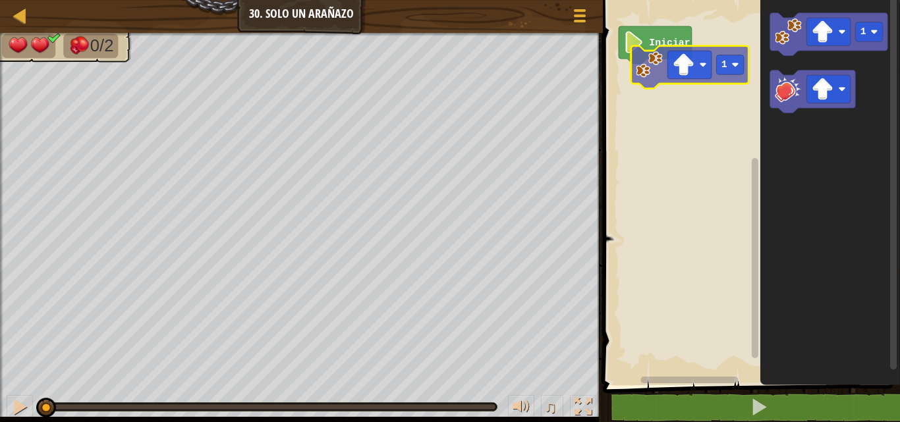
click at [652, 68] on div "Iniciar 1 1" at bounding box center [749, 189] width 301 height 392
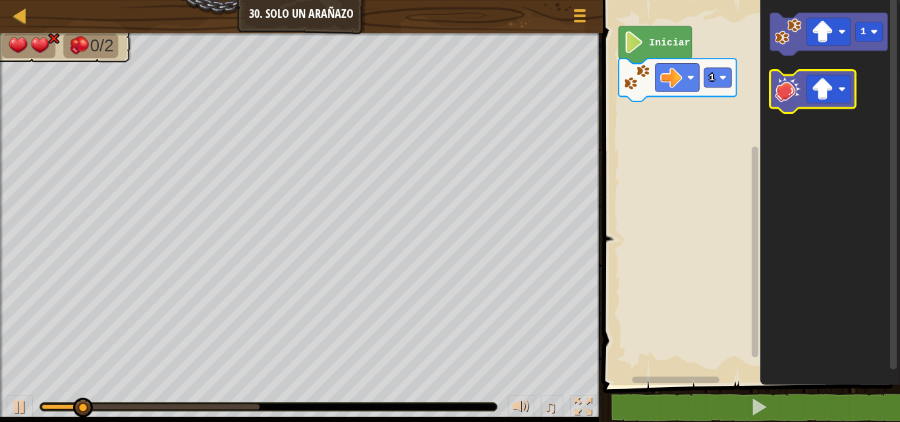
click at [784, 101] on image "Espacio de trabajo de Blockly" at bounding box center [788, 89] width 27 height 27
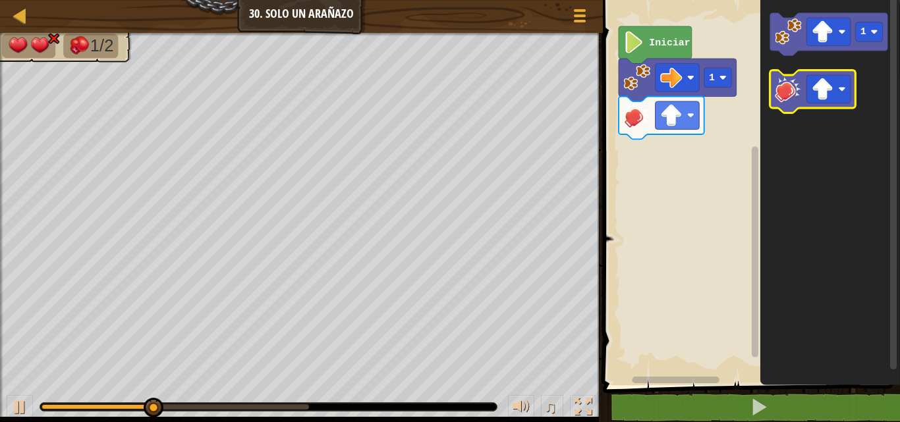
click at [784, 101] on image "Espacio de trabajo de Blockly" at bounding box center [788, 89] width 27 height 27
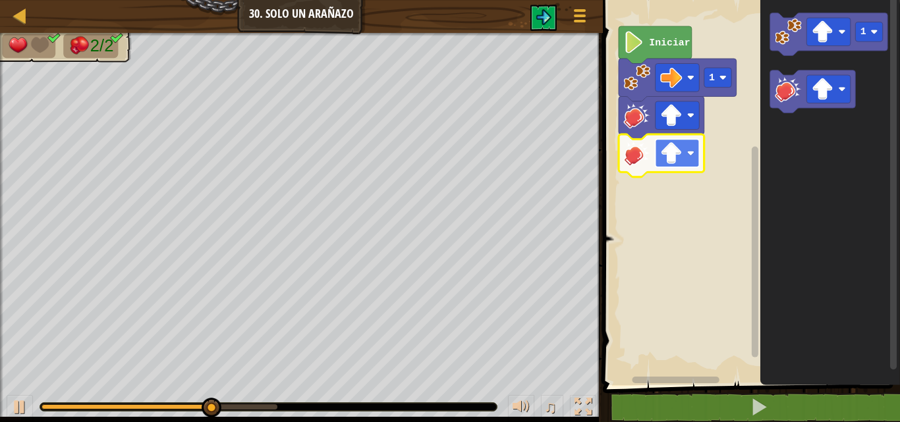
click at [666, 162] on image "Espacio de trabajo de Blockly" at bounding box center [671, 153] width 22 height 22
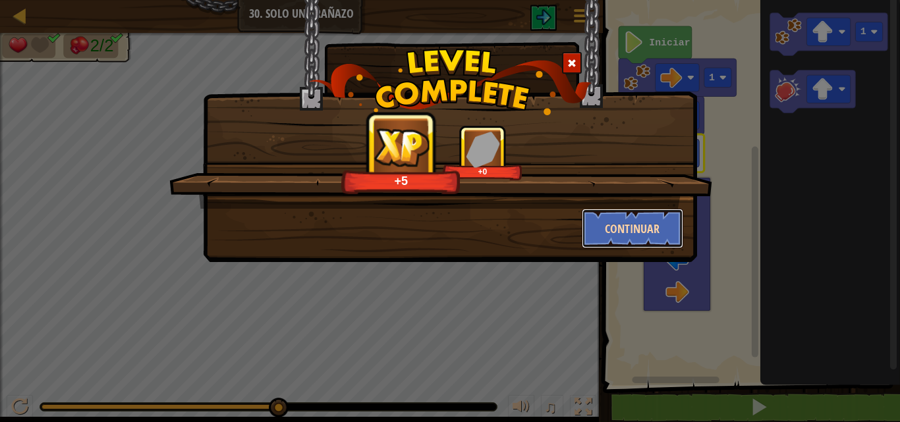
click at [648, 232] on button "Continuar" at bounding box center [633, 229] width 102 height 40
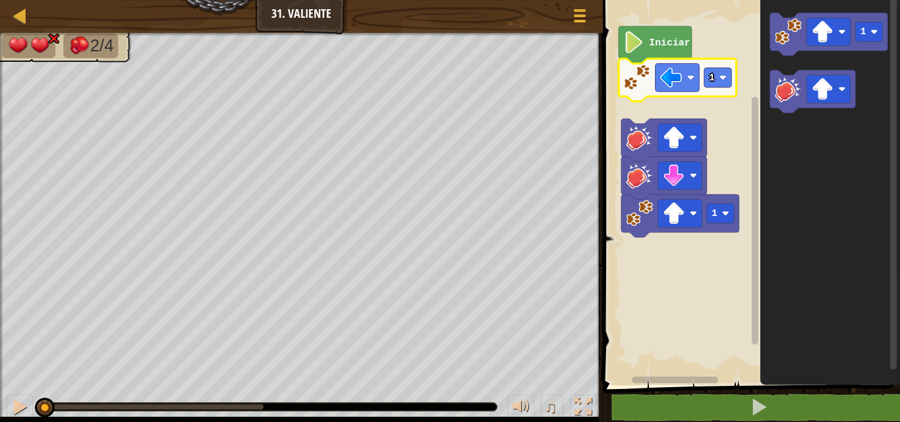
click at [732, 40] on rect "Espacio de trabajo de Blockly" at bounding box center [749, 189] width 301 height 392
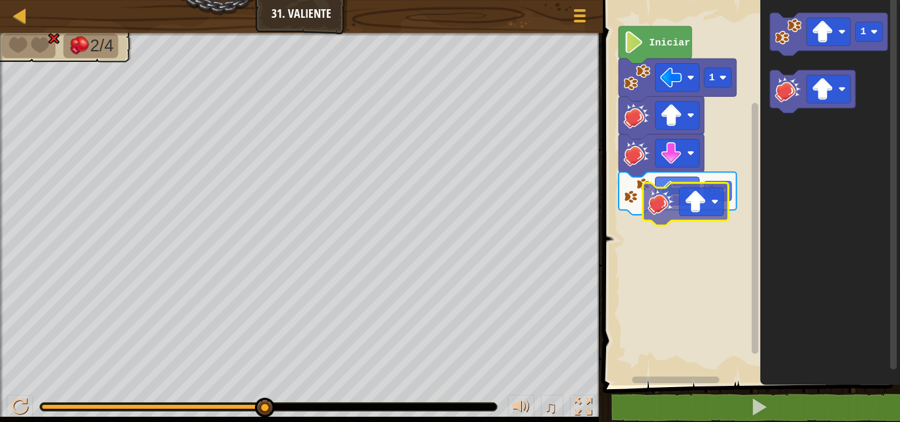
click at [644, 252] on div "Iniciar 1 1 1" at bounding box center [749, 189] width 301 height 392
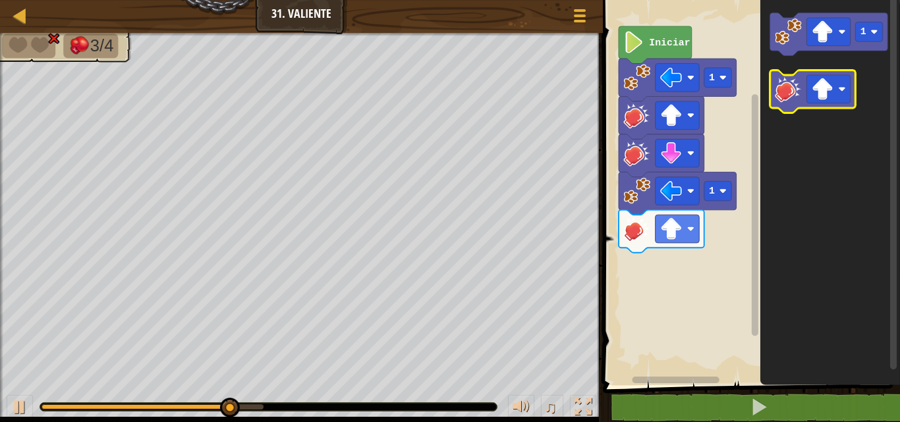
click at [805, 97] on g "Espacio de trabajo de Blockly" at bounding box center [813, 92] width 86 height 43
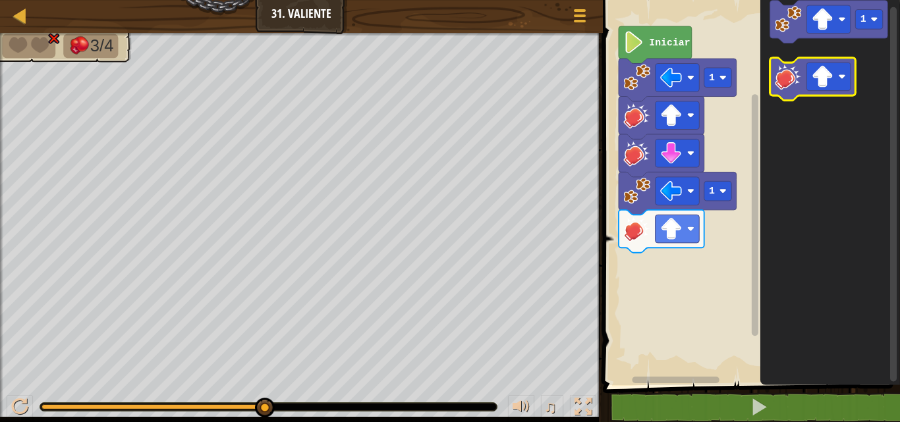
click at [795, 85] on g "Espacio de trabajo de Blockly" at bounding box center [813, 79] width 86 height 43
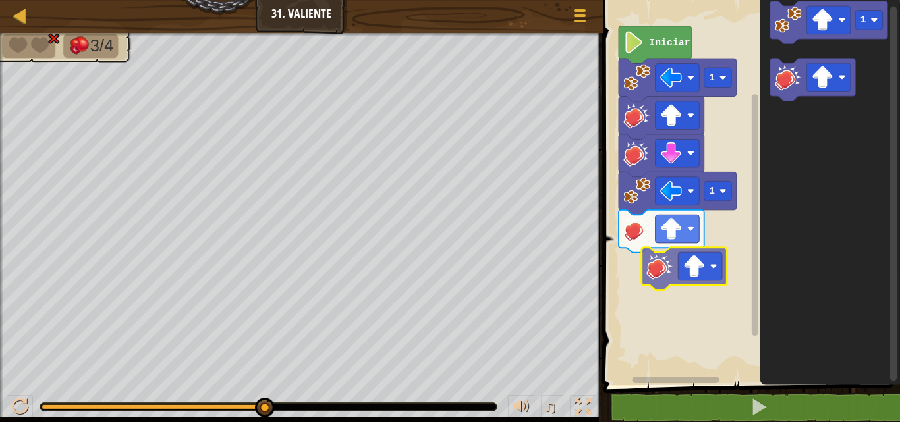
click at [670, 271] on div "1 1 Iniciar 1" at bounding box center [749, 189] width 301 height 392
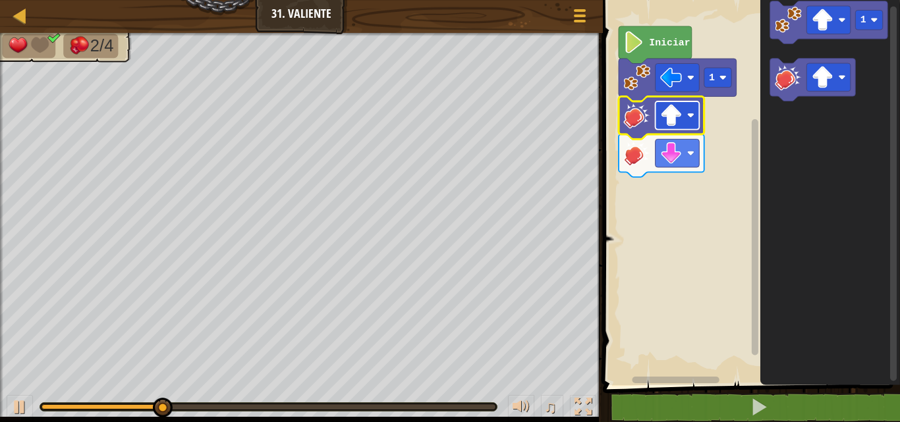
click at [670, 128] on rect "Espacio de trabajo de Blockly" at bounding box center [677, 115] width 44 height 28
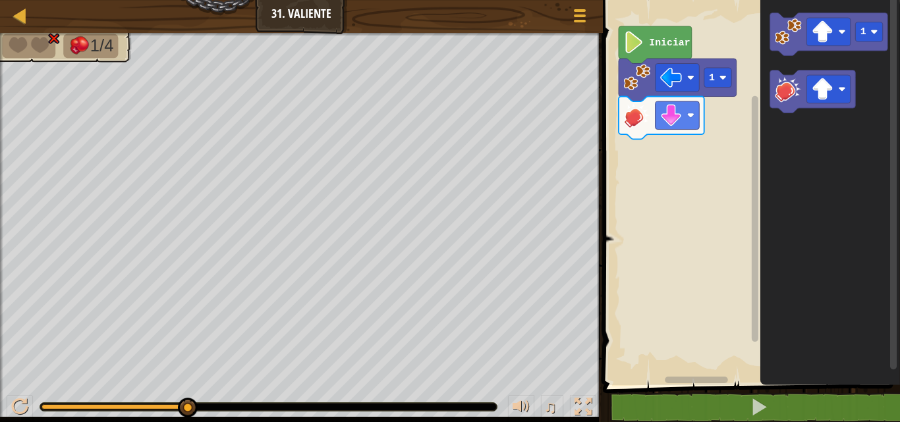
click at [652, 146] on div "Iniciar 1 1" at bounding box center [749, 189] width 301 height 392
click at [778, 29] on image "Espacio de trabajo de Blockly" at bounding box center [788, 31] width 27 height 27
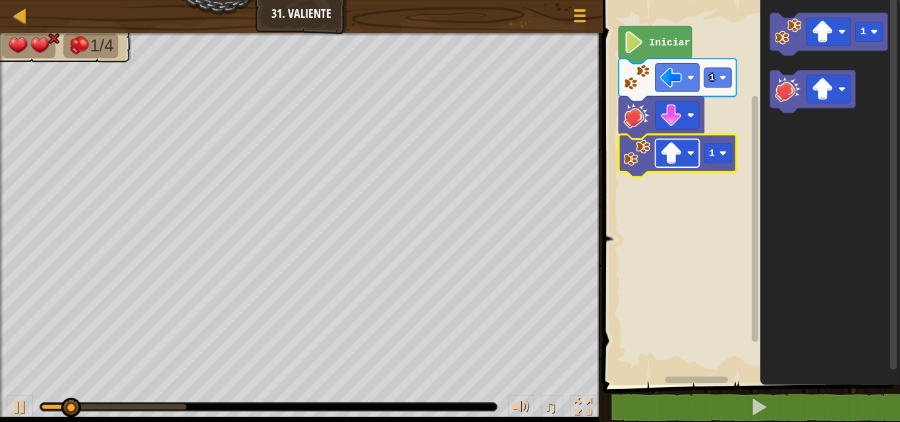
click at [680, 157] on image "Espacio de trabajo de Blockly" at bounding box center [671, 153] width 22 height 22
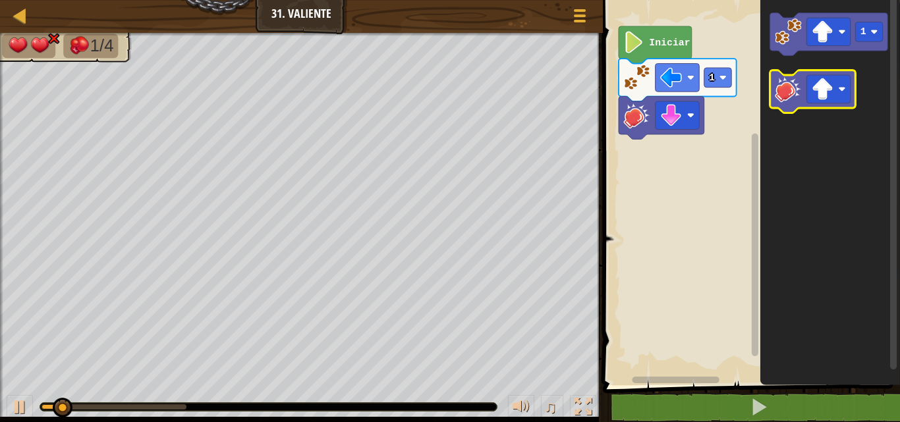
click at [791, 103] on icon "Espacio de trabajo de Blockly" at bounding box center [813, 92] width 86 height 43
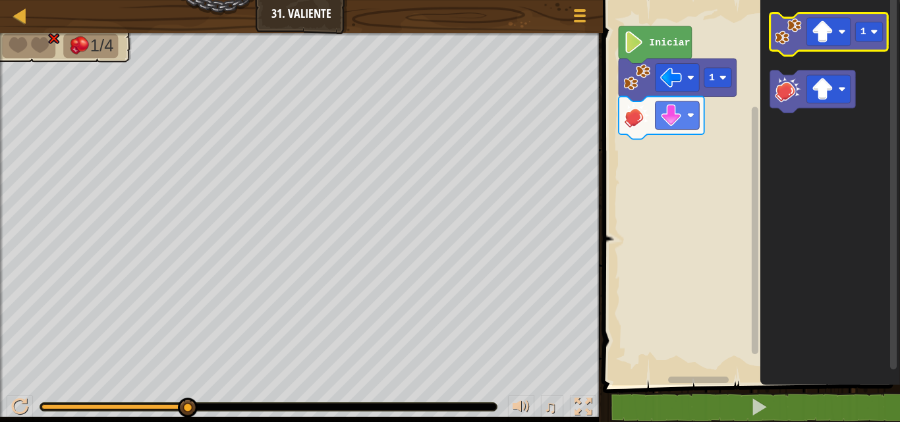
click at [790, 37] on image "Espacio de trabajo de Blockly" at bounding box center [788, 31] width 27 height 27
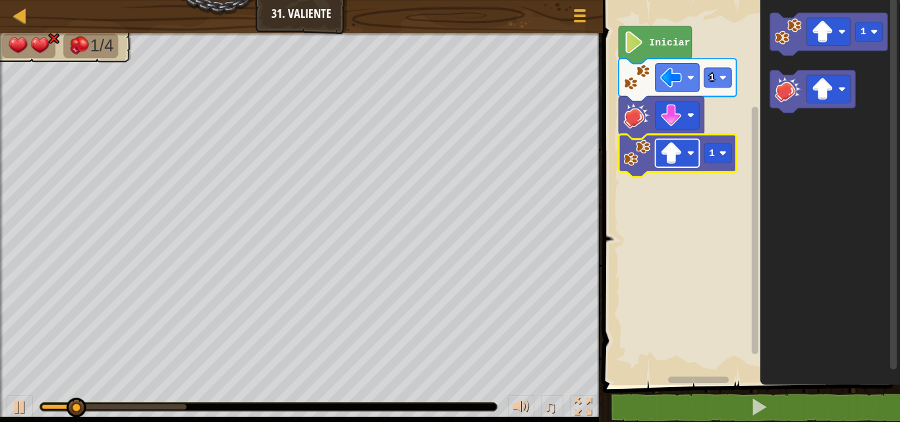
click at [685, 153] on rect "Espacio de trabajo de Blockly" at bounding box center [677, 153] width 44 height 28
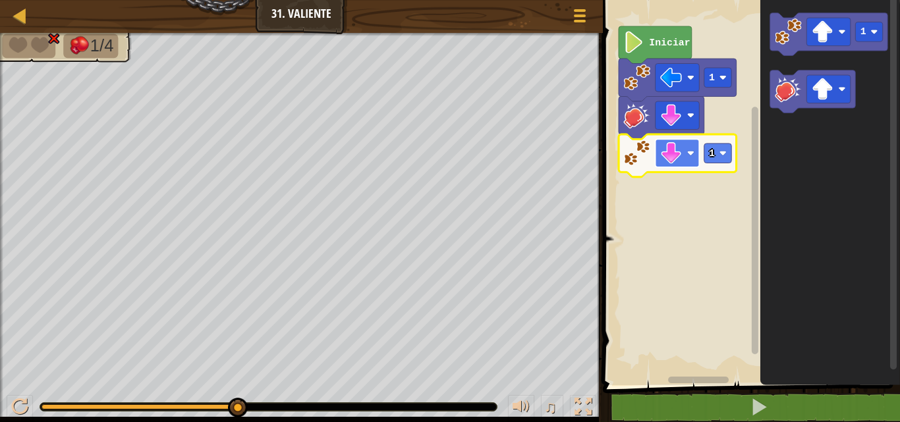
click at [664, 162] on image "Espacio de trabajo de Blockly" at bounding box center [671, 153] width 22 height 22
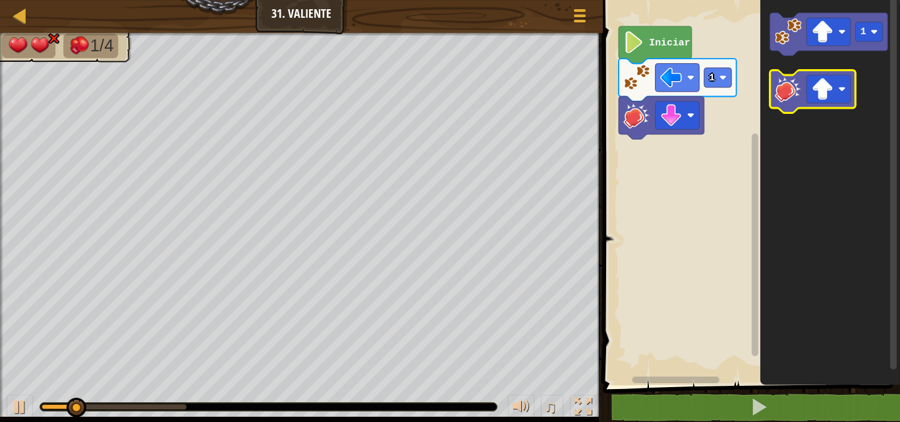
click at [791, 101] on image "Espacio de trabajo de Blockly" at bounding box center [788, 89] width 27 height 27
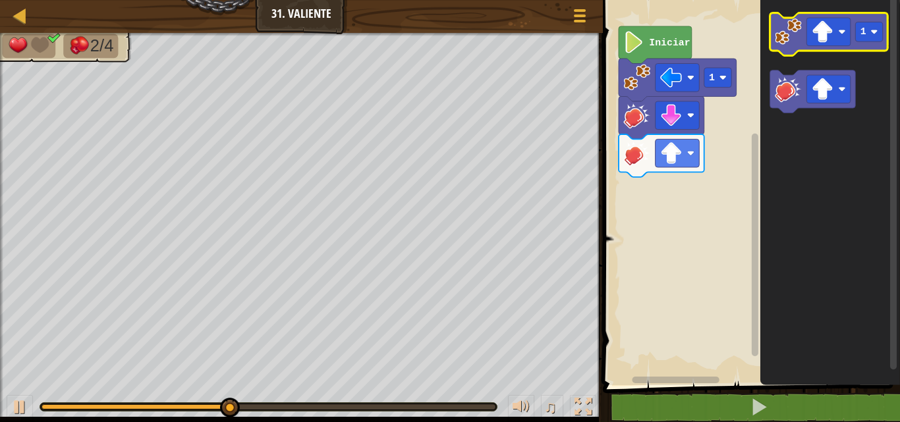
click at [784, 32] on image "Espacio de trabajo de Blockly" at bounding box center [788, 31] width 27 height 27
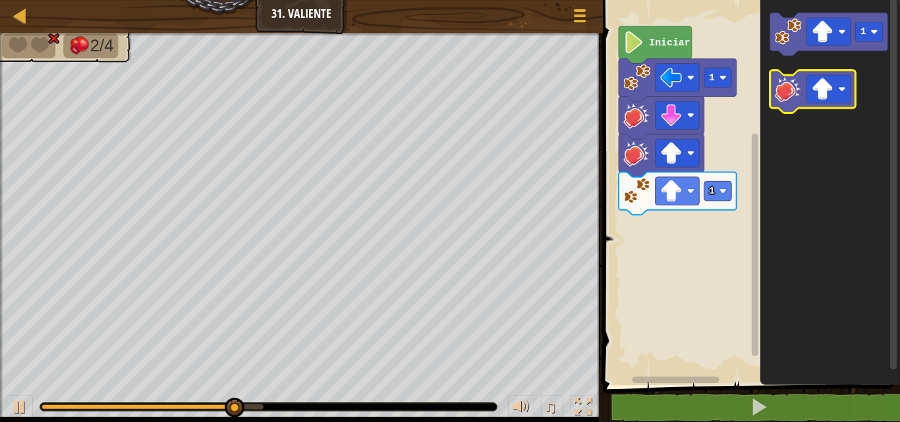
click at [774, 103] on icon "Espacio de trabajo de Blockly" at bounding box center [813, 92] width 86 height 43
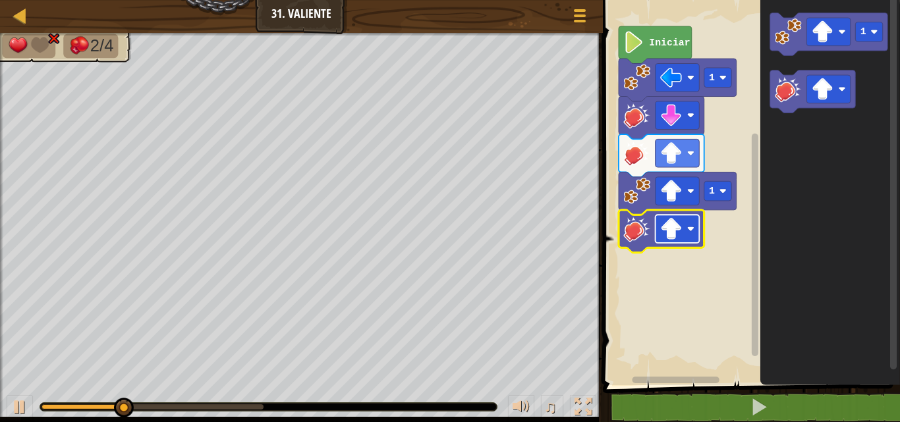
click at [675, 228] on image "Espacio de trabajo de Blockly" at bounding box center [671, 229] width 22 height 22
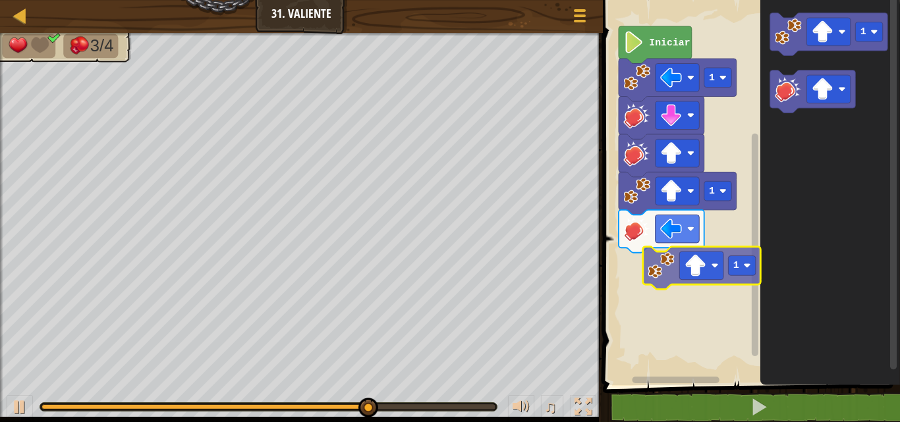
click at [671, 283] on div "Iniciar 1 1 1 1" at bounding box center [749, 189] width 301 height 392
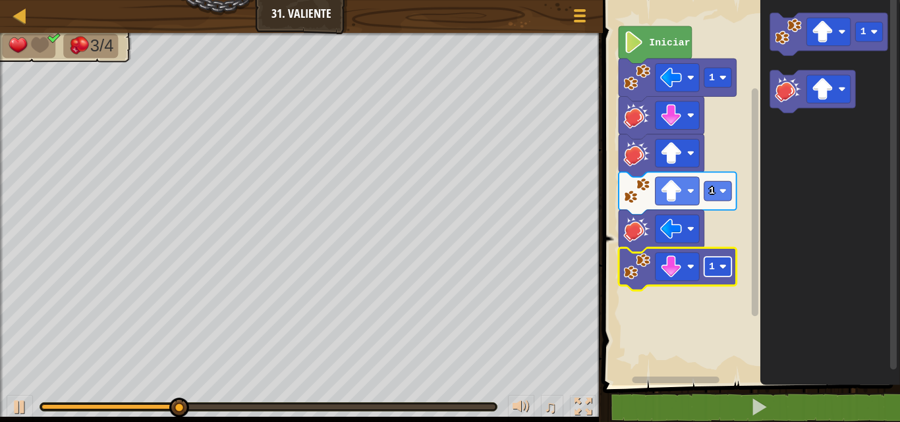
click at [719, 276] on rect "Espacio de trabajo de Blockly" at bounding box center [718, 267] width 28 height 20
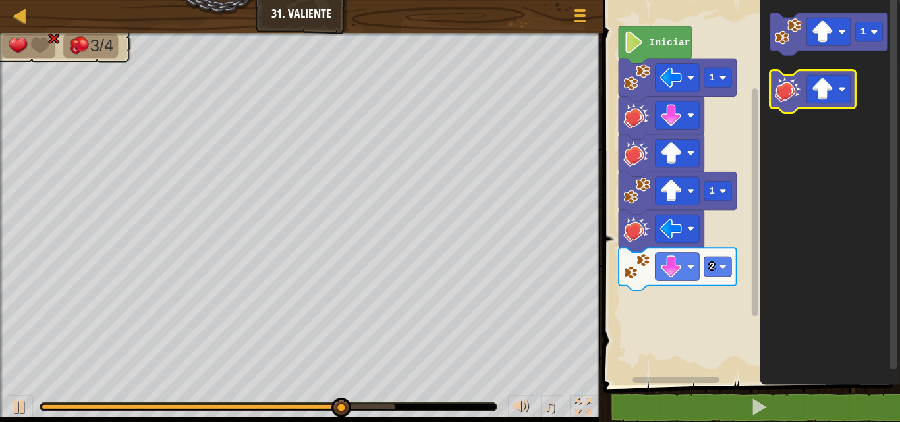
click at [805, 90] on icon "Espacio de trabajo de Blockly" at bounding box center [813, 92] width 86 height 43
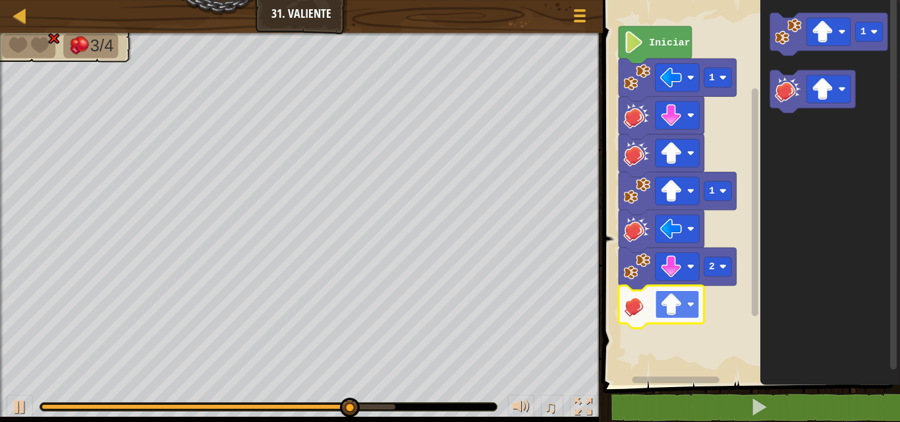
click at [674, 311] on image "Espacio de trabajo de Blockly" at bounding box center [671, 305] width 22 height 22
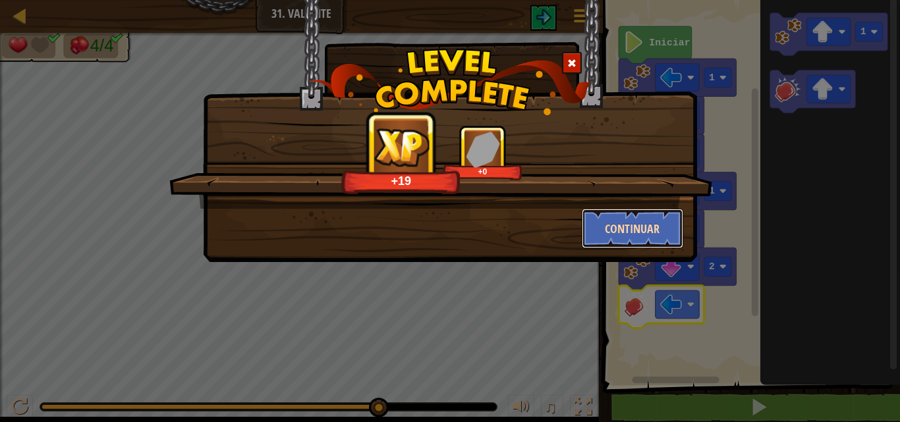
click at [608, 211] on button "Continuar" at bounding box center [633, 229] width 102 height 40
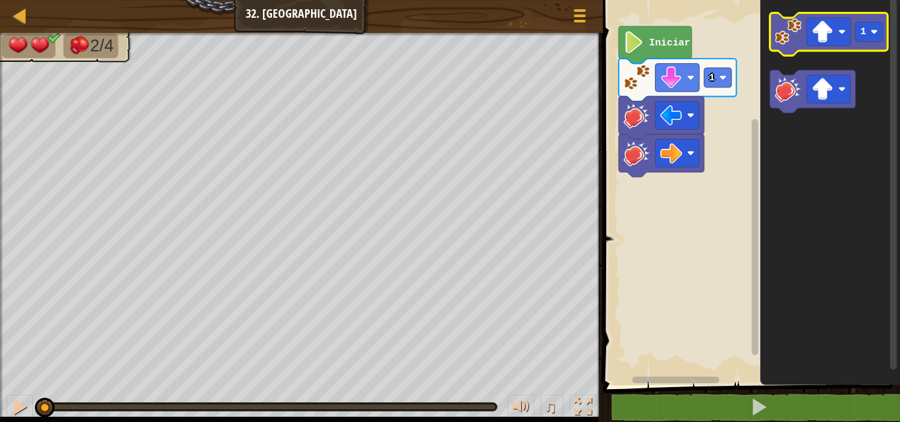
click at [799, 44] on image "Espacio de trabajo de Blockly" at bounding box center [788, 31] width 27 height 27
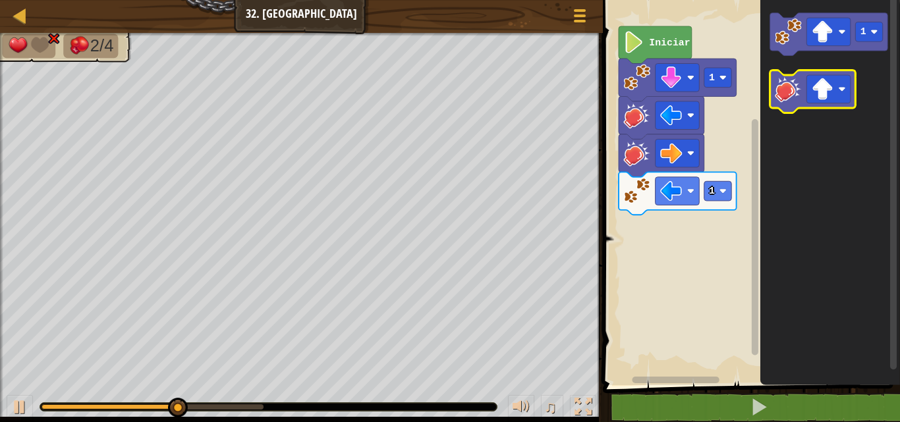
click at [791, 92] on image "Espacio de trabajo de Blockly" at bounding box center [788, 89] width 27 height 27
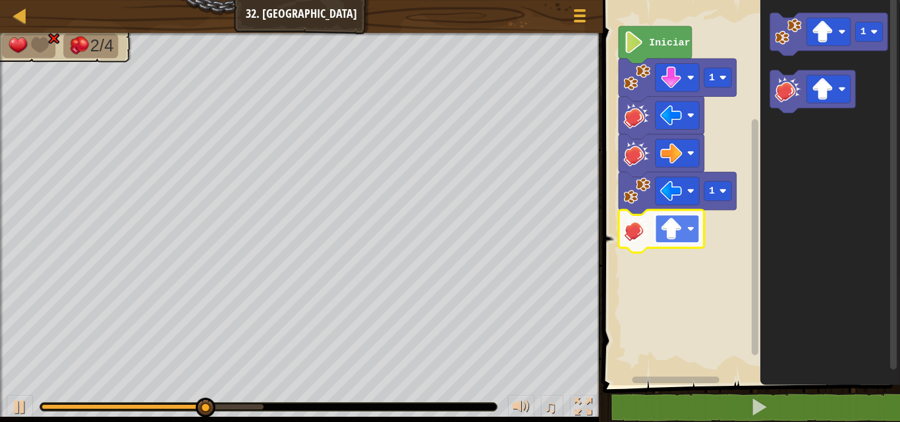
click at [675, 233] on image "Espacio de trabajo de Blockly" at bounding box center [671, 229] width 22 height 22
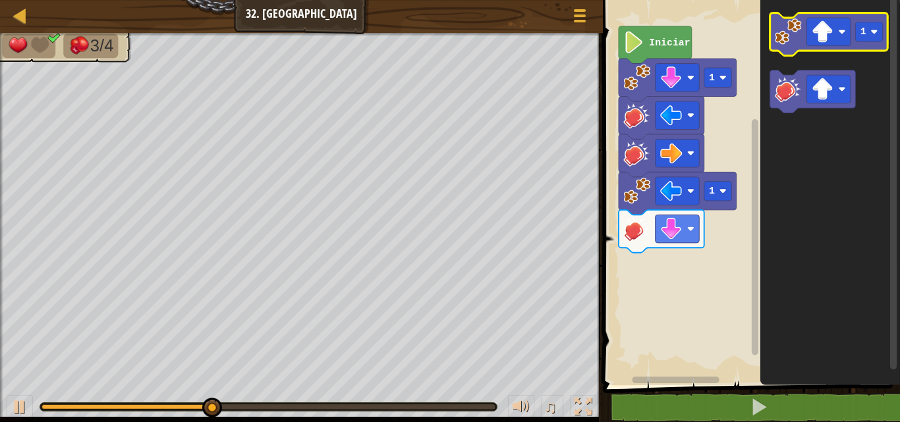
click at [793, 31] on image "Espacio de trabajo de Blockly" at bounding box center [788, 31] width 27 height 27
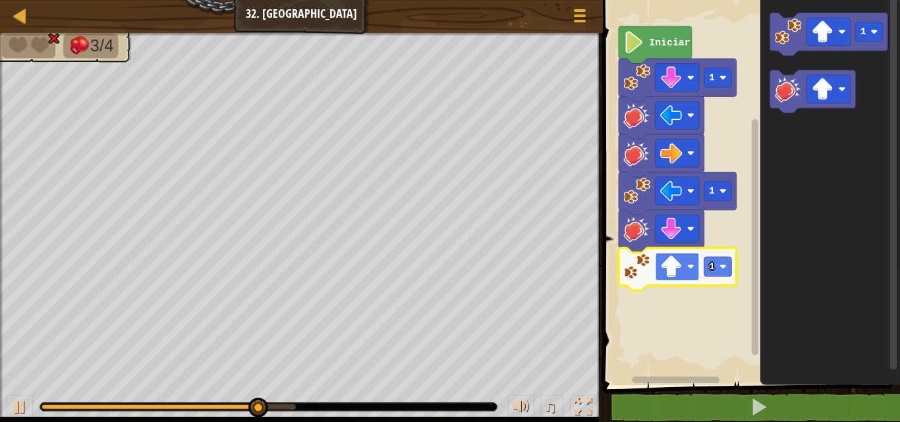
click at [681, 275] on image "Espacio de trabajo de Blockly" at bounding box center [671, 267] width 22 height 22
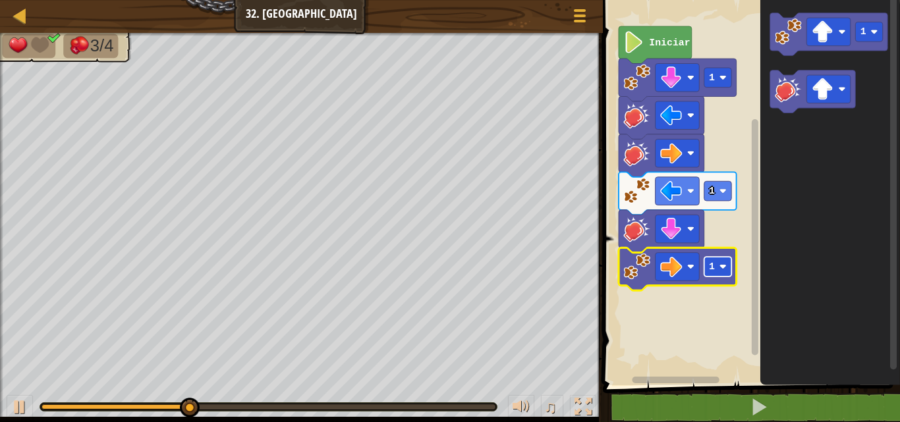
click at [718, 269] on rect "Espacio de trabajo de Blockly" at bounding box center [718, 267] width 28 height 20
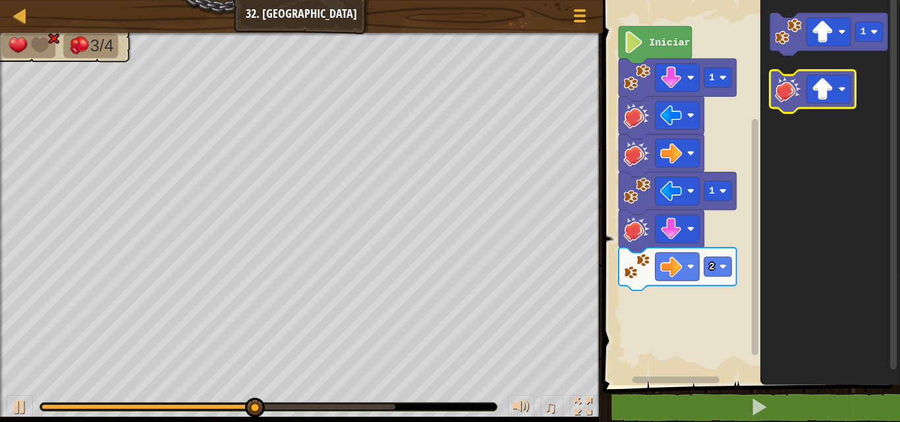
click at [782, 89] on image "Espacio de trabajo de Blockly" at bounding box center [788, 89] width 27 height 27
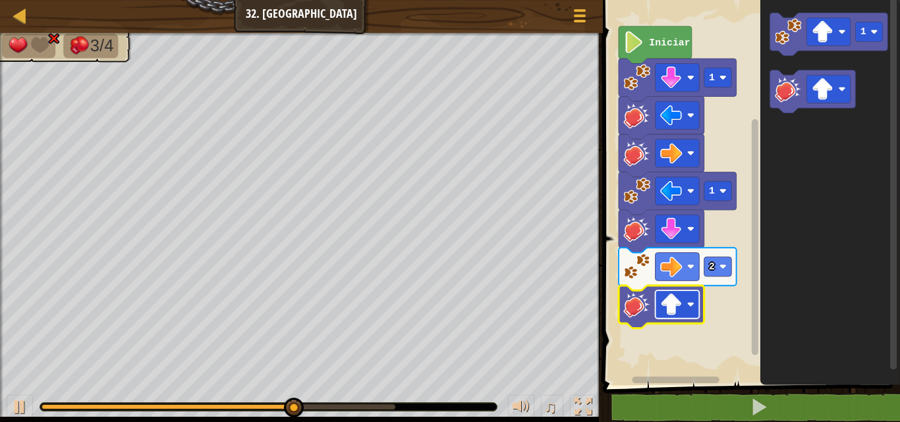
click at [677, 312] on image "Espacio de trabajo de Blockly" at bounding box center [671, 305] width 22 height 22
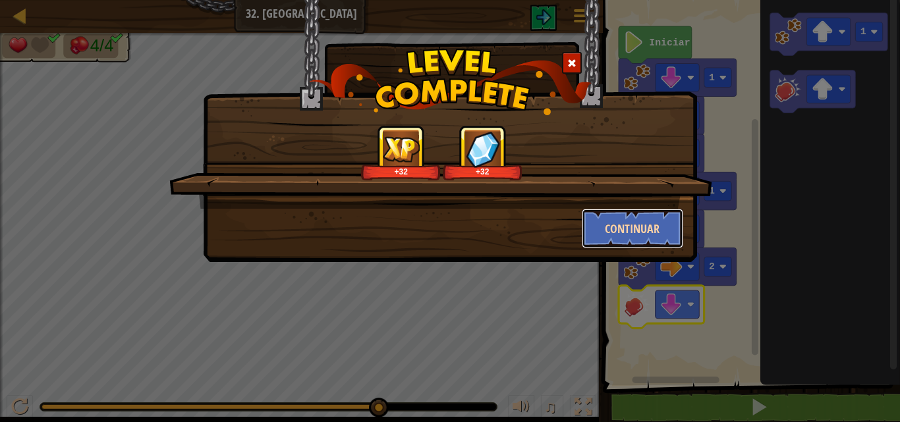
click at [597, 228] on button "Continuar" at bounding box center [633, 229] width 102 height 40
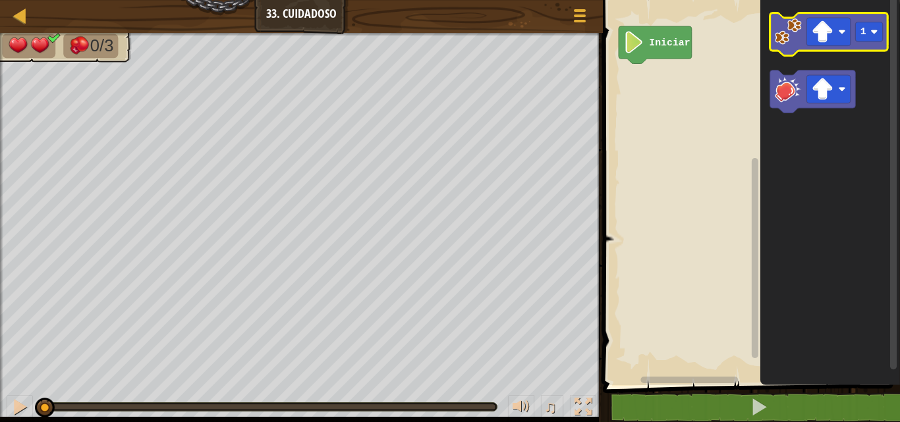
click at [794, 45] on icon "Espacio de trabajo de Blockly" at bounding box center [829, 34] width 118 height 43
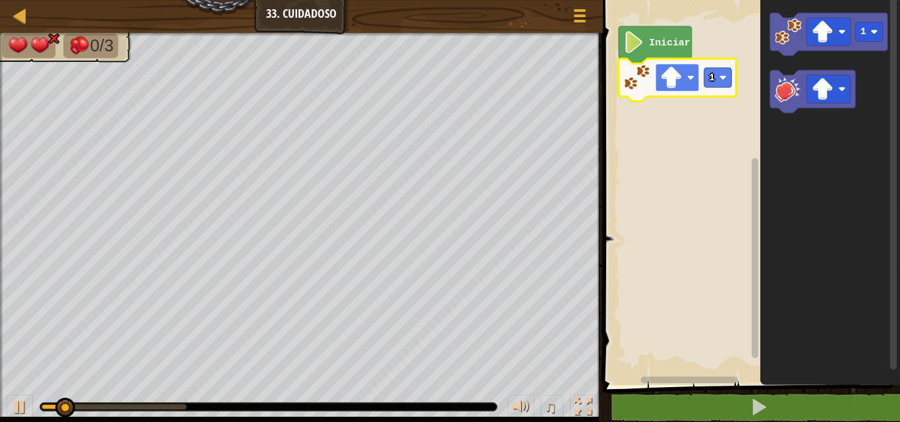
click at [687, 81] on image "Espacio de trabajo de Blockly" at bounding box center [690, 77] width 7 height 7
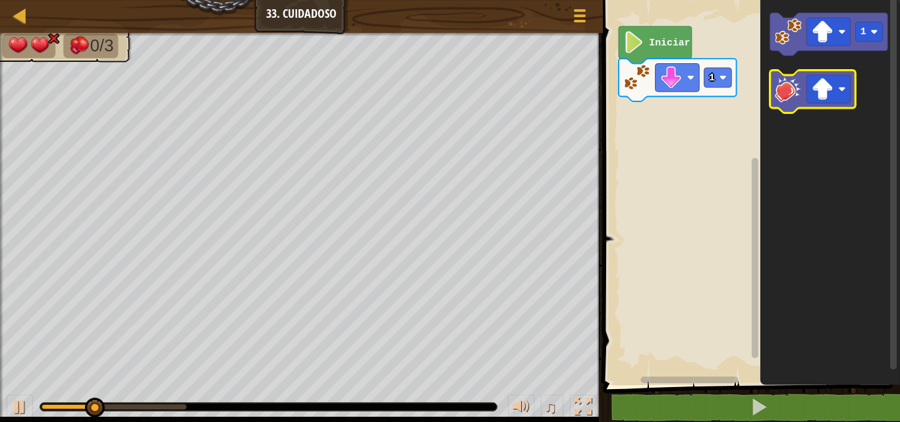
click at [786, 104] on icon "Espacio de trabajo de Blockly" at bounding box center [813, 92] width 86 height 43
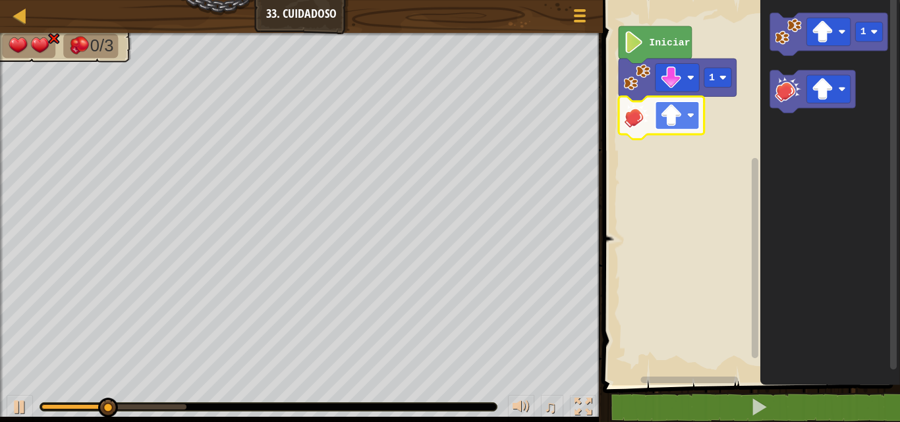
click at [682, 115] on image "Espacio de trabajo de Blockly" at bounding box center [671, 116] width 22 height 22
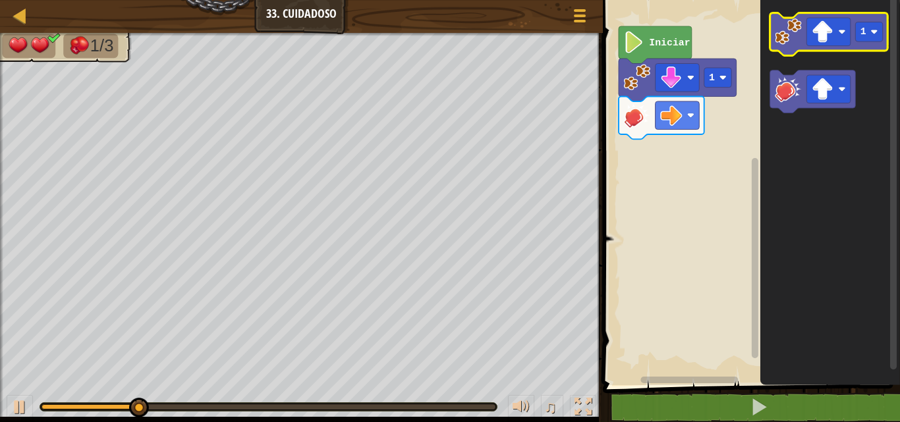
click at [797, 32] on image "Espacio de trabajo de Blockly" at bounding box center [788, 31] width 27 height 27
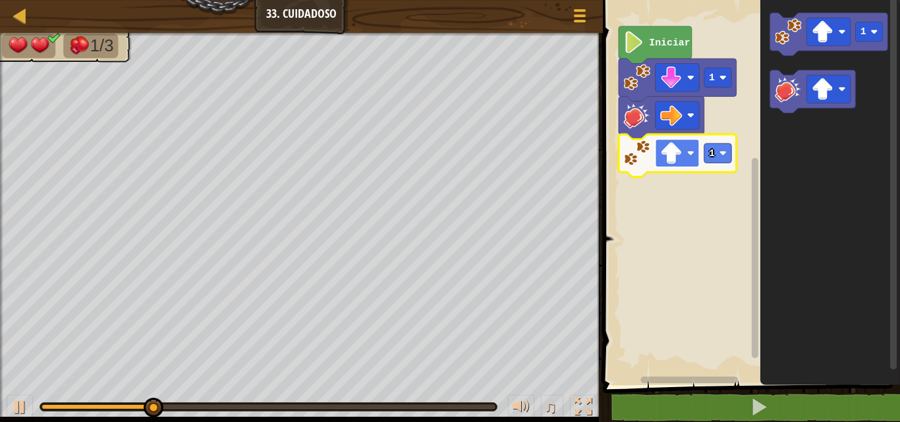
click at [677, 163] on image "Espacio de trabajo de Blockly" at bounding box center [671, 153] width 22 height 22
click at [673, 148] on image "Espacio de trabajo de Blockly" at bounding box center [671, 153] width 22 height 22
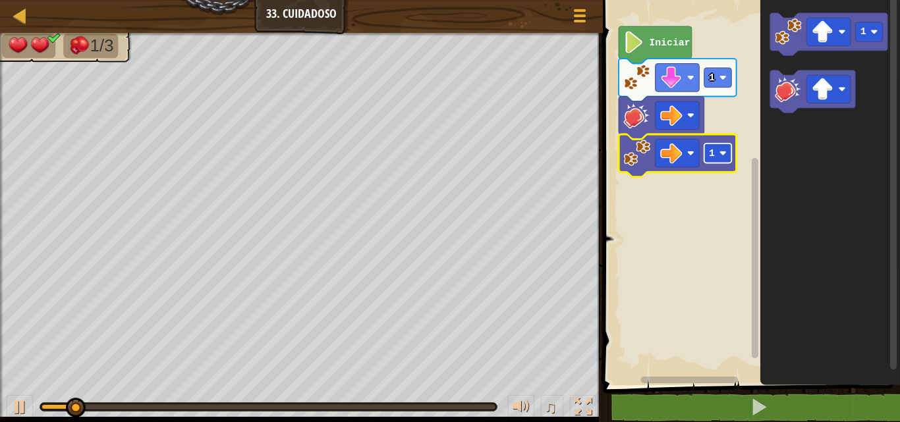
click at [714, 158] on text "1" at bounding box center [712, 153] width 6 height 11
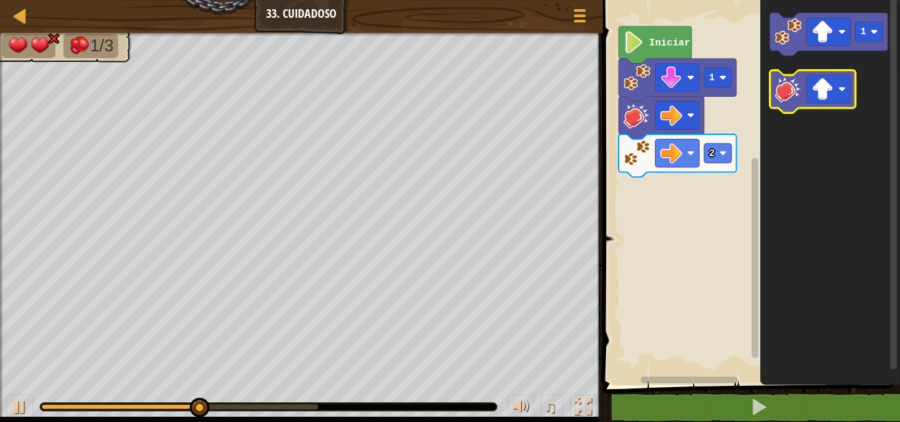
click at [790, 102] on image "Espacio de trabajo de Blockly" at bounding box center [788, 89] width 27 height 27
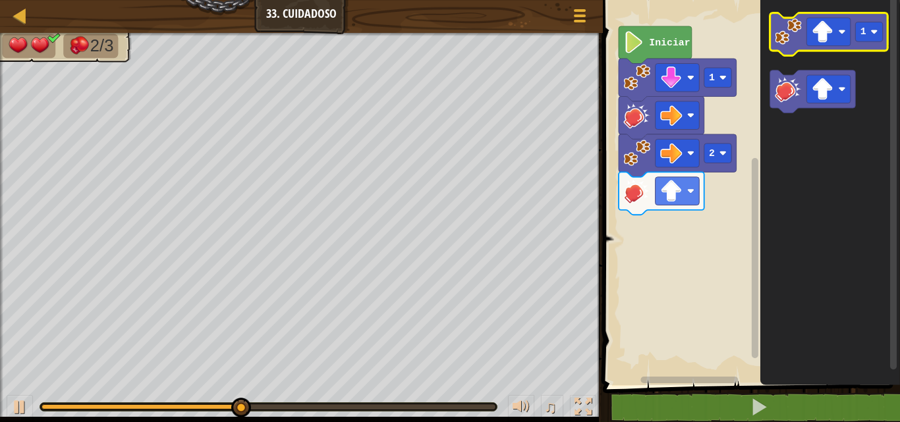
click at [799, 23] on image "Espacio de trabajo de Blockly" at bounding box center [788, 31] width 27 height 27
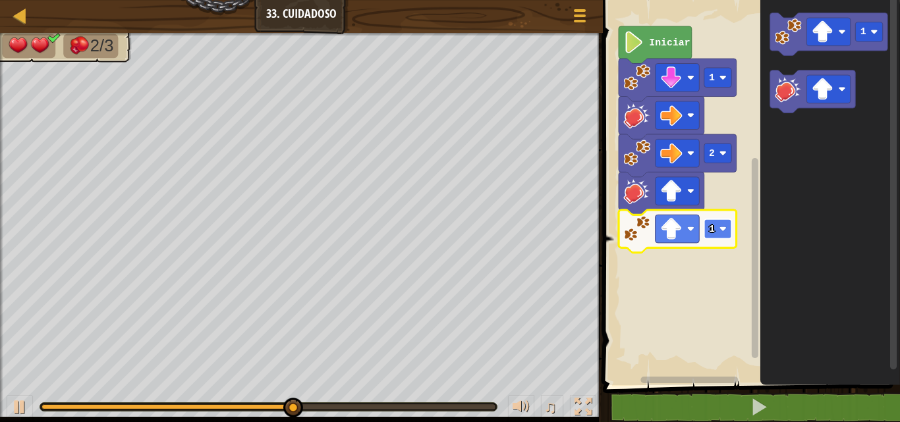
click at [712, 229] on text "1" at bounding box center [712, 229] width 6 height 11
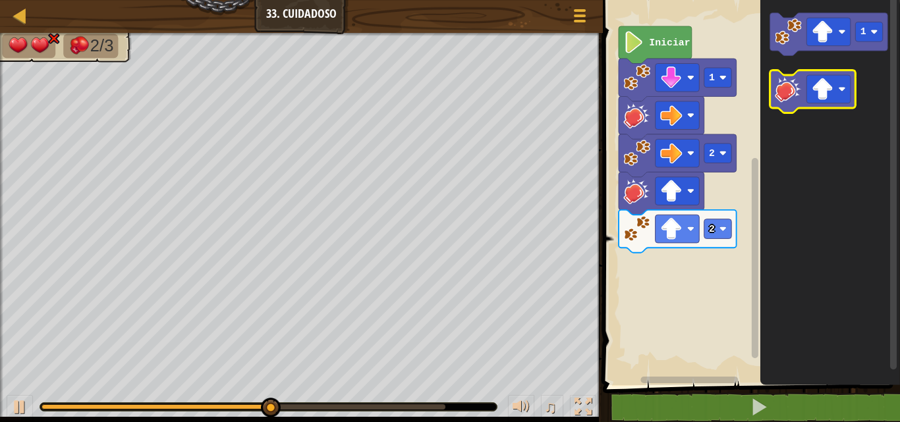
click at [786, 88] on image "Espacio de trabajo de Blockly" at bounding box center [788, 89] width 27 height 27
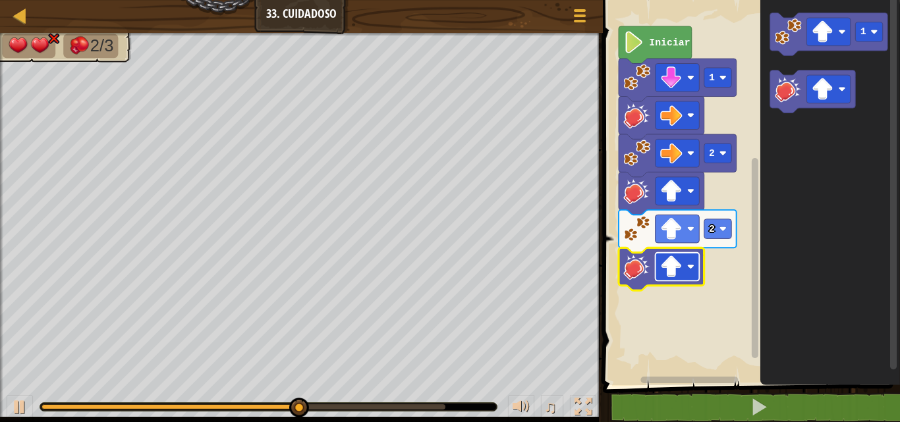
click at [685, 264] on rect "Espacio de trabajo de Blockly" at bounding box center [677, 267] width 44 height 28
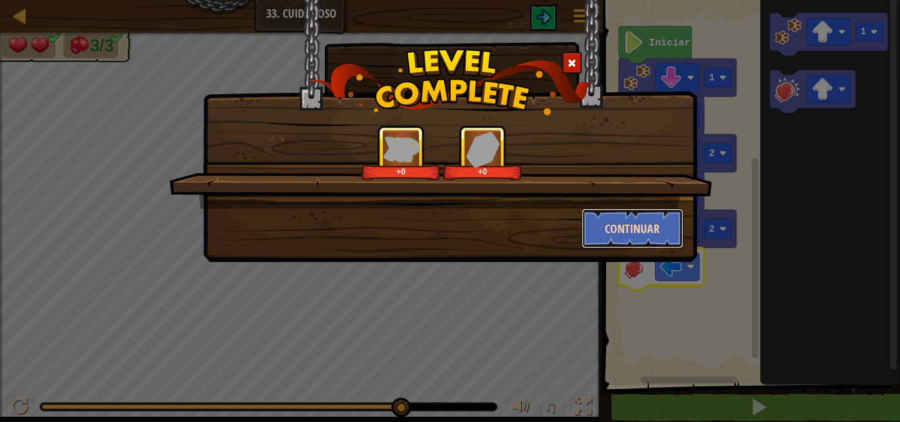
click at [650, 229] on button "Continuar" at bounding box center [633, 229] width 102 height 40
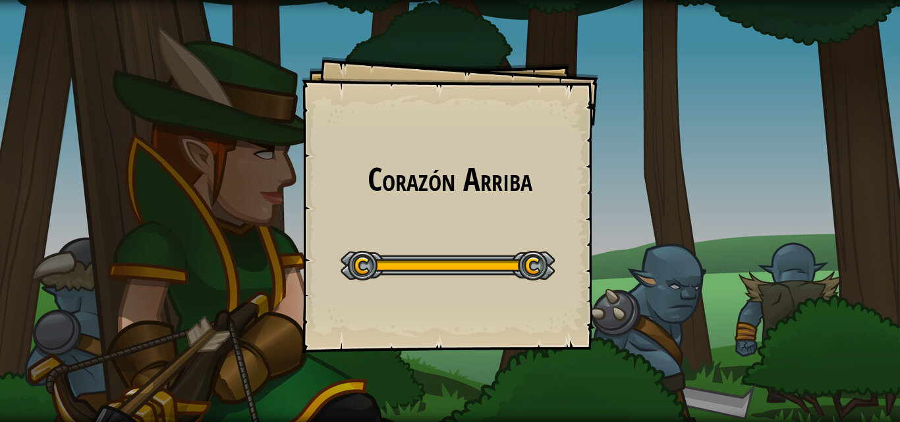
drag, startPoint x: 653, startPoint y: 136, endPoint x: 429, endPoint y: 215, distance: 237.4
click at [429, 215] on div "Corazón Arriba Goals Start Level Error al cargar desde el servidor. Intenta ref…" at bounding box center [450, 211] width 900 height 422
click at [429, 215] on div "Corazón Arriba Goals Start Level Error al cargar desde el servidor. Intenta ref…" at bounding box center [450, 205] width 297 height 297
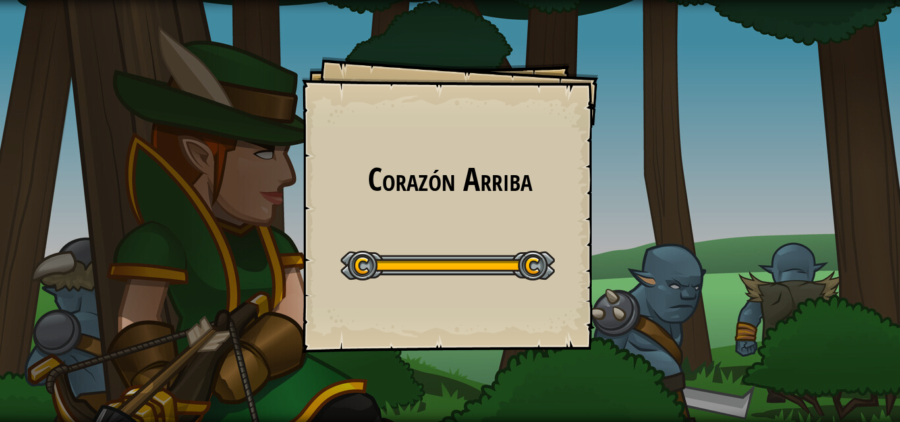
click at [429, 215] on div "Corazón Arriba Goals Start Level Error al cargar desde el servidor. Intenta ref…" at bounding box center [450, 205] width 297 height 297
click at [429, 215] on div "Corazón Arriba Goals Start Level Error al cargar desde el servidor. Intenta ref…" at bounding box center [450, 211] width 900 height 422
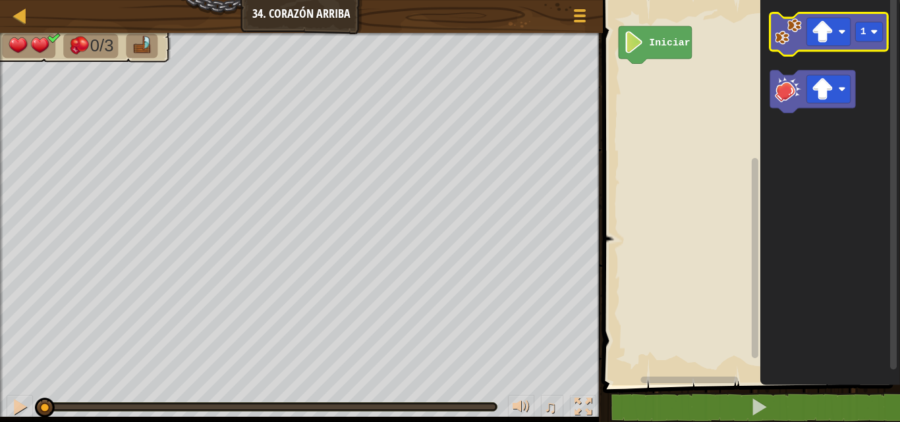
click at [792, 45] on image "Espacio de trabajo de Blockly" at bounding box center [788, 31] width 27 height 27
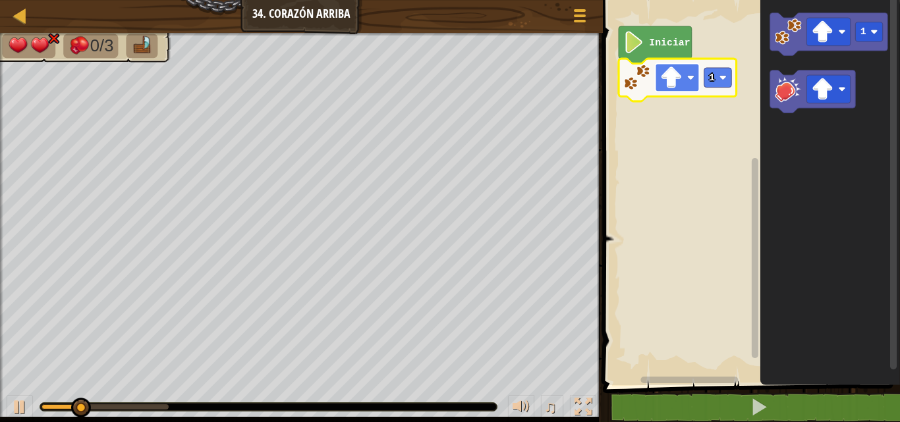
click at [684, 75] on rect "Espacio de trabajo de Blockly" at bounding box center [677, 78] width 44 height 28
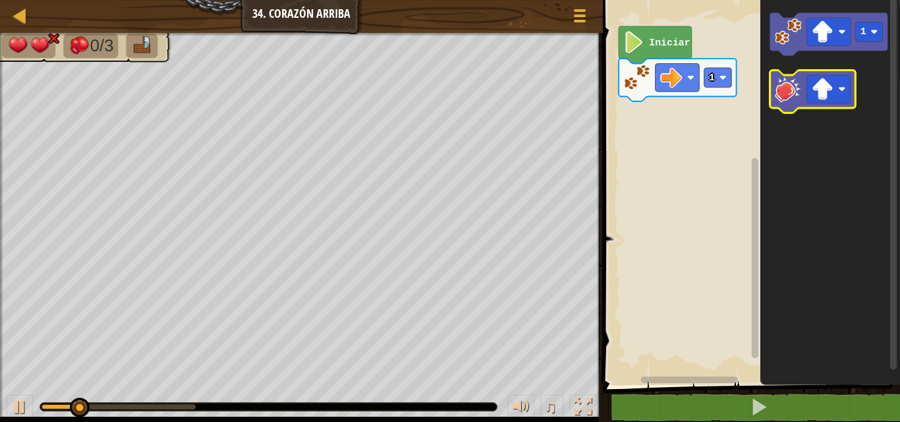
click at [784, 106] on icon "Espacio de trabajo de Blockly" at bounding box center [813, 92] width 86 height 43
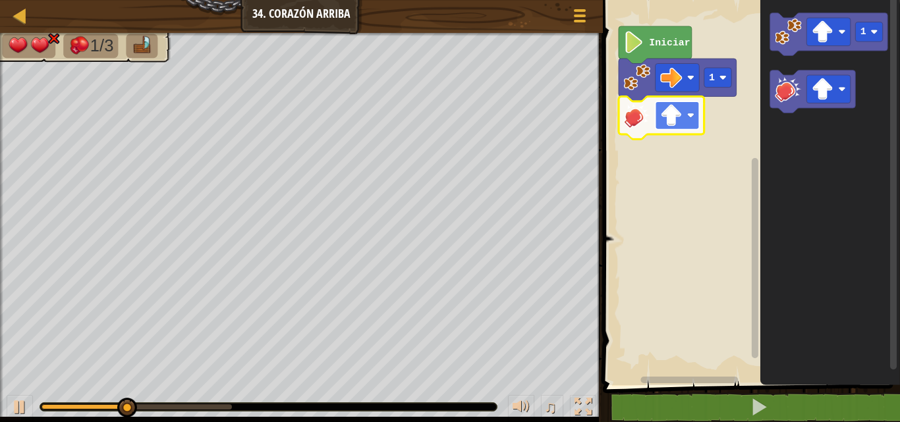
click at [687, 107] on rect "Espacio de trabajo de Blockly" at bounding box center [677, 115] width 44 height 28
click at [660, 117] on image "Espacio de trabajo de Blockly" at bounding box center [671, 116] width 22 height 22
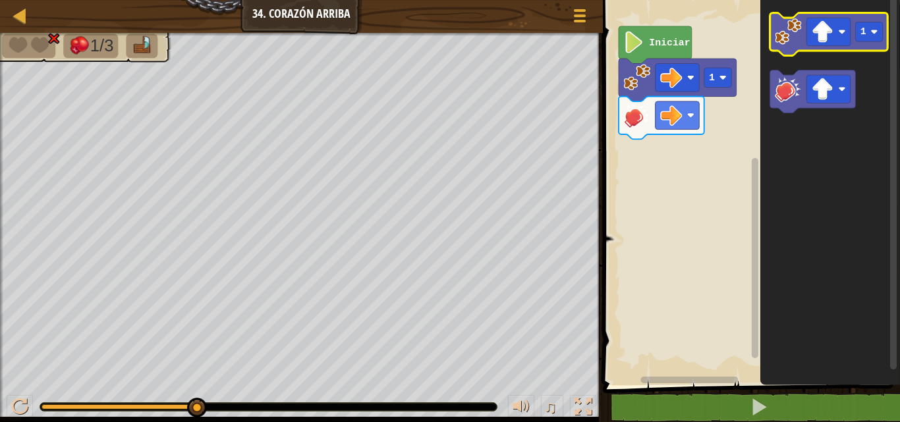
click at [794, 38] on image "Espacio de trabajo de Blockly" at bounding box center [788, 31] width 27 height 27
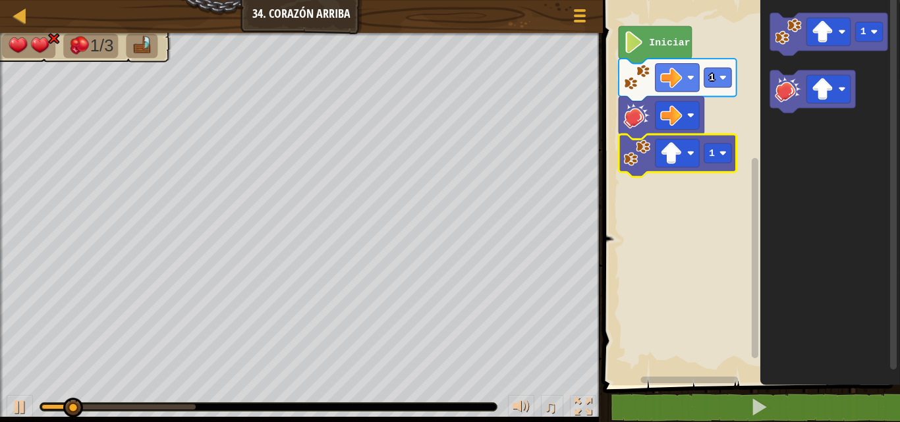
click at [685, 168] on icon "Espacio de trabajo de Blockly" at bounding box center [678, 155] width 118 height 43
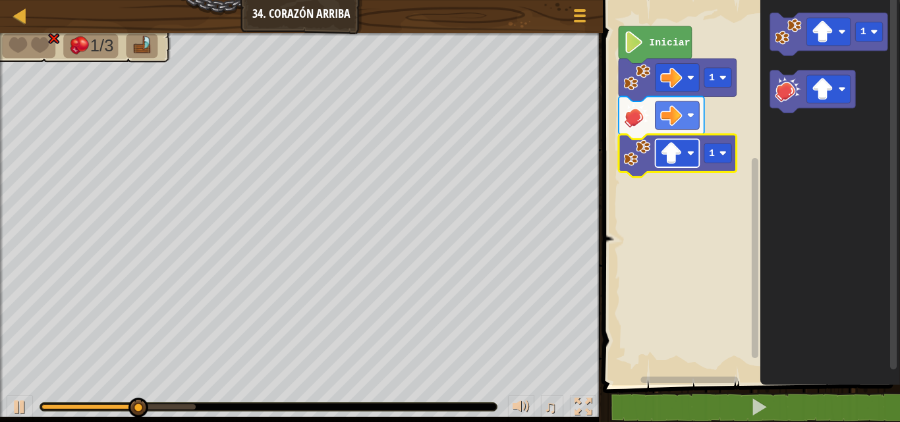
click at [684, 165] on rect "Espacio de trabajo de Blockly" at bounding box center [677, 153] width 44 height 28
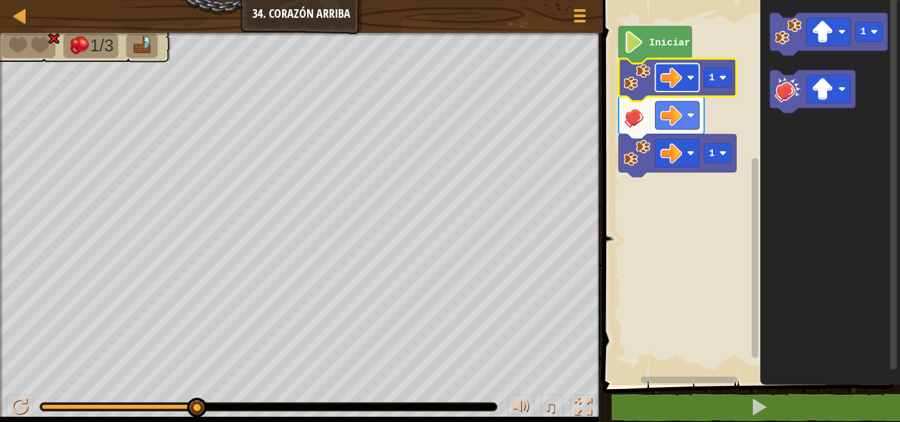
click at [674, 84] on image "Espacio de trabajo de Blockly" at bounding box center [671, 78] width 22 height 22
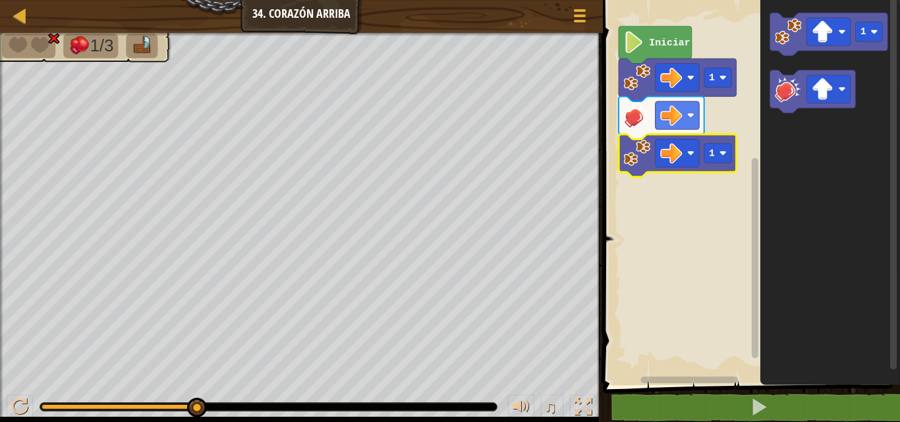
click at [642, 163] on image "Espacio de trabajo de Blockly" at bounding box center [636, 153] width 27 height 27
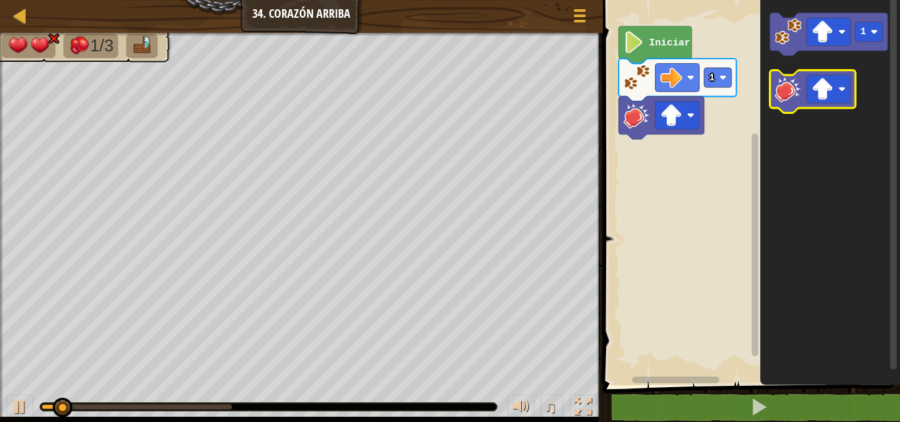
click at [784, 99] on image "Espacio de trabajo de Blockly" at bounding box center [788, 89] width 27 height 27
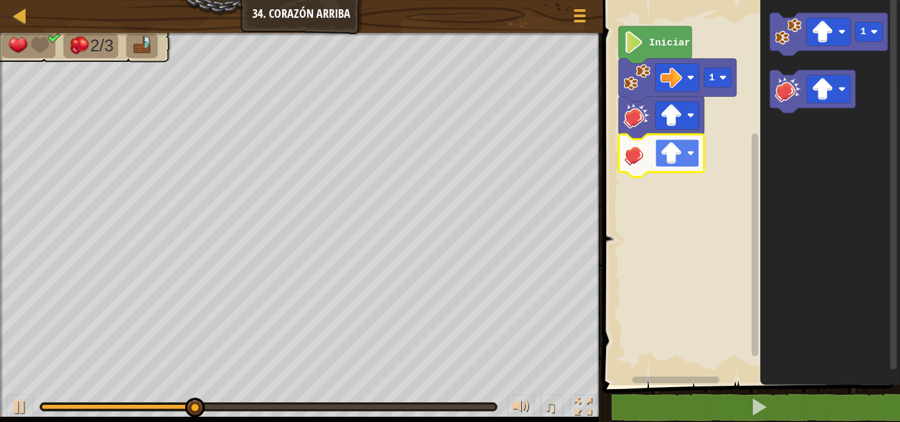
click at [687, 167] on rect "Espacio de trabajo de Blockly" at bounding box center [677, 153] width 44 height 28
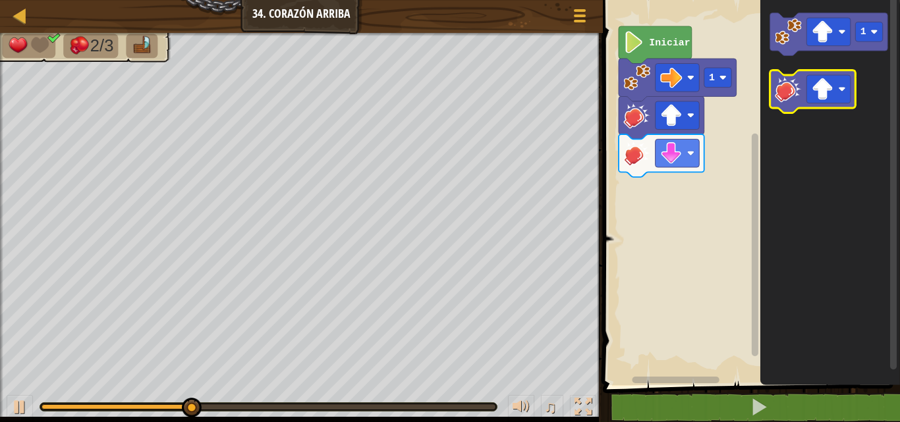
click at [783, 102] on image "Espacio de trabajo de Blockly" at bounding box center [788, 89] width 27 height 27
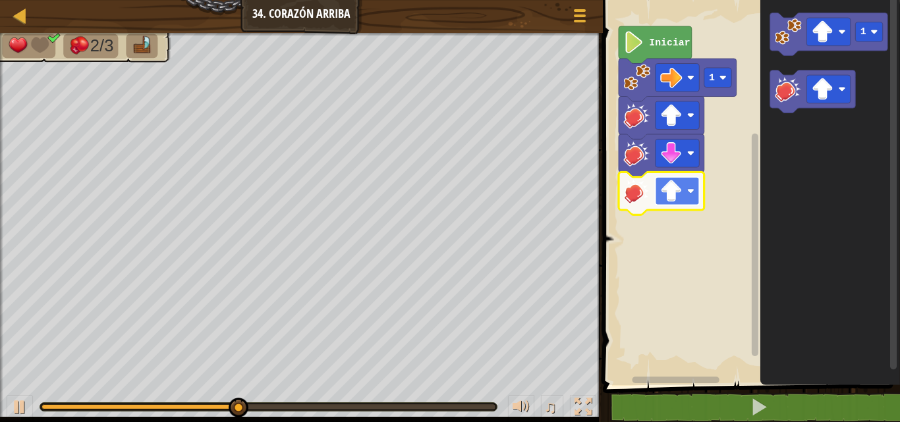
click at [682, 190] on image "Espacio de trabajo de Blockly" at bounding box center [671, 191] width 22 height 22
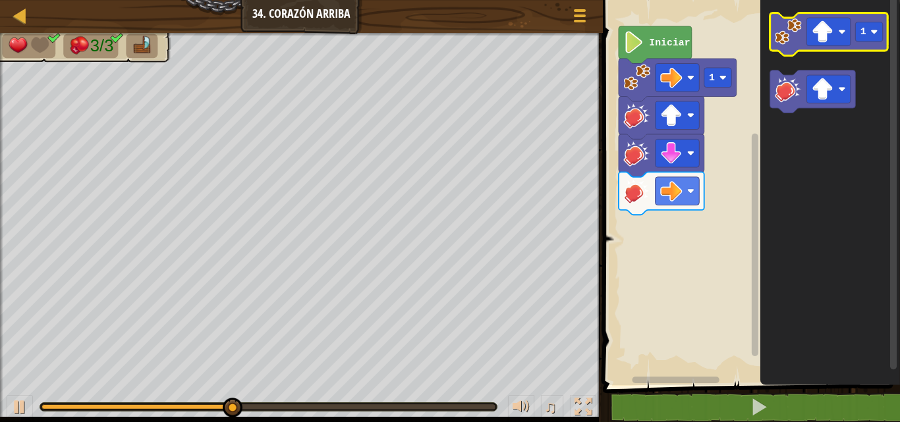
click at [788, 46] on icon "Espacio de trabajo de Blockly" at bounding box center [829, 34] width 118 height 43
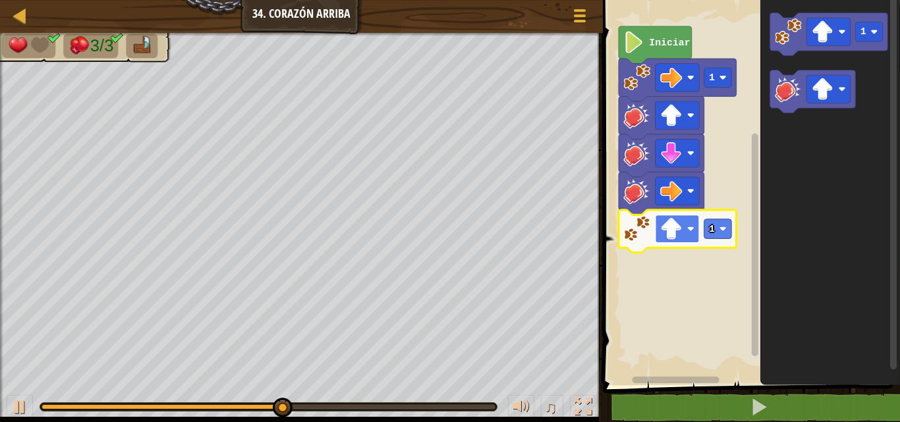
click at [675, 237] on image "Espacio de trabajo de Blockly" at bounding box center [671, 229] width 22 height 22
click at [718, 223] on rect "Espacio de trabajo de Blockly" at bounding box center [718, 229] width 28 height 20
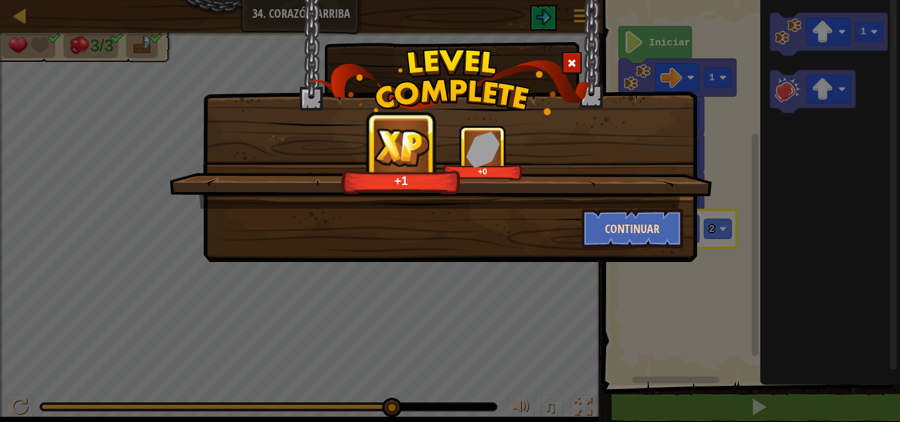
drag, startPoint x: 654, startPoint y: 208, endPoint x: 647, endPoint y: 219, distance: 13.9
click at [647, 219] on div "+1 +0 Continuar" at bounding box center [450, 186] width 467 height 123
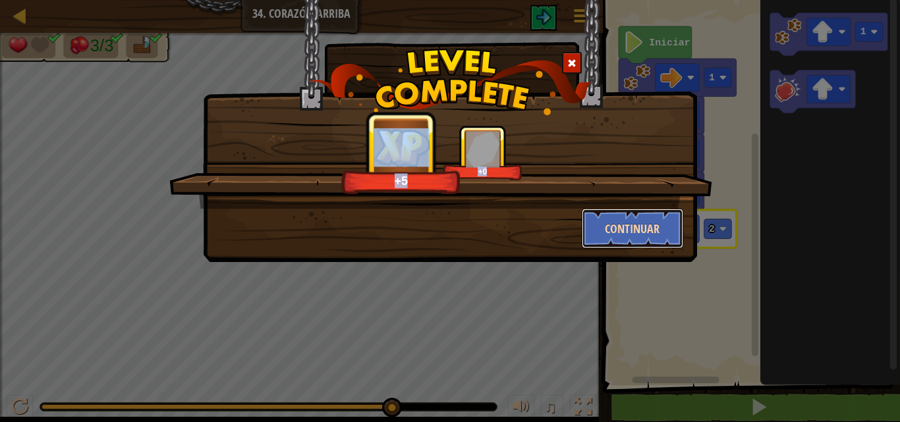
click at [647, 219] on button "Continuar" at bounding box center [633, 229] width 102 height 40
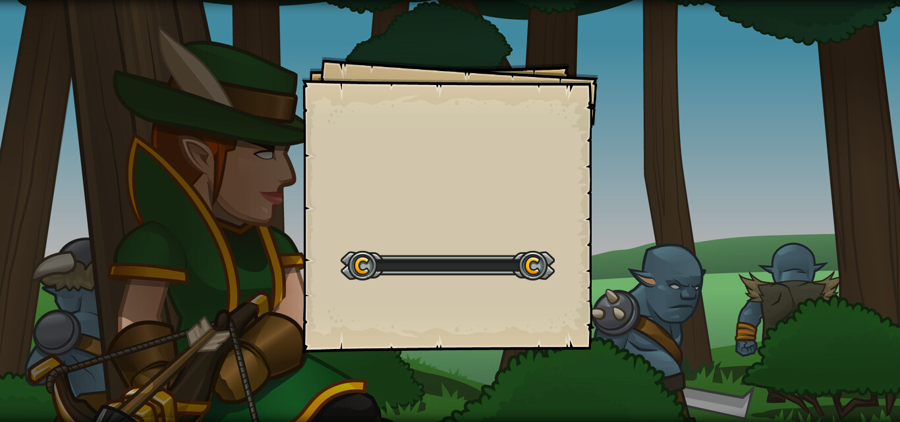
click at [647, 219] on div "Goals Start Level Error al cargar desde el servidor. Intenta refrescar la págin…" at bounding box center [450, 211] width 900 height 422
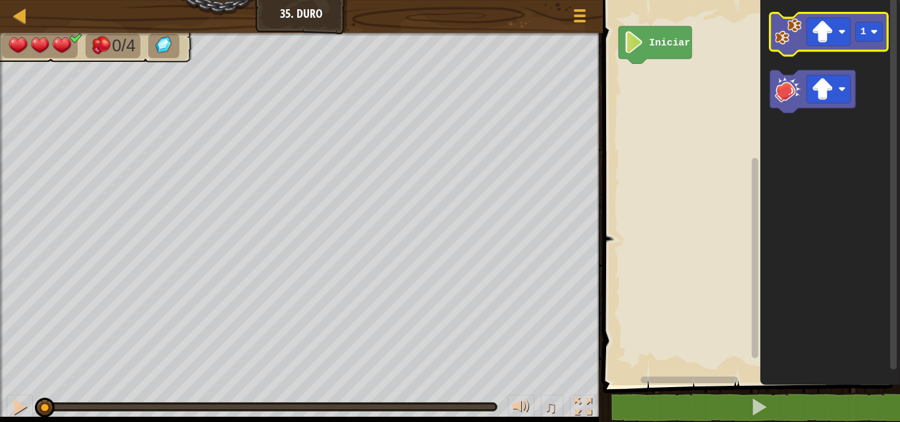
click at [792, 38] on image "Espacio de trabajo de Blockly" at bounding box center [788, 31] width 27 height 27
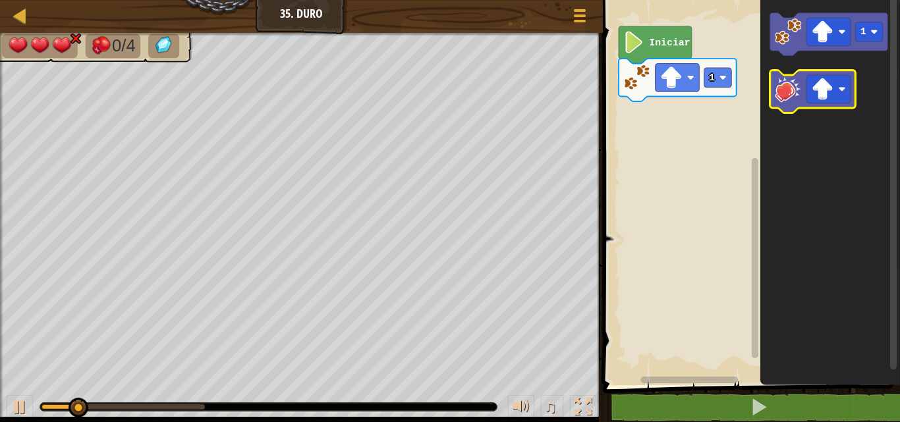
click at [778, 103] on icon "Espacio de trabajo de Blockly" at bounding box center [813, 92] width 86 height 43
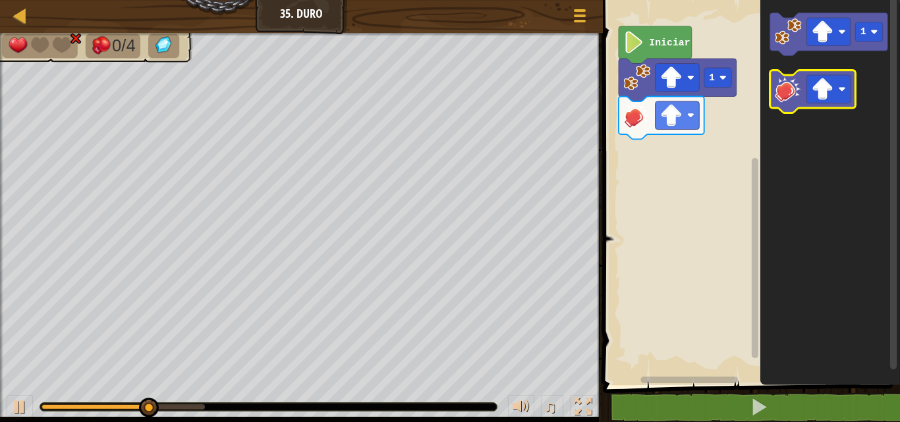
click at [791, 96] on image "Espacio de trabajo de Blockly" at bounding box center [788, 89] width 27 height 27
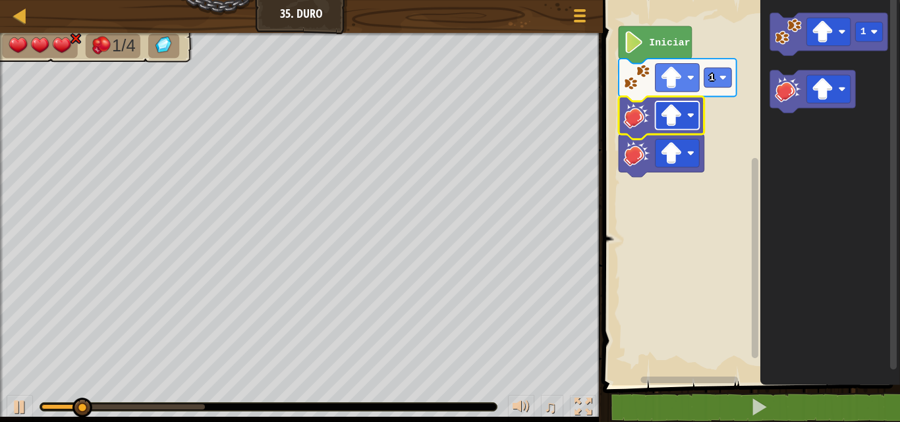
click at [678, 122] on image "Espacio de trabajo de Blockly" at bounding box center [671, 116] width 22 height 22
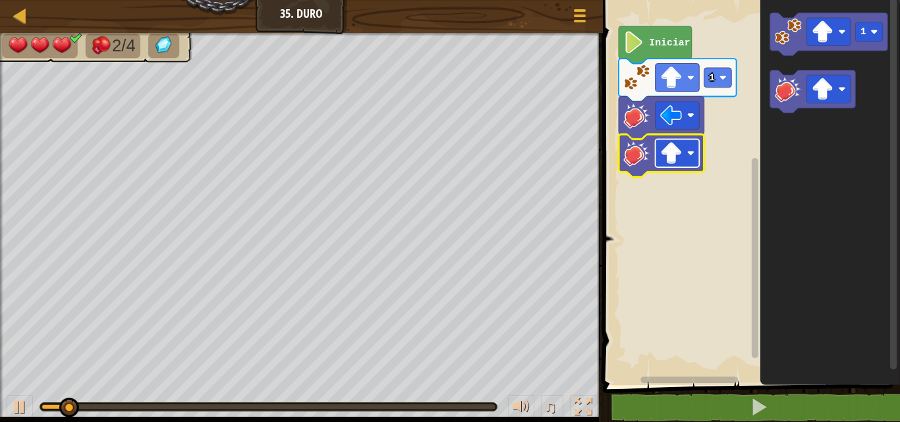
click at [674, 153] on image "Espacio de trabajo de Blockly" at bounding box center [671, 153] width 22 height 22
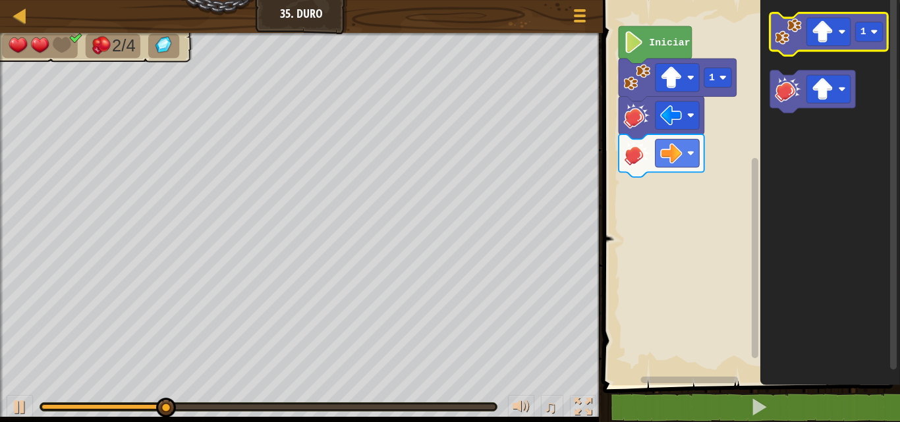
click at [791, 35] on image "Espacio de trabajo de Blockly" at bounding box center [788, 31] width 27 height 27
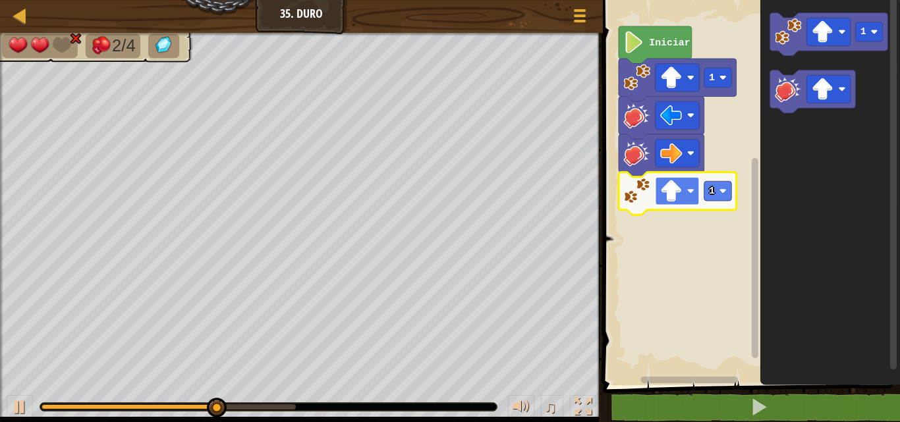
click at [684, 194] on rect "Espacio de trabajo de Blockly" at bounding box center [677, 191] width 44 height 28
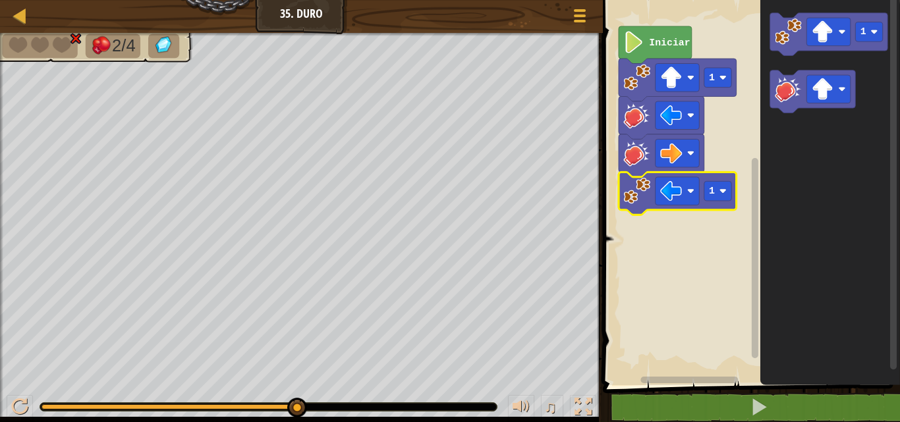
click at [675, 299] on rect "Espacio de trabajo de Blockly" at bounding box center [749, 189] width 301 height 392
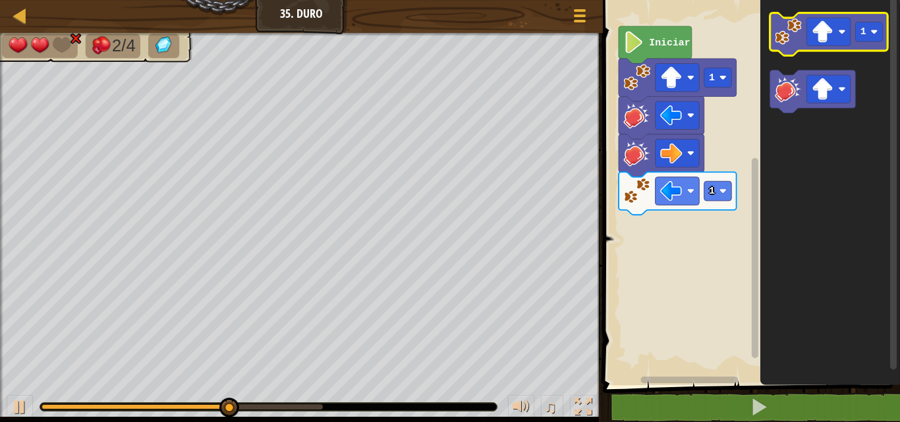
click at [800, 35] on image "Espacio de trabajo de Blockly" at bounding box center [788, 31] width 27 height 27
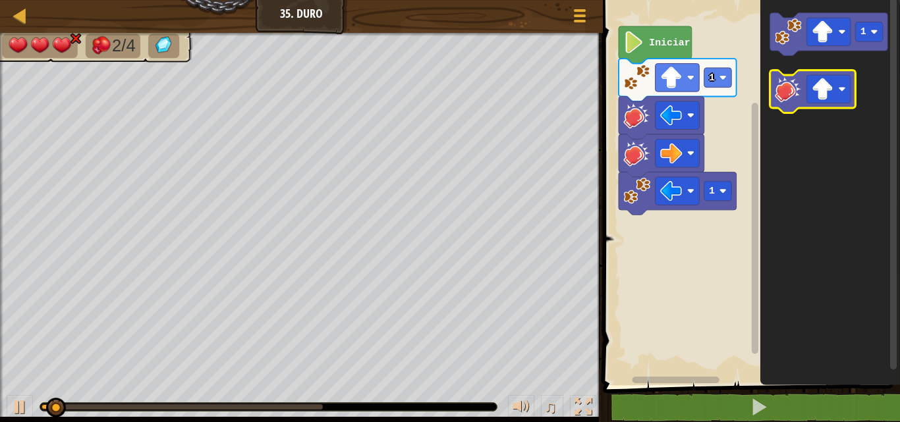
click at [788, 84] on image "Espacio de trabajo de Blockly" at bounding box center [788, 89] width 27 height 27
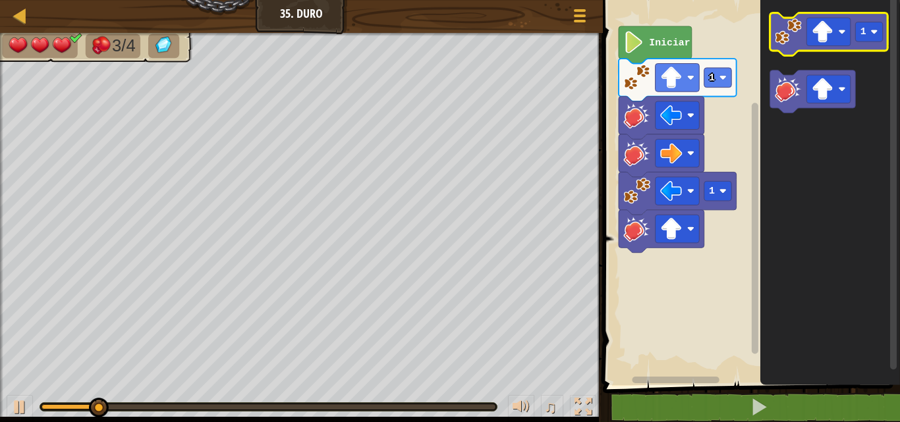
click at [803, 36] on icon "Espacio de trabajo de Blockly" at bounding box center [829, 34] width 118 height 43
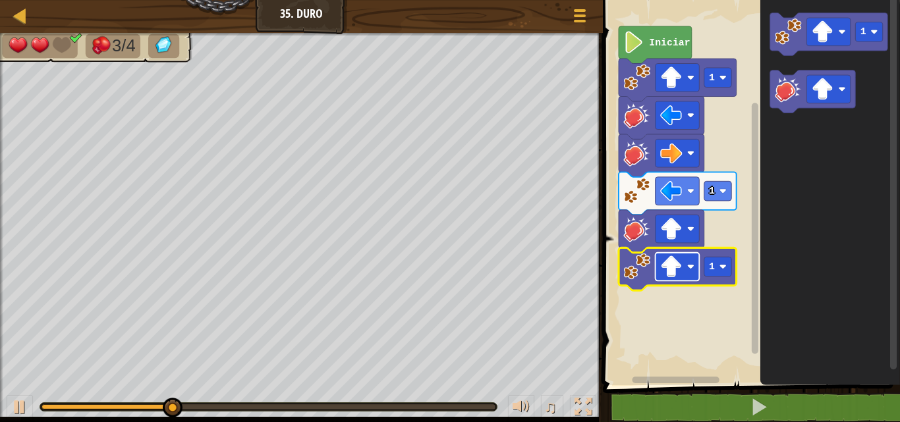
click at [676, 273] on image "Espacio de trabajo de Blockly" at bounding box center [671, 267] width 22 height 22
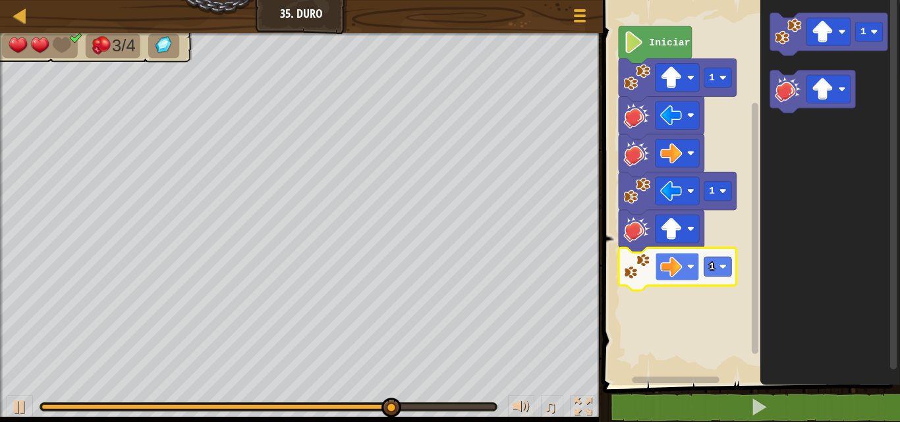
click at [685, 280] on rect "Espacio de trabajo de Blockly" at bounding box center [677, 267] width 44 height 28
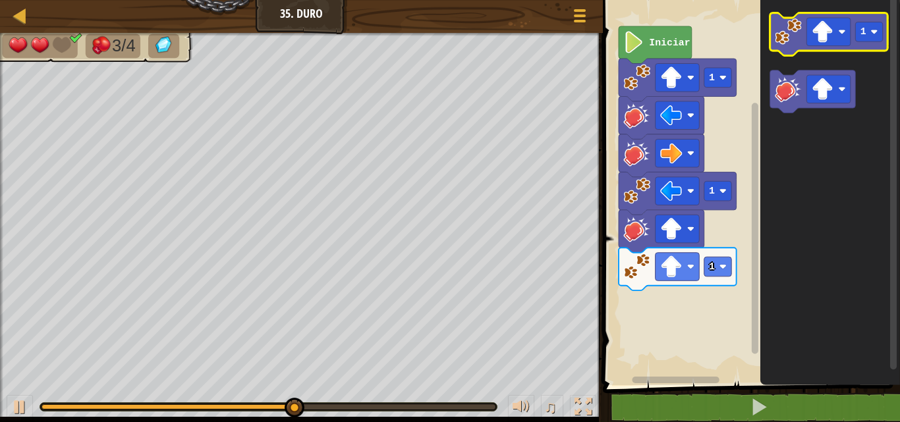
click at [799, 27] on image "Espacio de trabajo de Blockly" at bounding box center [788, 31] width 27 height 27
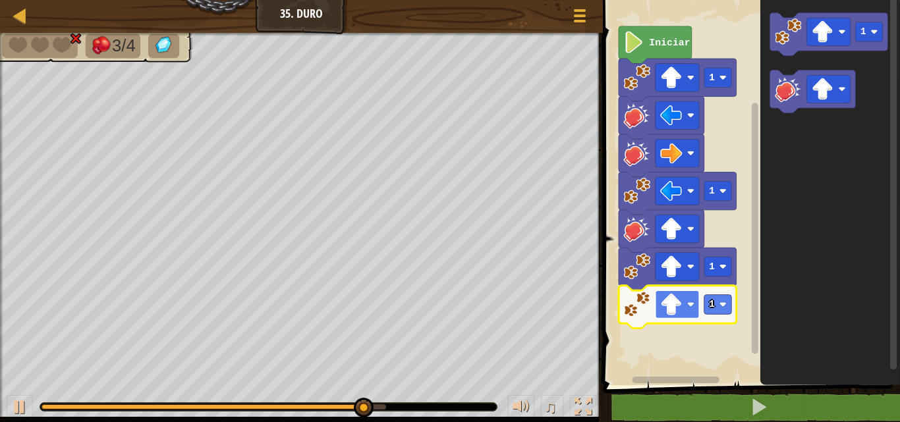
click at [677, 308] on image "Espacio de trabajo de Blockly" at bounding box center [671, 305] width 22 height 22
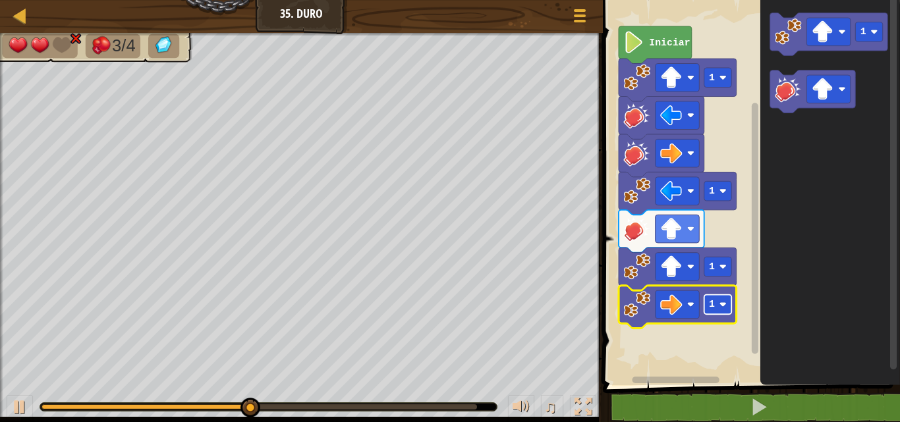
click at [708, 299] on rect "Espacio de trabajo de Blockly" at bounding box center [718, 305] width 28 height 20
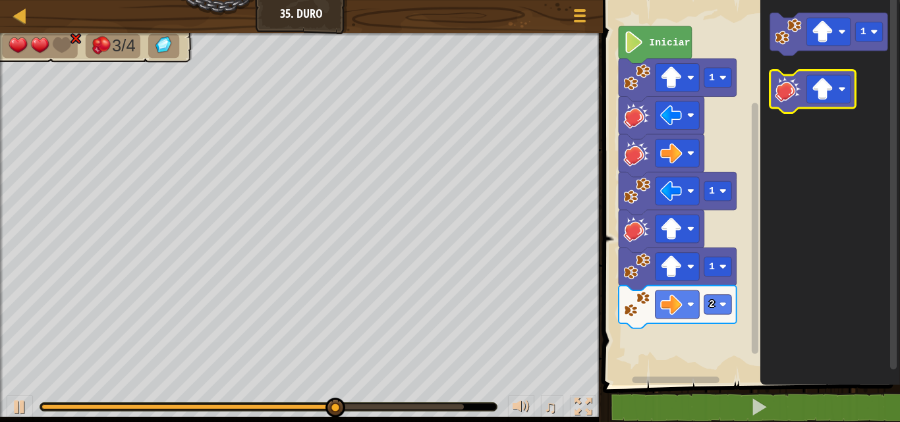
click at [791, 108] on icon "Espacio de trabajo de Blockly" at bounding box center [813, 92] width 86 height 43
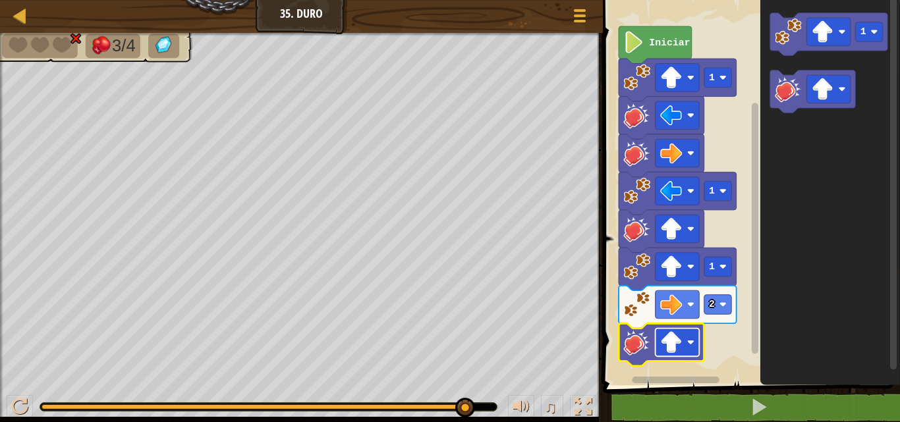
click at [669, 351] on image "Espacio de trabajo de Blockly" at bounding box center [671, 342] width 22 height 22
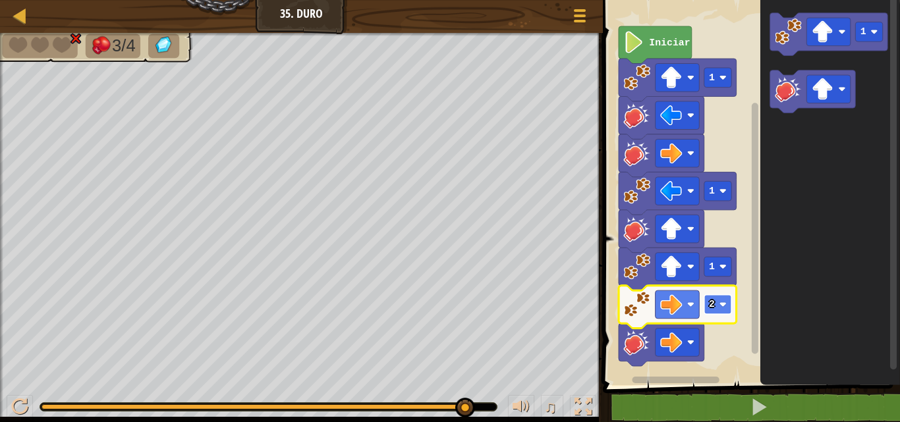
click at [722, 307] on image "Espacio de trabajo de Blockly" at bounding box center [722, 304] width 7 height 7
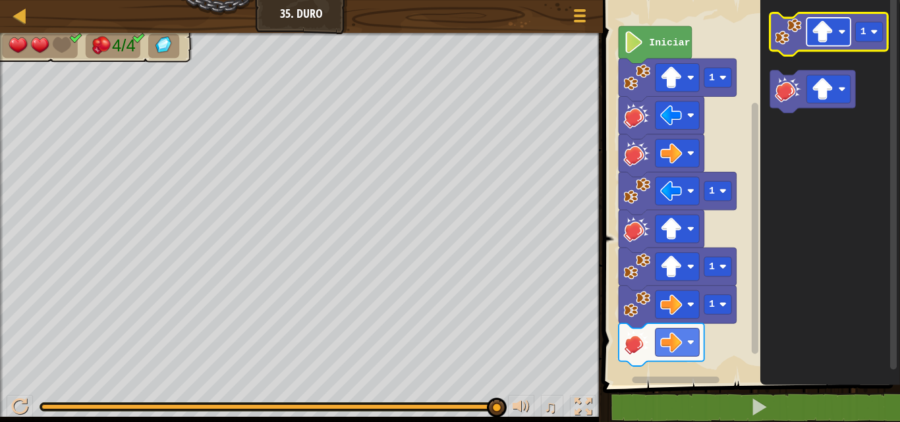
click at [815, 36] on image "Espacio de trabajo de Blockly" at bounding box center [822, 32] width 22 height 22
click at [797, 36] on image "Espacio de trabajo de Blockly" at bounding box center [788, 31] width 27 height 27
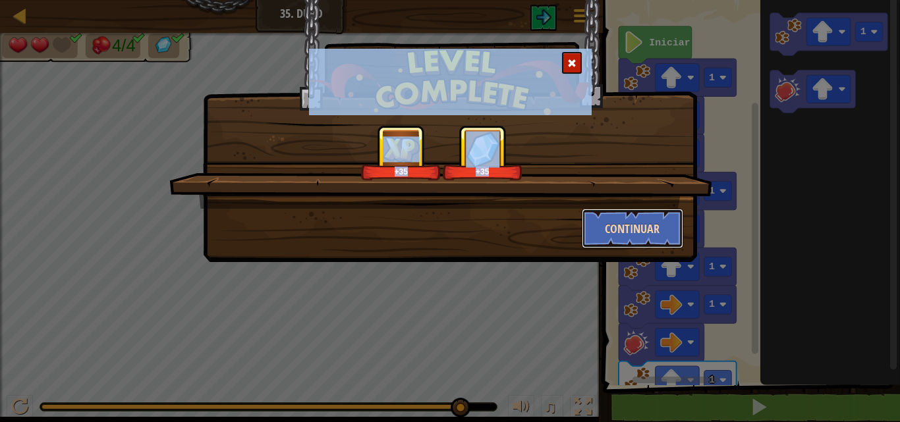
click at [629, 233] on button "Continuar" at bounding box center [633, 229] width 102 height 40
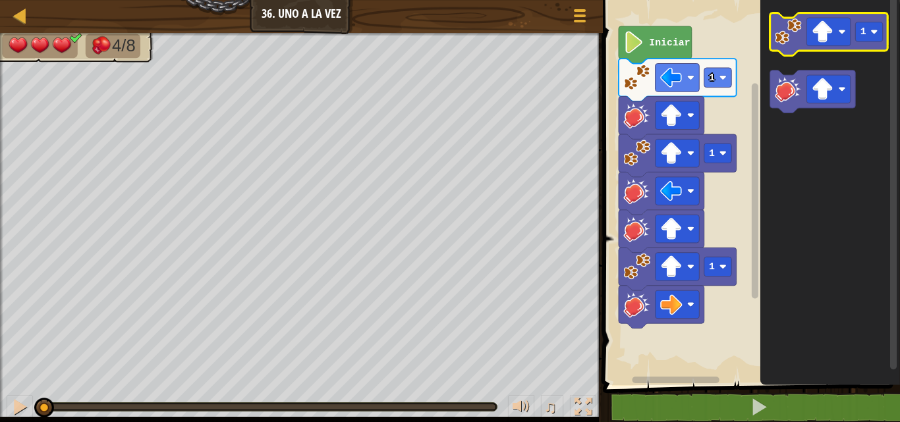
click at [793, 28] on image "Espacio de trabajo de Blockly" at bounding box center [788, 31] width 27 height 27
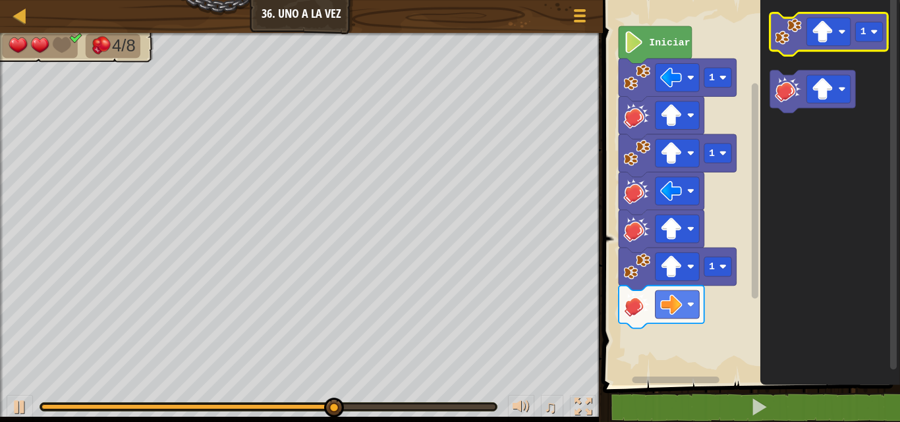
click at [804, 36] on icon "Espacio de trabajo de Blockly" at bounding box center [829, 34] width 118 height 43
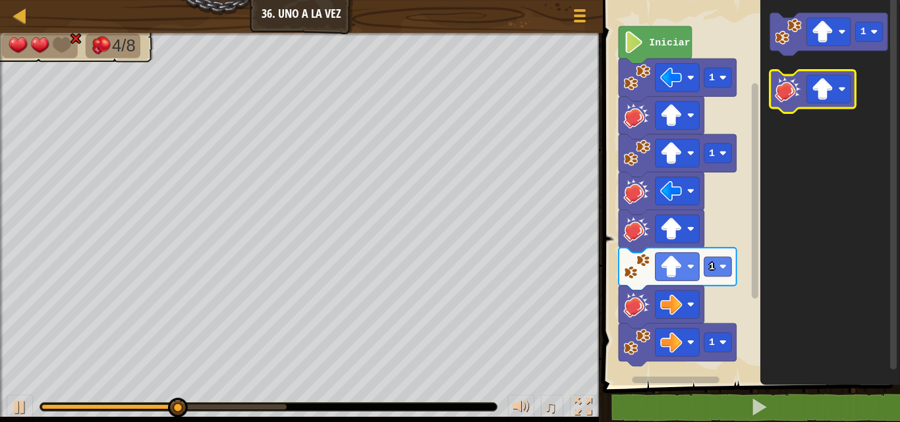
click at [789, 84] on image "Espacio de trabajo de Blockly" at bounding box center [788, 89] width 27 height 27
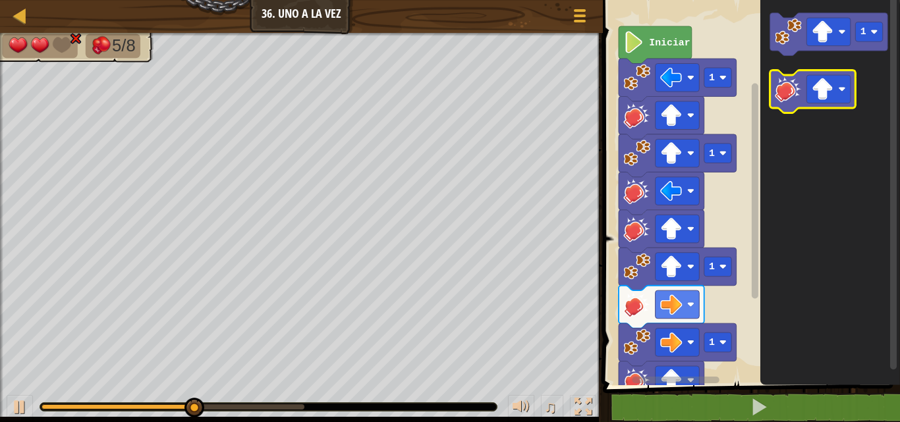
click at [789, 84] on image "Espacio de trabajo de Blockly" at bounding box center [788, 89] width 27 height 27
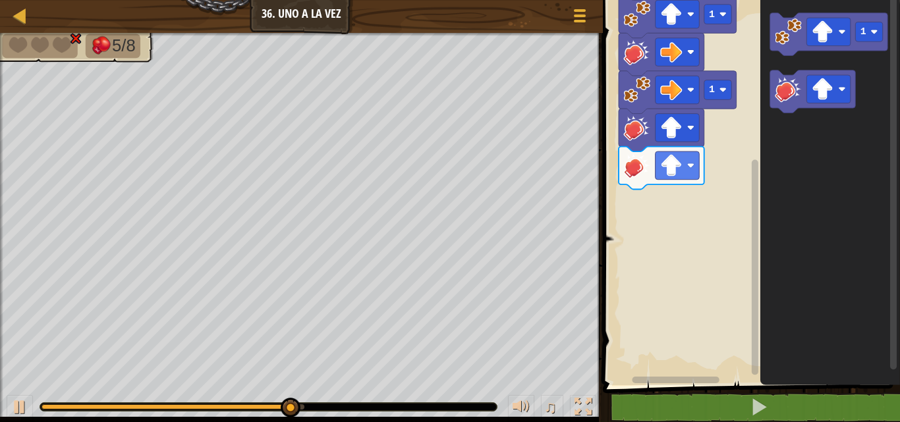
click at [746, 316] on div "Iniciar 1 1 1 1 1" at bounding box center [749, 189] width 301 height 392
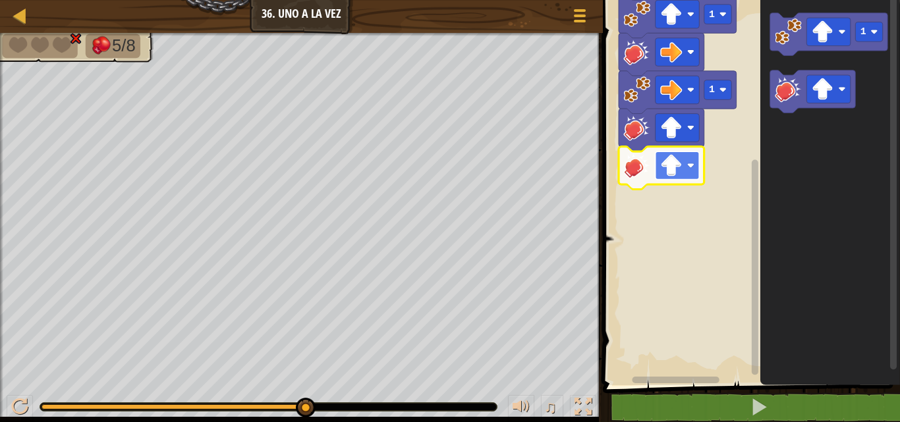
click at [689, 158] on rect "Espacio de trabajo de Blockly" at bounding box center [677, 166] width 44 height 28
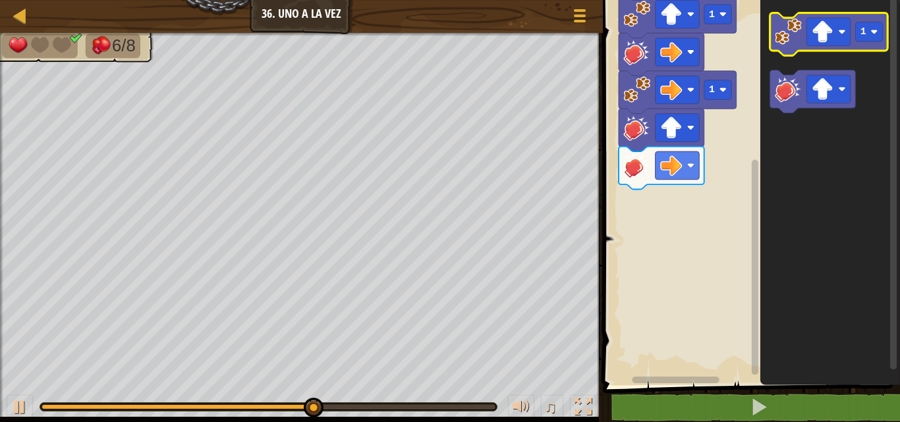
click at [795, 40] on image "Espacio de trabajo de Blockly" at bounding box center [788, 31] width 27 height 27
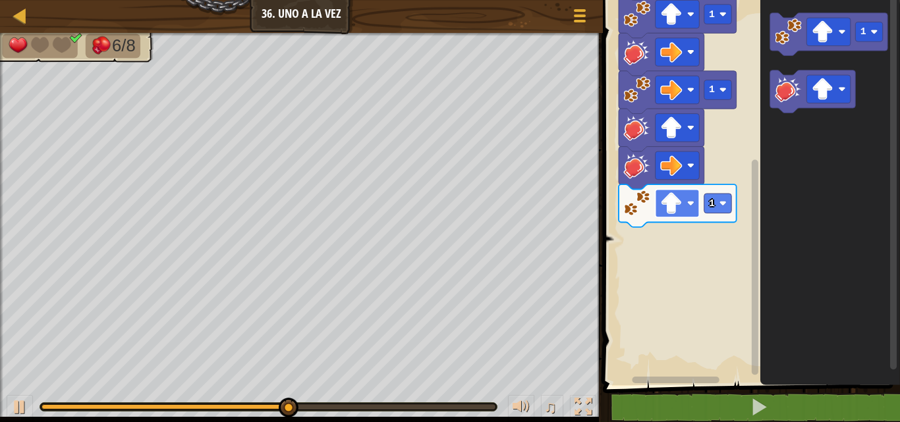
click at [689, 210] on rect "Espacio de trabajo de Blockly" at bounding box center [677, 204] width 44 height 28
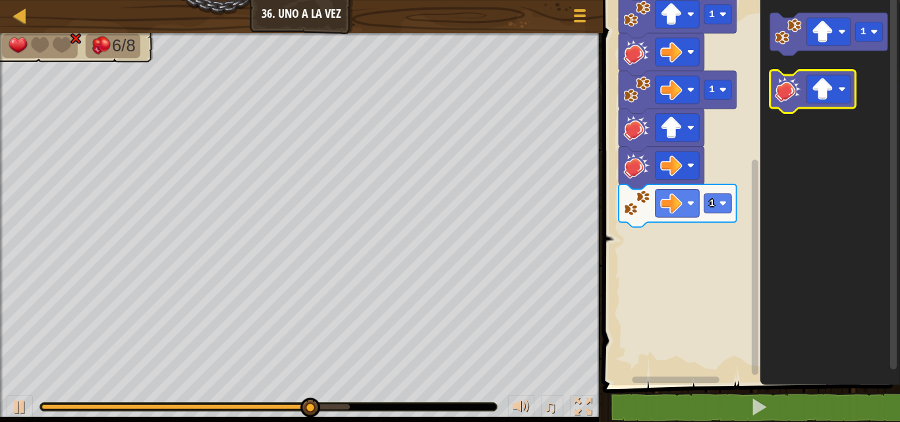
click at [797, 99] on image "Espacio de trabajo de Blockly" at bounding box center [788, 89] width 27 height 27
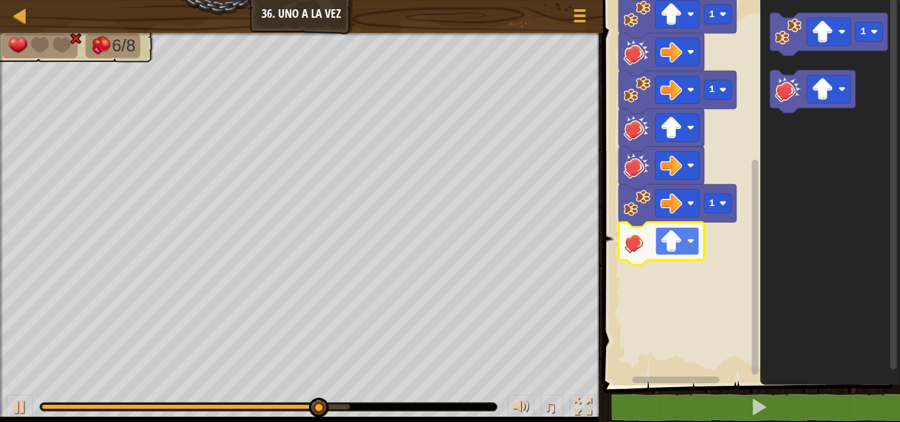
click at [686, 250] on rect "Espacio de trabajo de Blockly" at bounding box center [677, 241] width 44 height 28
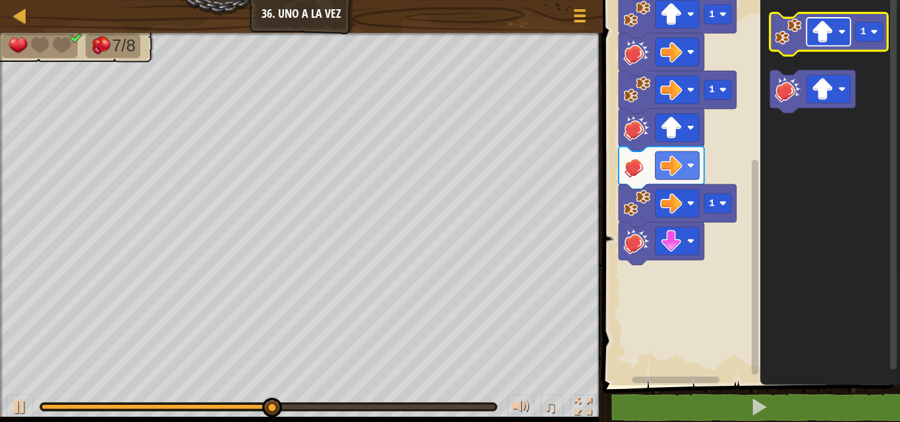
click at [813, 32] on image "Espacio de trabajo de Blockly" at bounding box center [822, 32] width 22 height 22
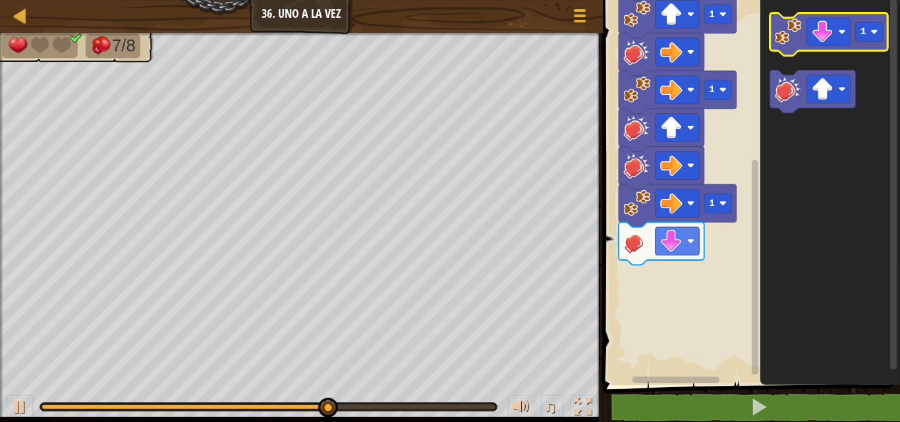
click at [783, 42] on image "Espacio de trabajo de Blockly" at bounding box center [788, 31] width 27 height 27
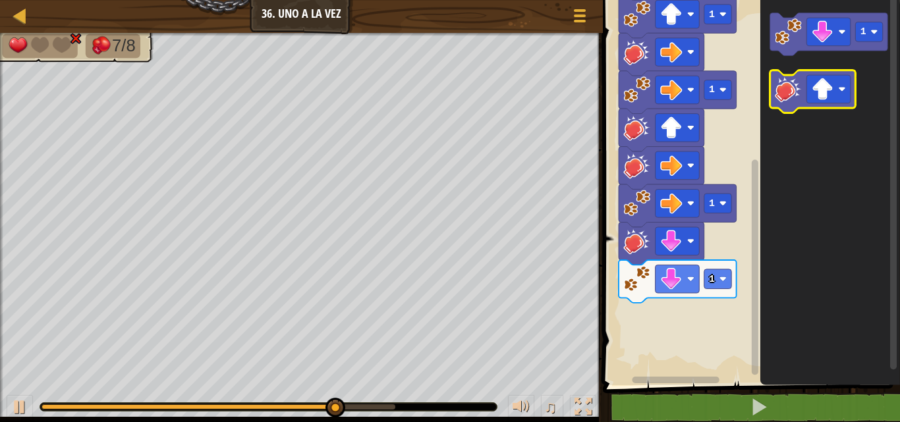
click at [791, 97] on image "Espacio de trabajo de Blockly" at bounding box center [788, 89] width 27 height 27
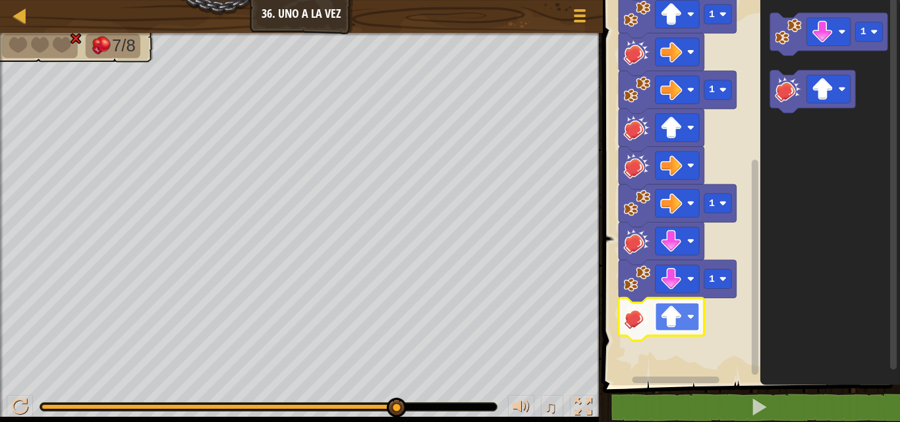
click at [665, 328] on rect "Espacio de trabajo de Blockly" at bounding box center [677, 317] width 44 height 28
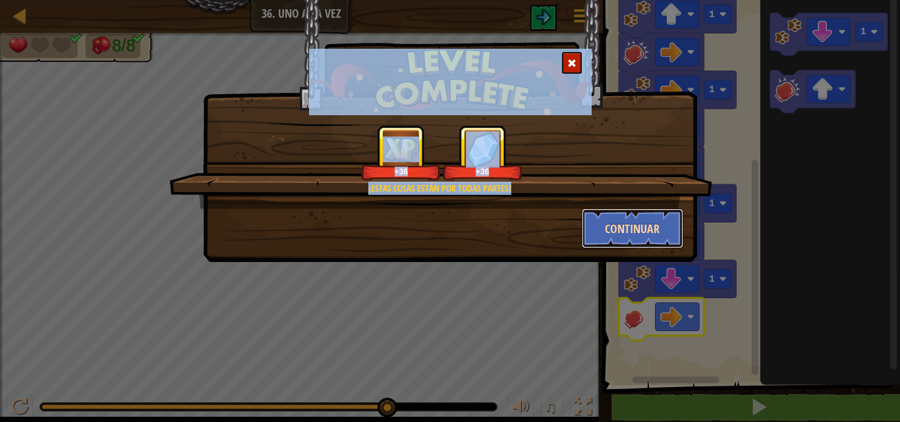
click at [635, 223] on button "Continuar" at bounding box center [633, 229] width 102 height 40
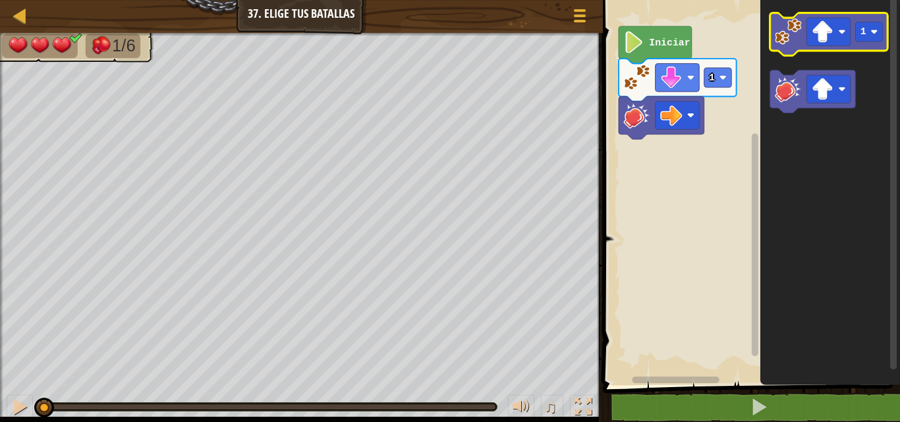
click at [796, 37] on image "Espacio de trabajo de Blockly" at bounding box center [788, 31] width 27 height 27
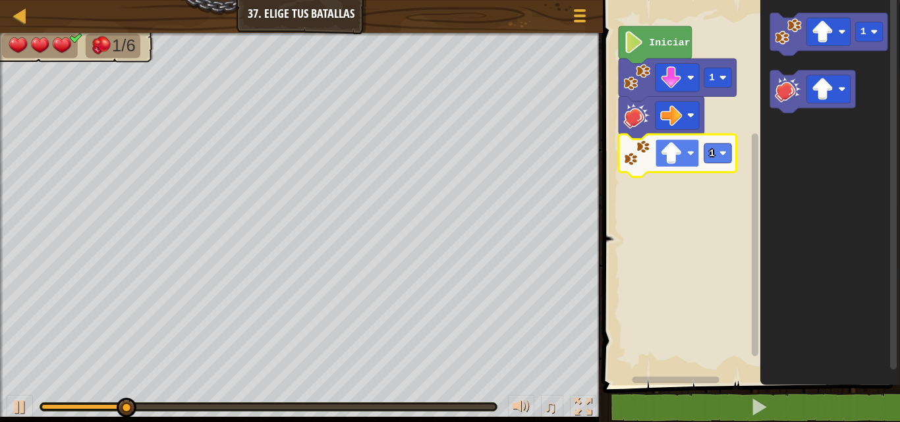
click at [681, 151] on image "Espacio de trabajo de Blockly" at bounding box center [671, 153] width 22 height 22
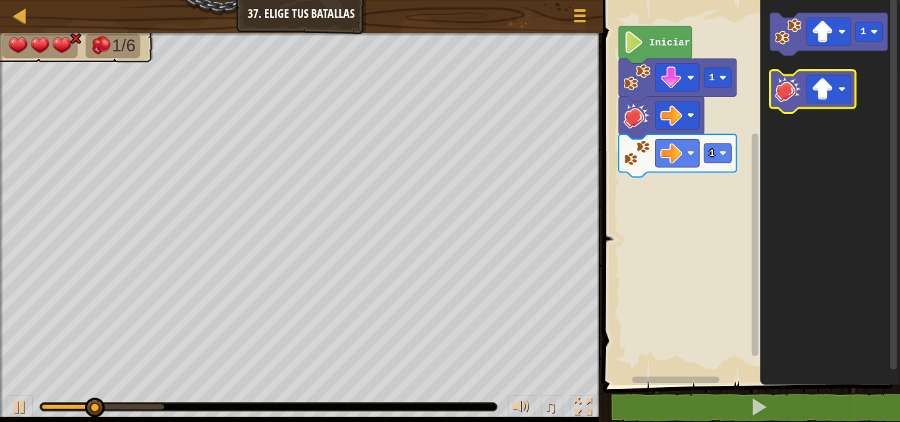
click at [780, 93] on image "Espacio de trabajo de Blockly" at bounding box center [788, 89] width 27 height 27
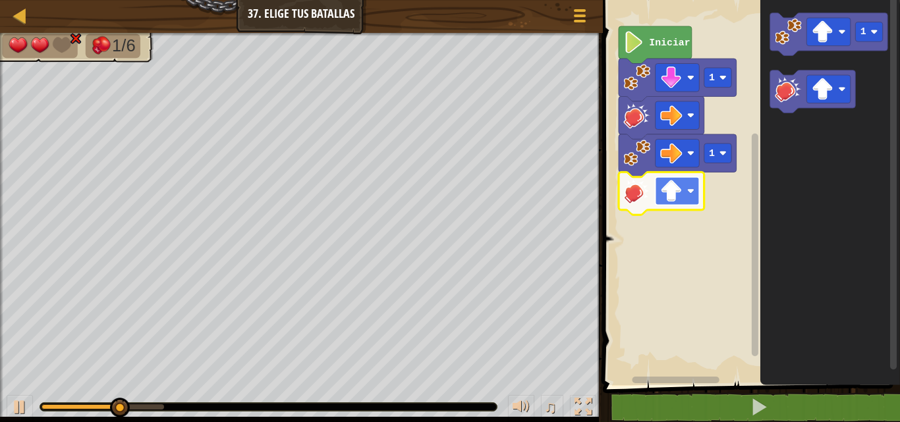
click at [679, 187] on image "Espacio de trabajo de Blockly" at bounding box center [671, 191] width 22 height 22
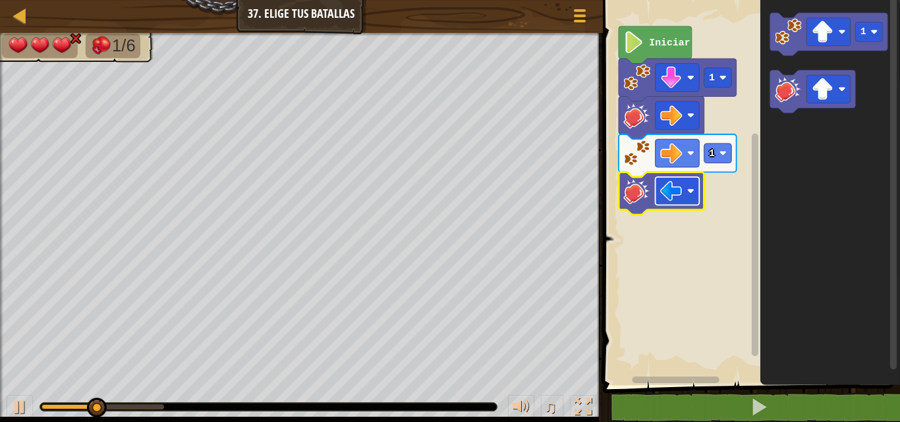
click at [685, 196] on rect "Espacio de trabajo de Blockly" at bounding box center [677, 191] width 44 height 28
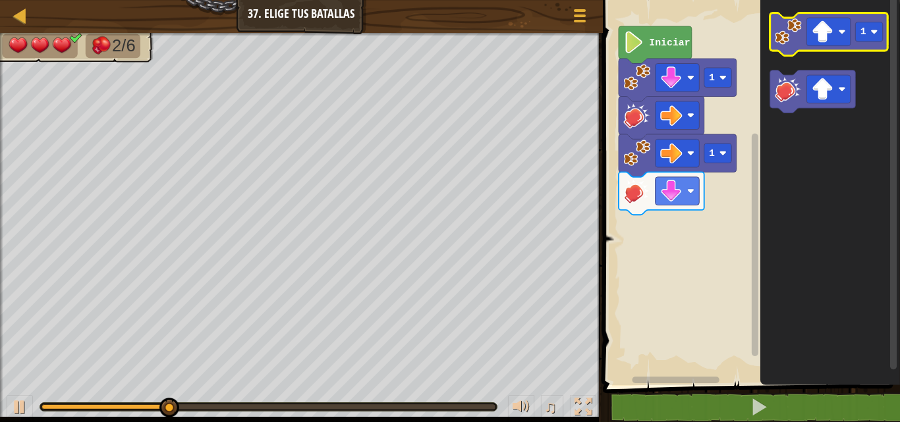
click at [791, 36] on image "Espacio de trabajo de Blockly" at bounding box center [788, 31] width 27 height 27
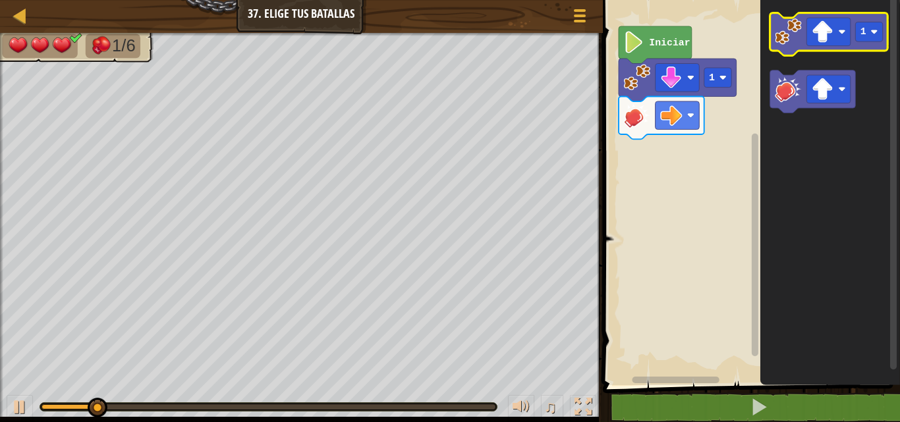
click at [805, 44] on icon "Espacio de trabajo de Blockly" at bounding box center [829, 34] width 118 height 43
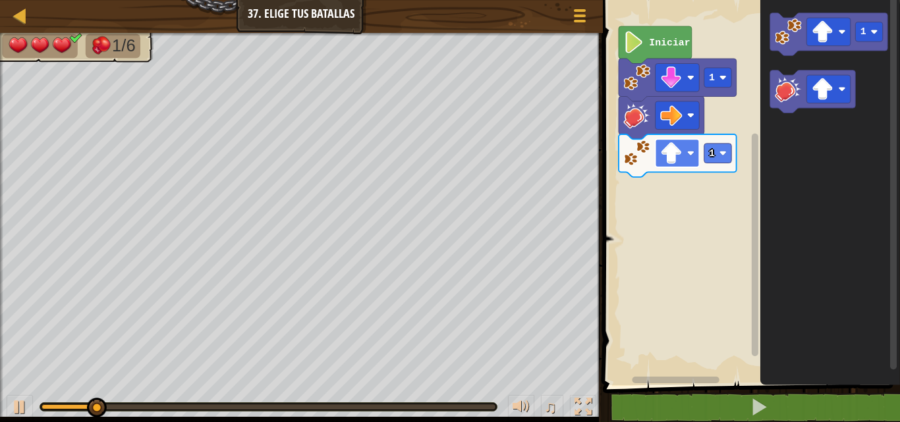
click at [685, 151] on rect "Espacio de trabajo de Blockly" at bounding box center [677, 153] width 44 height 28
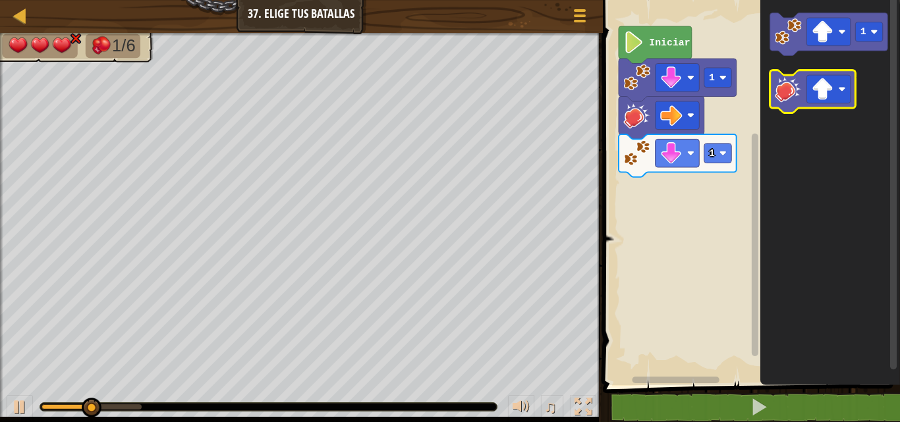
click at [788, 96] on image "Espacio de trabajo de Blockly" at bounding box center [788, 89] width 27 height 27
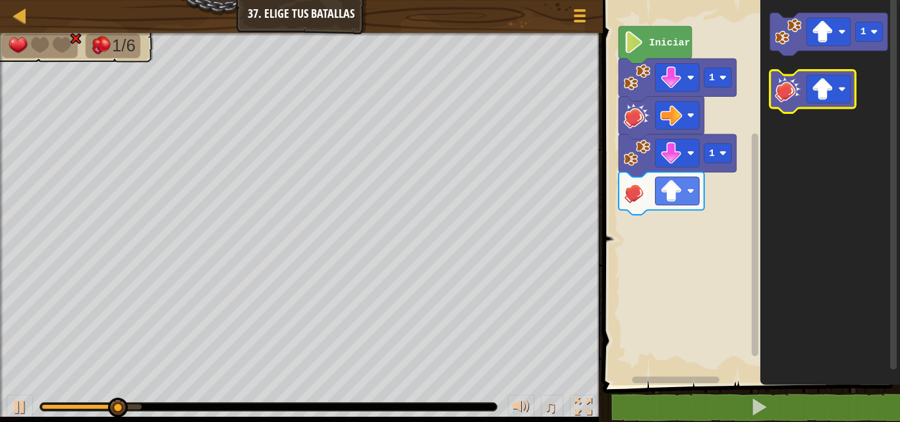
click at [801, 102] on image "Espacio de trabajo de Blockly" at bounding box center [788, 89] width 27 height 27
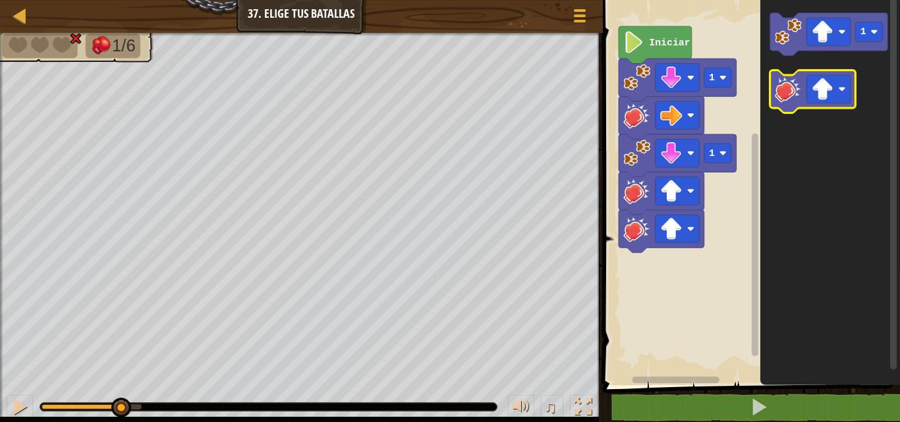
click at [801, 102] on image "Espacio de trabajo de Blockly" at bounding box center [788, 89] width 27 height 27
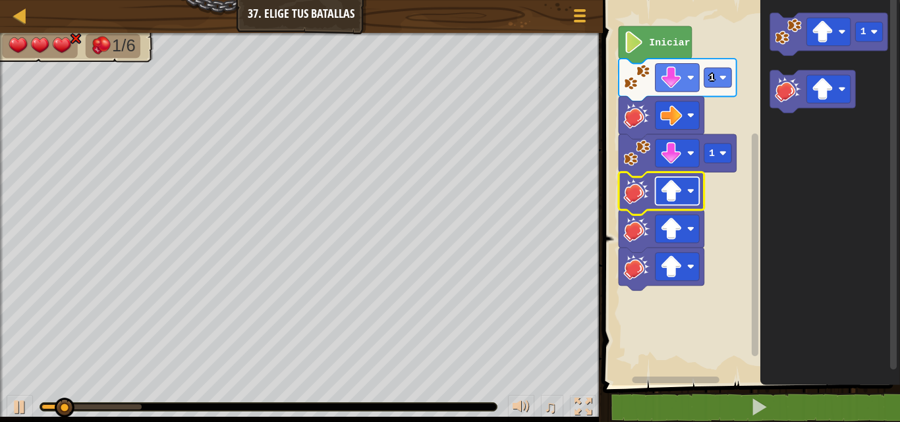
click at [687, 200] on rect "Espacio de trabajo de Blockly" at bounding box center [677, 191] width 44 height 28
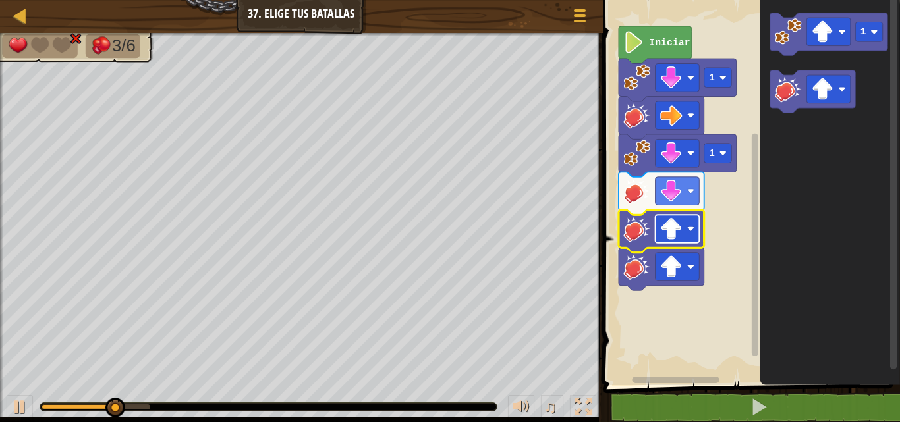
click at [670, 226] on image "Espacio de trabajo de Blockly" at bounding box center [671, 229] width 22 height 22
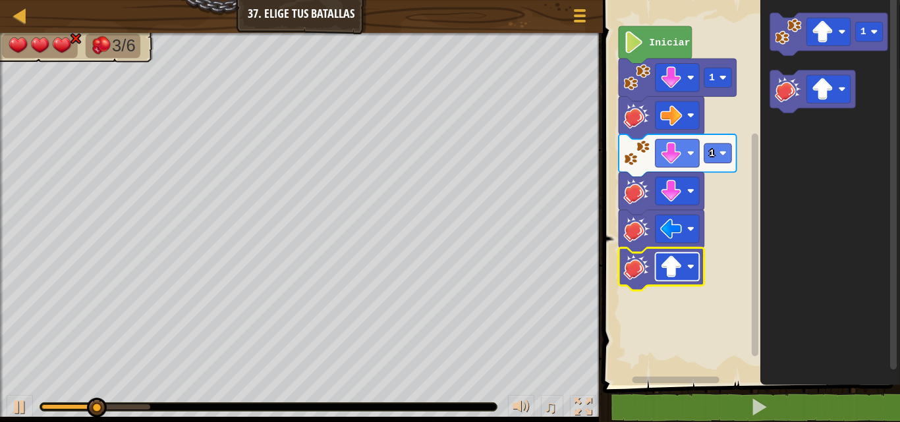
click at [673, 260] on image "Espacio de trabajo de Blockly" at bounding box center [671, 267] width 22 height 22
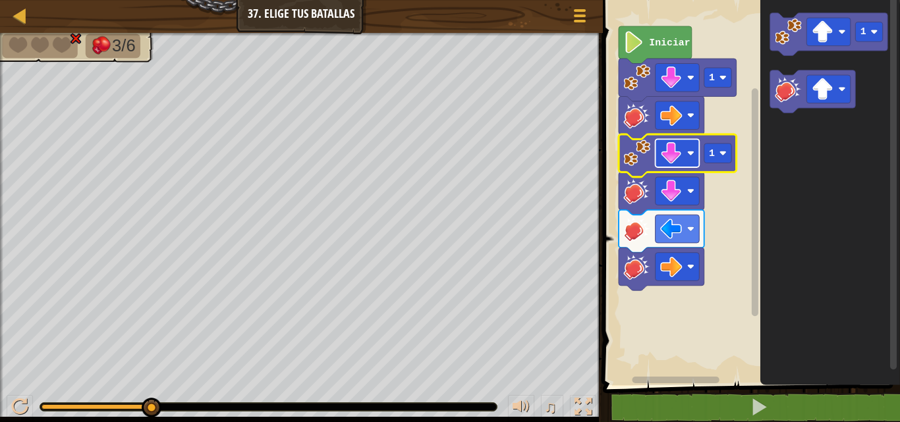
click at [674, 156] on image "Espacio de trabajo de Blockly" at bounding box center [671, 153] width 22 height 22
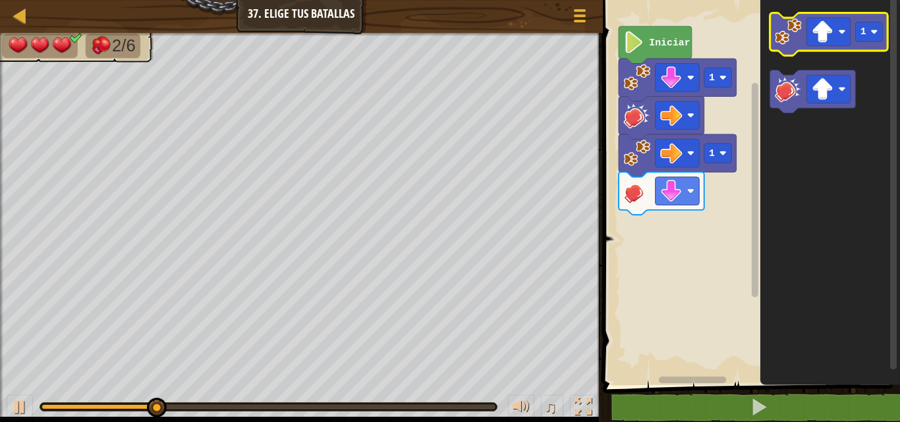
click at [790, 40] on image "Espacio de trabajo de Blockly" at bounding box center [788, 31] width 27 height 27
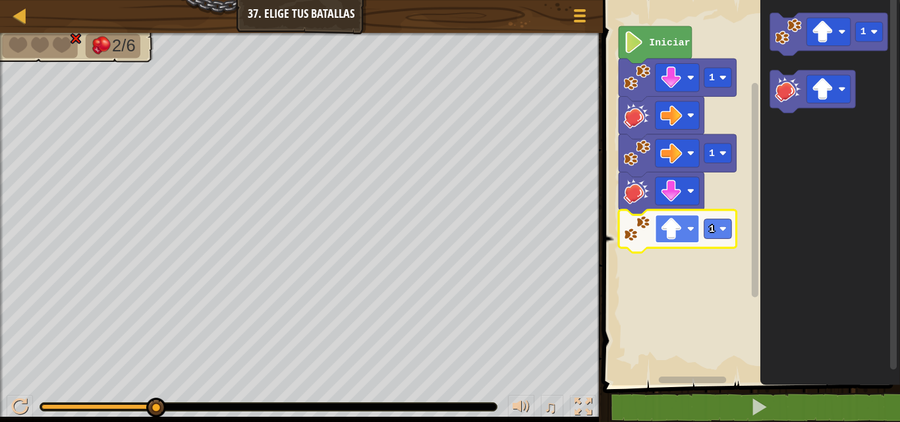
click at [697, 219] on rect "Espacio de trabajo de Blockly" at bounding box center [677, 229] width 44 height 28
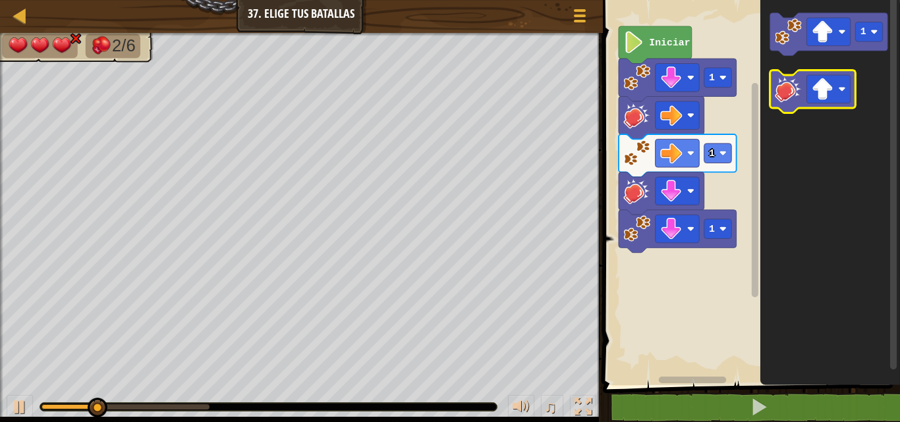
click at [790, 90] on image "Espacio de trabajo de Blockly" at bounding box center [788, 89] width 27 height 27
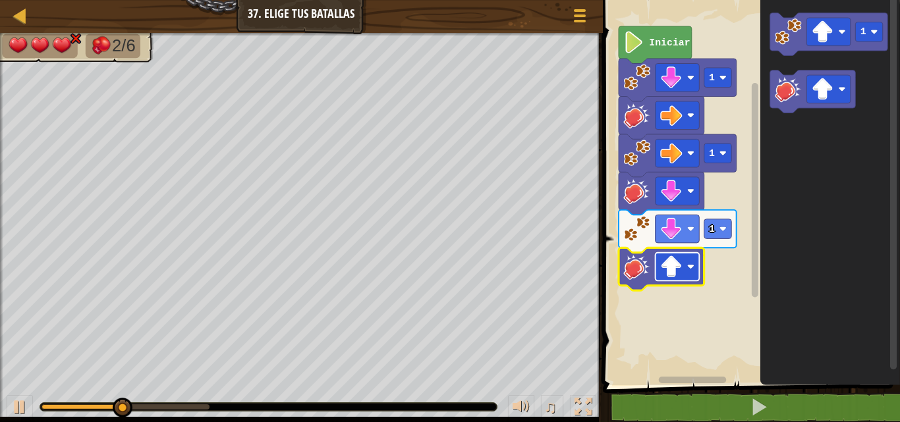
click at [684, 264] on rect "Espacio de trabajo de Blockly" at bounding box center [677, 267] width 44 height 28
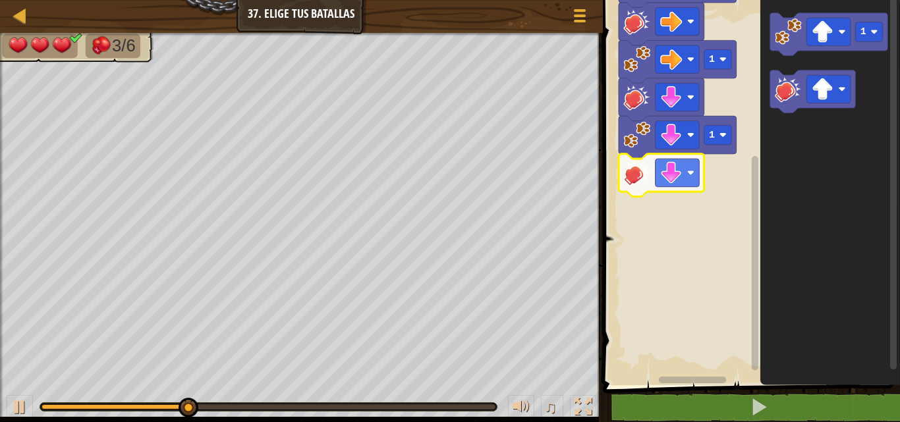
click at [753, 246] on rect "Espacio de trabajo de Blockly" at bounding box center [755, 263] width 7 height 215
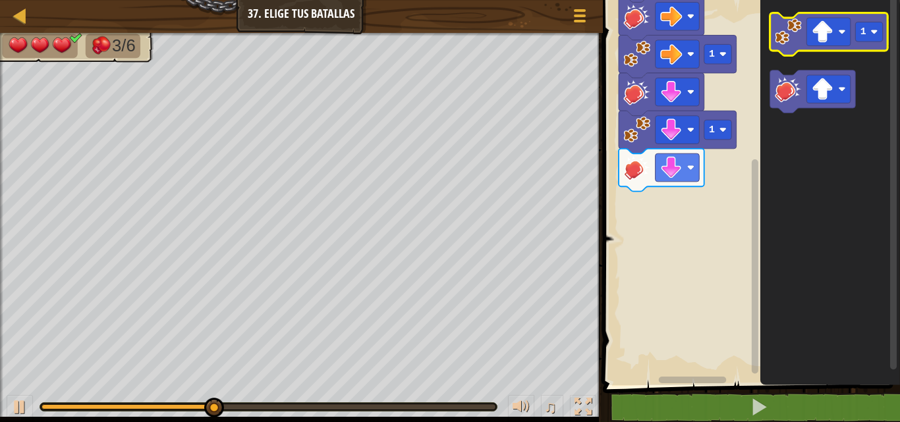
click at [795, 38] on image "Espacio de trabajo de Blockly" at bounding box center [788, 31] width 27 height 27
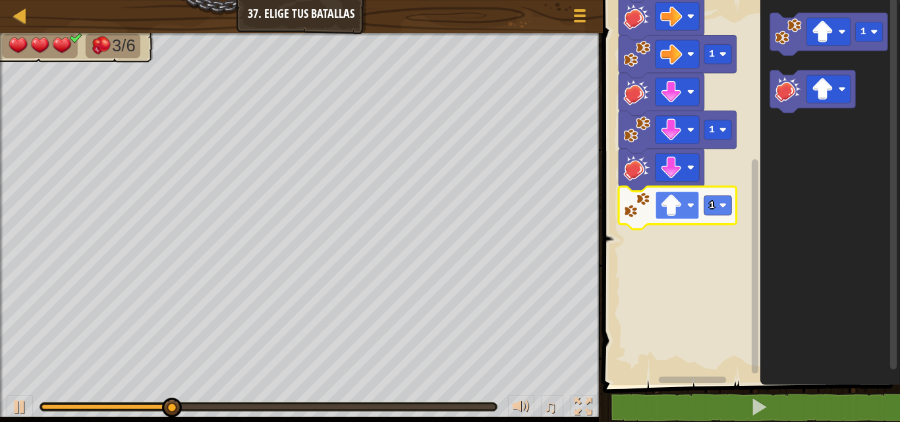
click at [685, 212] on rect "Espacio de trabajo de Blockly" at bounding box center [677, 206] width 44 height 28
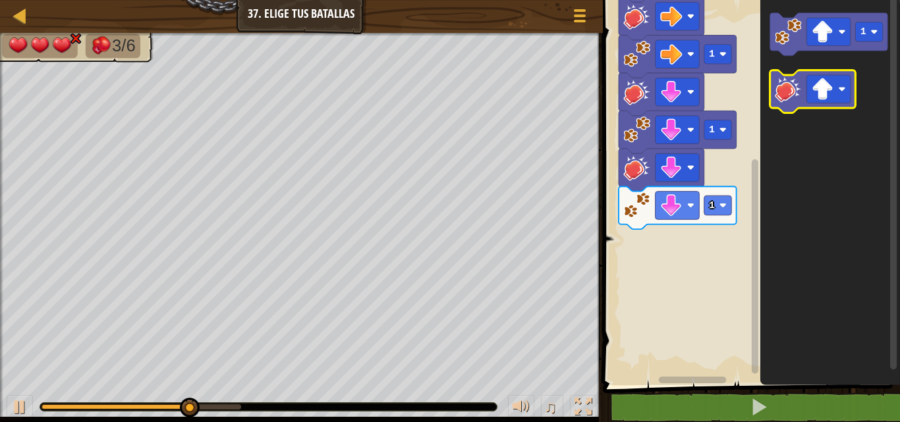
click at [786, 88] on image "Espacio de trabajo de Blockly" at bounding box center [788, 89] width 27 height 27
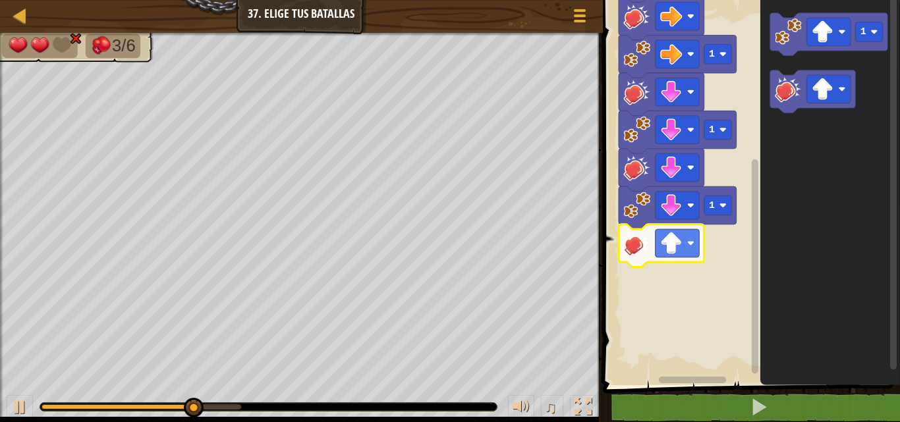
click at [680, 260] on icon "Espacio de trabajo de Blockly" at bounding box center [662, 246] width 86 height 43
click at [685, 244] on rect "Espacio de trabajo de Blockly" at bounding box center [677, 243] width 44 height 28
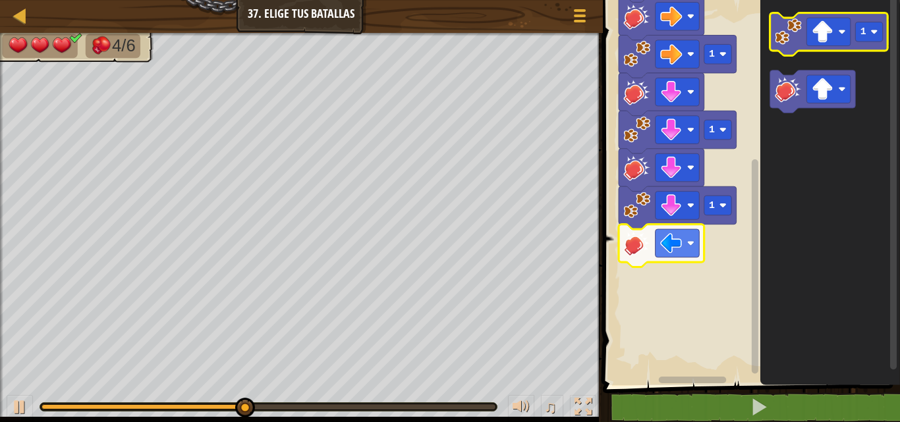
click at [783, 24] on image "Espacio de trabajo de Blockly" at bounding box center [788, 31] width 27 height 27
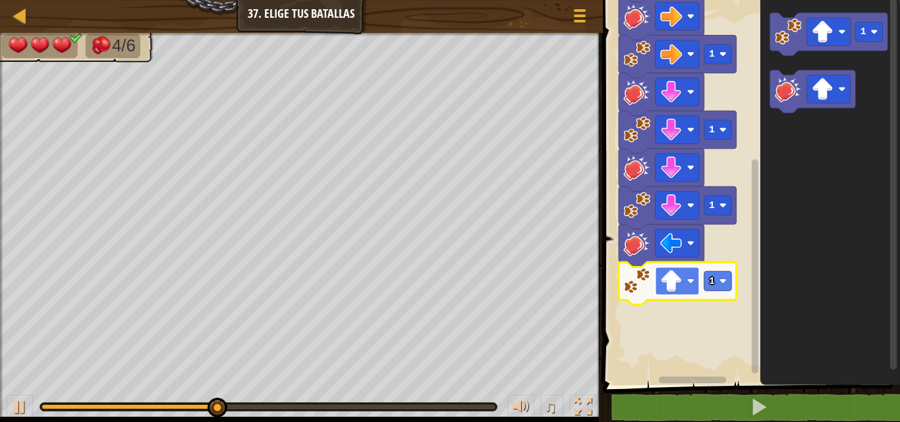
click at [666, 287] on image "Espacio de trabajo de Blockly" at bounding box center [671, 281] width 22 height 22
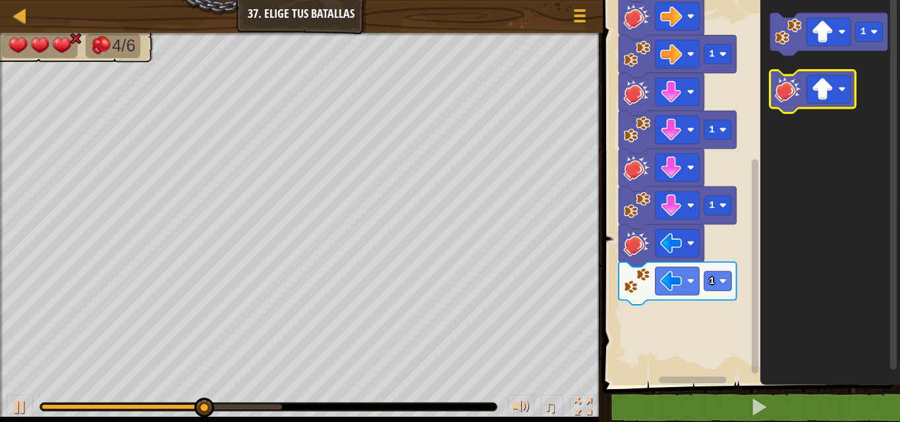
click at [805, 88] on icon "Espacio de trabajo de Blockly" at bounding box center [813, 92] width 86 height 43
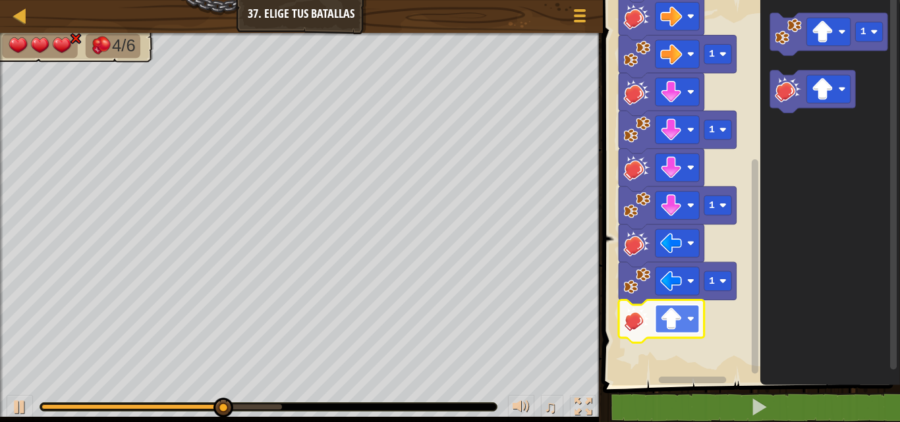
click at [673, 324] on image "Espacio de trabajo de Blockly" at bounding box center [671, 319] width 22 height 22
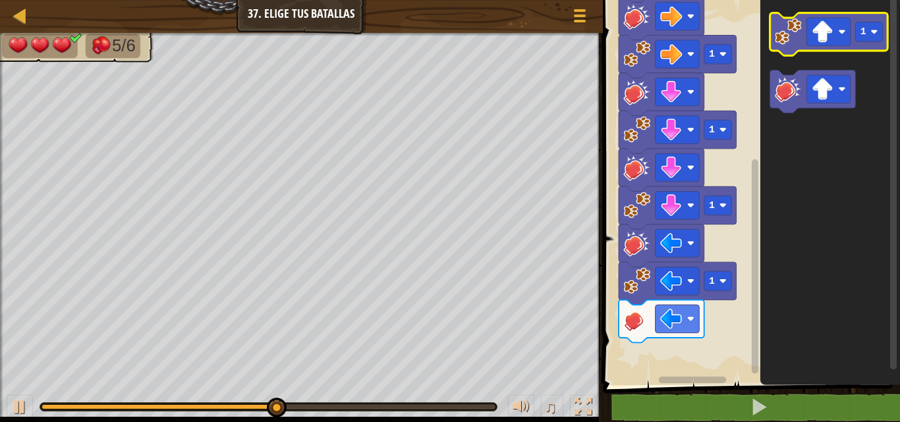
click at [793, 50] on icon "Espacio de trabajo de Blockly" at bounding box center [829, 34] width 118 height 43
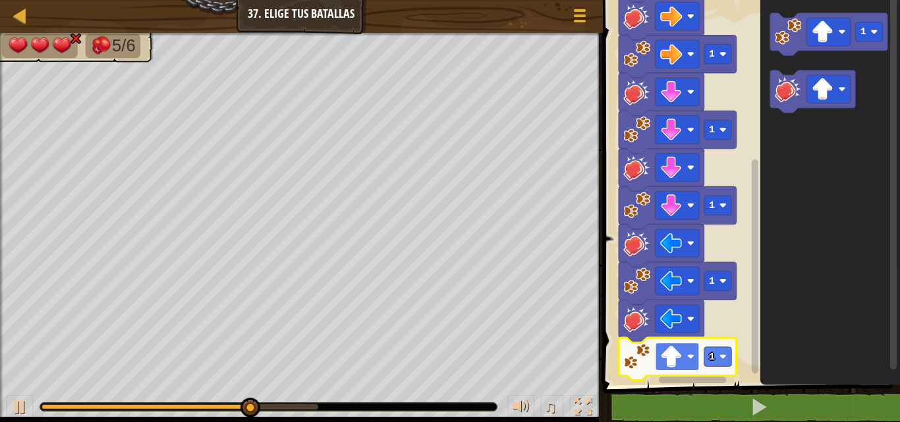
click at [668, 344] on rect "Espacio de trabajo de Blockly" at bounding box center [677, 357] width 44 height 28
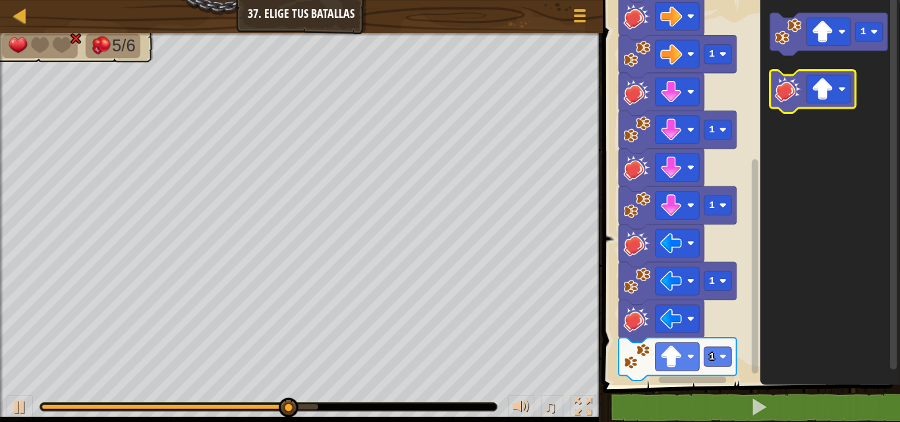
click at [797, 85] on image "Espacio de trabajo de Blockly" at bounding box center [788, 89] width 27 height 27
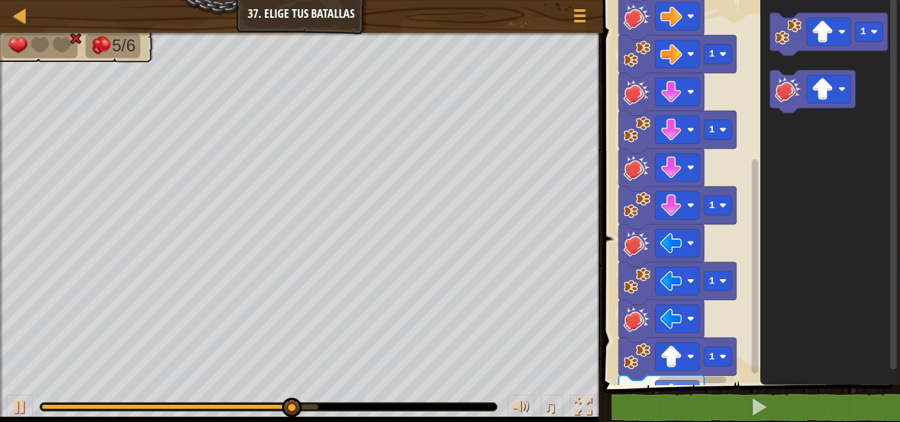
click at [677, 381] on rect "Espacio de trabajo de Blockly" at bounding box center [692, 380] width 68 height 7
click at [759, 383] on div "Iniciar 1 1 1 1 1 1 1" at bounding box center [749, 189] width 301 height 392
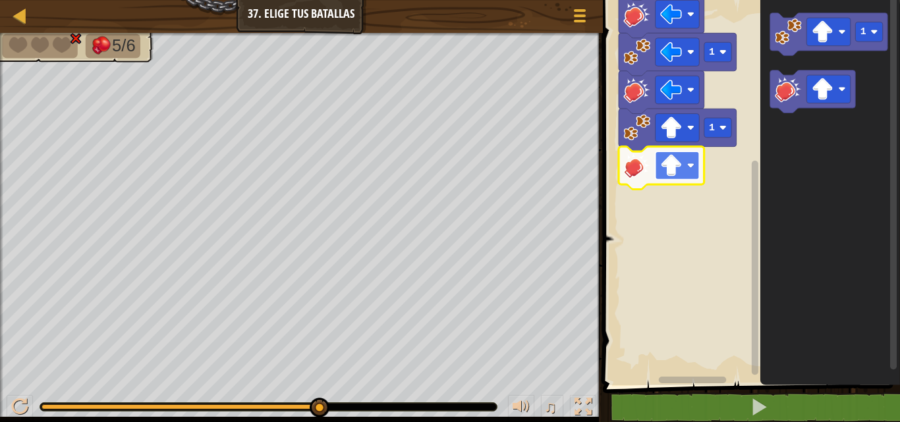
click at [693, 171] on rect "Espacio de trabajo de Blockly" at bounding box center [677, 166] width 44 height 28
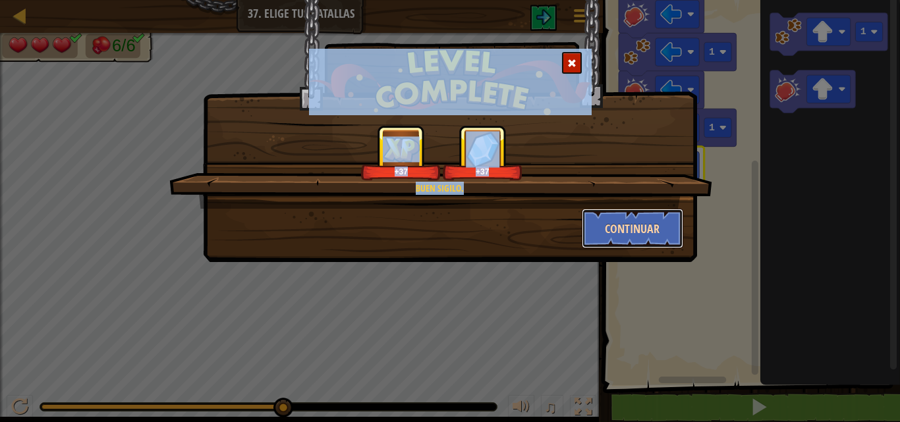
click at [635, 231] on button "Continuar" at bounding box center [633, 229] width 102 height 40
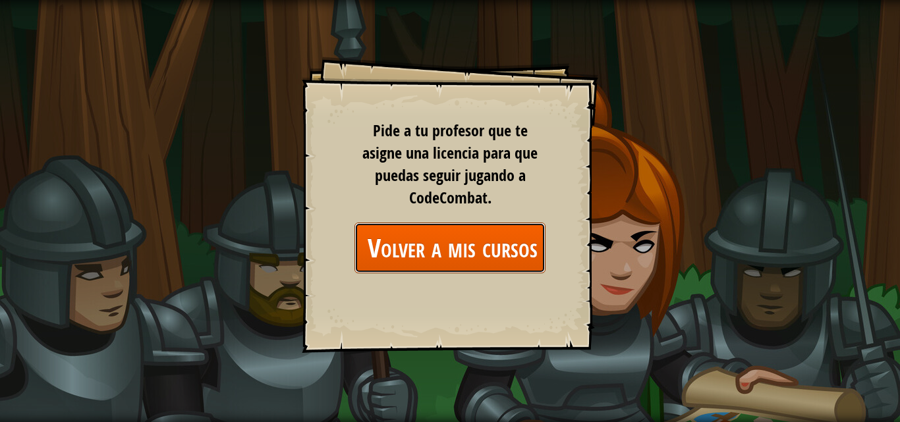
click at [492, 258] on link "Volver a mis cursos" at bounding box center [450, 248] width 191 height 51
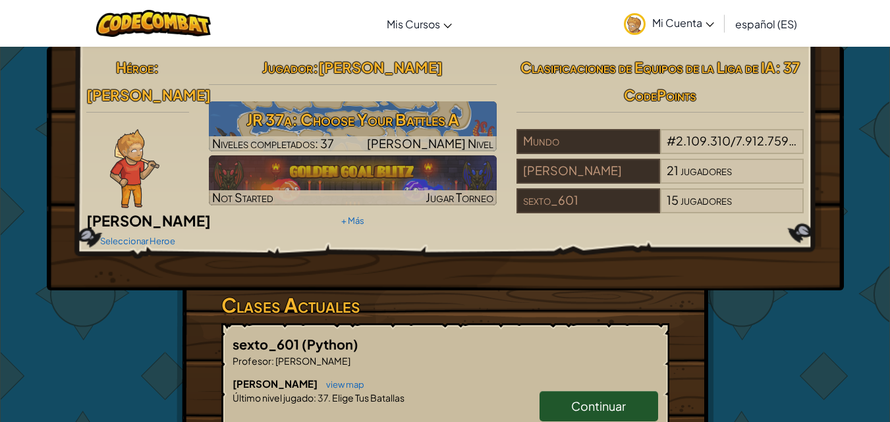
click at [589, 399] on span "Continuar" at bounding box center [598, 406] width 55 height 15
select select "es-ES"
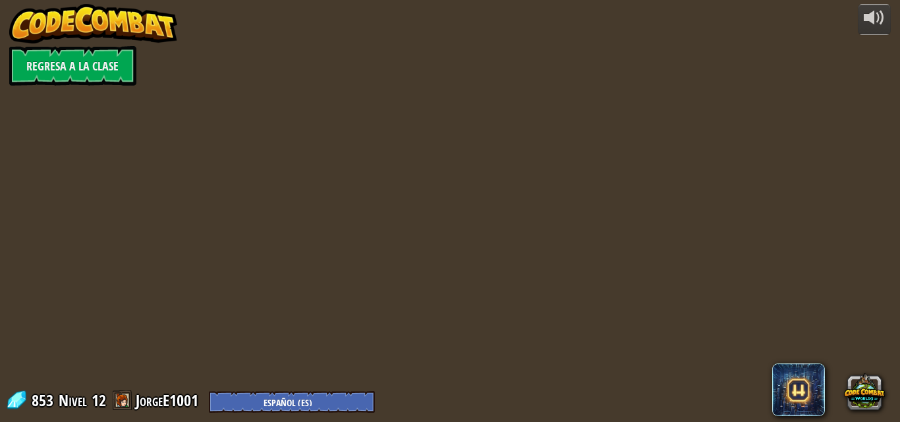
select select "es-ES"
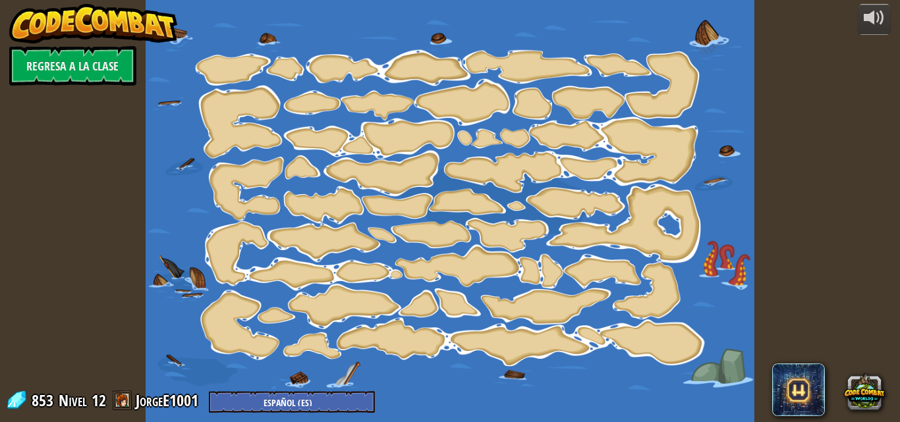
select select "es-ES"
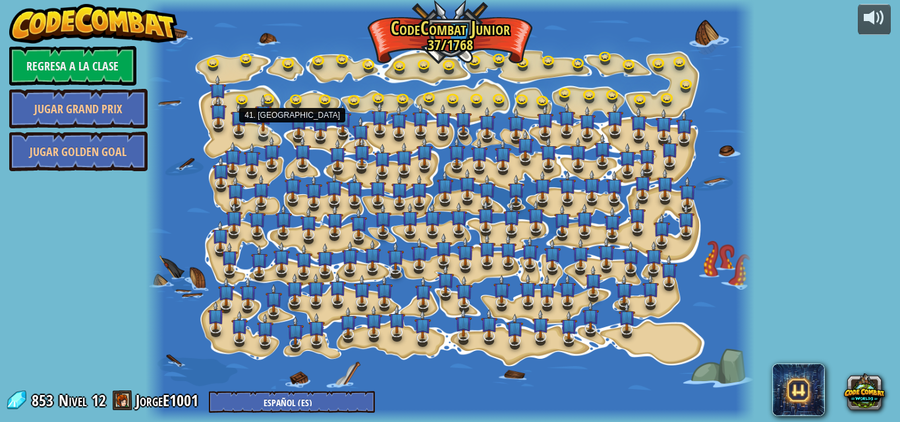
select select "es-ES"
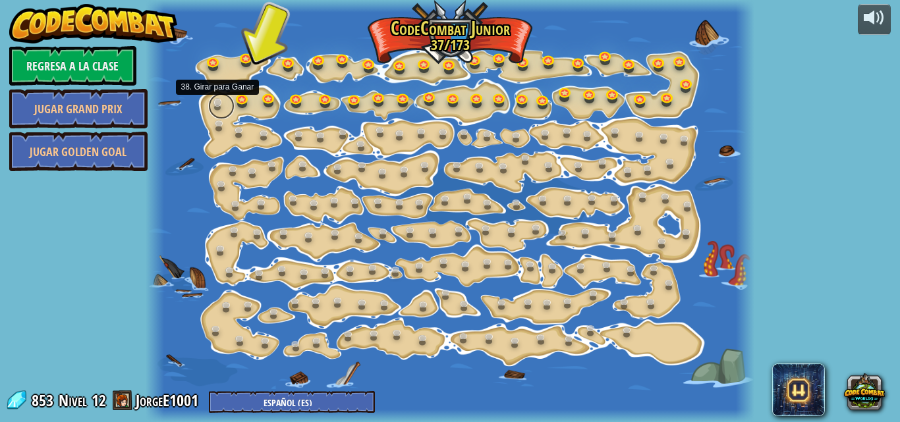
click at [218, 105] on link at bounding box center [221, 106] width 26 height 26
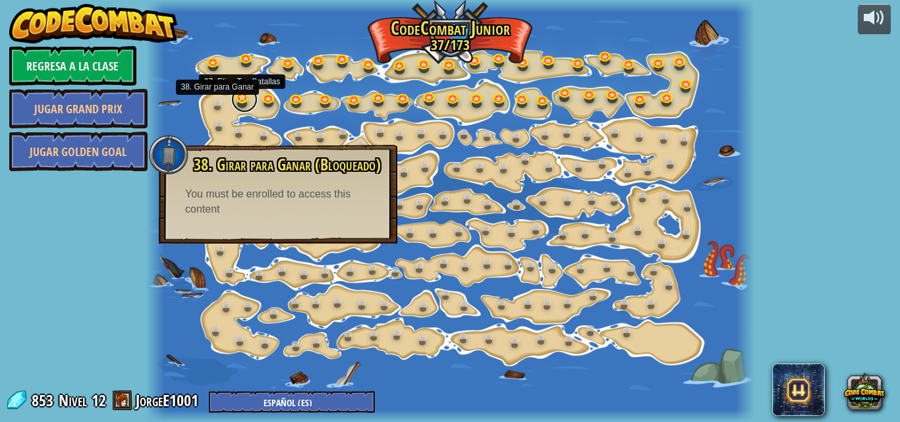
click at [235, 101] on link at bounding box center [244, 99] width 26 height 26
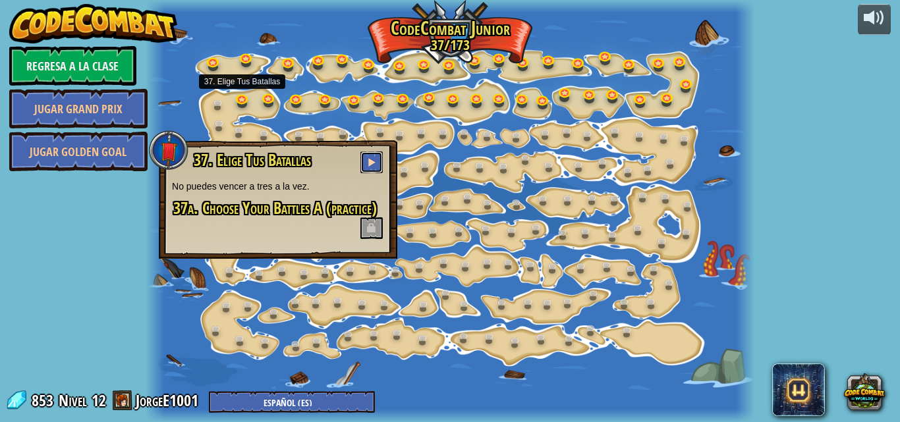
click at [373, 165] on span at bounding box center [371, 162] width 9 height 9
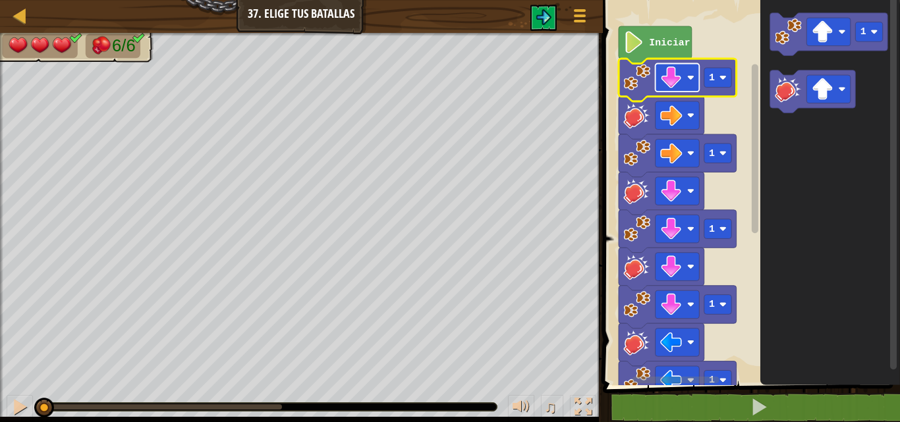
click at [686, 81] on rect "Espacio de trabajo de Blockly" at bounding box center [677, 78] width 44 height 28
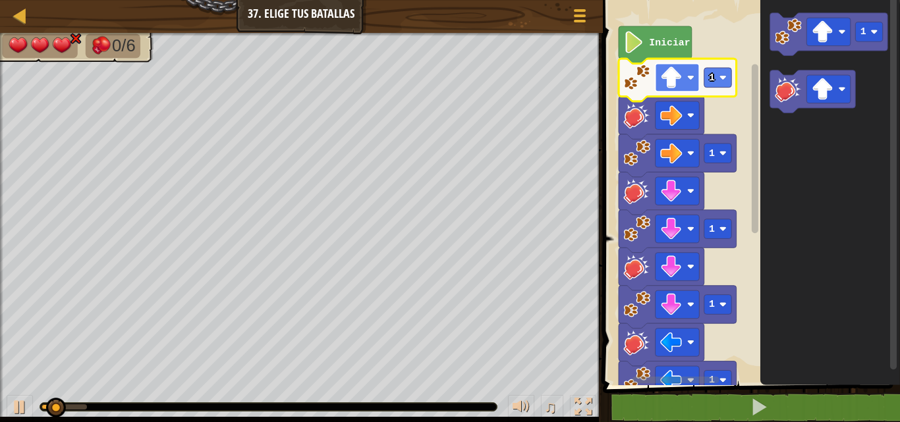
click at [679, 72] on image "Espacio de trabajo de Blockly" at bounding box center [671, 78] width 22 height 22
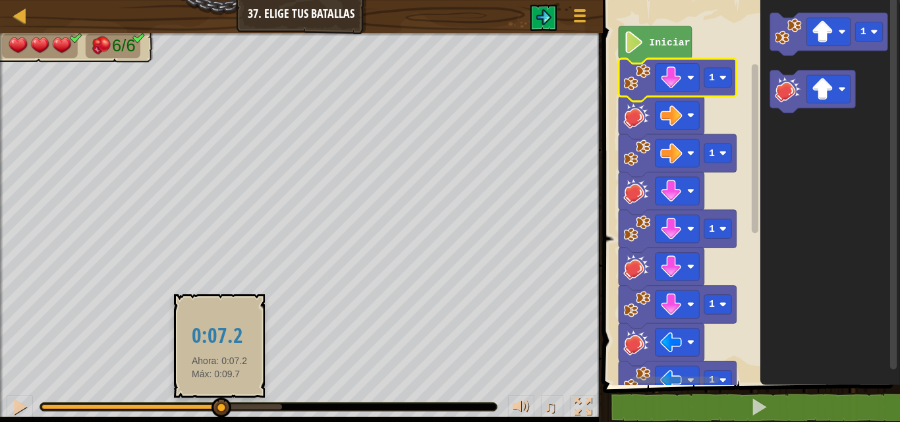
click at [590, 0] on body "Mapa Júnior 37. Elige Tus Batallas Menú del Juego 1 ההההההההההההההההההההההההההה…" at bounding box center [450, 0] width 900 height 0
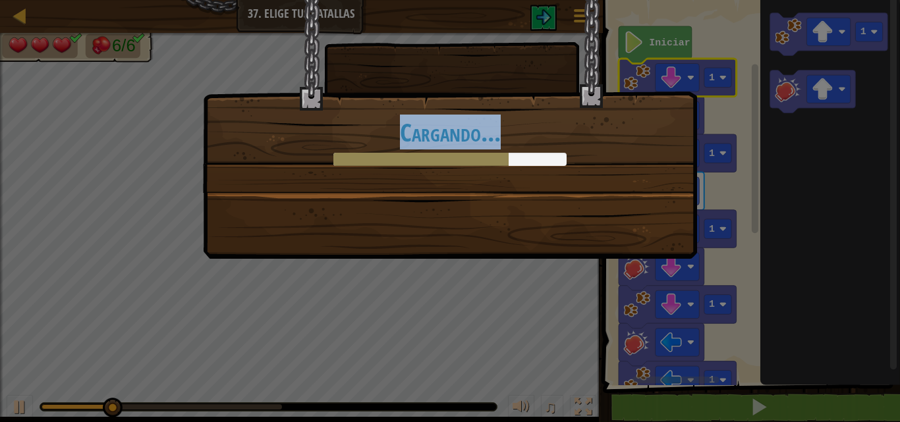
click at [453, 230] on div "Cargando..." at bounding box center [450, 129] width 494 height 259
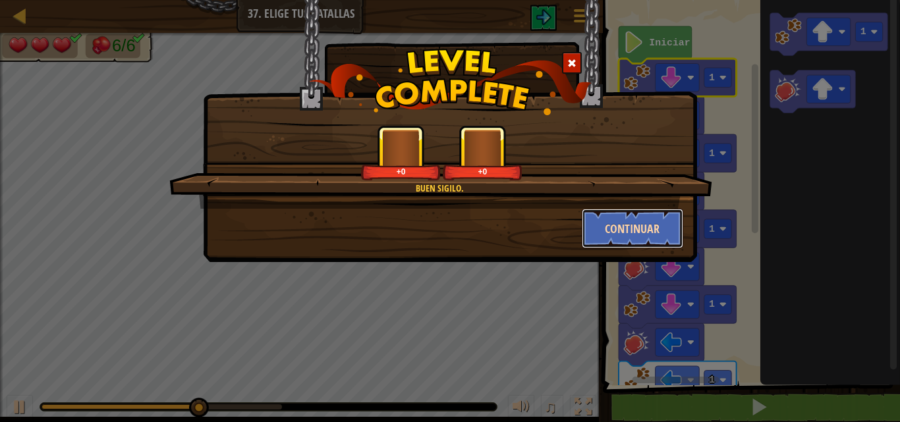
click at [625, 214] on button "Continuar" at bounding box center [633, 229] width 102 height 40
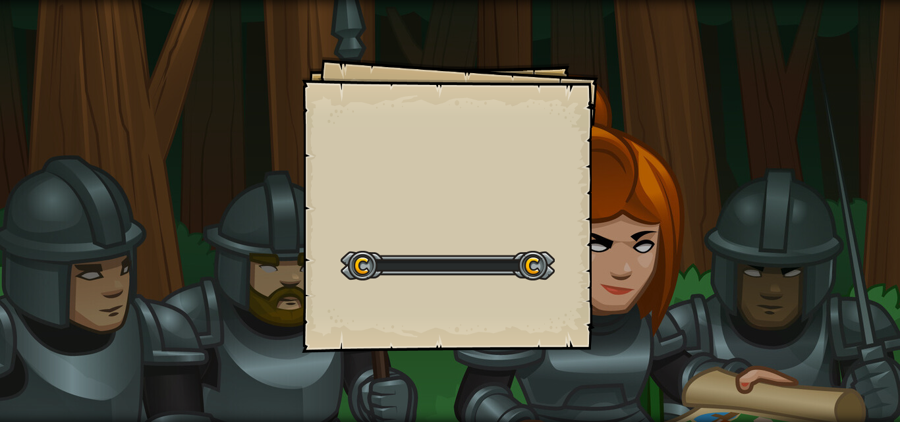
click at [625, 214] on div "Goals Start Level Error al cargar desde el servidor. Intenta refrescar la págin…" at bounding box center [450, 211] width 900 height 422
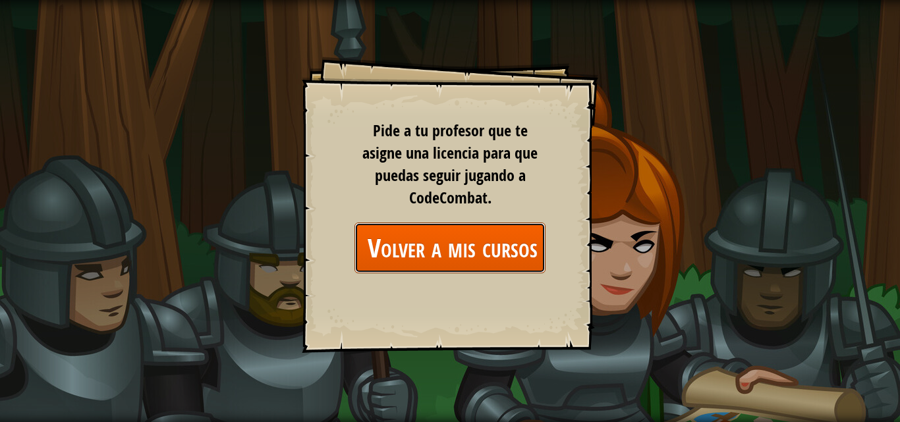
click at [488, 250] on link "Volver a mis cursos" at bounding box center [450, 248] width 191 height 51
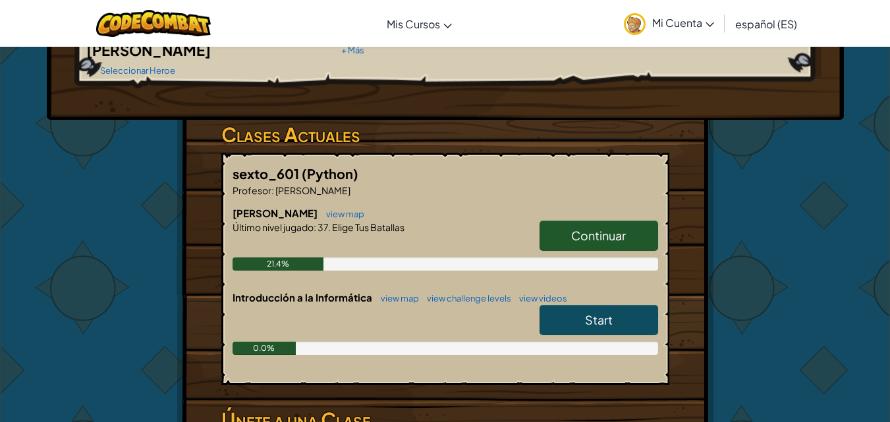
scroll to position [192, 0]
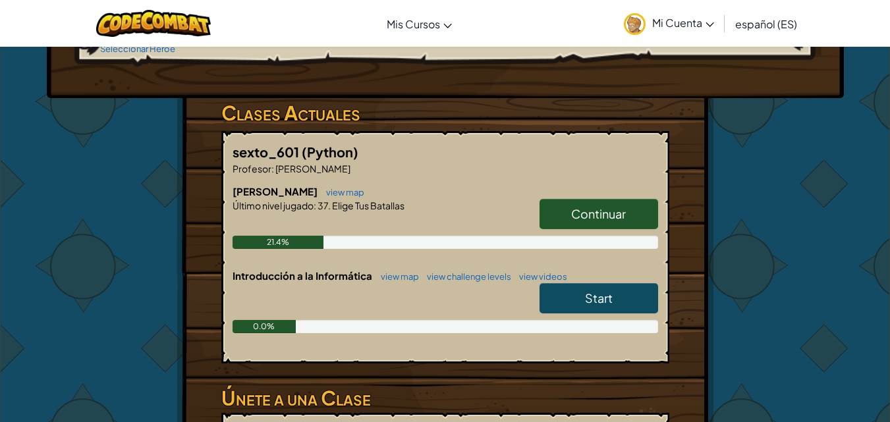
click at [630, 199] on link "Continuar" at bounding box center [599, 214] width 119 height 30
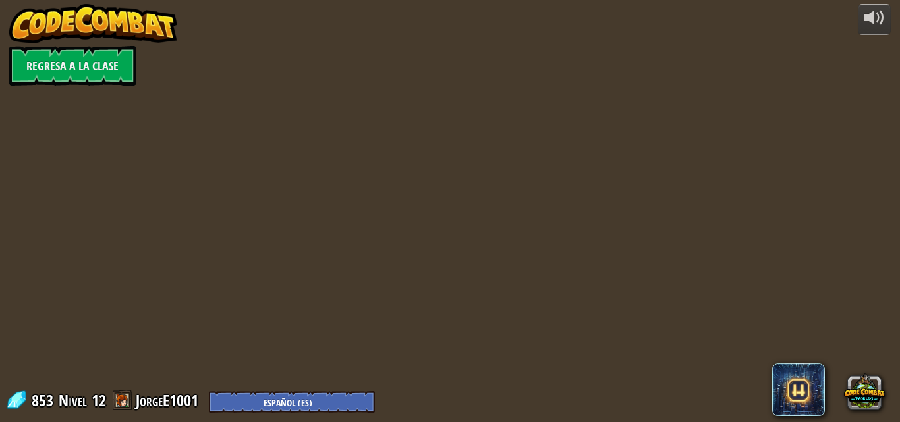
select select "es-ES"
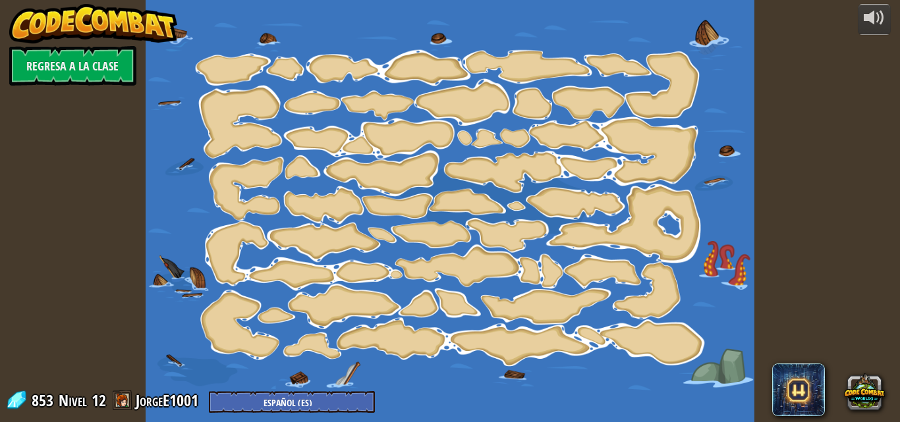
select select "es-ES"
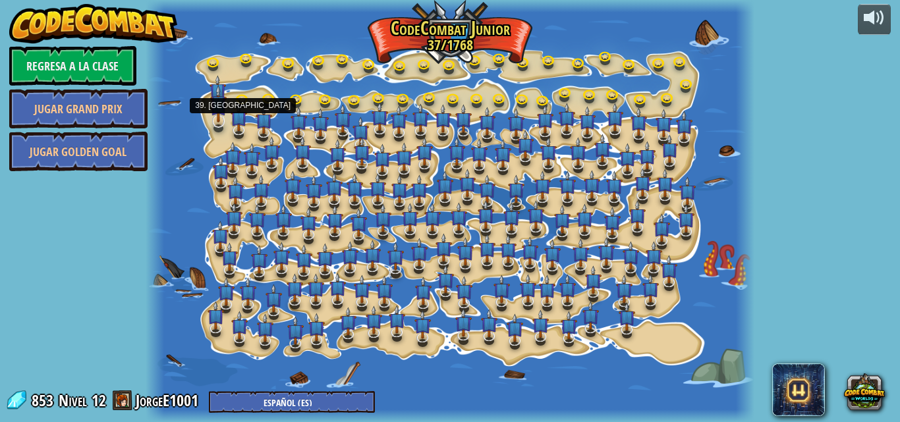
select select "es-ES"
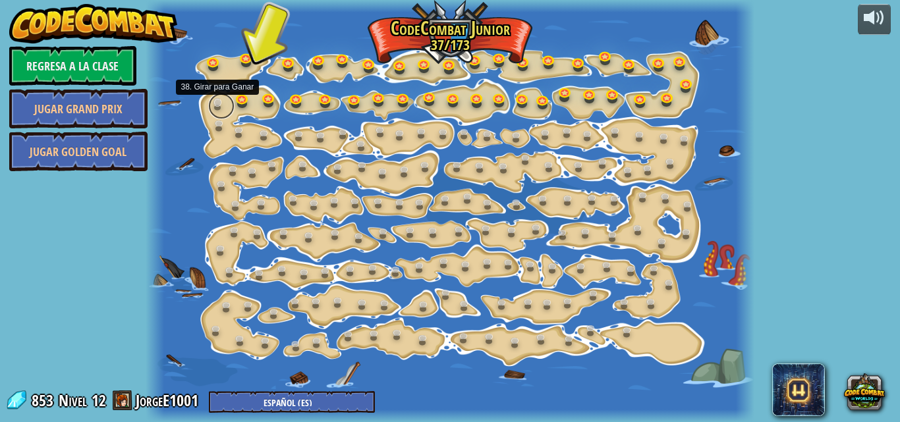
click at [217, 105] on link at bounding box center [221, 106] width 26 height 26
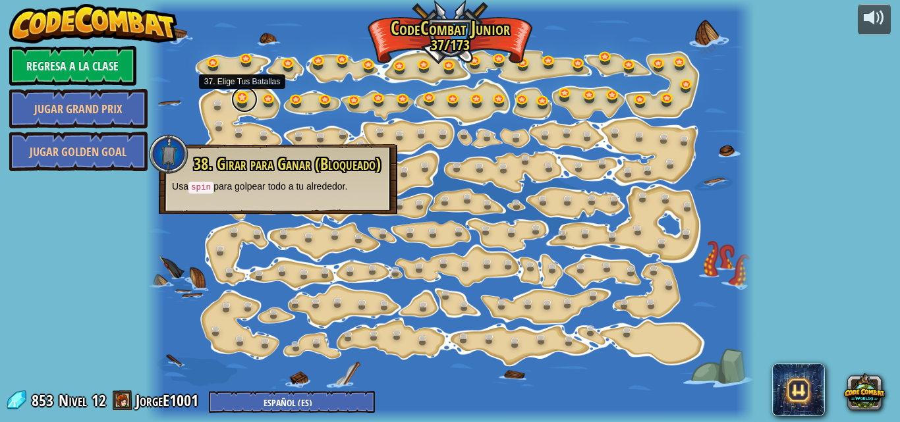
click at [245, 105] on link at bounding box center [244, 99] width 26 height 26
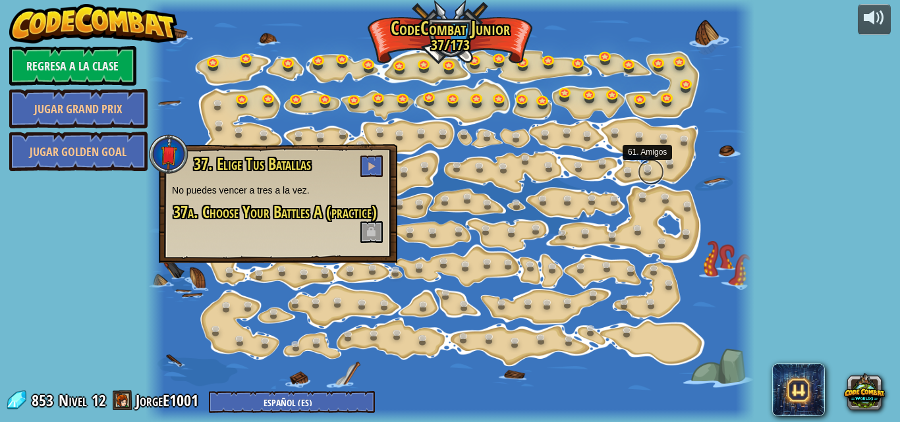
click at [654, 163] on link at bounding box center [651, 172] width 26 height 26
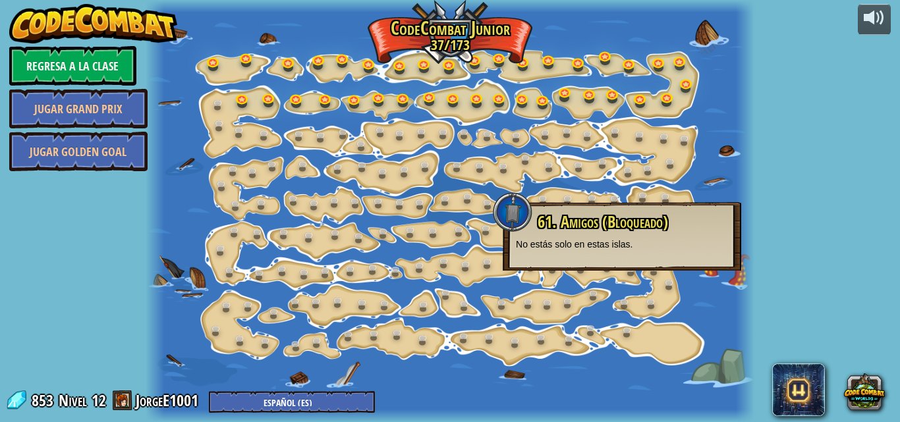
click at [732, 153] on div at bounding box center [450, 211] width 609 height 422
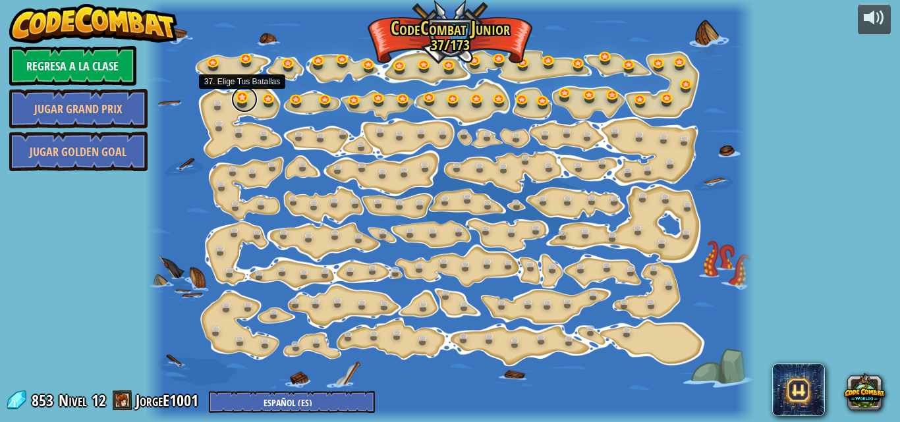
click at [250, 98] on link at bounding box center [244, 99] width 26 height 26
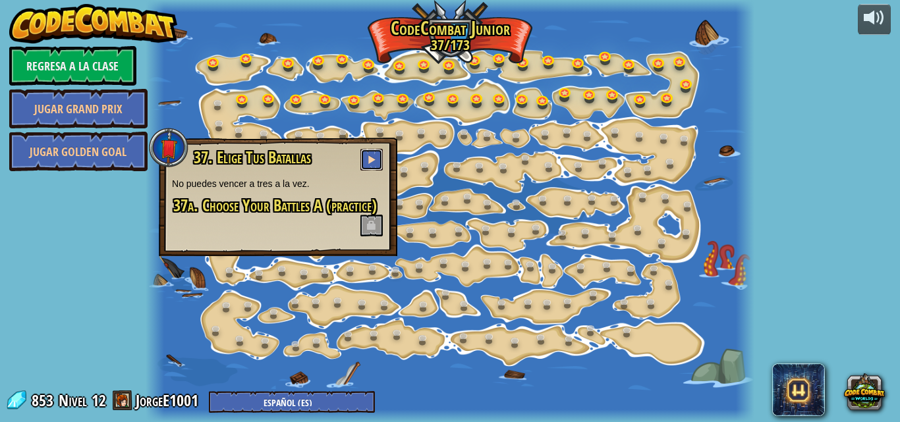
click at [366, 158] on button at bounding box center [371, 160] width 22 height 22
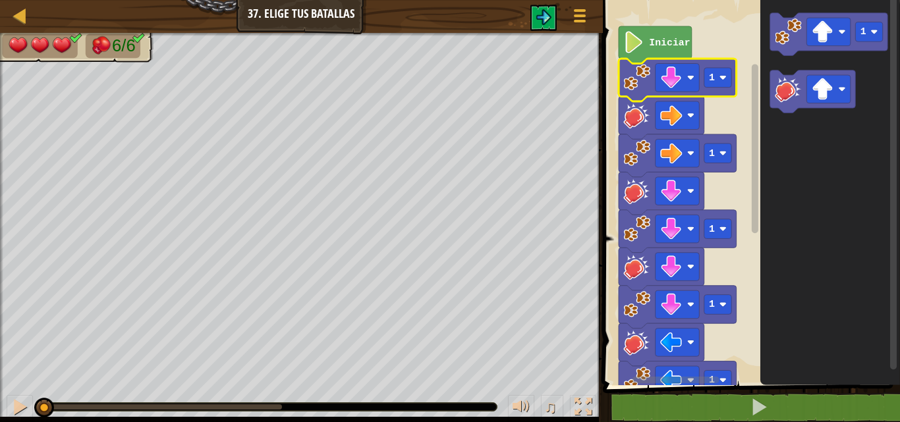
click at [656, 90] on rect "Espacio de trabajo de Blockly" at bounding box center [677, 78] width 44 height 28
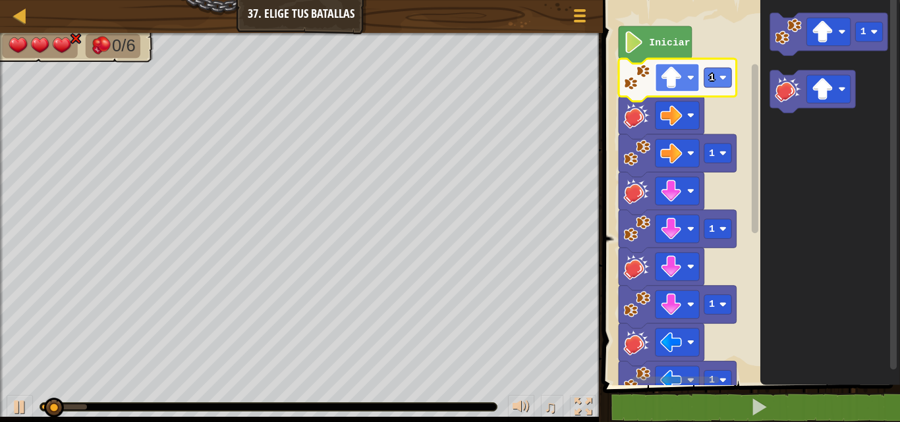
click at [683, 71] on rect "Espacio de trabajo de Blockly" at bounding box center [677, 78] width 44 height 28
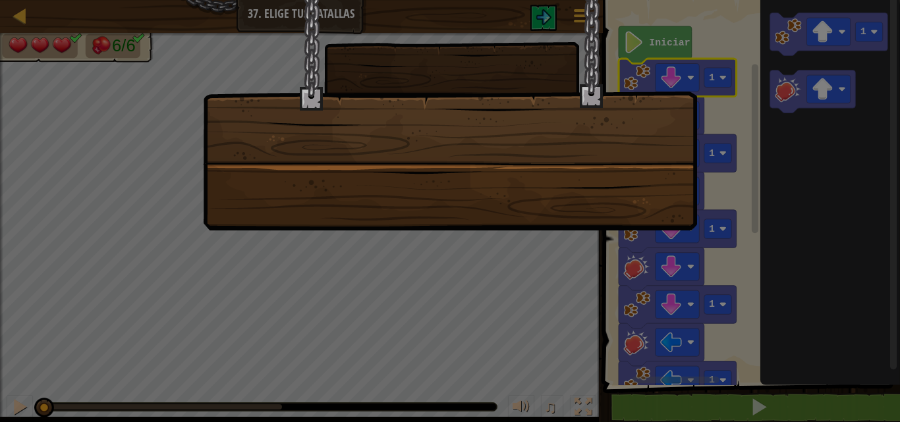
drag, startPoint x: 606, startPoint y: 187, endPoint x: 618, endPoint y: 229, distance: 43.8
click at [618, 229] on div at bounding box center [450, 115] width 494 height 231
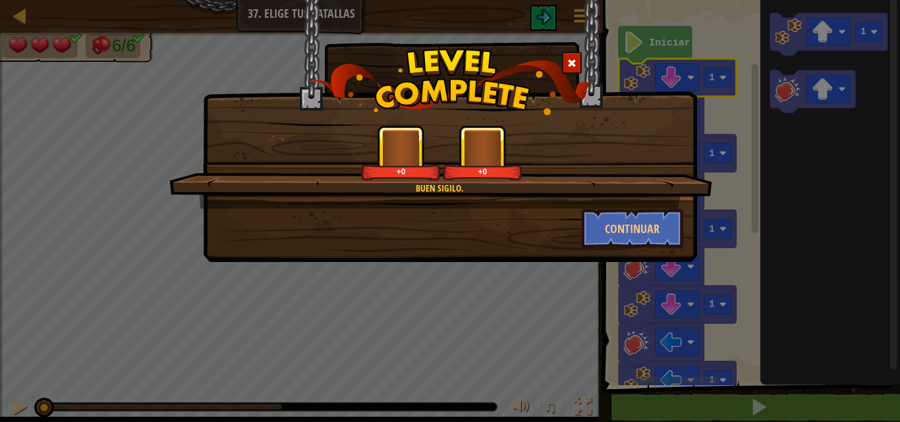
click at [618, 229] on button "Continuar" at bounding box center [633, 229] width 102 height 40
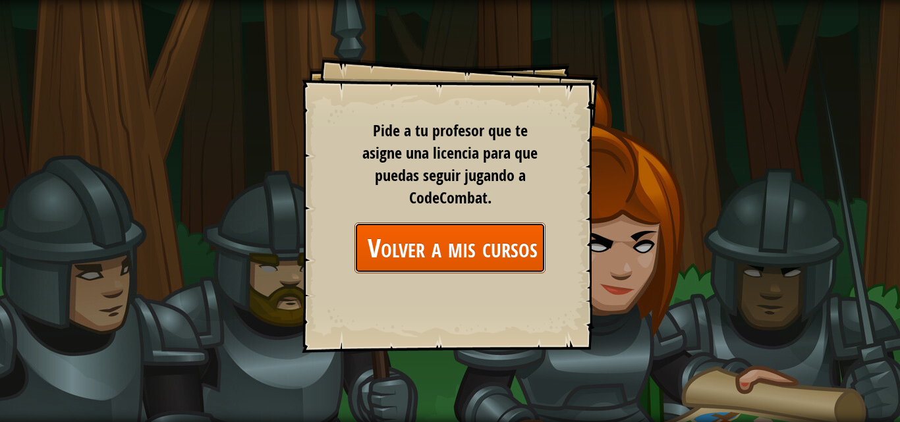
click at [487, 258] on link "Volver a mis cursos" at bounding box center [450, 248] width 191 height 51
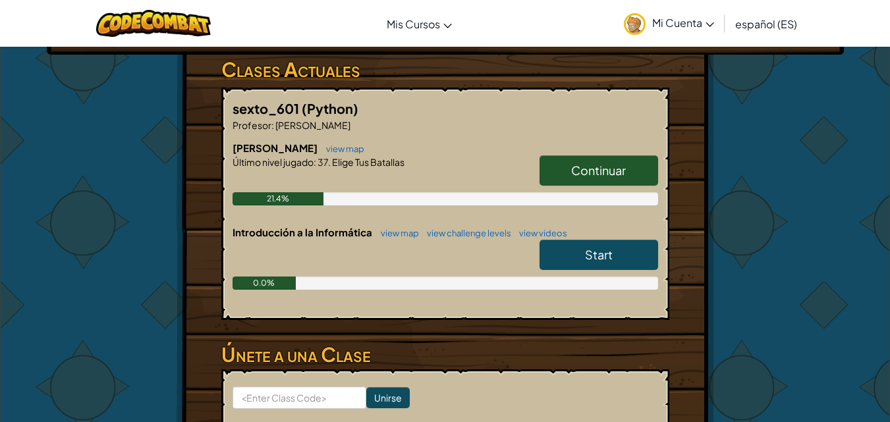
scroll to position [250, 0]
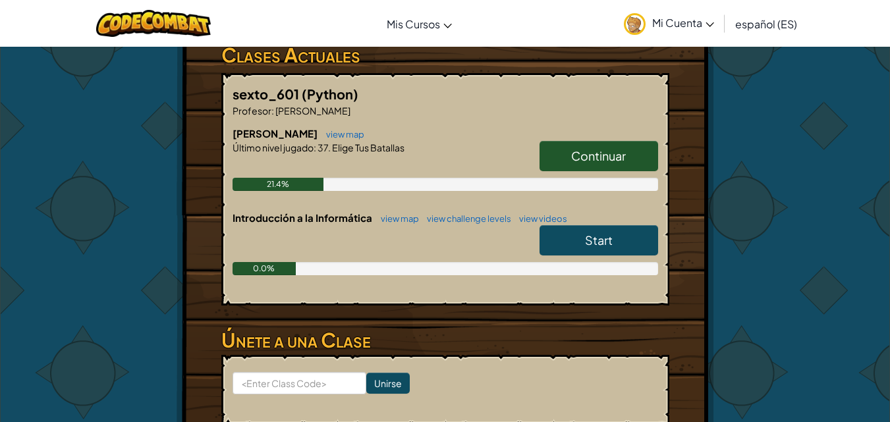
click at [600, 233] on span "Start" at bounding box center [599, 240] width 28 height 15
select select "es-ES"
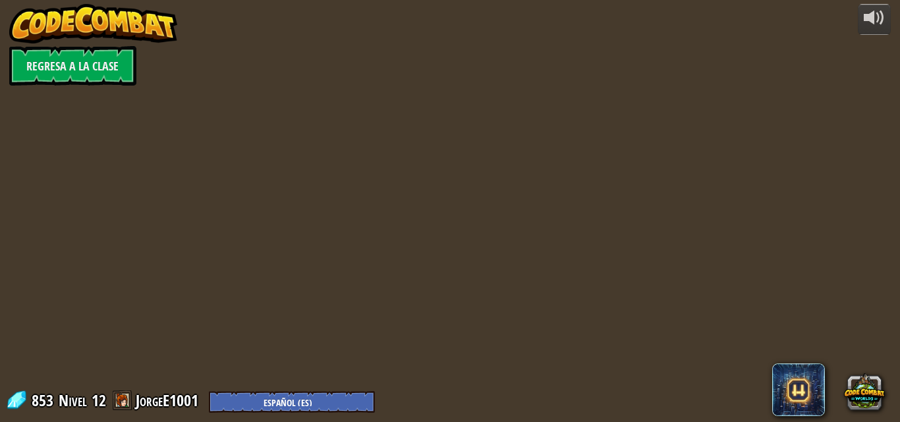
select select "es-ES"
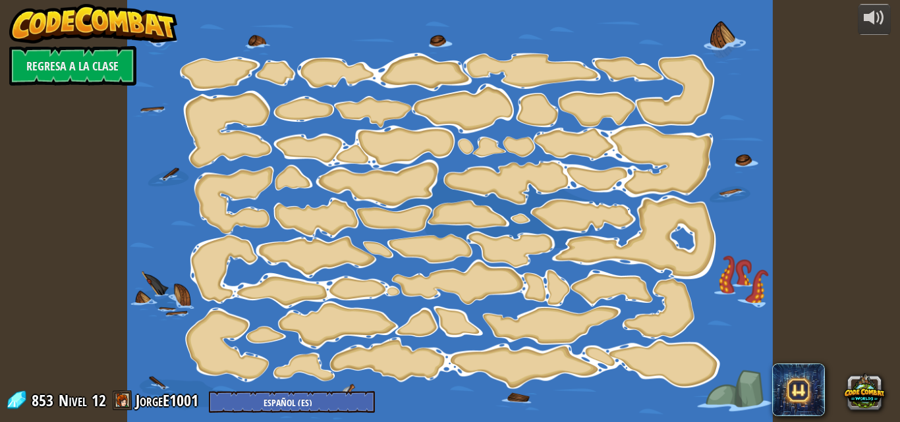
select select "es-ES"
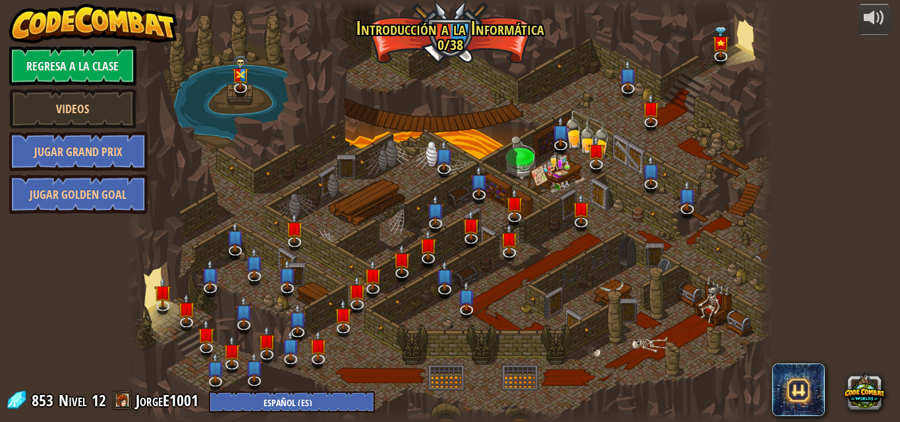
select select "es-ES"
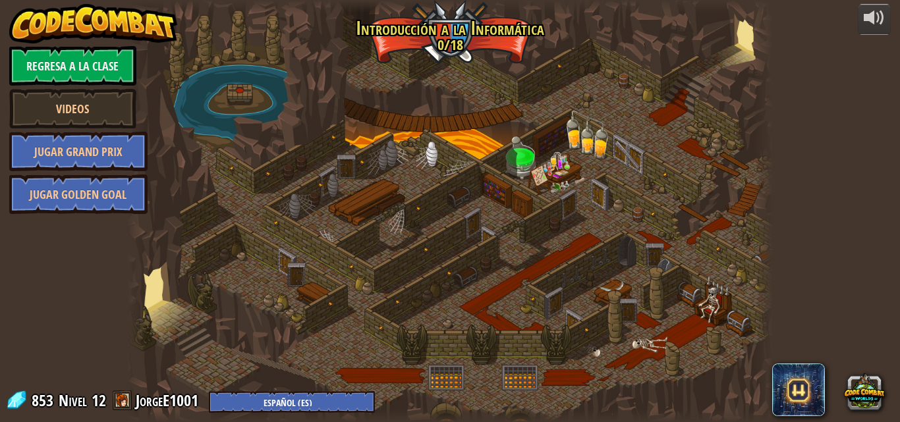
select select "es-ES"
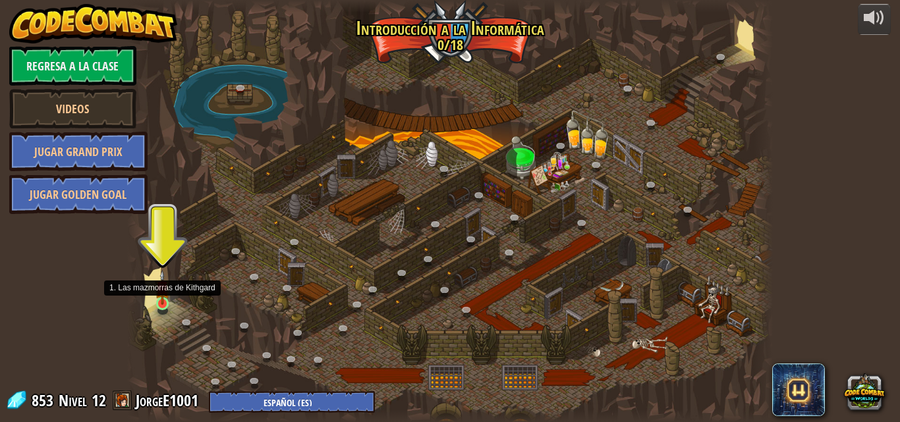
click at [166, 293] on img at bounding box center [162, 287] width 15 height 35
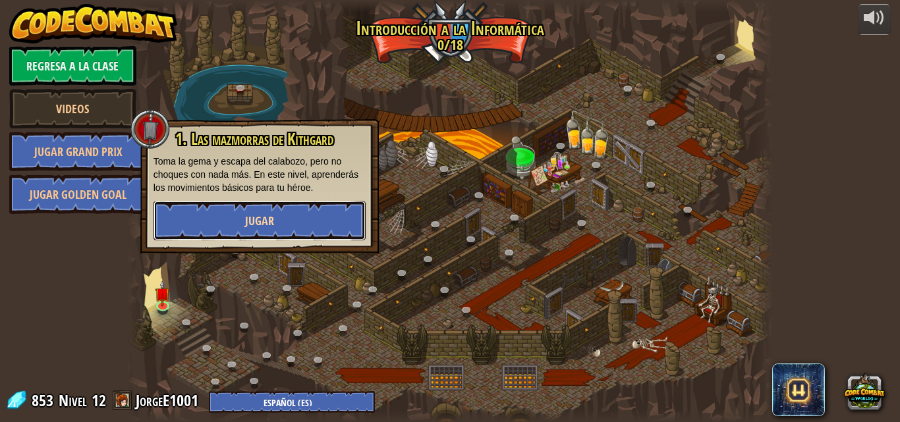
click at [254, 217] on span "Jugar" at bounding box center [259, 221] width 29 height 16
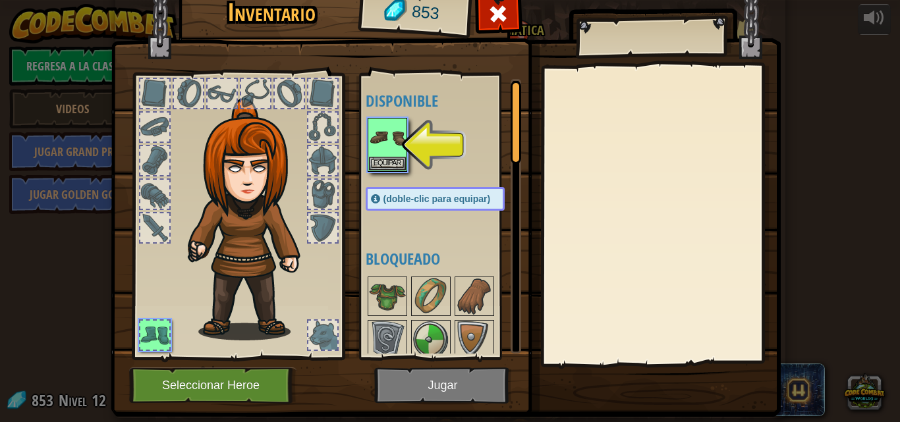
click at [428, 385] on img at bounding box center [446, 178] width 670 height 478
click at [440, 385] on img at bounding box center [446, 178] width 670 height 478
click at [395, 130] on img at bounding box center [387, 137] width 37 height 37
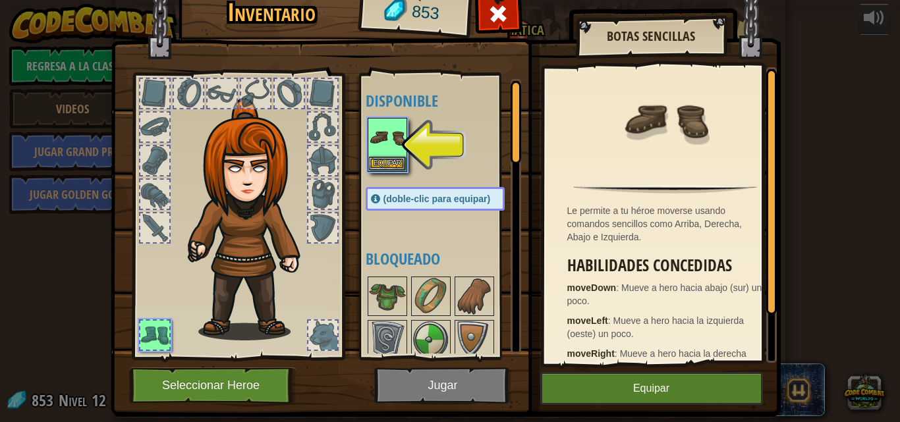
click at [451, 387] on img at bounding box center [446, 178] width 670 height 478
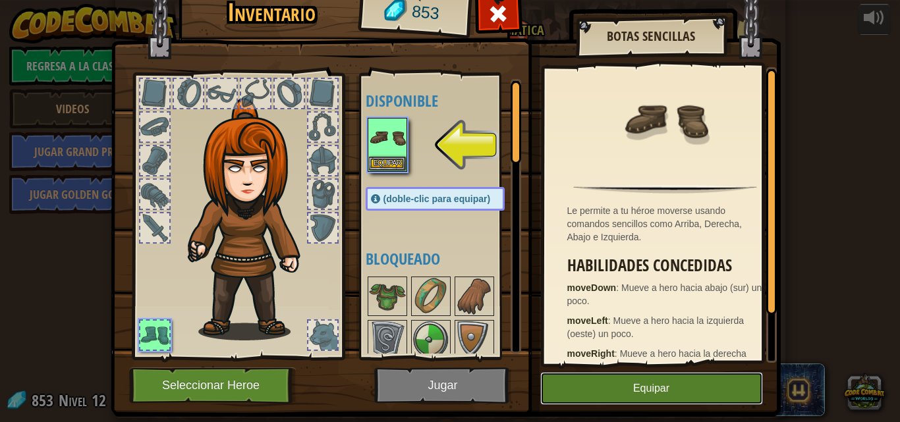
click at [623, 386] on button "Equipar" at bounding box center [651, 388] width 223 height 33
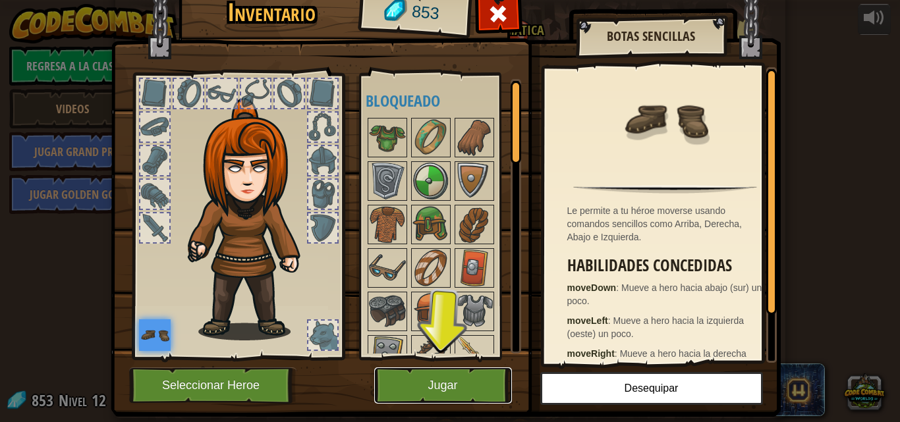
click at [461, 388] on button "Jugar" at bounding box center [443, 386] width 138 height 36
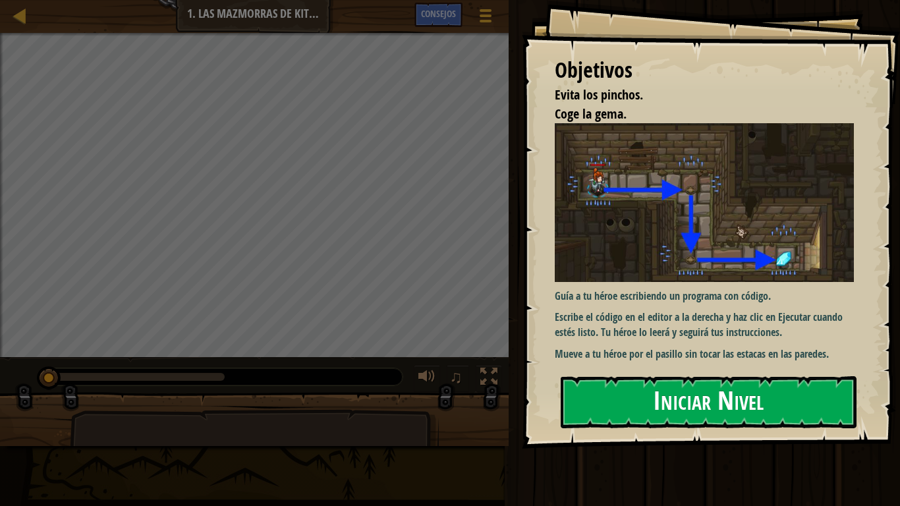
click at [721, 397] on button "Iniciar Nivel" at bounding box center [709, 402] width 296 height 52
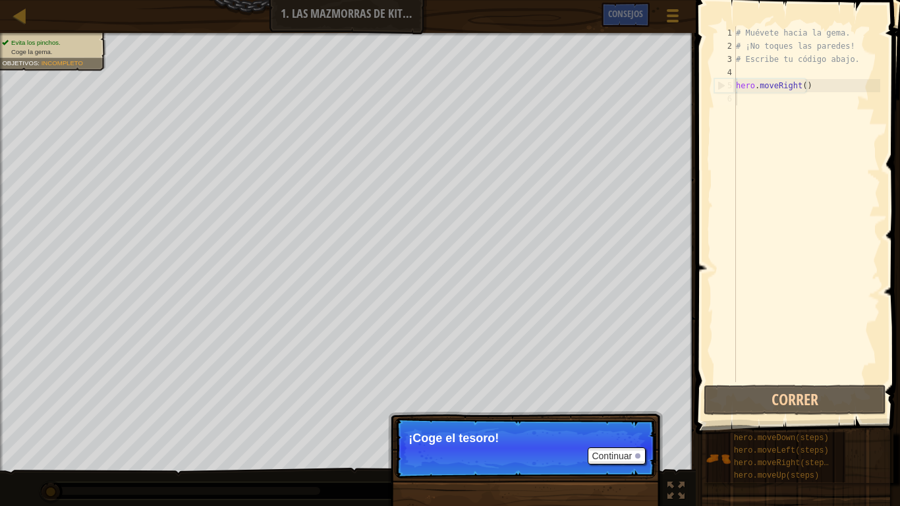
click at [809, 131] on div "# Muévete hacia la gema. # ¡No toques las paredes! # Escribe tu código abajo. h…" at bounding box center [806, 217] width 147 height 382
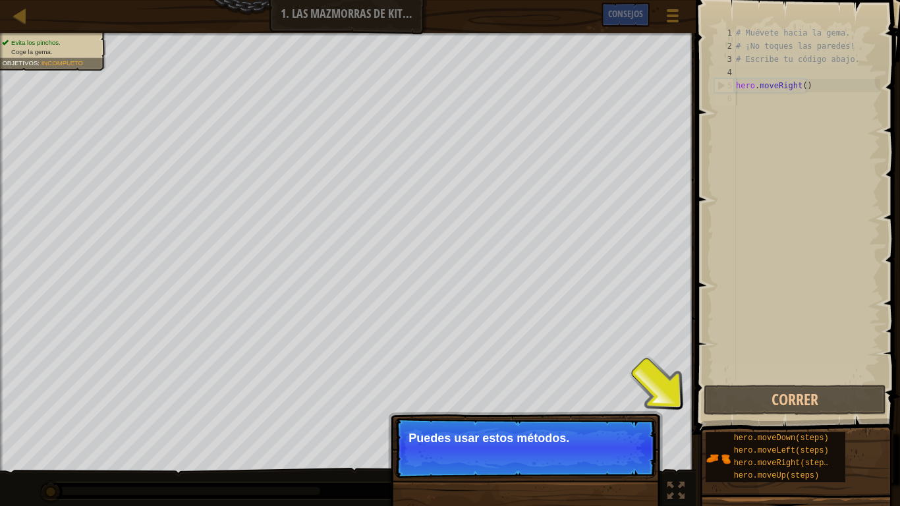
click at [557, 422] on p "Continuar Puedes usar estos métodos." at bounding box center [526, 448] width 262 height 61
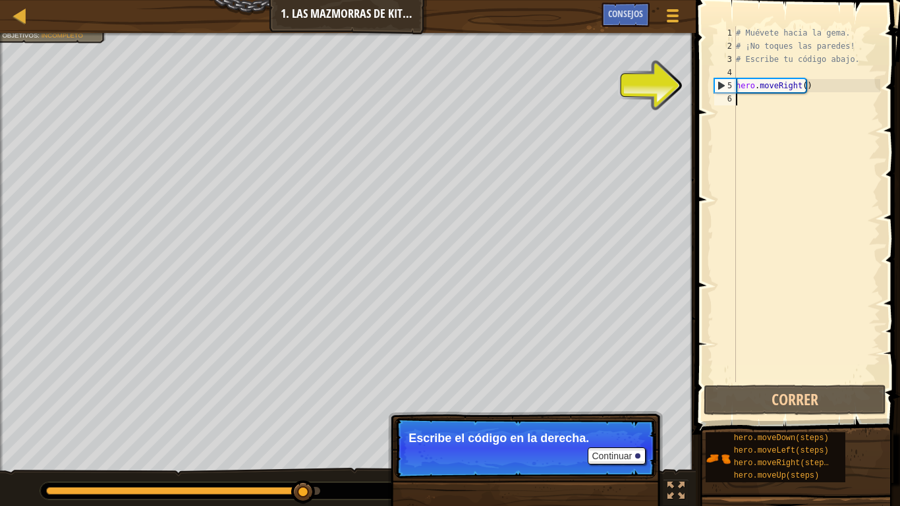
click at [739, 107] on div "# Muévete hacia la gema. # ¡No toques las paredes! # Escribe tu código abajo. h…" at bounding box center [806, 217] width 147 height 382
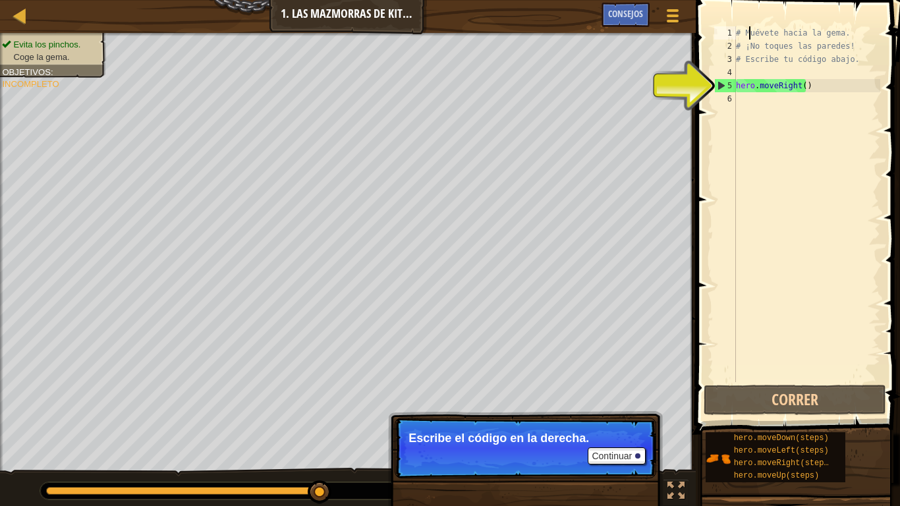
click at [750, 34] on div "# Muévete hacia la gema. # ¡No toques las paredes! # Escribe tu código abajo. h…" at bounding box center [806, 217] width 147 height 382
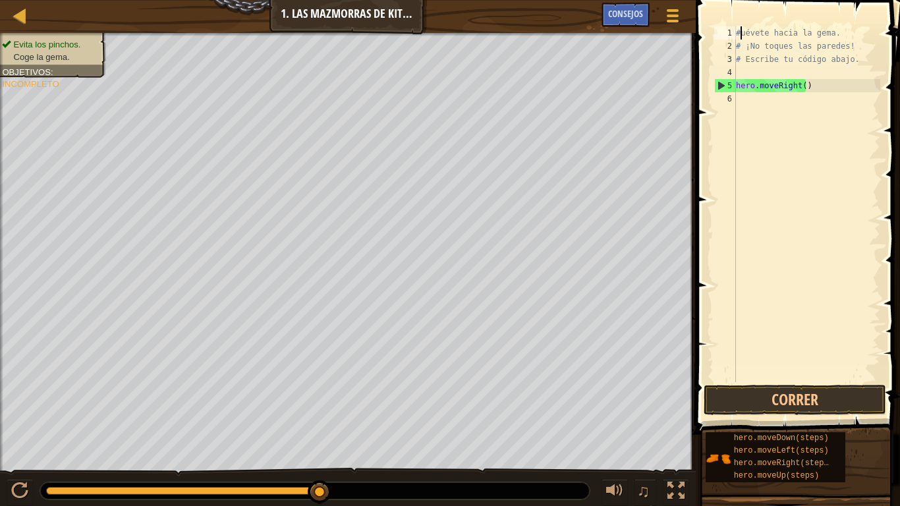
type textarea "uévete hacia la gema."
click at [833, 32] on div "u é vete hacia la gema . # ¡No toques las paredes! # Escribe tu código abajo. h…" at bounding box center [806, 217] width 147 height 382
type textarea "u"
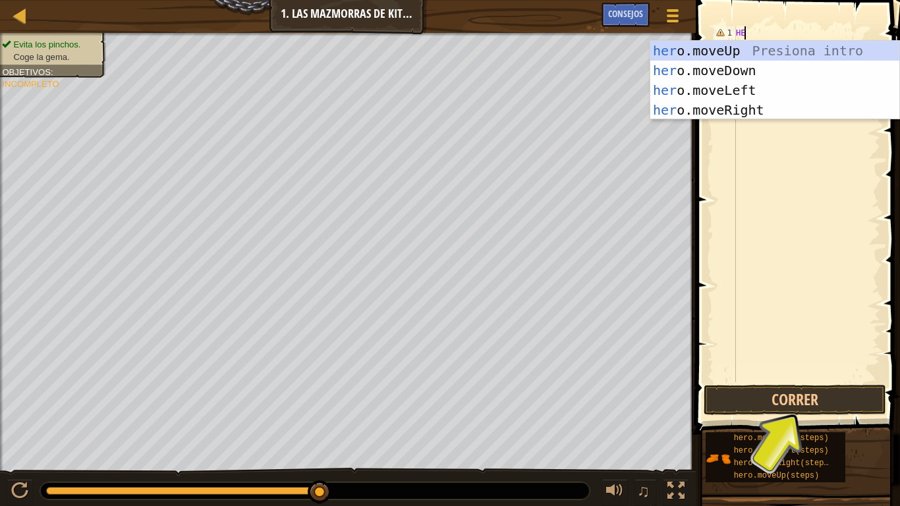
type textarea "H"
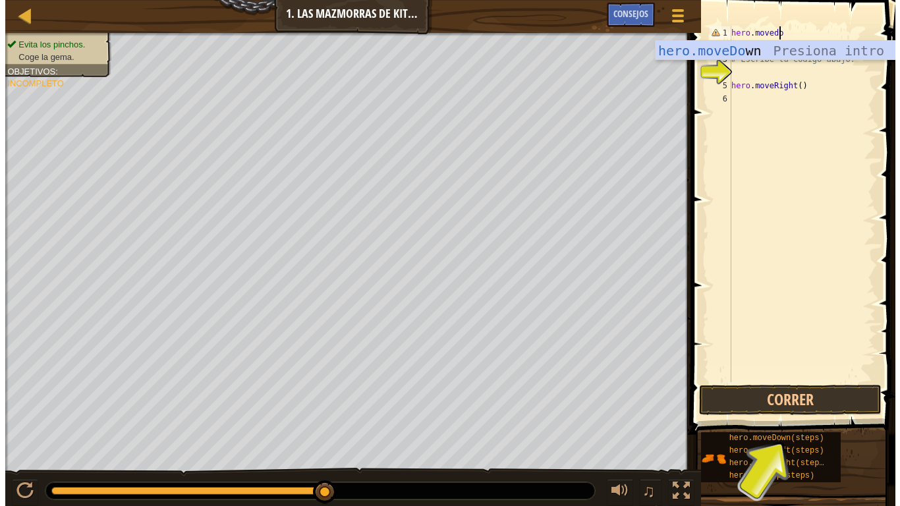
scroll to position [6, 4]
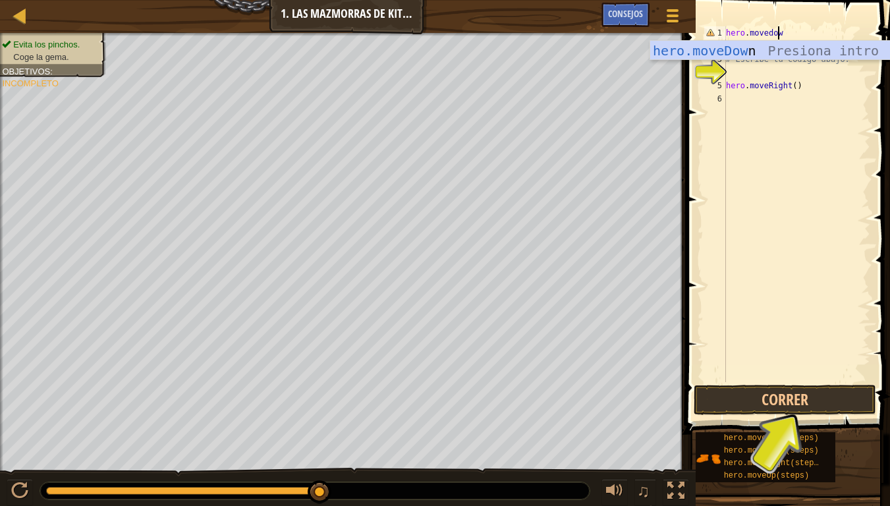
type textarea "hero.movedown"
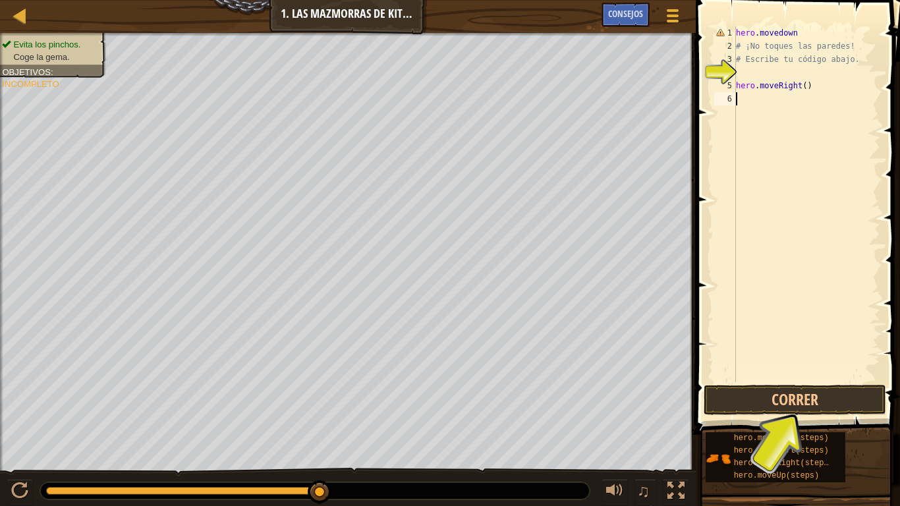
click at [817, 107] on div "hero . movedown # ¡No toques las paredes! # Escribe tu código abajo. hero . mov…" at bounding box center [806, 217] width 147 height 382
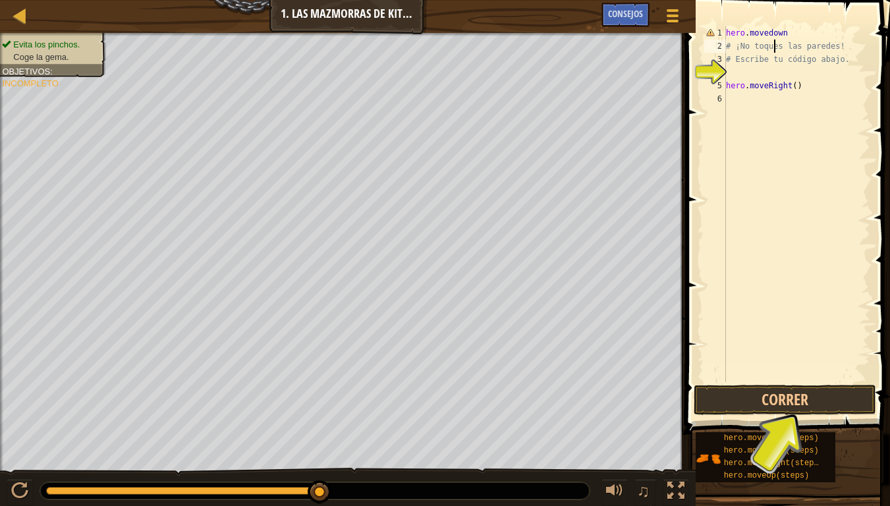
click at [774, 48] on div "hero . movedown # ¡No toques las paredes! # Escribe tu código abajo. hero . mov…" at bounding box center [797, 217] width 147 height 382
click at [839, 53] on div "hero . movedown # ¡No toques las paredes! # Escribe tu código abajo. hero . mov…" at bounding box center [797, 217] width 147 height 382
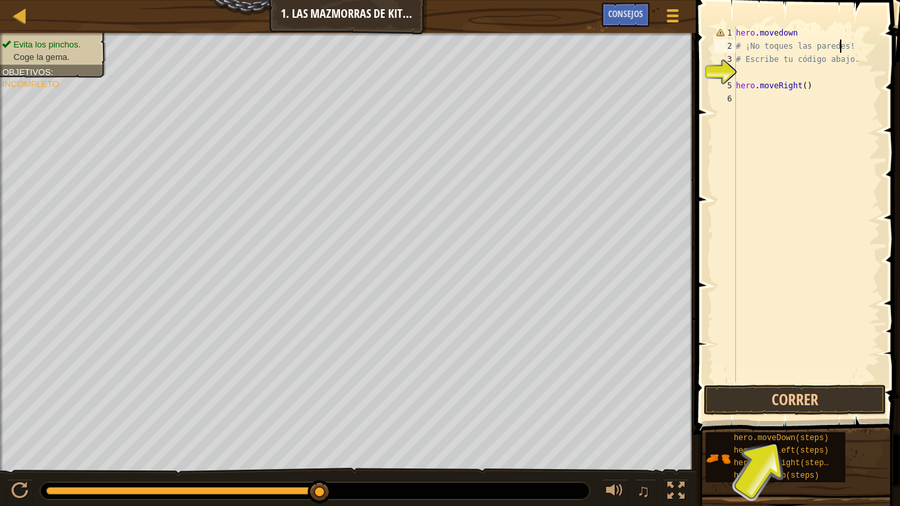
click at [839, 45] on div "hero . movedown # ¡No toques las paredes! # Escribe tu código abajo. hero . mov…" at bounding box center [806, 217] width 147 height 382
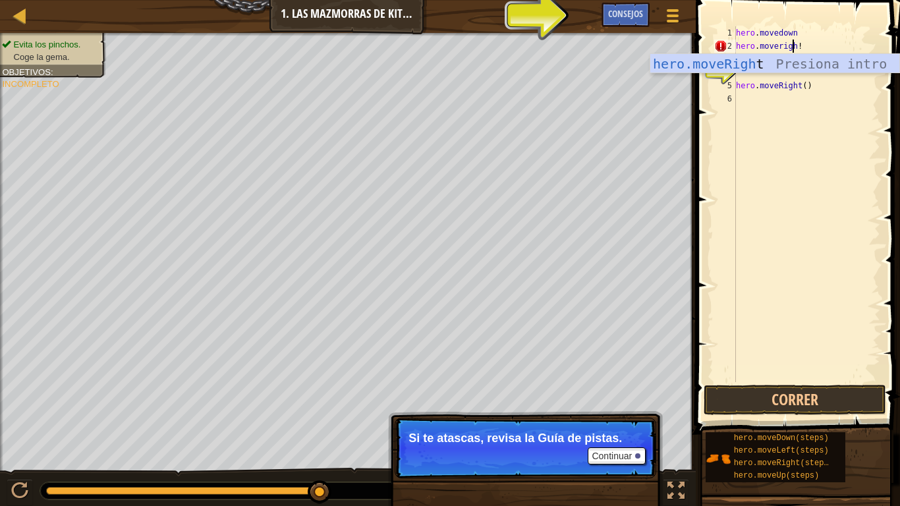
scroll to position [6, 5]
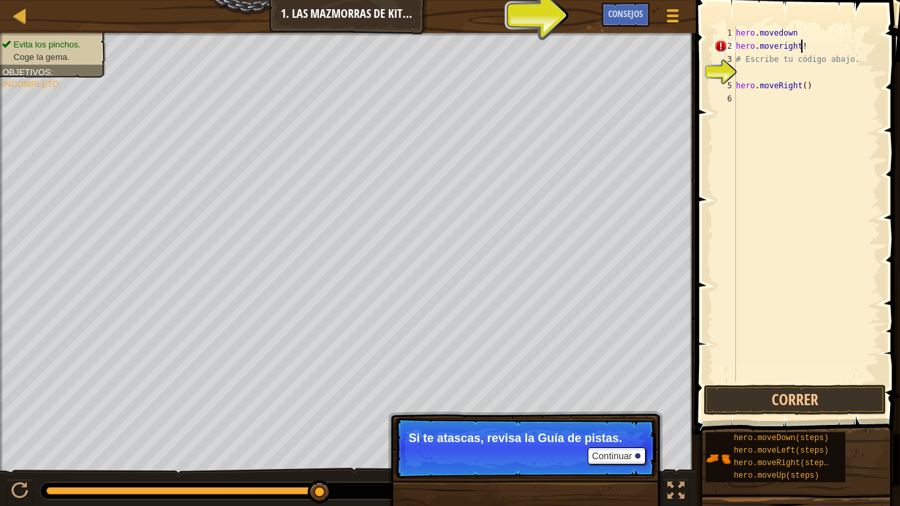
click at [836, 49] on div "hero . movedown hero . moveright ! # Escribe tu código abajo. hero . moveRight …" at bounding box center [806, 217] width 147 height 382
click at [769, 400] on button "Correr" at bounding box center [795, 400] width 183 height 30
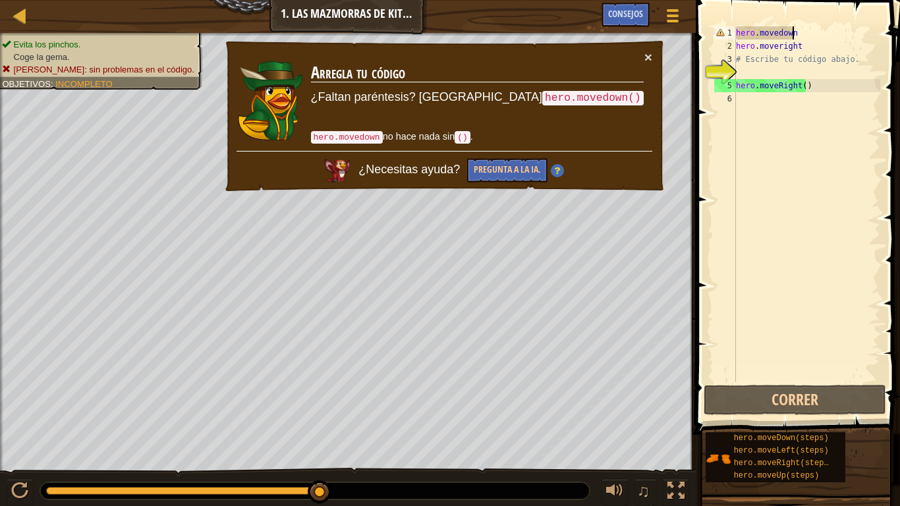
click at [813, 35] on div "hero . movedown hero . moveright # Escribe tu código abajo. hero . moveRight ( )" at bounding box center [806, 217] width 147 height 382
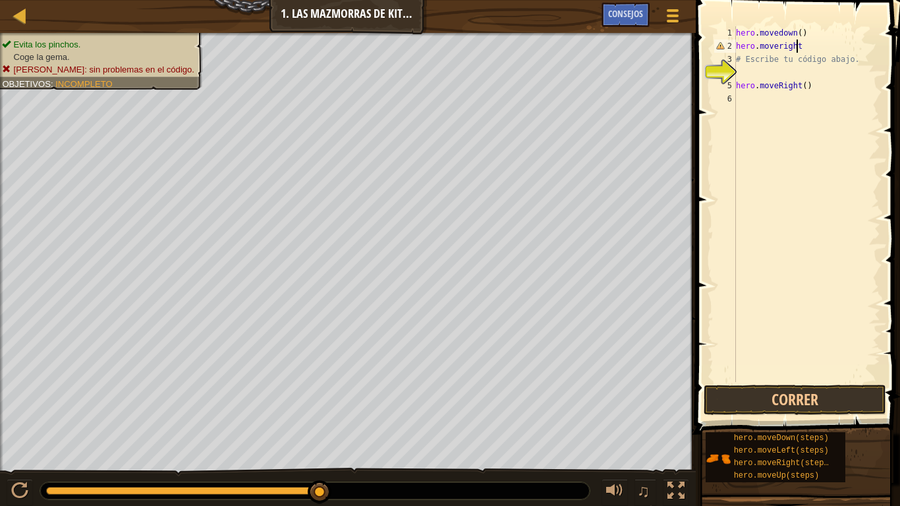
click at [814, 51] on div "hero . movedown ( ) hero . moveright # Escribe tu código abajo. hero . moveRigh…" at bounding box center [806, 217] width 147 height 382
click at [741, 393] on button "Correr" at bounding box center [795, 400] width 183 height 30
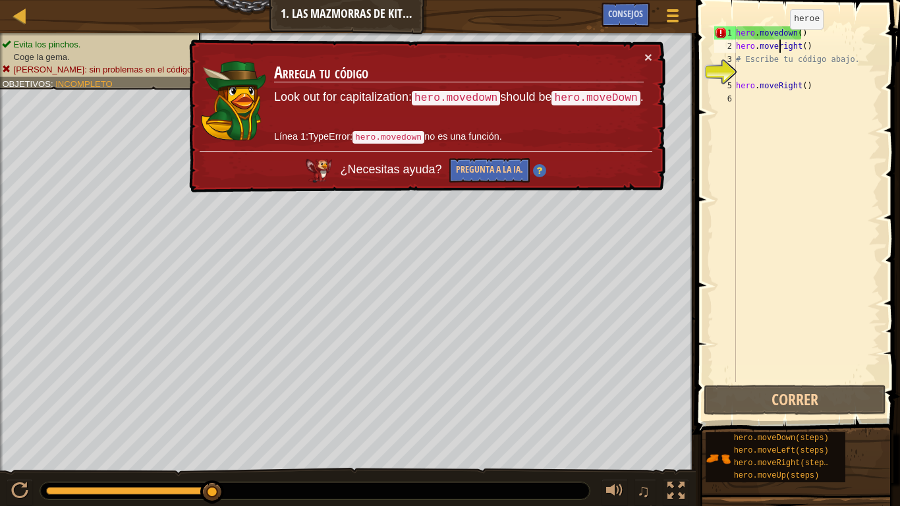
click at [779, 42] on div "hero . movedown ( ) hero . moveright ( ) # Escribe tu código abajo. hero . move…" at bounding box center [806, 217] width 147 height 382
click at [779, 35] on div "hero . movedown ( ) hero . moveright ( ) # Escribe tu código abajo. hero . move…" at bounding box center [806, 217] width 147 height 382
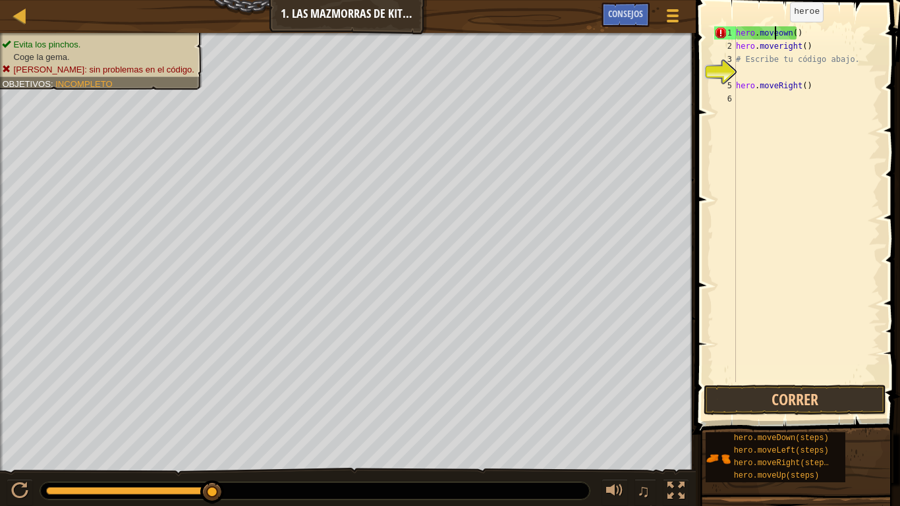
type textarea "hero.moveDown()"
click at [793, 127] on div "hero . moveDown ( ) hero . moveright ( ) # Escribe tu código abajo. hero . move…" at bounding box center [806, 217] width 147 height 382
click at [778, 54] on div "hero . moveDown ( ) hero . moveright ( ) # Escribe tu código abajo. hero . move…" at bounding box center [806, 217] width 147 height 382
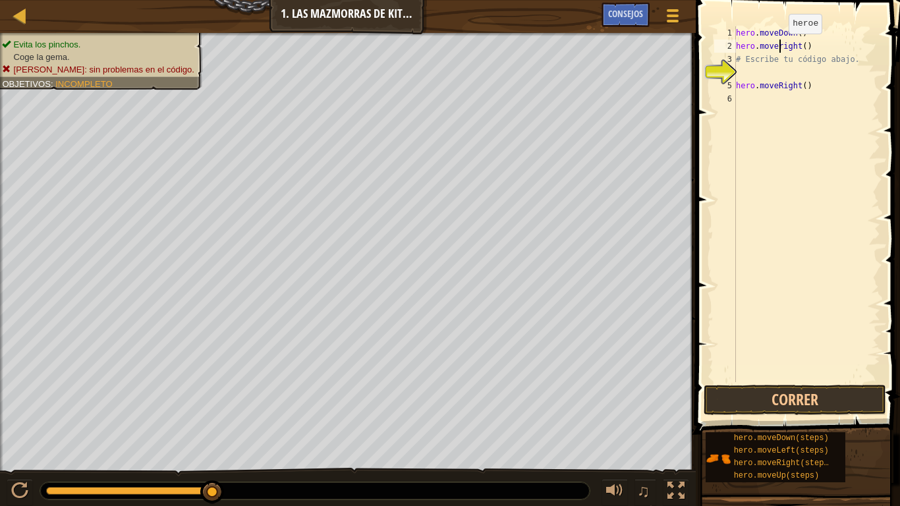
click at [778, 47] on div "hero . moveDown ( ) hero . moveright ( ) # Escribe tu código abajo. hero . move…" at bounding box center [806, 217] width 147 height 382
type textarea "hero.moveRight()"
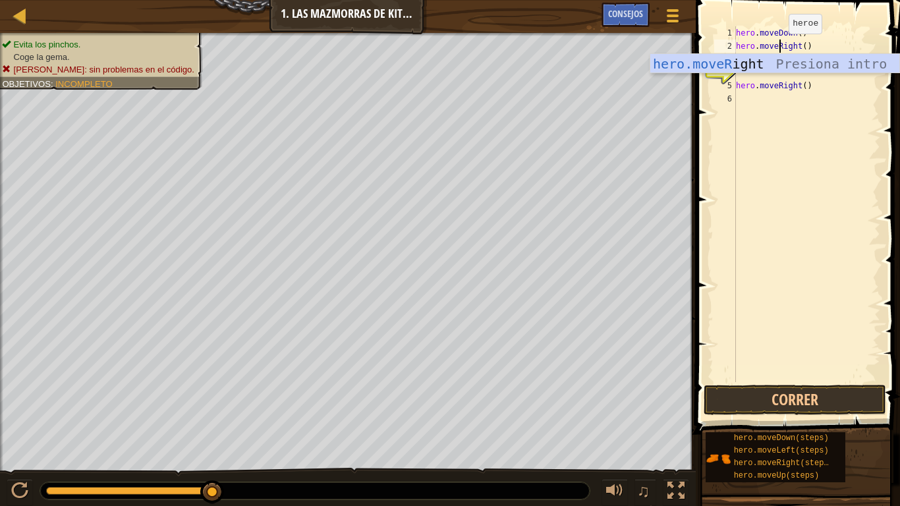
scroll to position [6, 4]
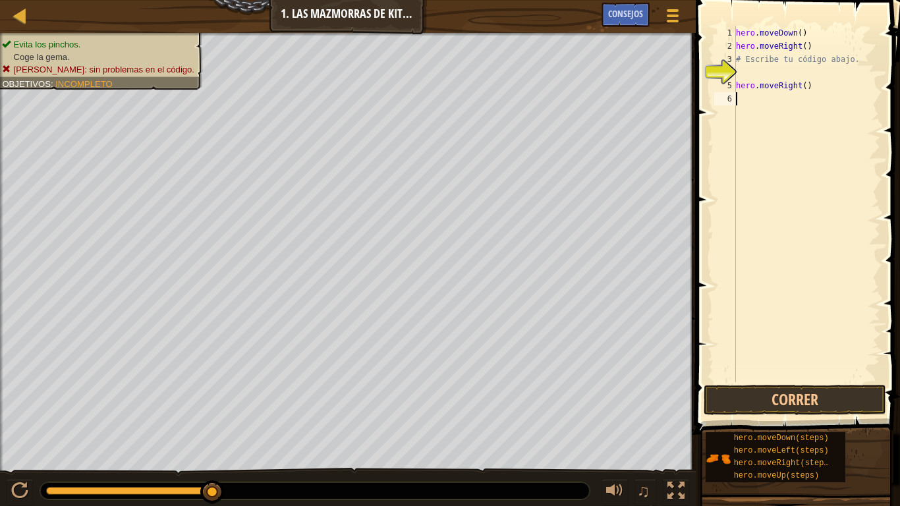
click at [849, 140] on div "hero . moveDown ( ) hero . moveRight ( ) # Escribe tu código abajo. hero . move…" at bounding box center [806, 217] width 147 height 382
click at [778, 408] on button "Correr" at bounding box center [795, 400] width 183 height 30
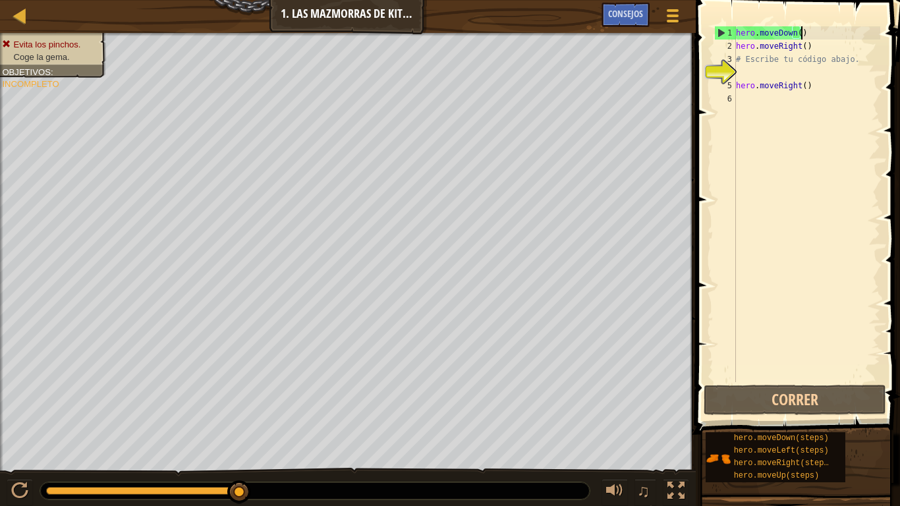
click at [806, 36] on div "hero . moveDown ( ) hero . moveRight ( ) # Escribe tu código abajo. hero . move…" at bounding box center [806, 217] width 147 height 382
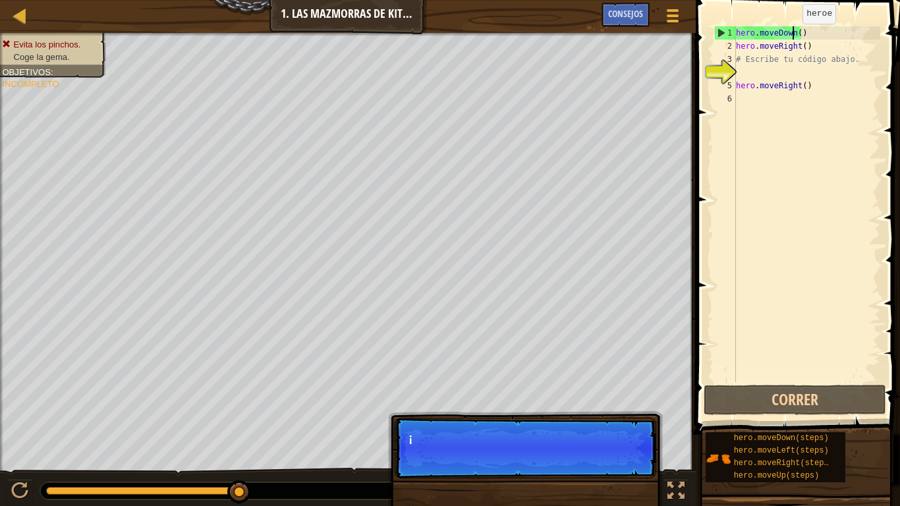
click at [791, 37] on div "hero . moveDown ( ) hero . moveRight ( ) # Escribe tu código abajo. hero . move…" at bounding box center [806, 217] width 147 height 382
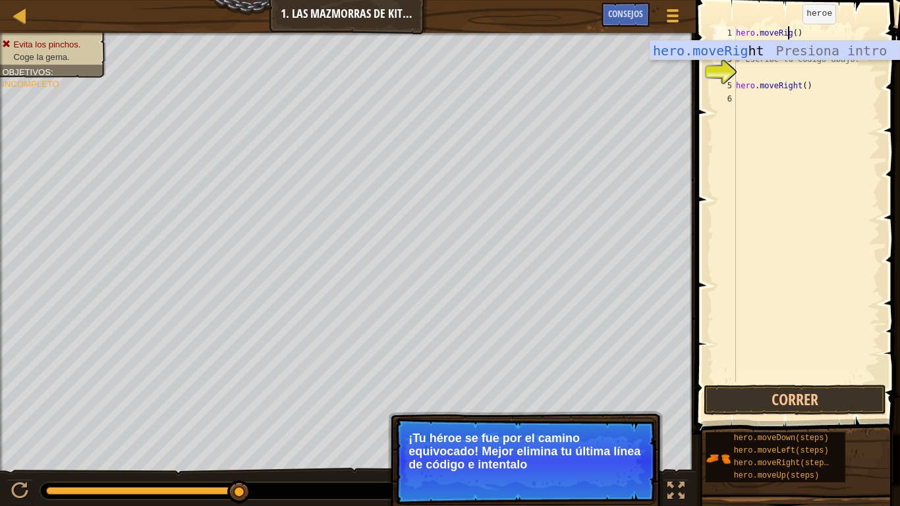
type textarea "hero.moveRight()"
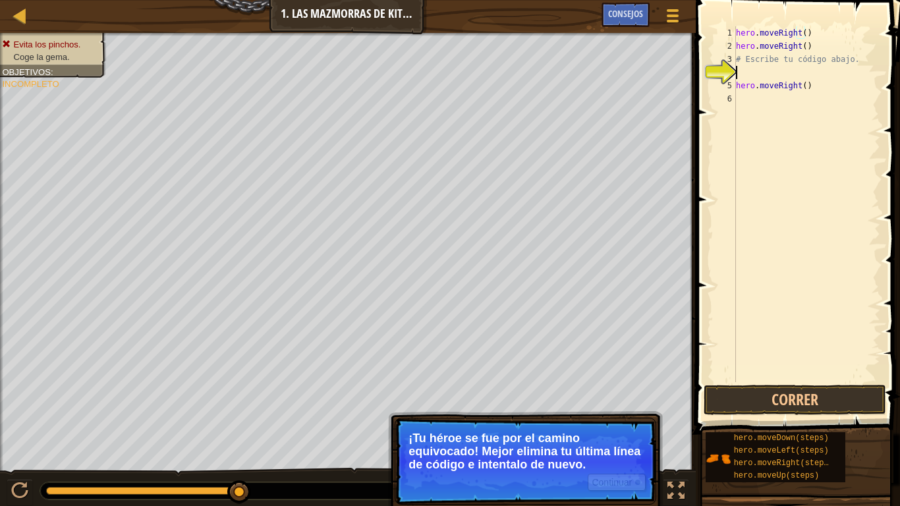
click at [815, 74] on div "hero . moveRight ( ) hero . moveRight ( ) # Escribe tu código abajo. hero . mov…" at bounding box center [806, 217] width 147 height 382
click at [796, 55] on div "hero . moveRight ( ) hero . moveRight ( ) # Escribe tu código abajo. hero . mov…" at bounding box center [806, 217] width 147 height 382
click at [796, 45] on div "hero . moveRight ( ) hero . moveRight ( ) # Escribe tu código abajo. hero . mov…" at bounding box center [806, 217] width 147 height 382
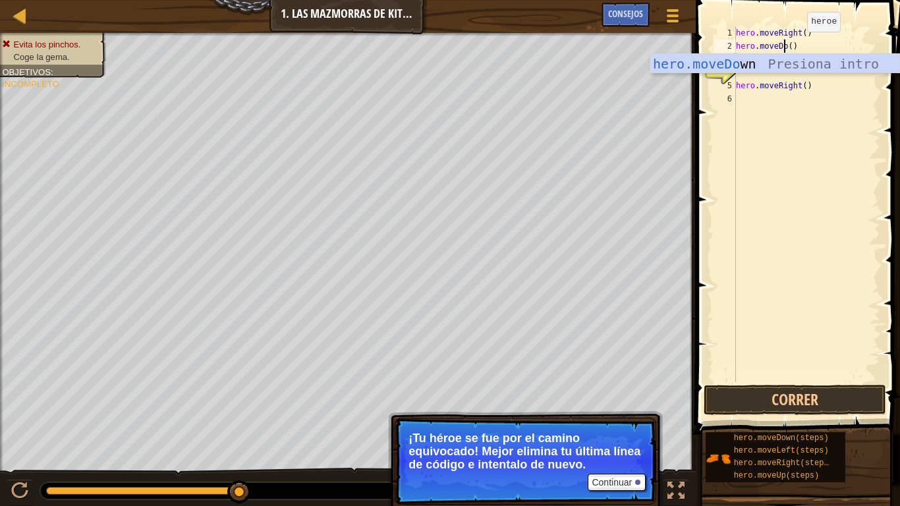
scroll to position [6, 5]
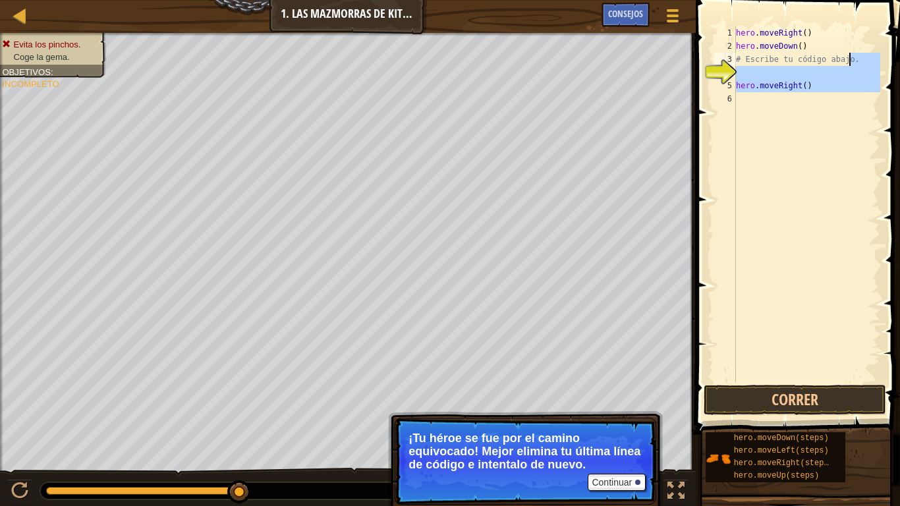
drag, startPoint x: 810, startPoint y: 115, endPoint x: 861, endPoint y: 54, distance: 79.6
click at [861, 54] on div "hero . moveRight ( ) hero . moveDown ( ) # Escribe tu código abajo. hero . move…" at bounding box center [806, 217] width 147 height 382
click at [861, 54] on div "hero . moveRight ( ) hero . moveDown ( ) # Escribe tu código abajo. hero . move…" at bounding box center [806, 204] width 147 height 356
click at [856, 55] on div "hero . moveRight ( ) hero . moveDown ( ) # Escribe tu código abajo. hero . move…" at bounding box center [806, 217] width 147 height 382
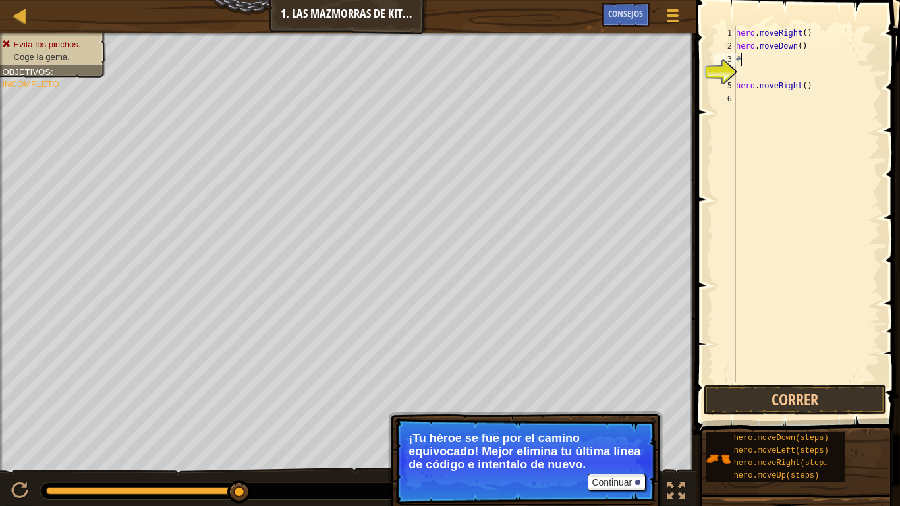
type textarea "#"
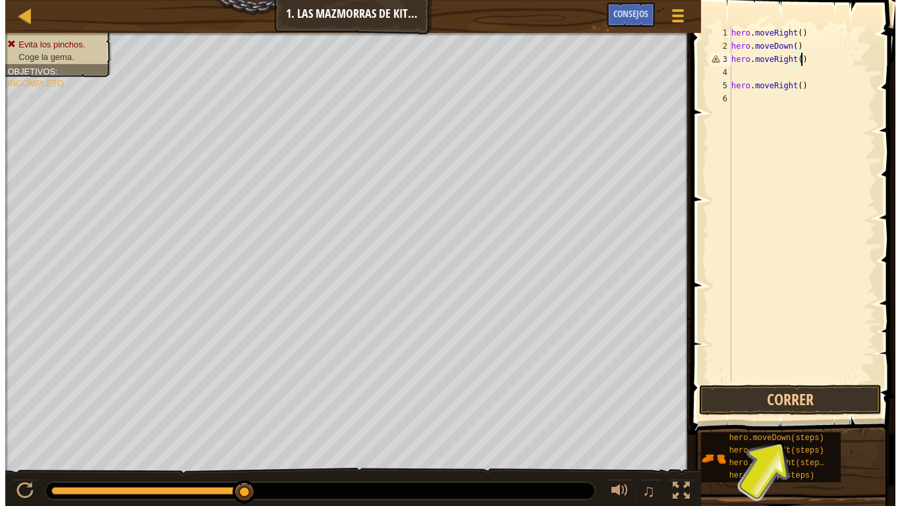
scroll to position [6, 5]
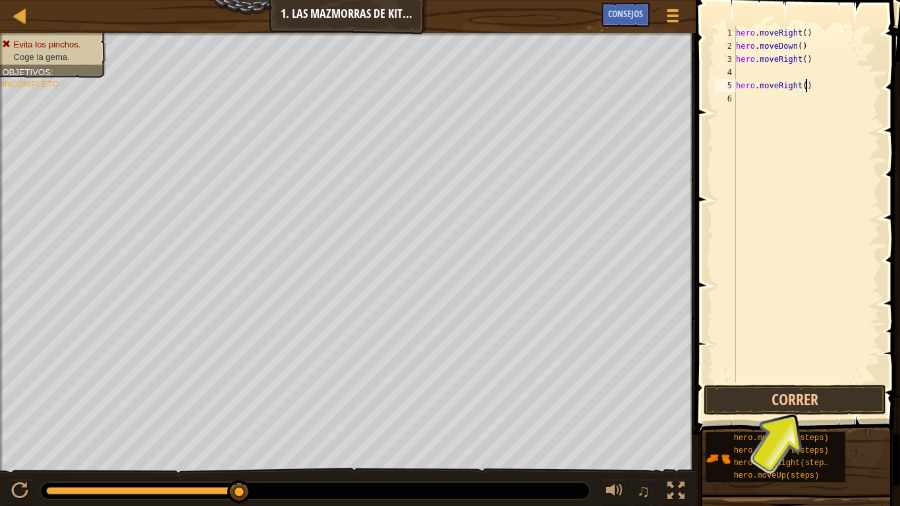
click at [813, 88] on div "hero . moveRight ( ) hero . moveDown ( ) hero . moveRight ( ) hero . moveRight …" at bounding box center [806, 217] width 147 height 382
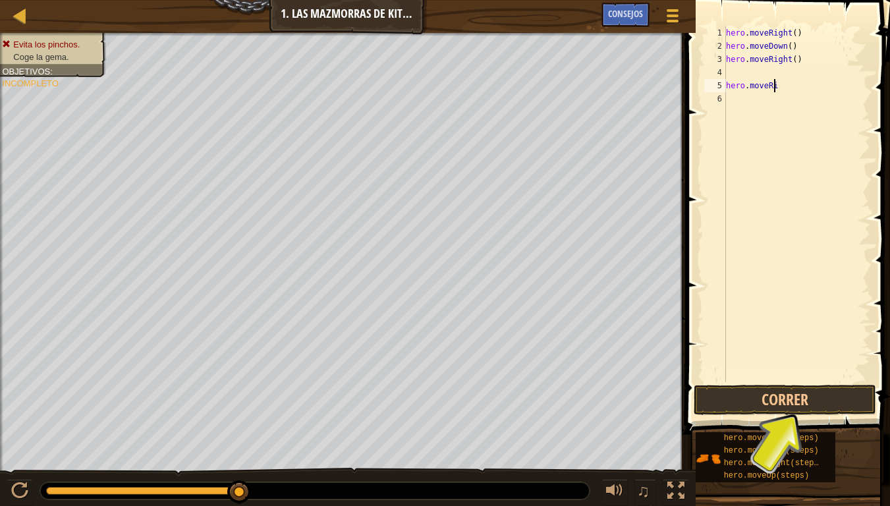
scroll to position [6, 1]
type textarea "h"
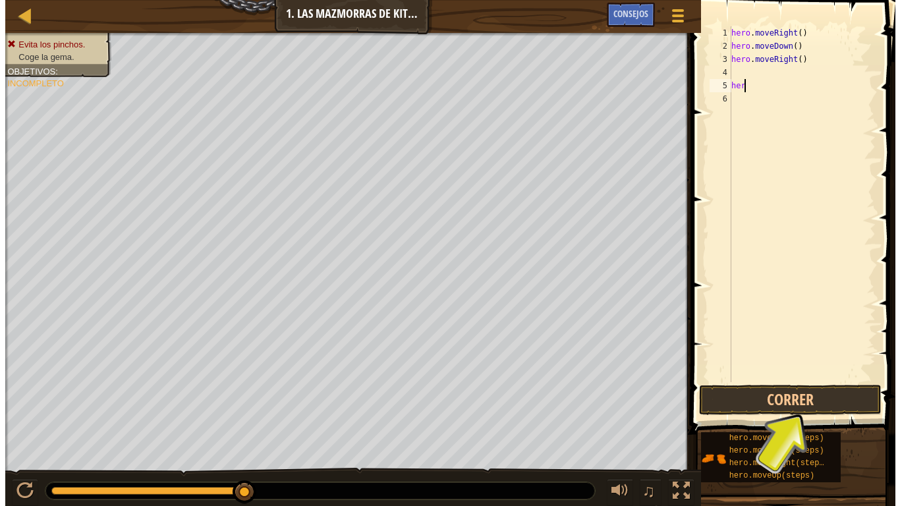
scroll to position [6, 0]
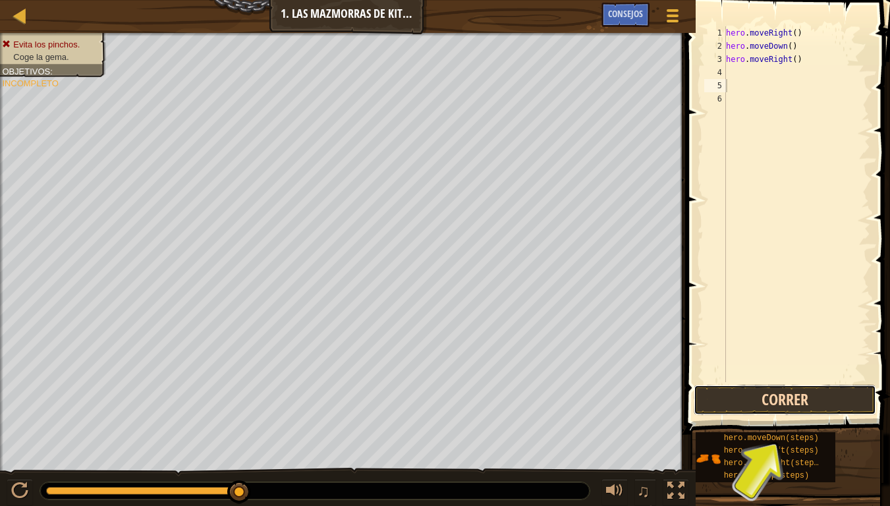
click at [778, 400] on button "Correr" at bounding box center [785, 400] width 183 height 30
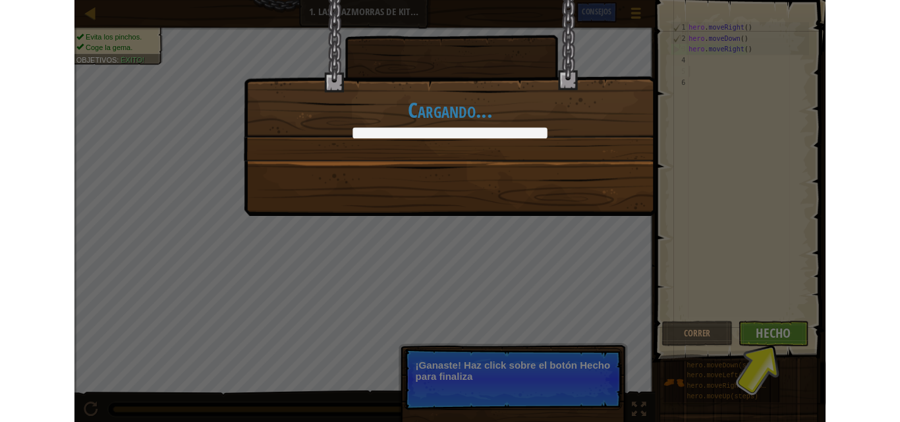
scroll to position [6, 0]
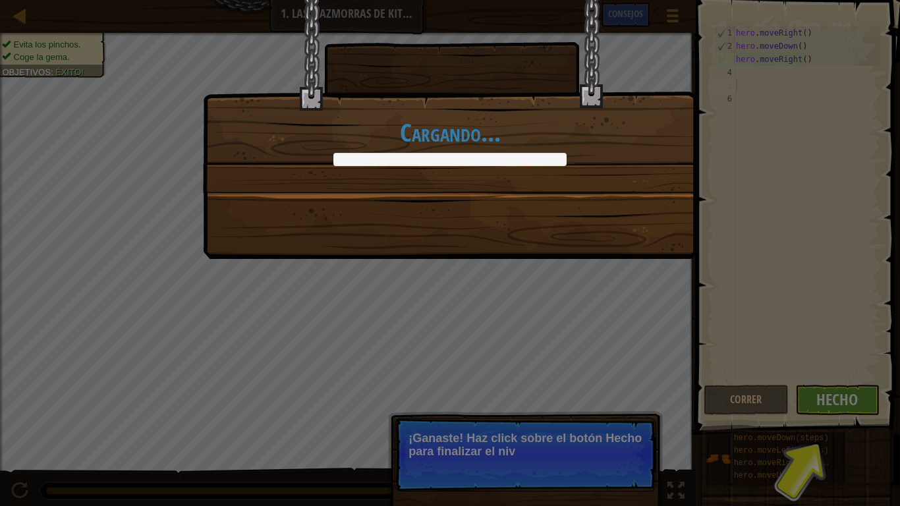
click at [859, 399] on div "Cargando..." at bounding box center [450, 253] width 900 height 506
drag, startPoint x: 859, startPoint y: 399, endPoint x: 828, endPoint y: 399, distance: 30.3
click at [828, 399] on div "Cargando..." at bounding box center [450, 253] width 900 height 506
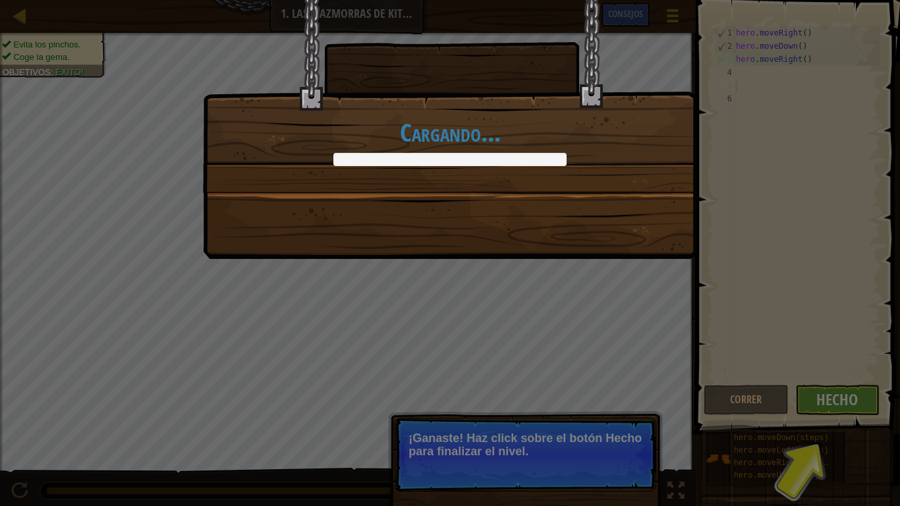
click at [828, 399] on div "Cargando..." at bounding box center [450, 253] width 900 height 506
click at [857, 403] on div "Cargando..." at bounding box center [450, 253] width 900 height 506
click at [824, 415] on div "Cargando..." at bounding box center [450, 253] width 900 height 506
click at [588, 214] on div "Cargando..." at bounding box center [450, 129] width 494 height 259
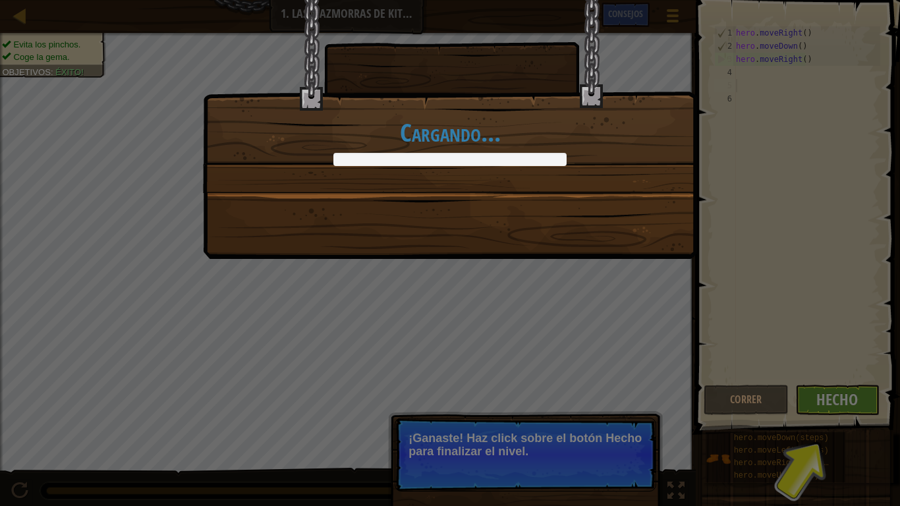
drag, startPoint x: 588, startPoint y: 214, endPoint x: 606, endPoint y: 266, distance: 54.6
click at [606, 266] on div "Cargando..." at bounding box center [450, 253] width 900 height 506
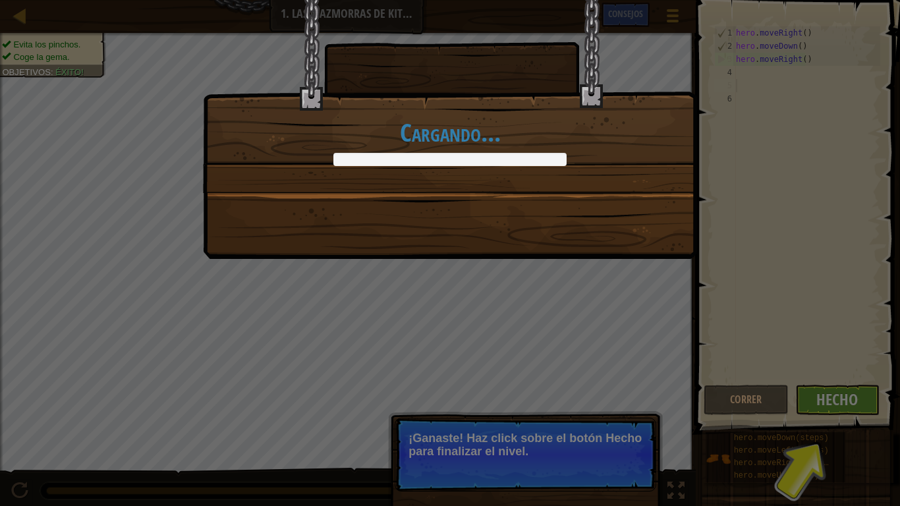
click at [606, 266] on div "Cargando..." at bounding box center [450, 253] width 900 height 506
drag, startPoint x: 606, startPoint y: 266, endPoint x: 631, endPoint y: 285, distance: 31.5
click at [631, 285] on div "Cargando..." at bounding box center [450, 253] width 900 height 506
drag, startPoint x: 544, startPoint y: 426, endPoint x: 535, endPoint y: 442, distance: 18.0
click at [535, 442] on div "Cargando..." at bounding box center [450, 253] width 900 height 506
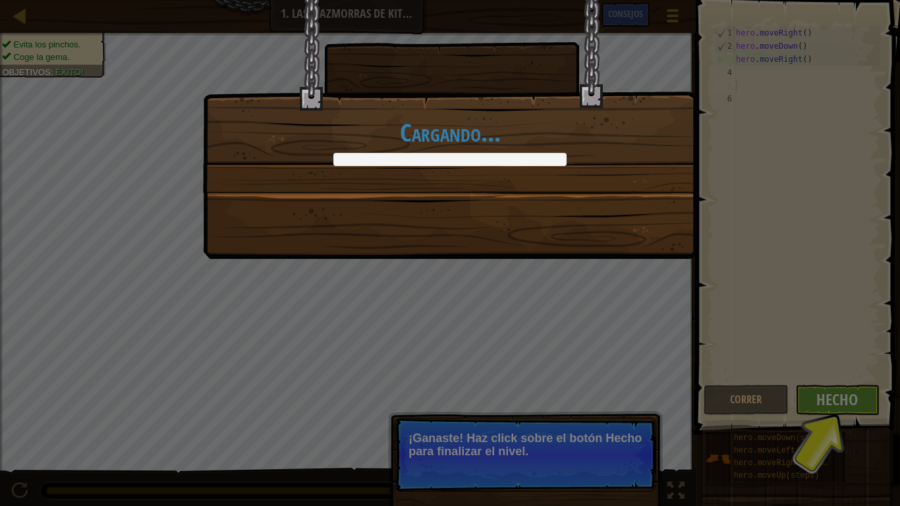
drag, startPoint x: 535, startPoint y: 442, endPoint x: 783, endPoint y: 395, distance: 252.0
click at [783, 395] on div "Cargando..." at bounding box center [450, 253] width 900 height 506
click at [826, 419] on div "Cargando..." at bounding box center [450, 253] width 900 height 506
drag, startPoint x: 826, startPoint y: 419, endPoint x: 822, endPoint y: 407, distance: 12.5
click at [822, 407] on div "Cargando..." at bounding box center [450, 253] width 900 height 506
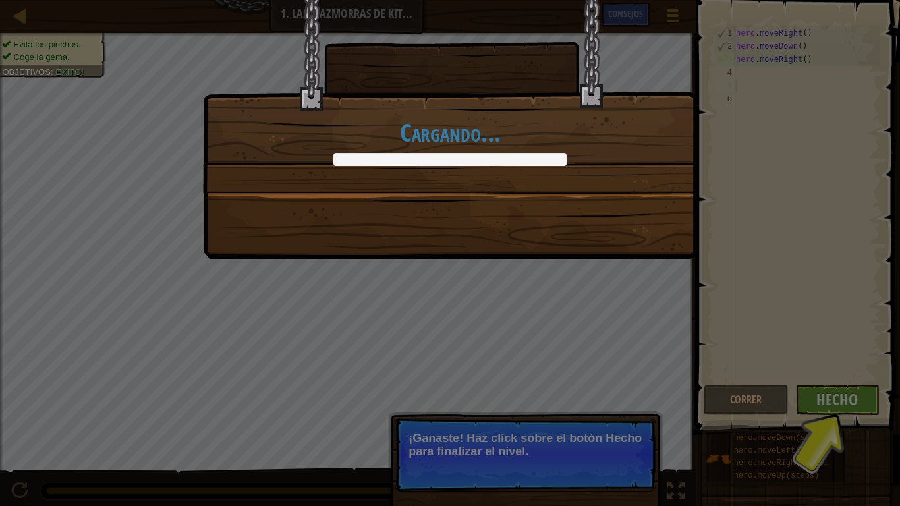
click at [822, 407] on div "Cargando..." at bounding box center [450, 253] width 900 height 506
drag, startPoint x: 822, startPoint y: 407, endPoint x: 804, endPoint y: 393, distance: 23.5
click at [804, 393] on div "Cargando..." at bounding box center [450, 253] width 900 height 506
drag, startPoint x: 804, startPoint y: 393, endPoint x: 836, endPoint y: 395, distance: 32.4
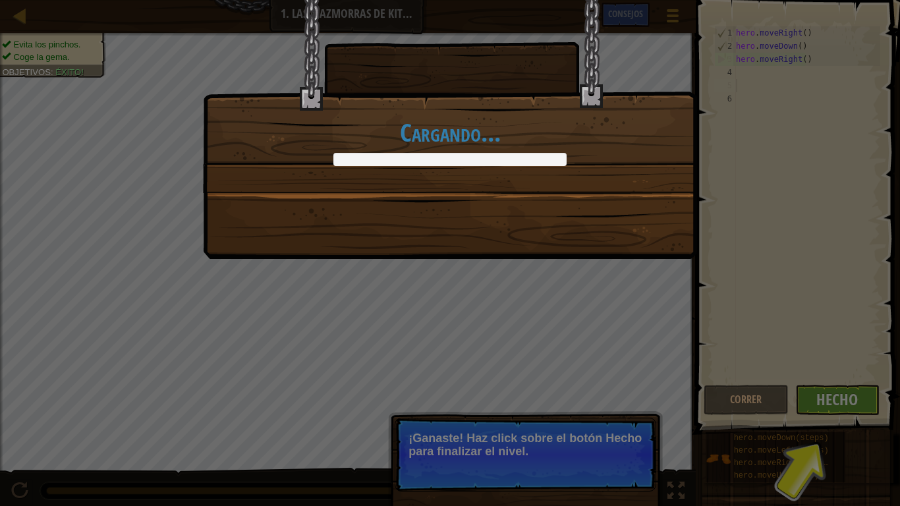
click at [836, 395] on div "Cargando..." at bounding box center [450, 253] width 900 height 506
click at [834, 392] on div "Cargando..." at bounding box center [450, 253] width 900 height 506
drag, startPoint x: 834, startPoint y: 392, endPoint x: 386, endPoint y: 251, distance: 469.8
click at [386, 251] on div "Cargando..." at bounding box center [450, 129] width 494 height 259
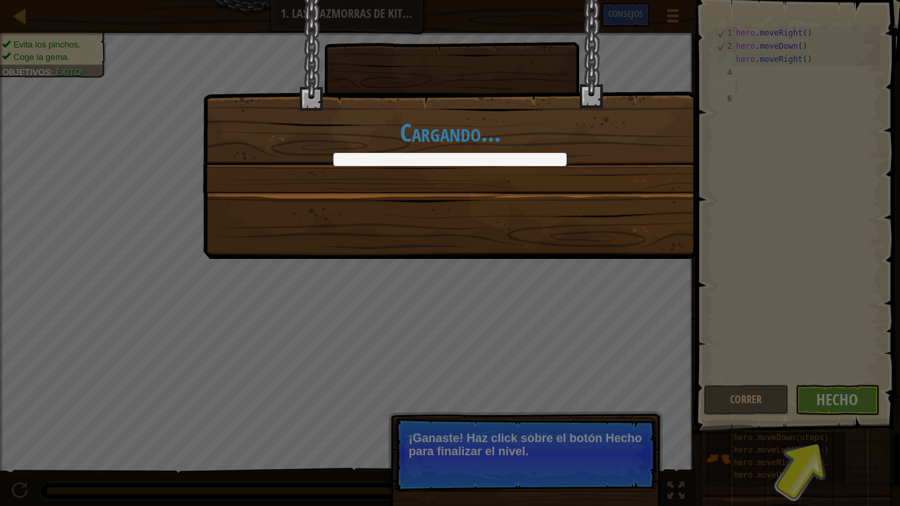
click at [386, 251] on div "Cargando..." at bounding box center [450, 129] width 494 height 259
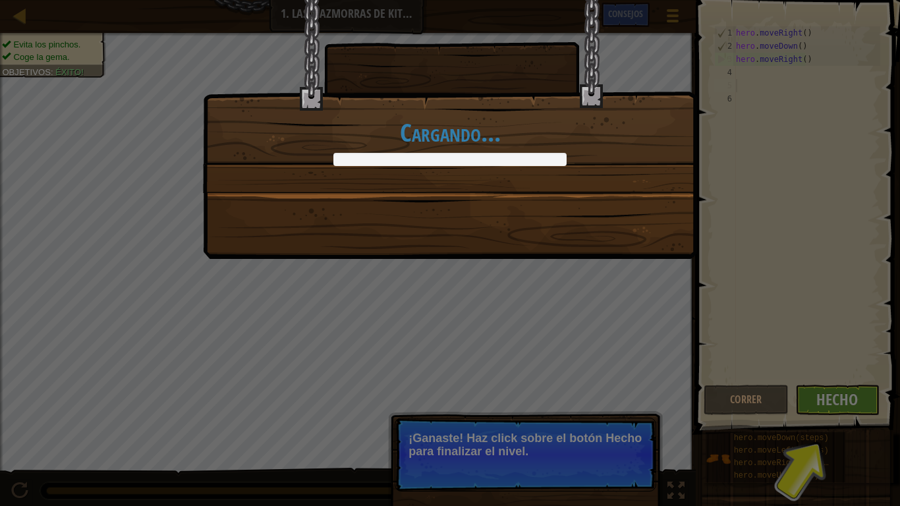
click at [386, 251] on div "Cargando..." at bounding box center [450, 129] width 494 height 259
drag, startPoint x: 386, startPoint y: 251, endPoint x: 427, endPoint y: 288, distance: 55.1
click at [427, 288] on div "Cargando..." at bounding box center [450, 253] width 900 height 506
drag, startPoint x: 427, startPoint y: 288, endPoint x: 848, endPoint y: 406, distance: 437.3
click at [848, 406] on div "Cargando..." at bounding box center [450, 253] width 900 height 506
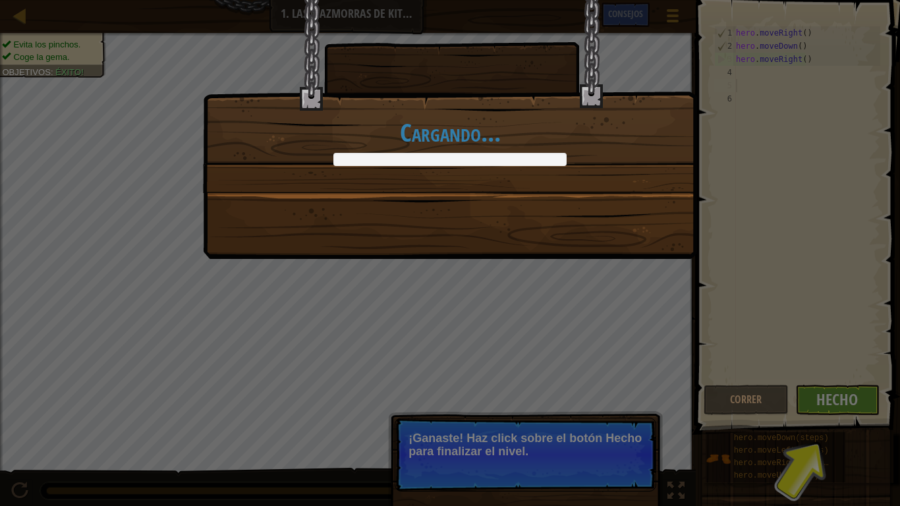
click at [848, 406] on div "Cargando..." at bounding box center [450, 253] width 900 height 506
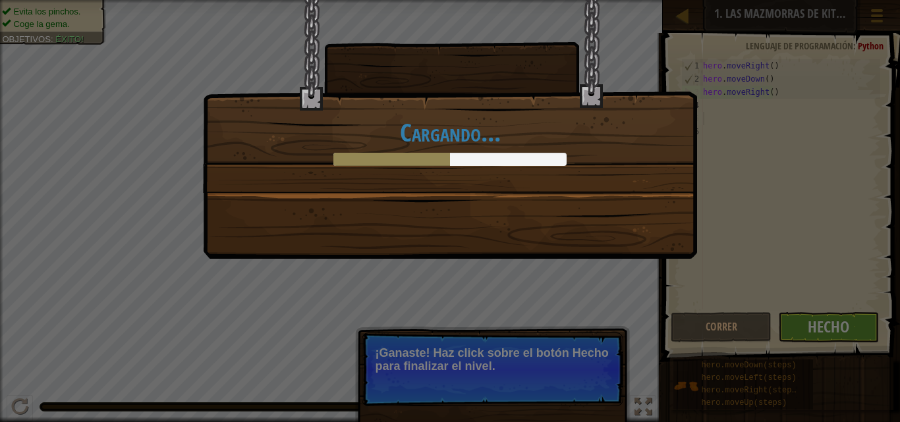
drag, startPoint x: 791, startPoint y: 293, endPoint x: 616, endPoint y: 326, distance: 179.0
click at [616, 326] on div "Cargando..." at bounding box center [450, 211] width 900 height 422
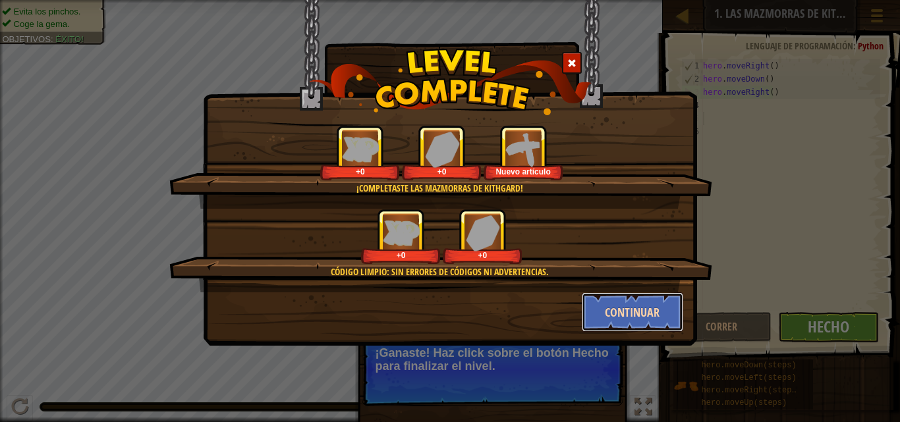
click at [625, 302] on button "Continuar" at bounding box center [633, 313] width 102 height 40
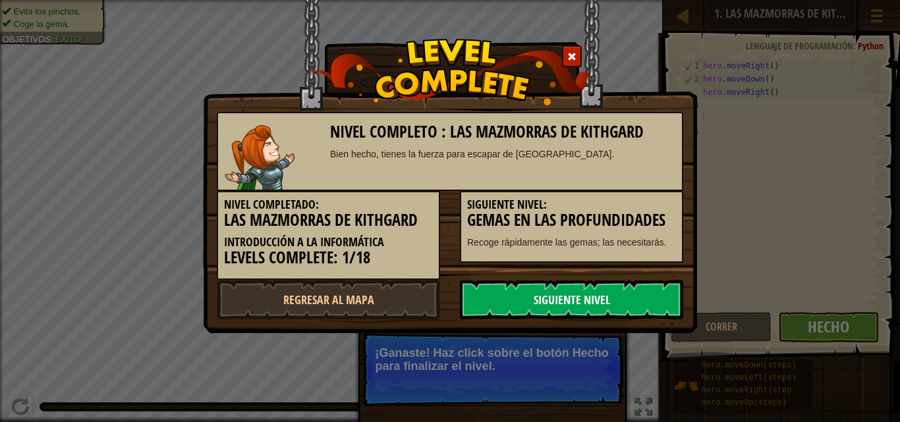
click at [578, 300] on link "Siguiente nivel" at bounding box center [571, 300] width 223 height 40
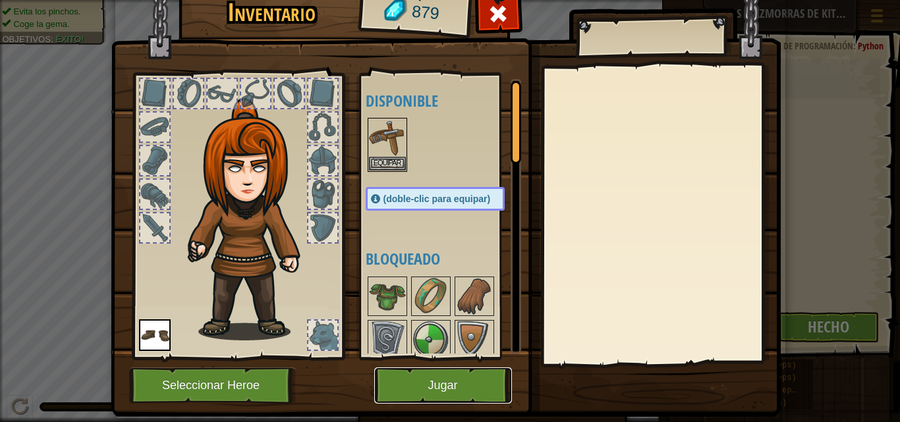
click at [438, 393] on button "Jugar" at bounding box center [443, 386] width 138 height 36
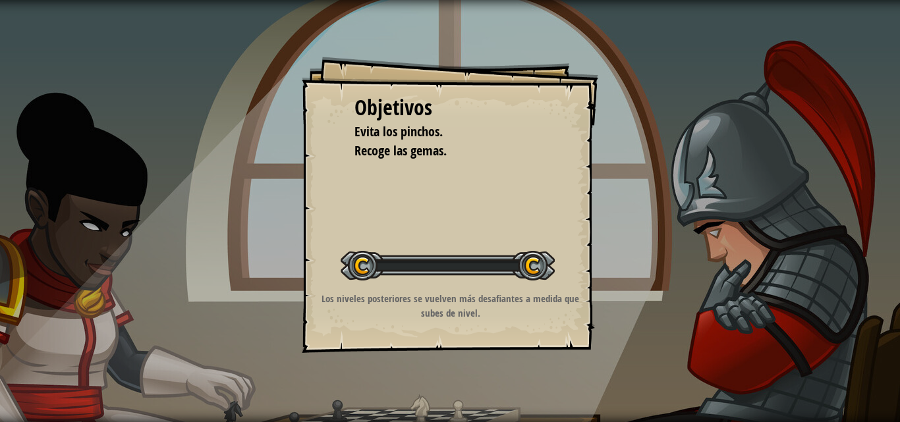
click at [438, 393] on div "Objetivos Evita los pinchos. Recoge las gemas. Iniciar Nivel Error al cargar de…" at bounding box center [450, 211] width 900 height 422
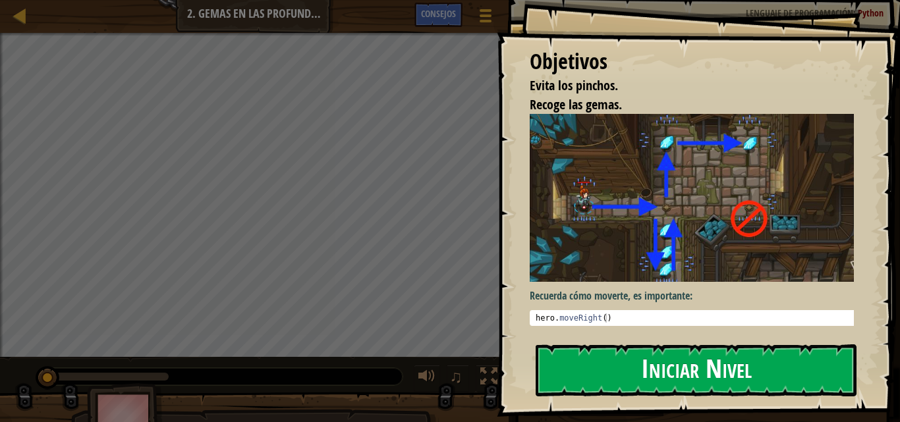
click at [633, 357] on button "Iniciar Nivel" at bounding box center [696, 371] width 321 height 52
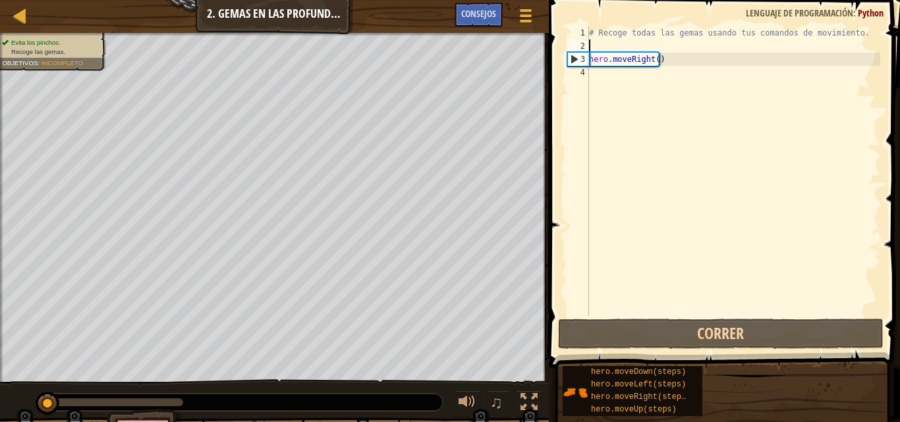
click at [855, 40] on div "# Recoge todas las gemas usando tus comandos de movimiento. hero . moveRight ( )" at bounding box center [734, 184] width 294 height 316
click at [629, 99] on div "# Recoge todas las gemas usando tus comandos de movimiento. hero . moveRight ( )" at bounding box center [734, 184] width 294 height 316
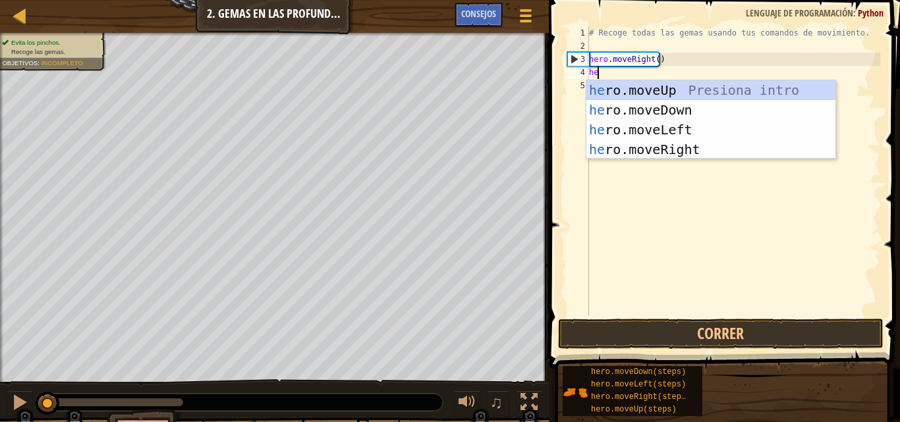
type textarea "hero"
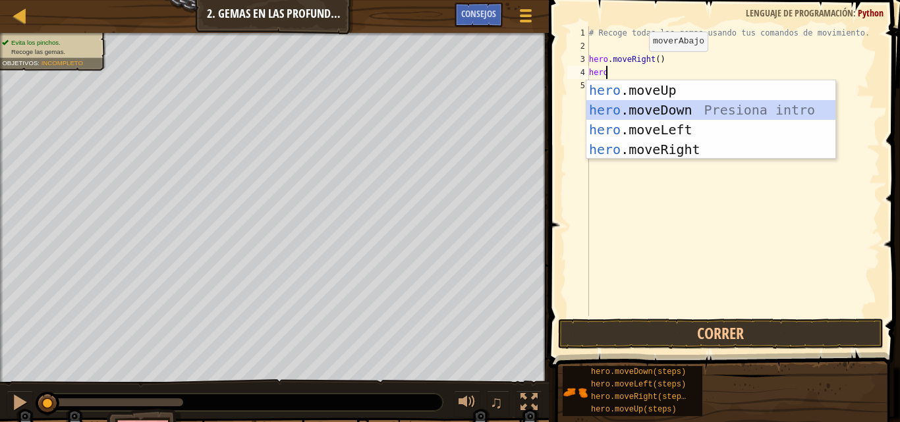
click at [668, 115] on div "hero .moveUp Presiona intro hero .moveDown Presiona intro hero .moveLeft Presio…" at bounding box center [711, 139] width 249 height 119
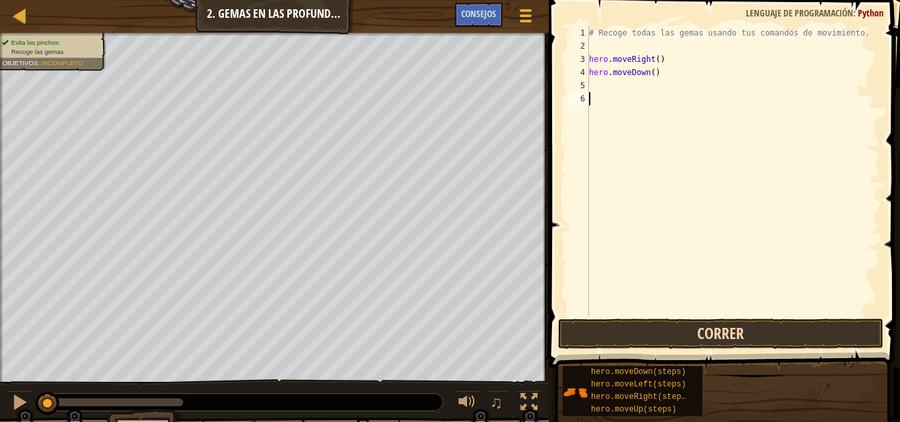
drag, startPoint x: 689, startPoint y: 306, endPoint x: 677, endPoint y: 330, distance: 25.9
click at [677, 330] on div "1 2 3 4 5 6 # Recoge todas las gemas usando tus comandos de movimiento. hero . …" at bounding box center [722, 210] width 355 height 407
click at [677, 330] on button "Correr" at bounding box center [721, 334] width 326 height 30
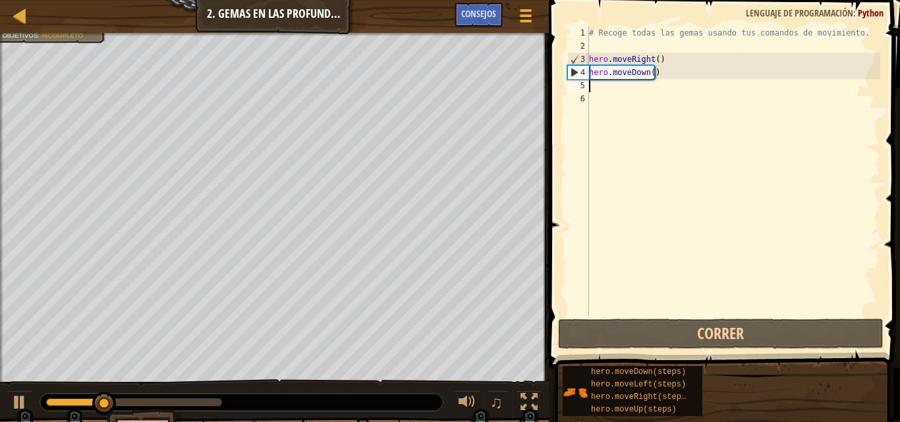
click at [653, 92] on div "# Recoge todas las gemas usando tus comandos de movimiento. hero . moveRight ( …" at bounding box center [734, 184] width 294 height 316
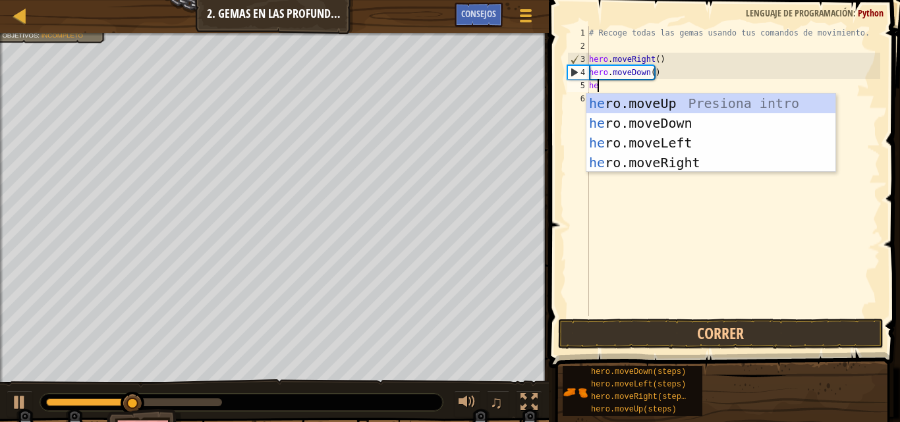
scroll to position [6, 1]
type textarea "hero."
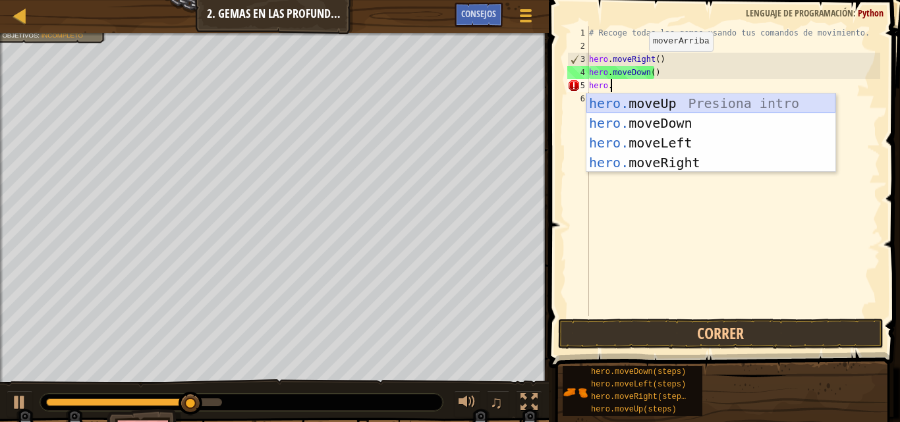
click at [657, 107] on div "hero. moveUp Presiona intro hero. moveDown Presiona intro hero. moveLeft Presio…" at bounding box center [711, 153] width 249 height 119
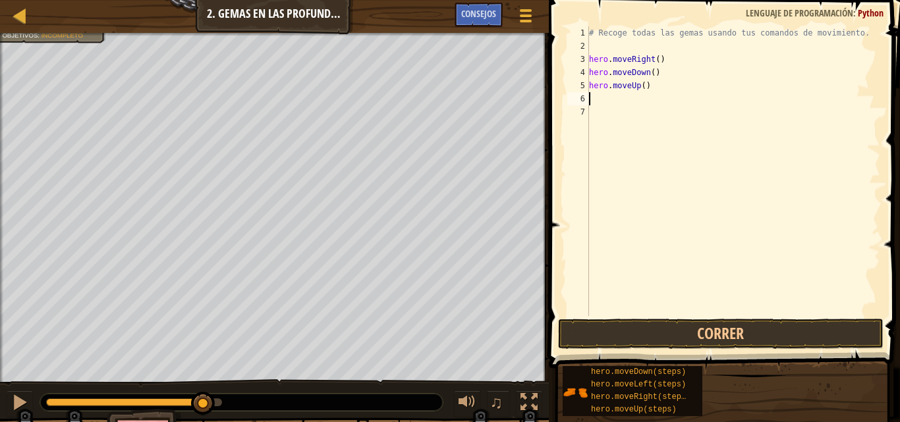
click at [644, 100] on div "# Recoge todas las gemas usando tus comandos de movimiento. hero . moveRight ( …" at bounding box center [734, 184] width 294 height 316
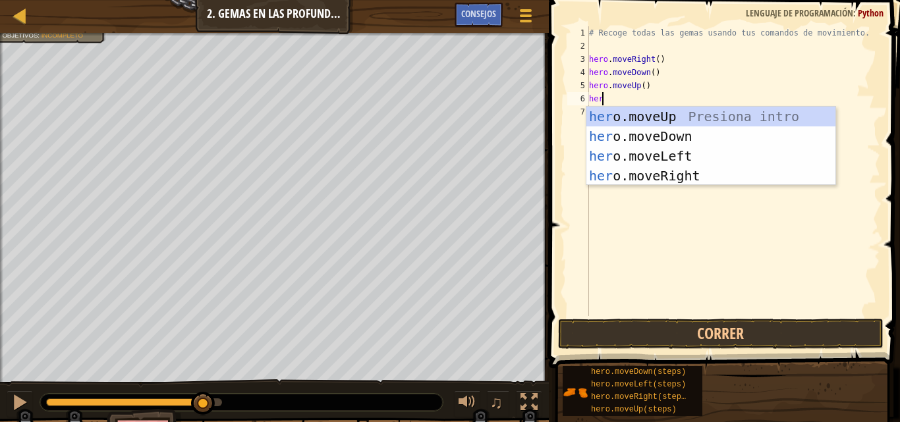
type textarea "hero"
click at [646, 111] on div "hero .moveUp Presiona intro hero .moveDown Presiona intro hero .moveLeft Presio…" at bounding box center [711, 166] width 249 height 119
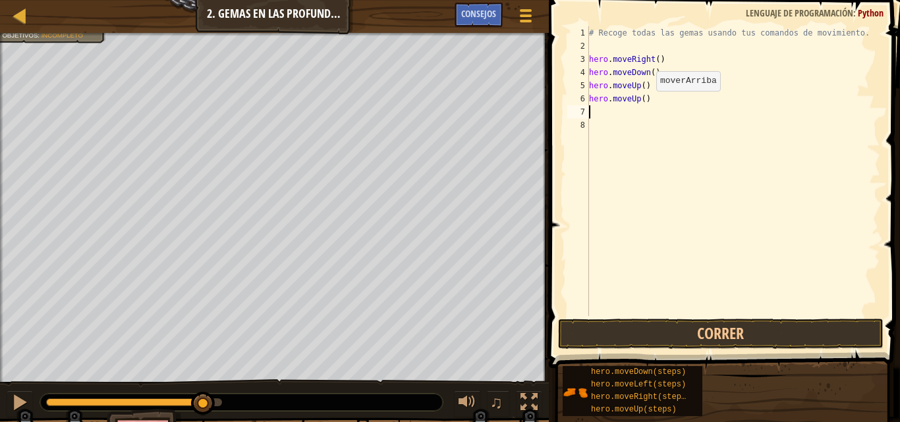
scroll to position [6, 0]
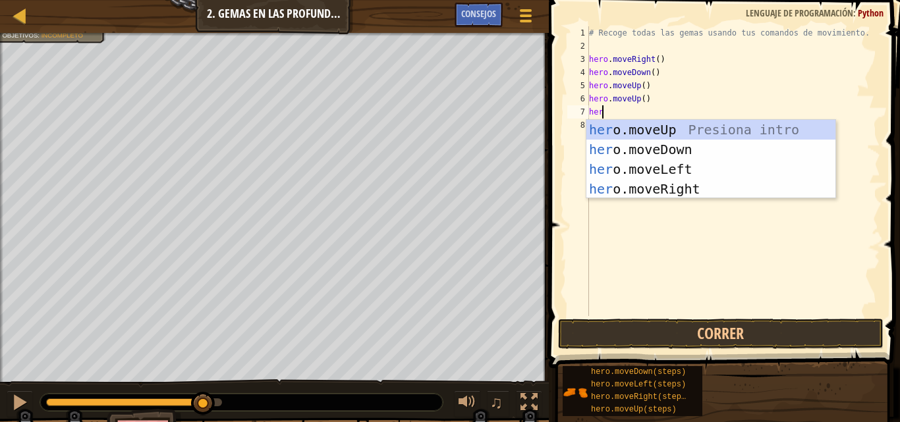
type textarea "hero"
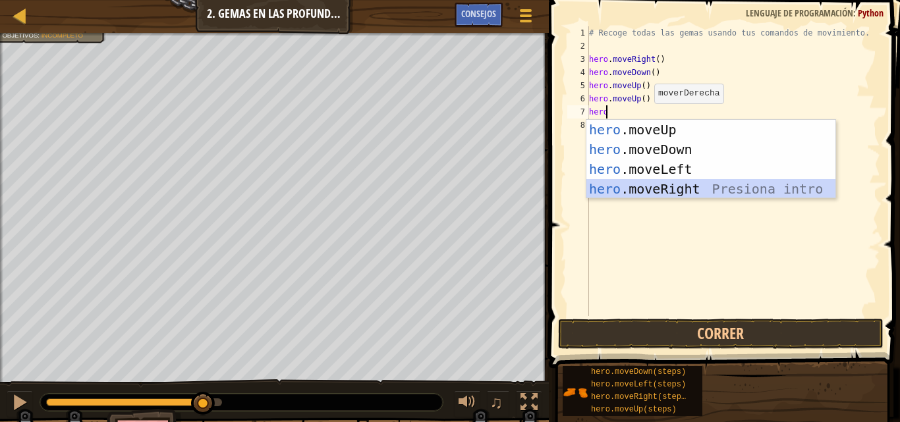
click at [672, 181] on div "hero .moveUp Presiona intro hero .moveDown Presiona intro hero .moveLeft Presio…" at bounding box center [711, 179] width 249 height 119
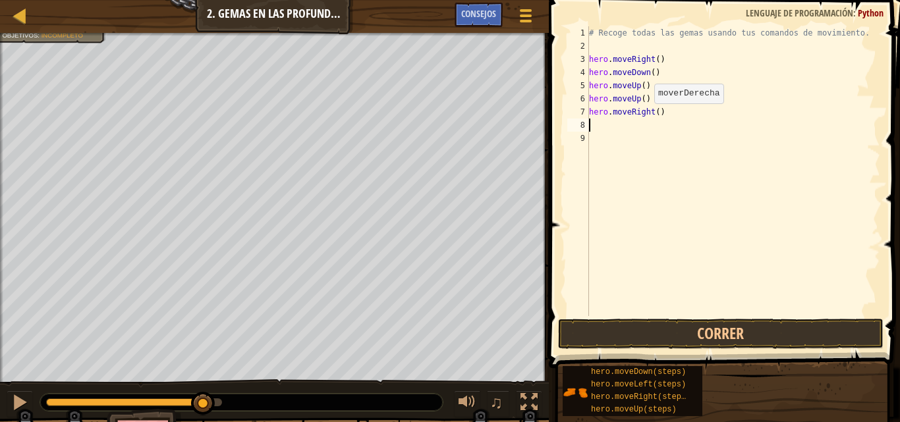
scroll to position [6, 0]
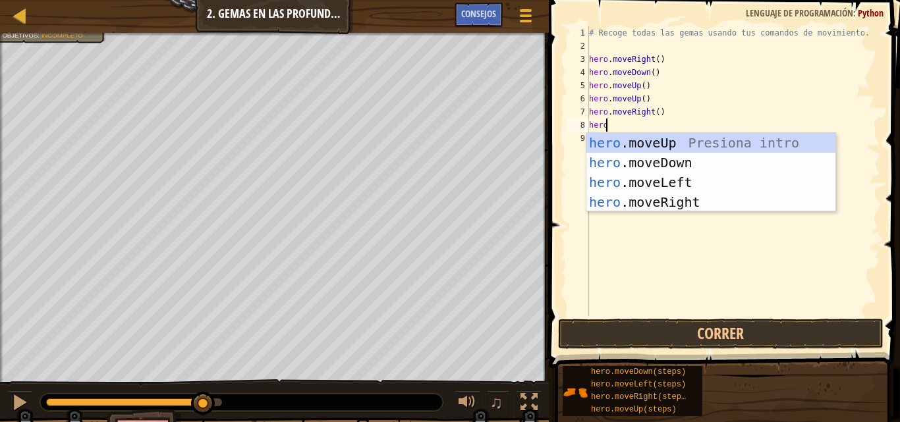
type textarea "hero"
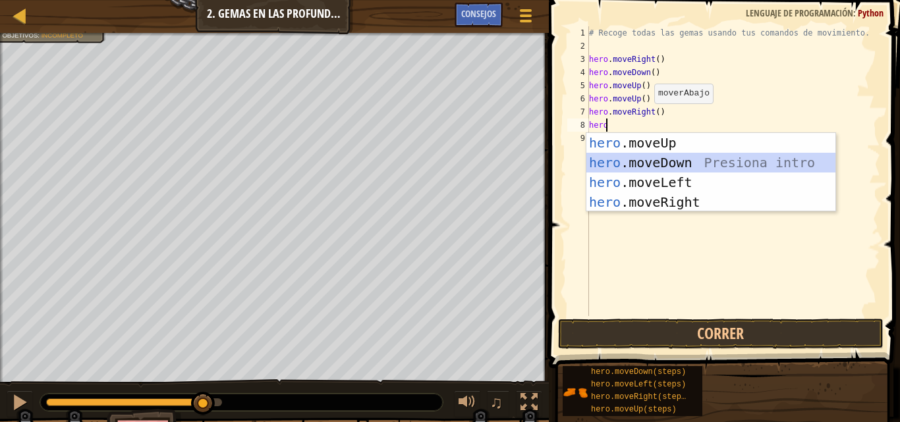
click at [635, 158] on div "hero .moveUp Presiona intro hero .moveDown Presiona intro hero .moveLeft Presio…" at bounding box center [711, 192] width 249 height 119
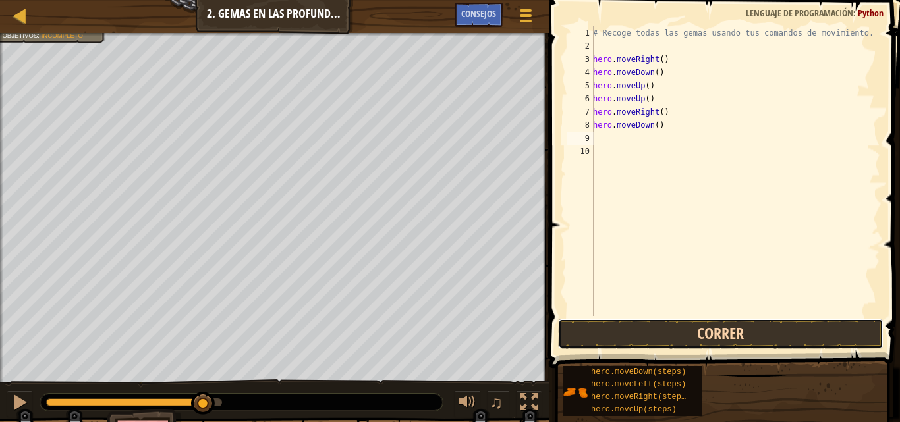
click at [654, 335] on button "Correr" at bounding box center [721, 334] width 326 height 30
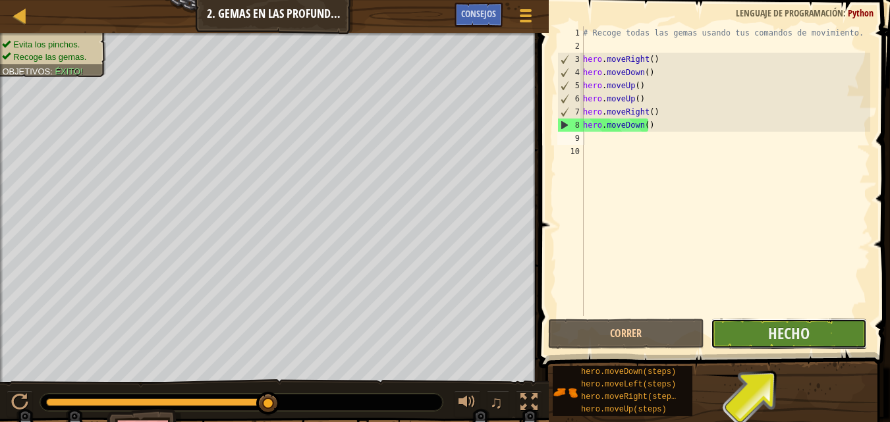
click at [753, 335] on button "Hecho" at bounding box center [789, 334] width 156 height 30
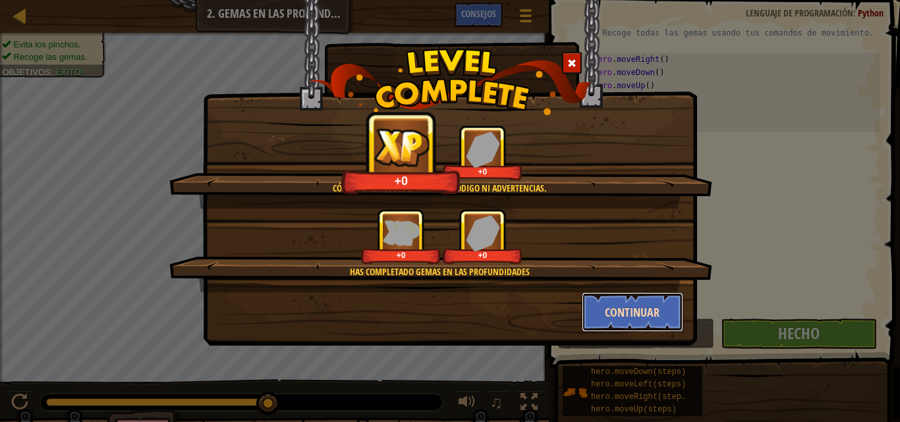
click at [621, 322] on button "Continuar" at bounding box center [633, 313] width 102 height 40
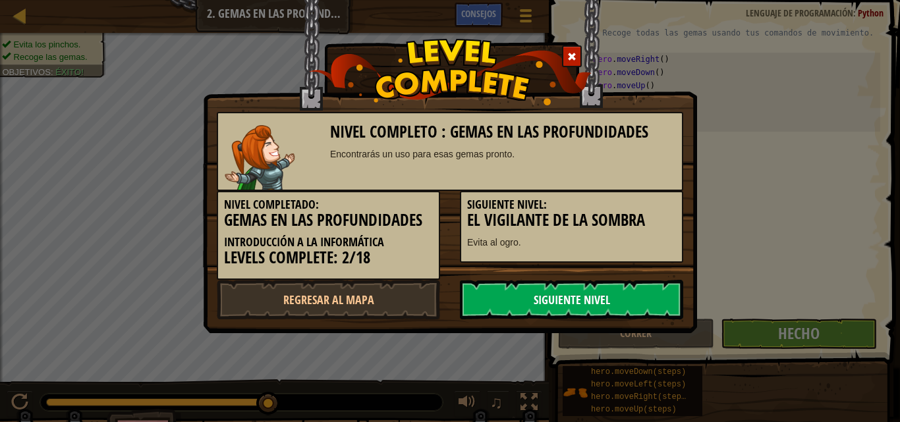
click at [579, 291] on link "Siguiente nivel" at bounding box center [571, 300] width 223 height 40
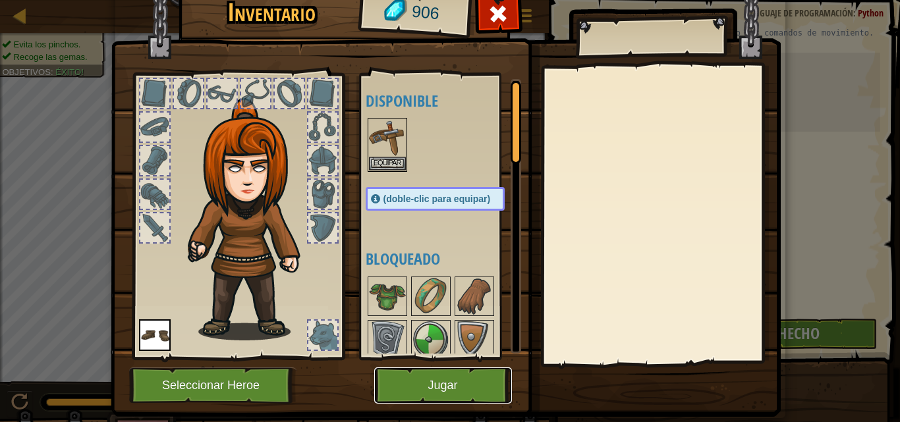
click at [443, 396] on button "Jugar" at bounding box center [443, 386] width 138 height 36
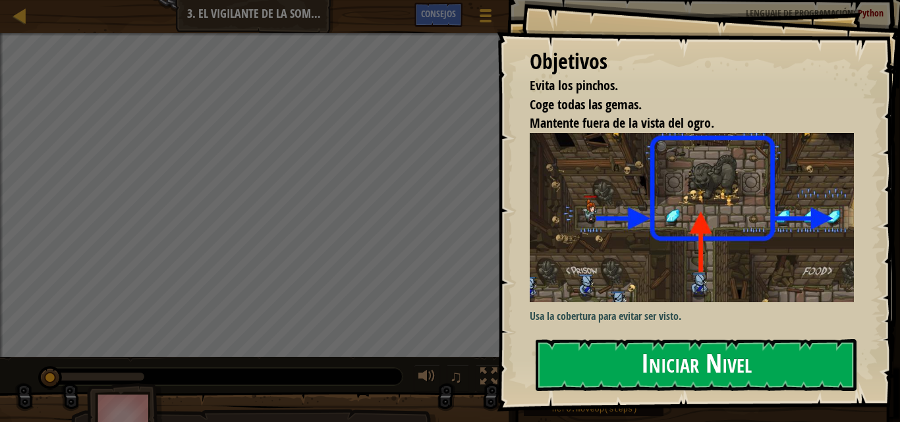
drag, startPoint x: 644, startPoint y: 359, endPoint x: 637, endPoint y: 368, distance: 11.2
click at [637, 368] on button "Iniciar Nivel" at bounding box center [696, 365] width 321 height 52
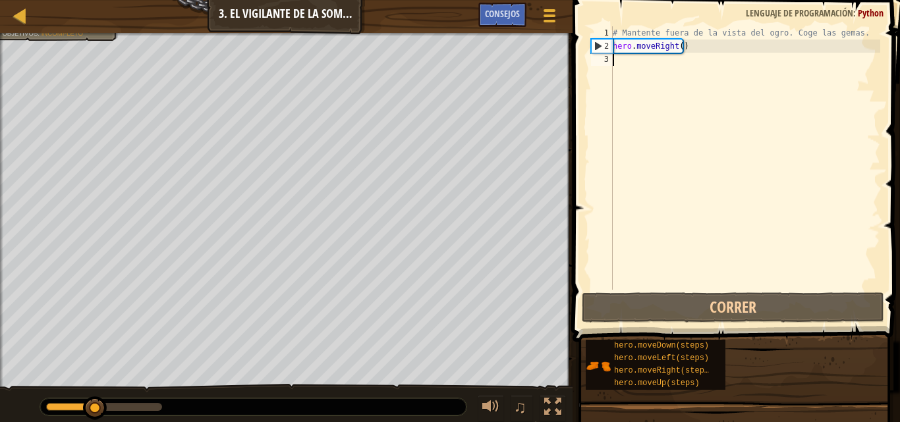
click at [645, 71] on div "# Mantente fuera de la vista del ogro. Coge las gemas. hero . moveRight ( )" at bounding box center [745, 171] width 270 height 290
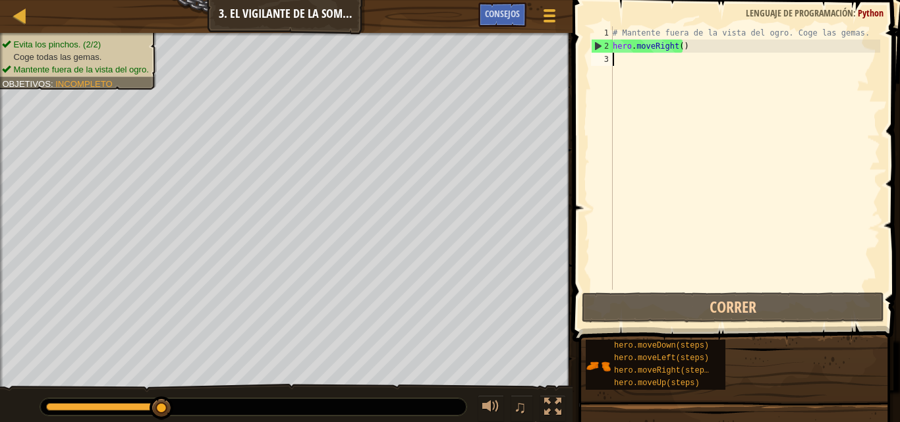
scroll to position [6, 0]
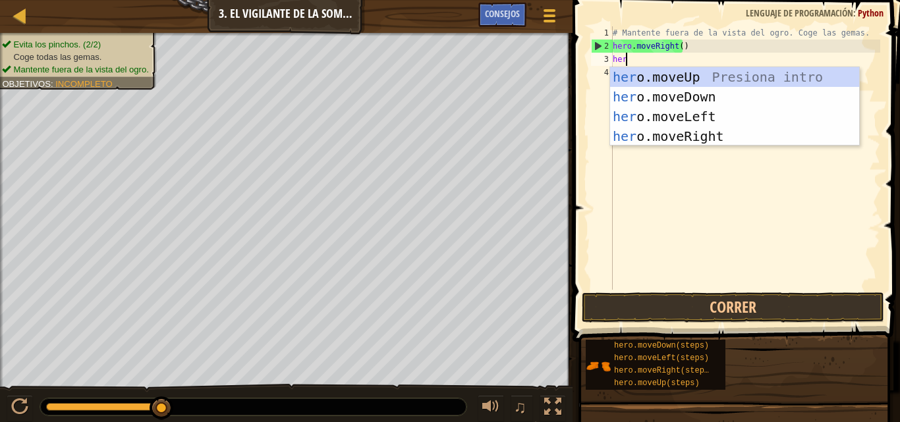
type textarea "hero"
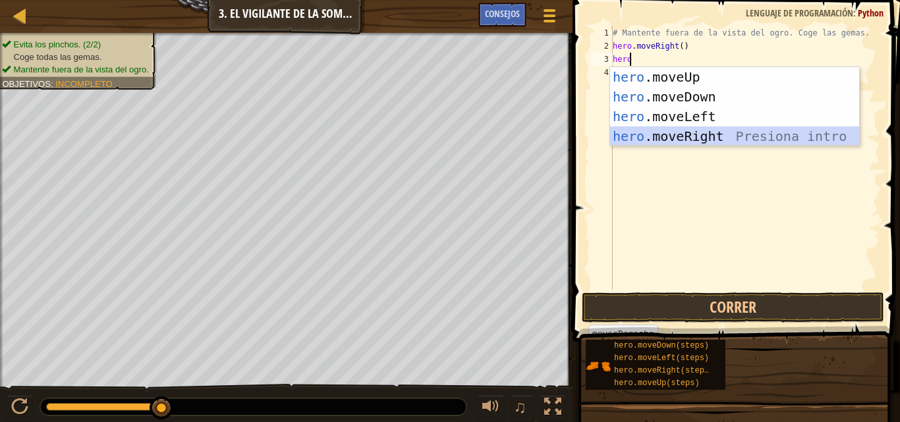
click at [672, 138] on div "hero .moveUp Presiona intro hero .moveDown Presiona intro hero .moveLeft Presio…" at bounding box center [734, 126] width 249 height 119
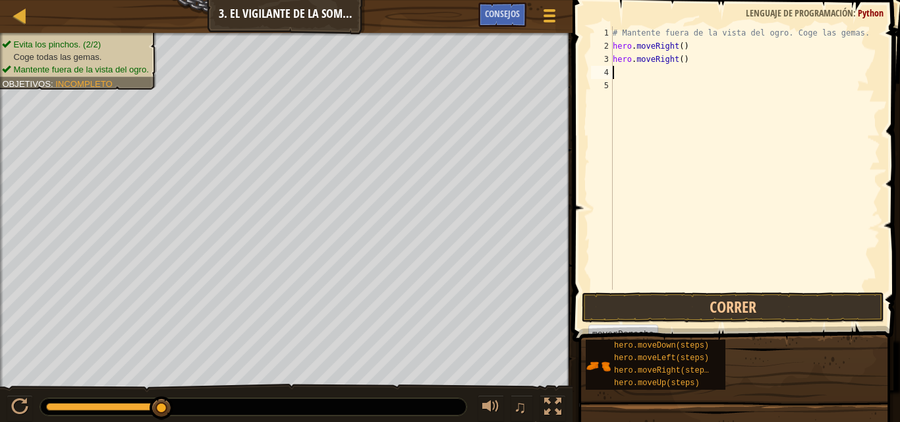
scroll to position [6, 0]
click at [658, 307] on button "Correr" at bounding box center [733, 308] width 302 height 30
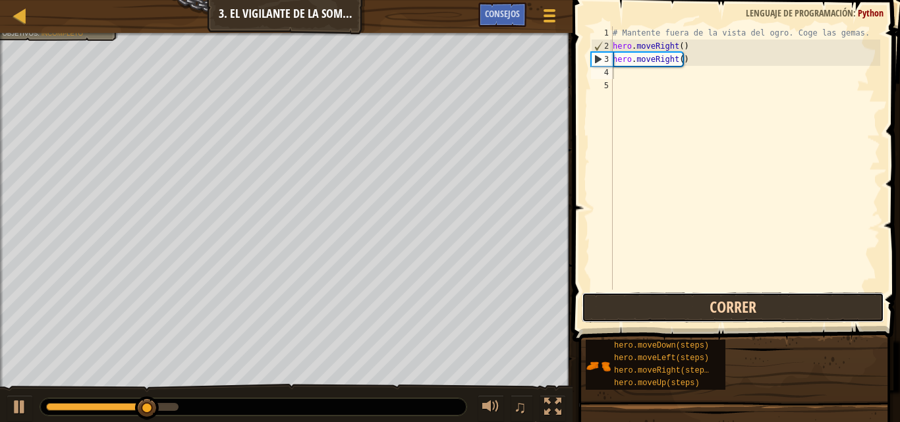
click at [657, 307] on button "Correr" at bounding box center [733, 308] width 302 height 30
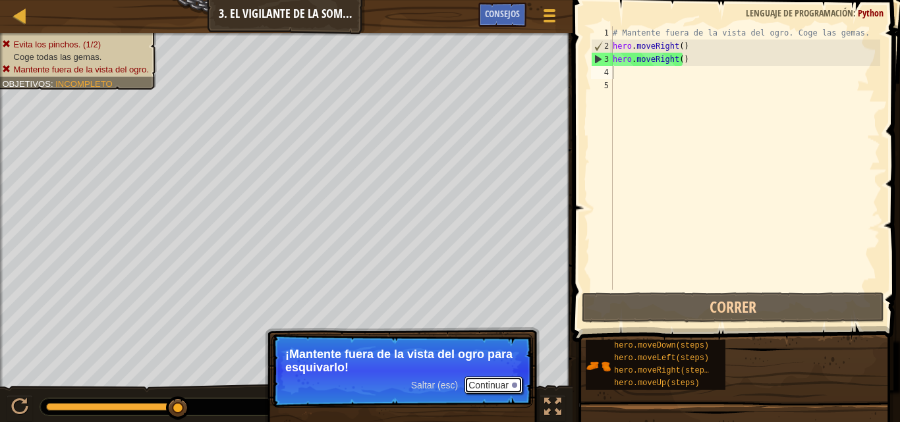
click at [491, 383] on button "Continuar" at bounding box center [494, 385] width 58 height 17
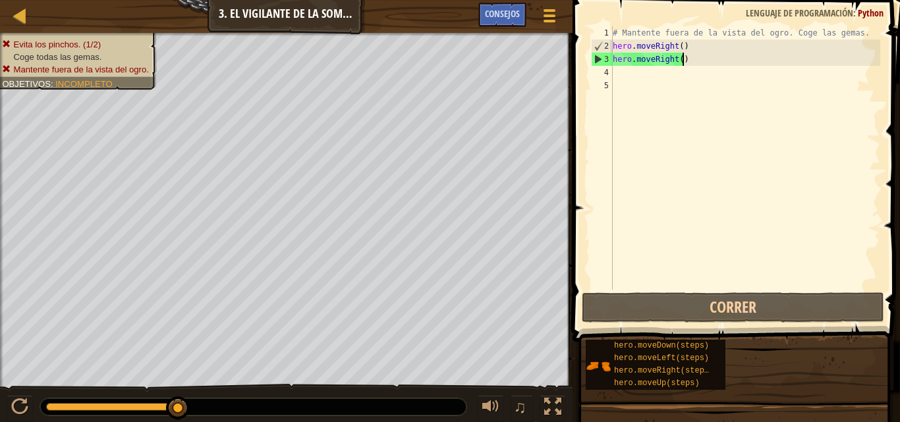
click at [704, 55] on div "# Mantente fuera de la vista del ogro. Coge las gemas. hero . moveRight ( ) her…" at bounding box center [745, 171] width 270 height 290
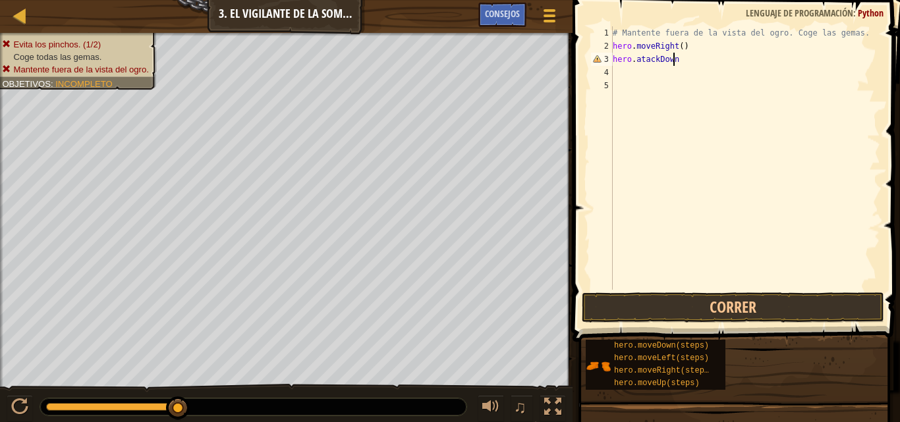
scroll to position [6, 5]
drag, startPoint x: 698, startPoint y: 320, endPoint x: 693, endPoint y: 310, distance: 11.8
click at [693, 310] on button "Correr" at bounding box center [733, 308] width 302 height 30
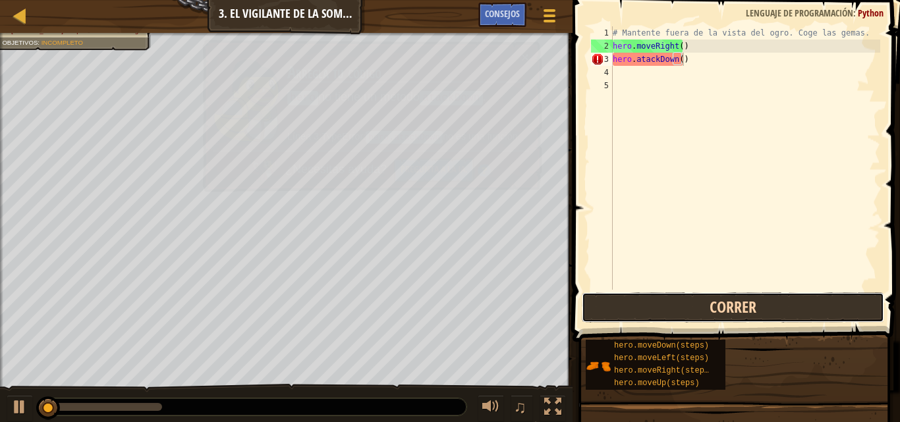
click at [693, 310] on button "Correr" at bounding box center [733, 308] width 302 height 30
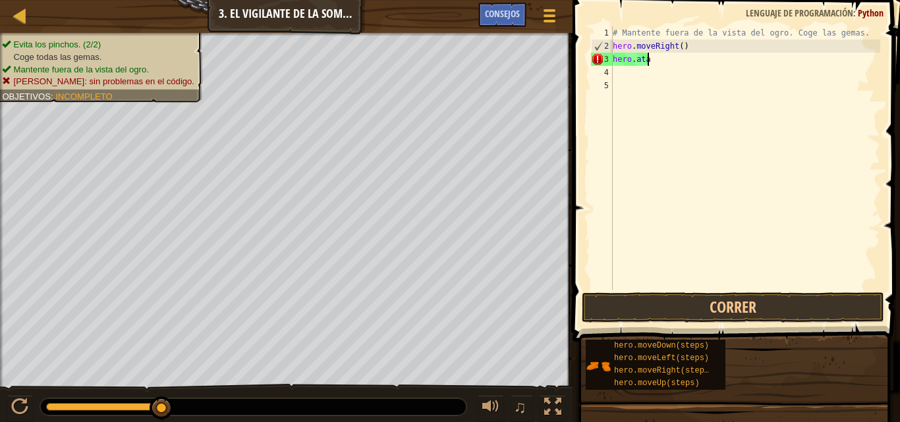
scroll to position [6, 1]
type textarea "h"
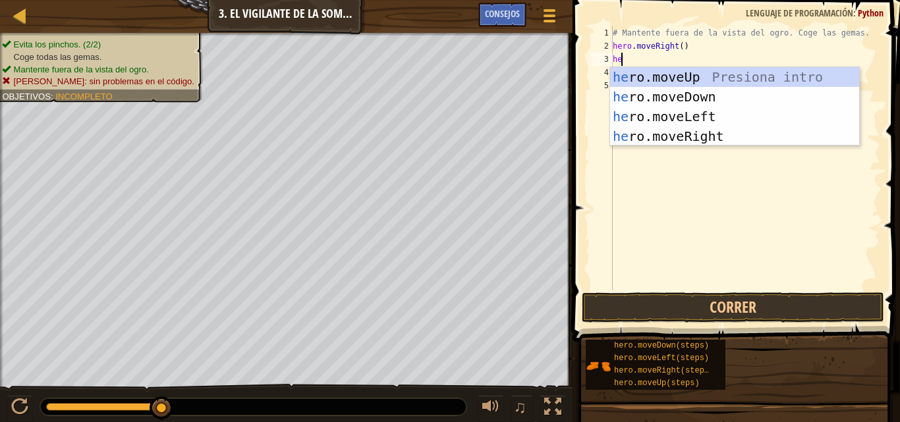
type textarea "hero"
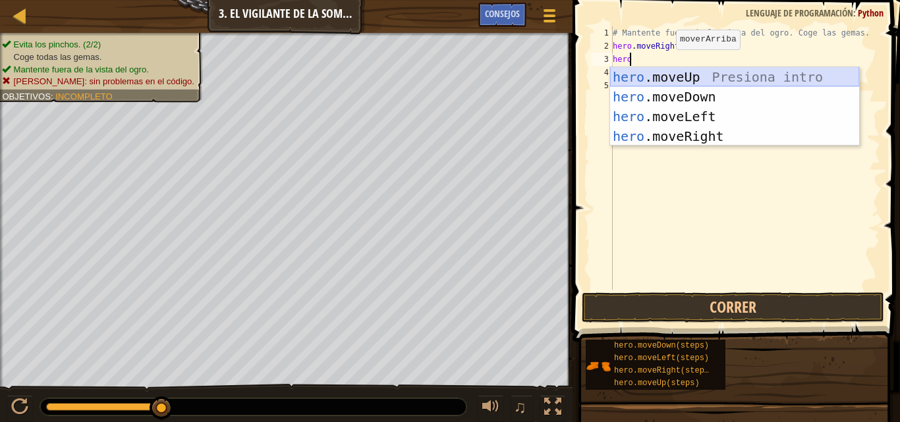
click at [701, 73] on div "hero .moveUp Presiona intro hero .moveDown Presiona intro hero .moveLeft Presio…" at bounding box center [734, 126] width 249 height 119
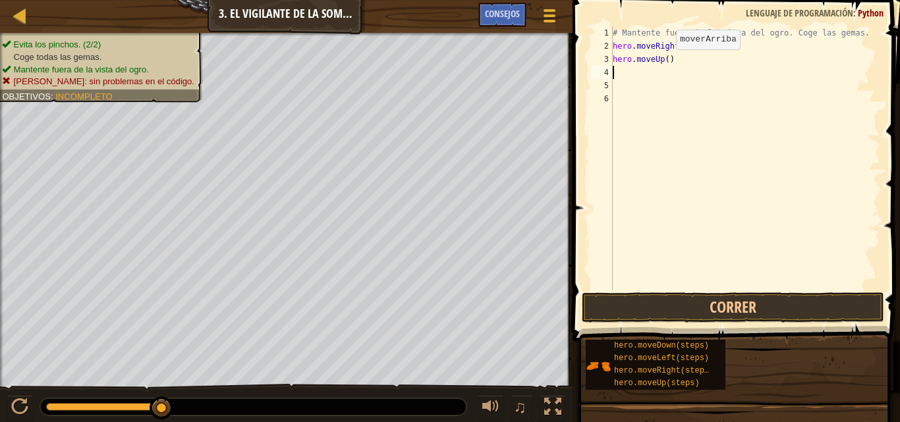
scroll to position [6, 0]
type textarea "h"
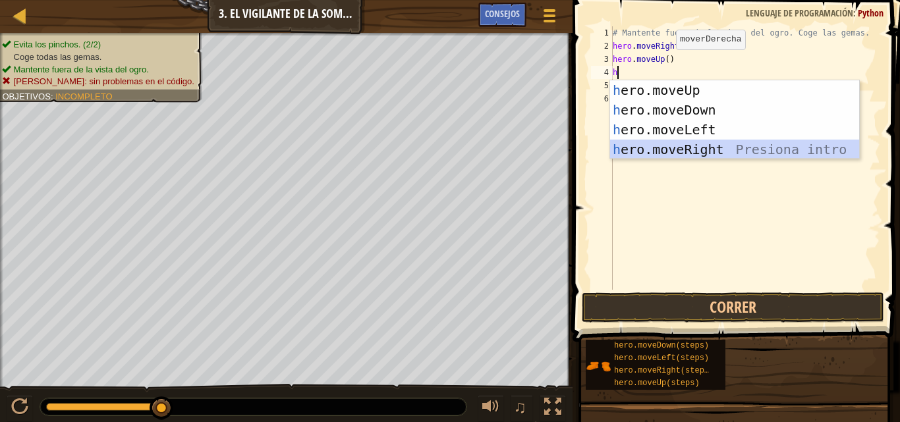
click at [698, 148] on div "h ero.moveUp Presiona intro h ero.moveDown Presiona intro h ero.moveLeft Presio…" at bounding box center [734, 139] width 249 height 119
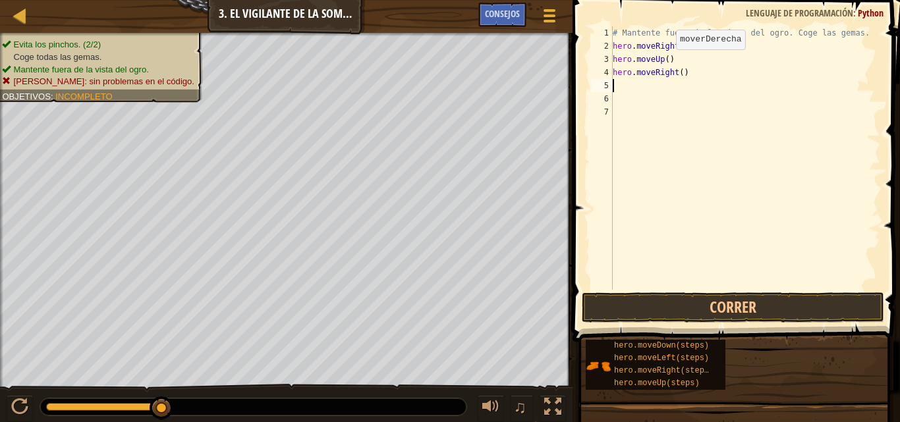
type textarea "h"
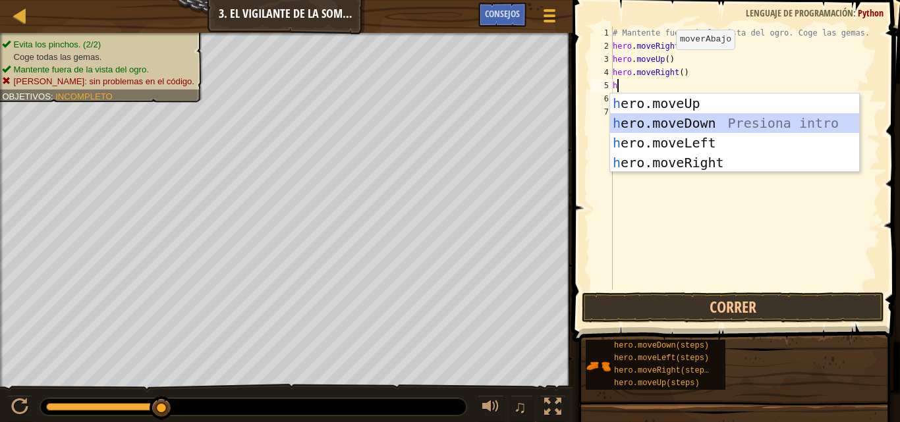
click at [717, 115] on div "h ero.moveUp Presiona intro h ero.moveDown Presiona intro h ero.moveLeft Presio…" at bounding box center [734, 153] width 249 height 119
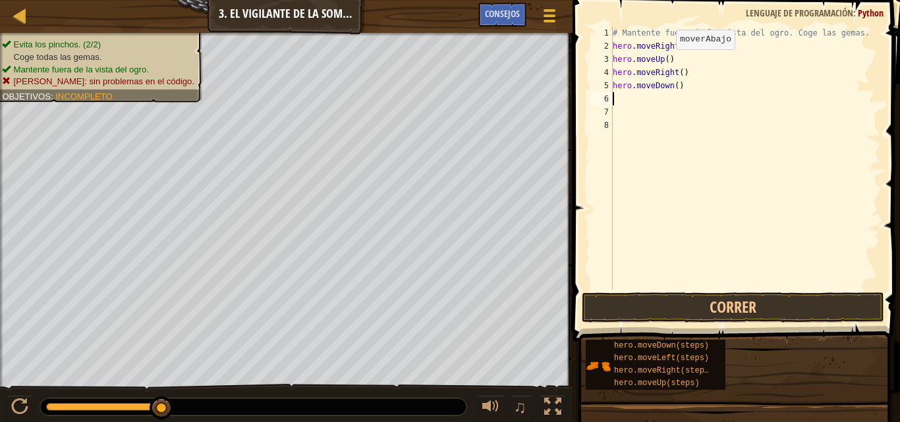
type textarea "h"
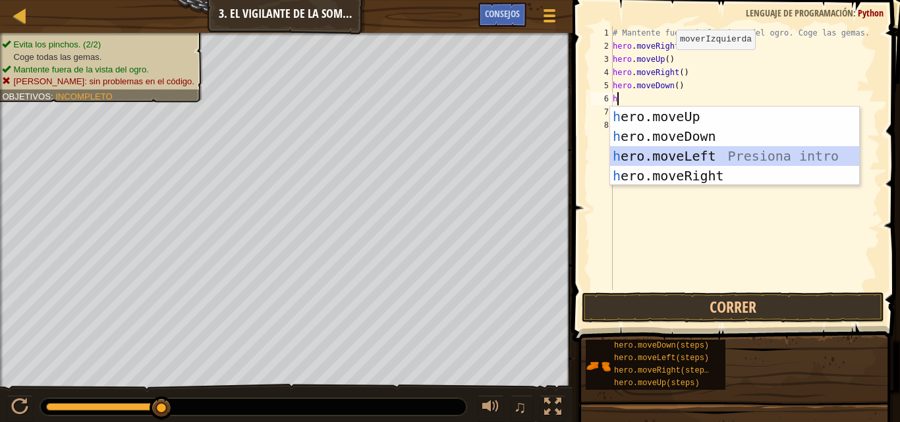
click at [739, 154] on div "h ero.moveUp Presiona intro h ero.moveDown Presiona intro h ero.moveLeft Presio…" at bounding box center [734, 166] width 249 height 119
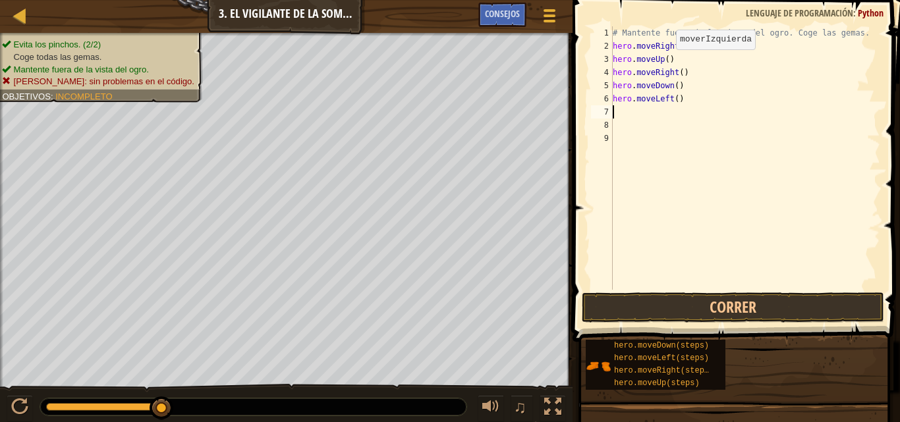
type textarea "h"
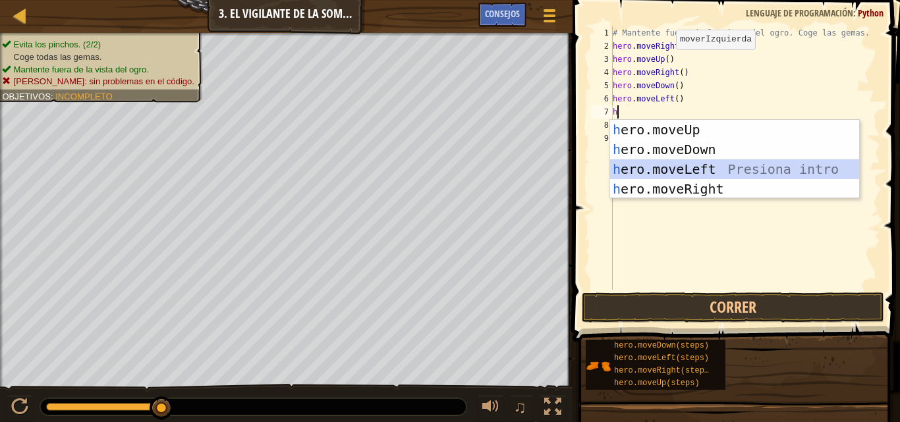
click at [728, 164] on div "h ero.moveUp Presiona intro h ero.moveDown Presiona intro h ero.moveLeft Presio…" at bounding box center [734, 179] width 249 height 119
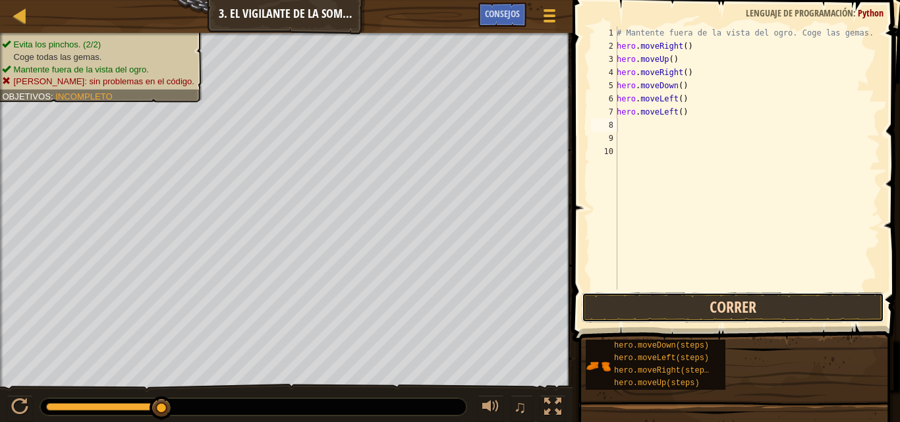
click at [702, 316] on button "Correr" at bounding box center [733, 308] width 302 height 30
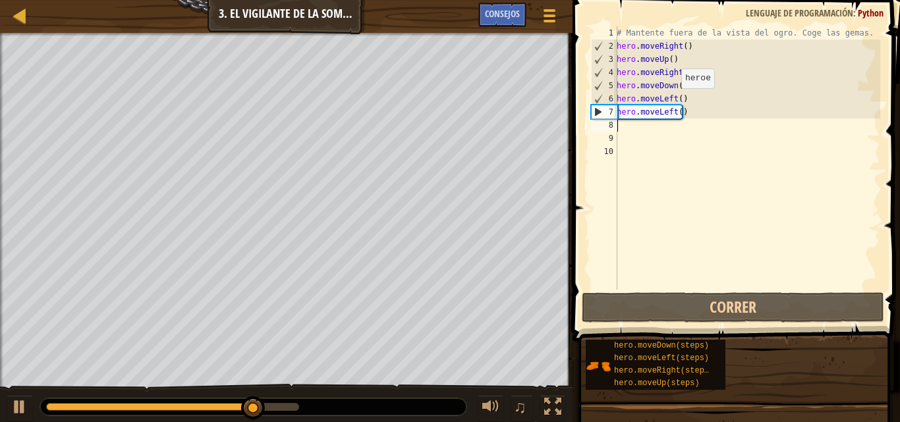
click at [674, 101] on div "# Mantente fuera de la vista del ogro. Coge las gemas. hero . moveRight ( ) her…" at bounding box center [747, 171] width 266 height 290
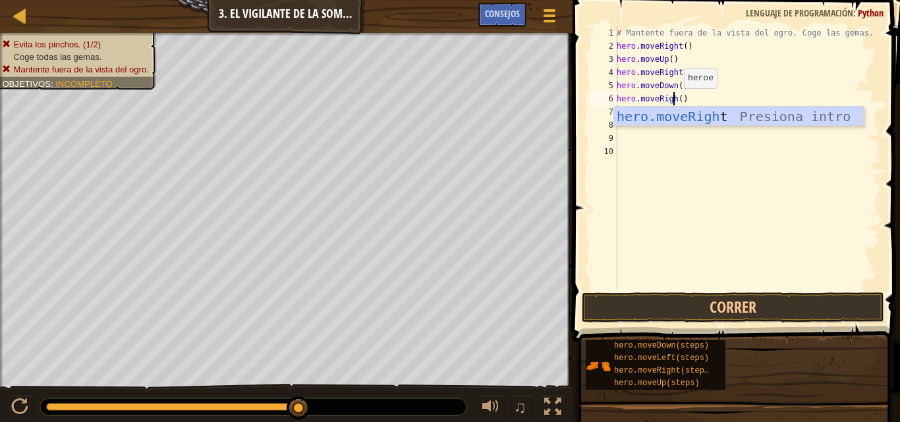
scroll to position [6, 5]
click at [690, 125] on div "hero.moveRight Presiona intro" at bounding box center [738, 136] width 249 height 59
type textarea "hero.moveRight"
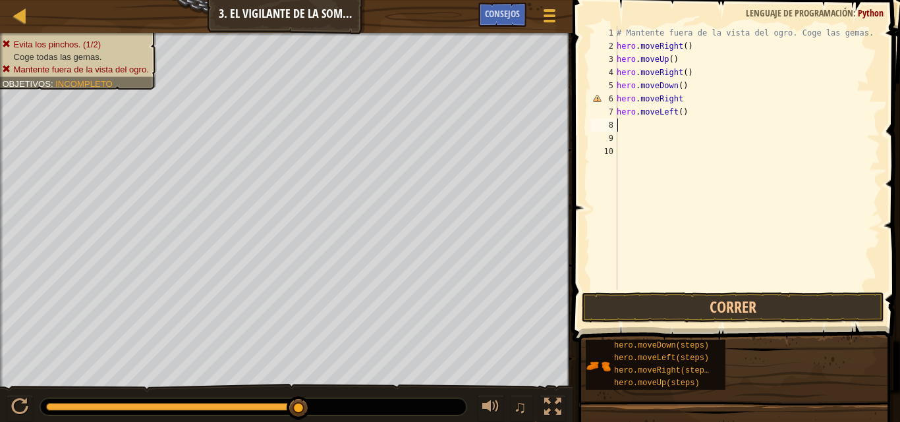
click at [675, 119] on div "# Mantente fuera de la vista del ogro. Coge las gemas. hero . moveRight ( ) her…" at bounding box center [747, 171] width 266 height 290
click at [693, 89] on div "# Mantente fuera de la vista del ogro. Coge las gemas. hero . moveRight ( ) her…" at bounding box center [747, 171] width 266 height 290
click at [689, 97] on div "# Mantente fuera de la vista del ogro. Coge las gemas. hero . moveRight ( ) her…" at bounding box center [747, 171] width 266 height 290
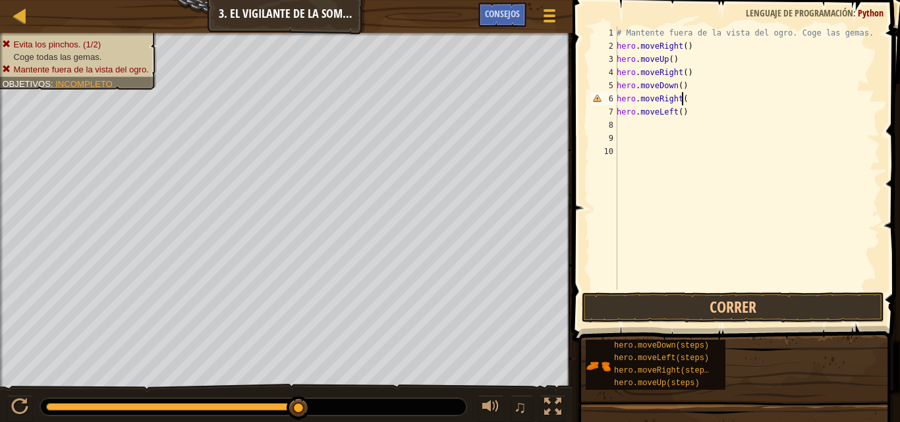
type textarea "hero.moveRight()"
click at [687, 123] on div "# Mantente fuera de la vista del ogro. Coge las gemas. hero . moveRight ( ) her…" at bounding box center [747, 171] width 266 height 290
type textarea "h"
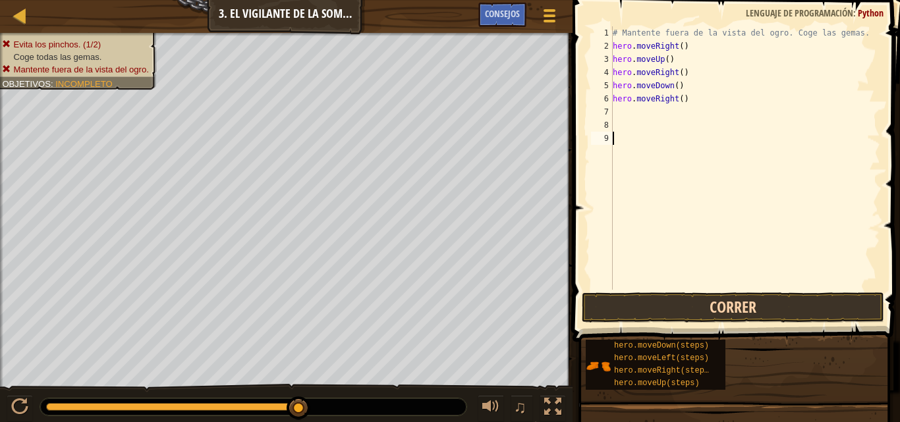
drag, startPoint x: 659, startPoint y: 287, endPoint x: 655, endPoint y: 299, distance: 11.9
click at [655, 299] on div "1 2 3 4 5 6 7 8 9 # Mantente fuera de la vista del ogro. Coge las gemas. hero .…" at bounding box center [734, 197] width 331 height 381
click at [655, 299] on button "Correr" at bounding box center [733, 308] width 302 height 30
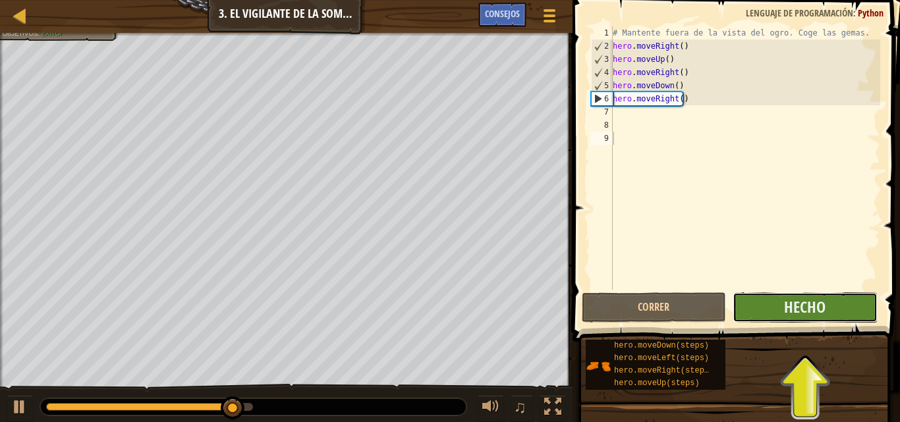
click at [749, 312] on button "Hecho" at bounding box center [805, 308] width 144 height 30
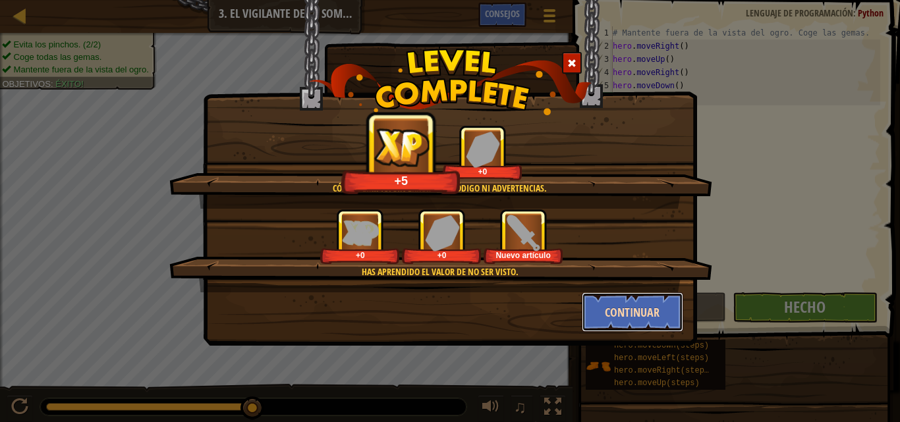
click at [648, 317] on button "Continuar" at bounding box center [633, 313] width 102 height 40
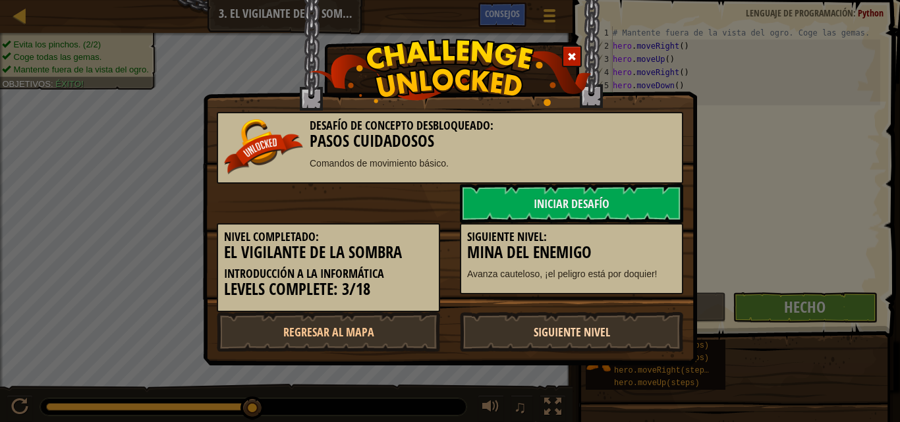
click at [589, 333] on link "Siguiente nivel" at bounding box center [571, 332] width 223 height 40
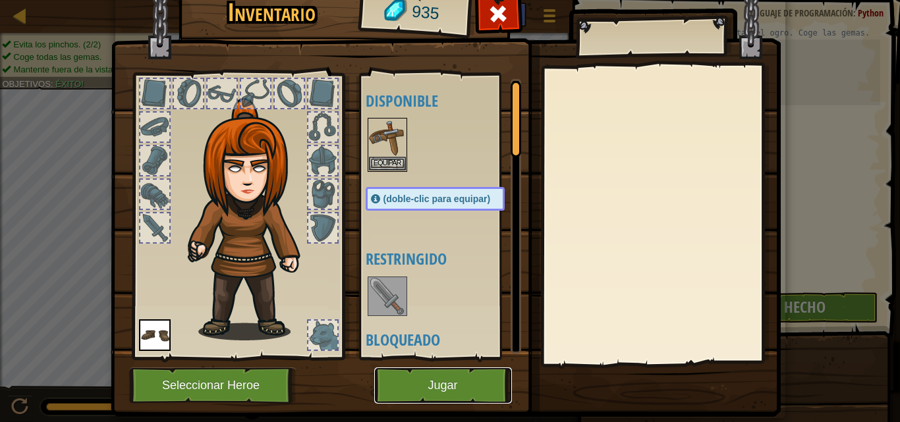
click at [451, 378] on button "Jugar" at bounding box center [443, 386] width 138 height 36
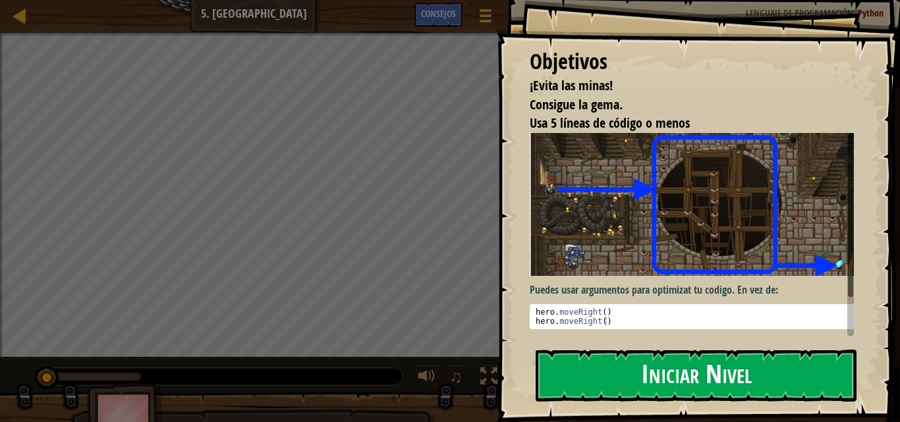
click at [664, 377] on button "Iniciar Nivel" at bounding box center [696, 376] width 321 height 52
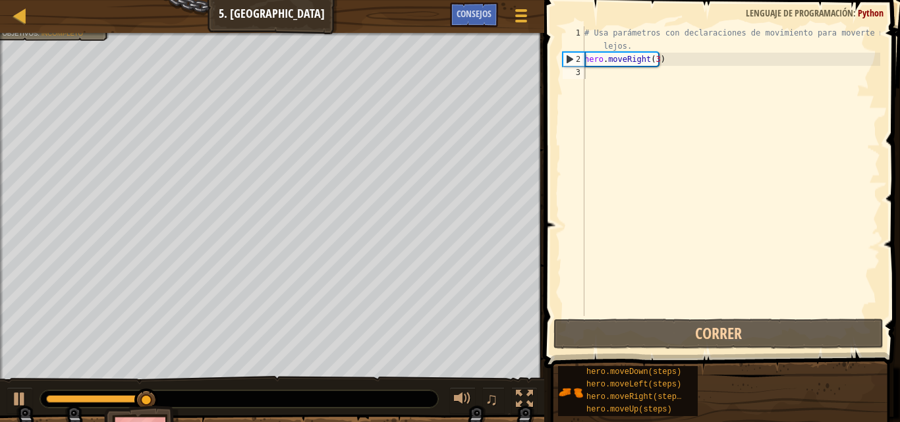
click at [42, 34] on div at bounding box center [272, 34] width 544 height 3
drag, startPoint x: 34, startPoint y: 41, endPoint x: 36, endPoint y: 34, distance: 7.5
click at [36, 34] on div "¡Evita las minas! Consigue la gema. Usa 5 líneas de código o menos Objetivos : …" at bounding box center [272, 206] width 544 height 347
click at [36, 34] on div at bounding box center [272, 34] width 544 height 3
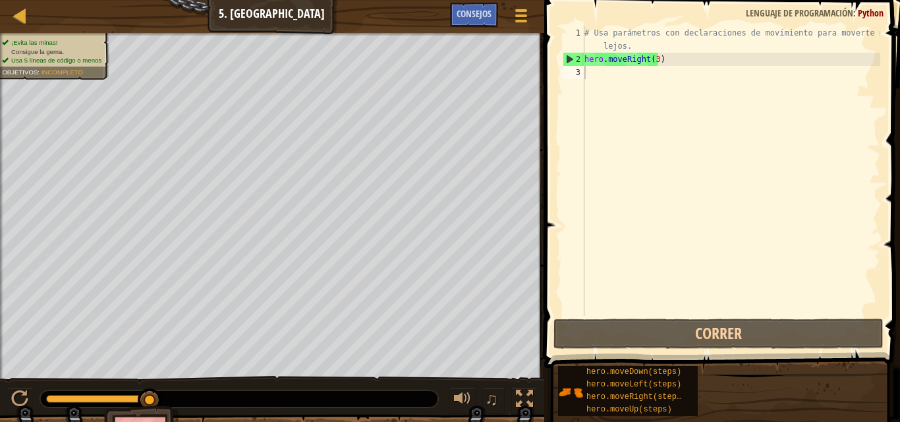
click at [36, 39] on ul "¡Evita las minas! Consigue la gema. Usa 5 líneas de código o menos" at bounding box center [53, 52] width 102 height 27
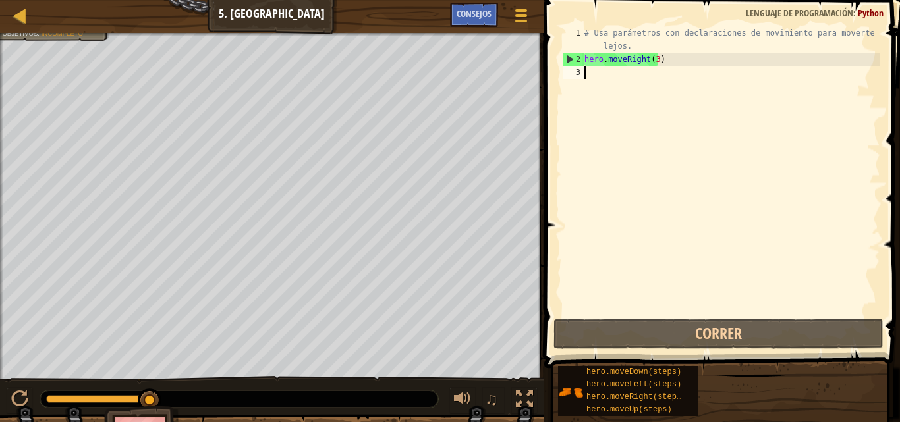
click at [599, 84] on div "# Usa parámetros con declaraciones de movimiento para moverte más lejos. hero .…" at bounding box center [731, 191] width 299 height 330
type textarea "e"
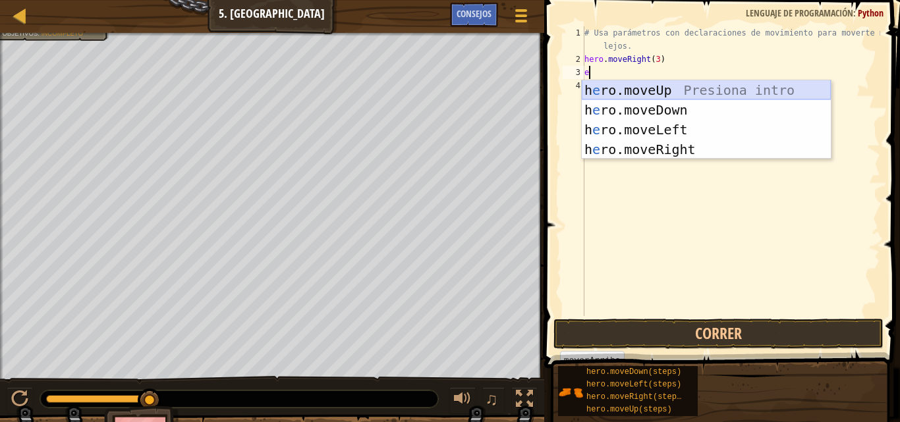
click at [645, 93] on div "h e ro.moveUp Presiona intro h e ro.moveDown Presiona intro h e ro.moveLeft Pre…" at bounding box center [706, 139] width 249 height 119
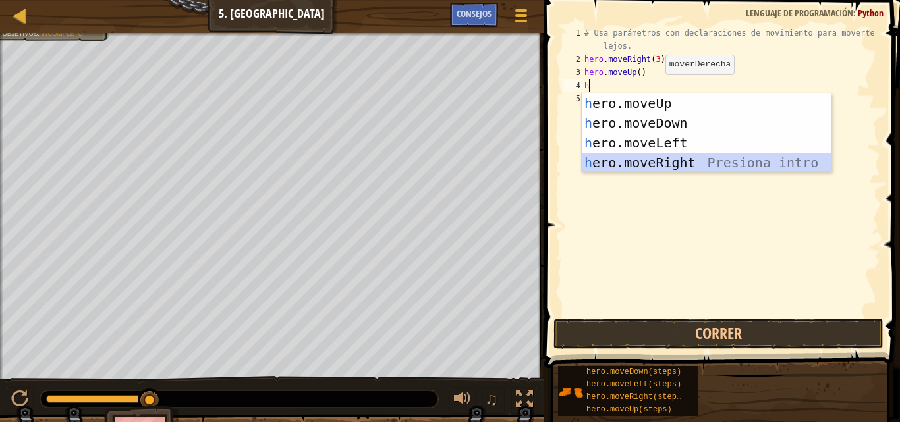
type textarea "hh"
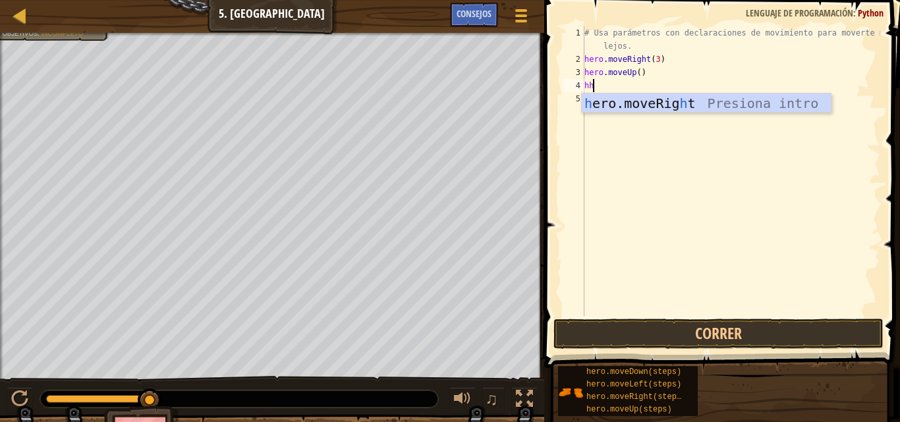
drag, startPoint x: 627, startPoint y: 159, endPoint x: 650, endPoint y: 110, distance: 54.5
click at [650, 110] on div "h ero.moveRig h t Presiona intro" at bounding box center [706, 123] width 249 height 59
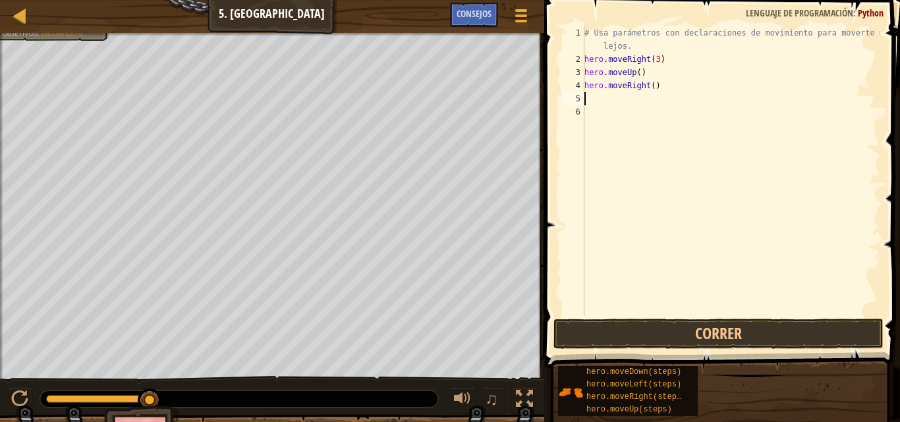
type textarea "h"
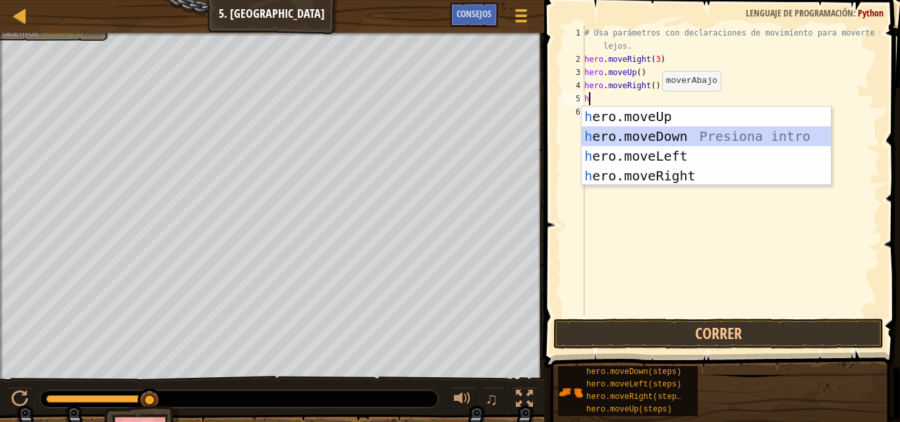
click at [650, 129] on div "h ero.moveUp Presiona intro h ero.moveDown Presiona intro h ero.moveLeft Presio…" at bounding box center [706, 166] width 249 height 119
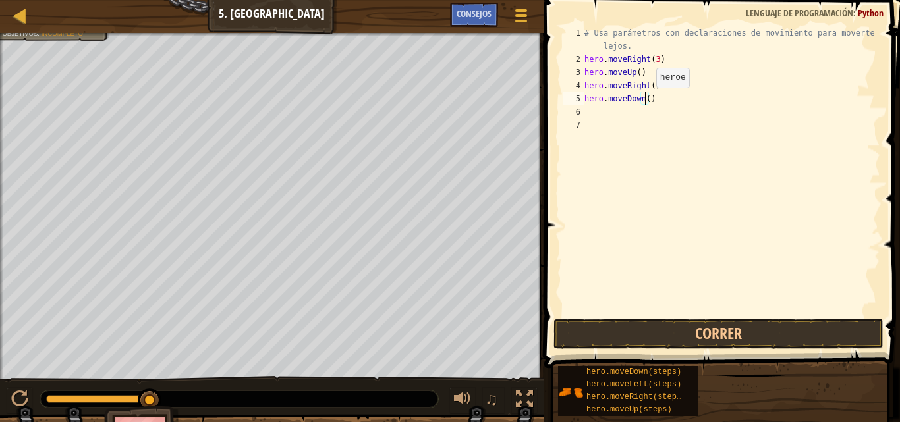
click at [645, 101] on div "# Usa parámetros con declaraciones de movimiento para moverte más lejos. hero .…" at bounding box center [731, 191] width 299 height 330
type textarea "hero.moveDown(3)"
click at [623, 115] on div "# Usa parámetros con declaraciones de movimiento para moverte más lejos. hero .…" at bounding box center [731, 191] width 299 height 330
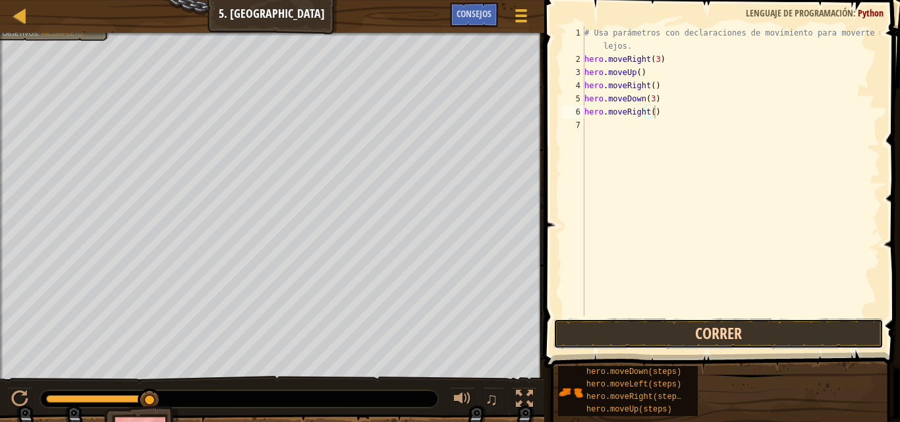
click at [650, 334] on button "Correr" at bounding box center [719, 334] width 330 height 30
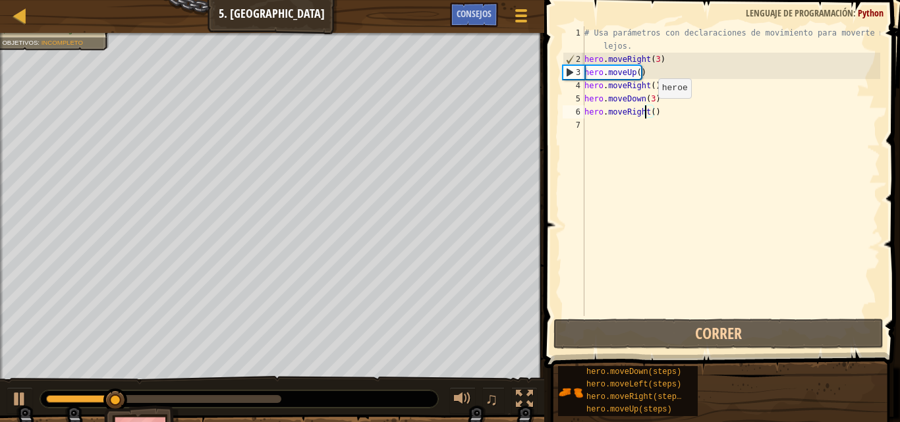
click at [647, 111] on div "# Usa parámetros con declaraciones de movimiento para moverte más lejos. hero .…" at bounding box center [731, 191] width 299 height 330
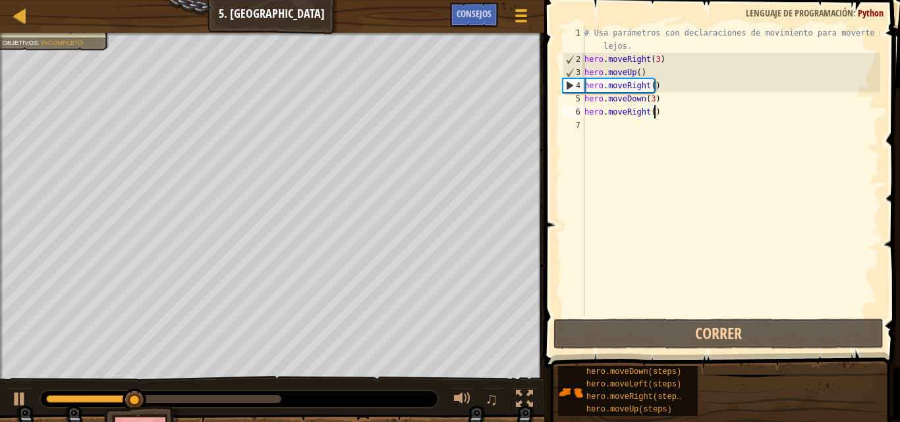
click at [652, 113] on div "# Usa parámetros con declaraciones de movimiento para moverte más lejos. hero .…" at bounding box center [731, 191] width 299 height 330
click at [650, 113] on div "# Usa parámetros con declaraciones de movimiento para moverte más lejos. hero .…" at bounding box center [731, 191] width 299 height 330
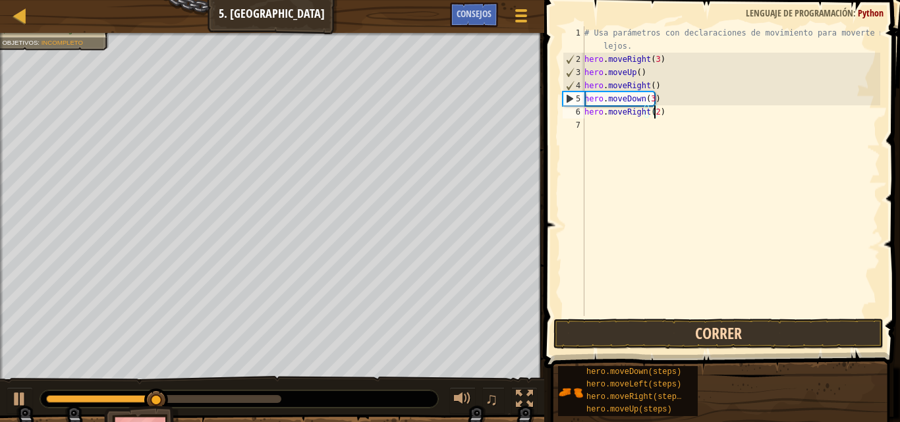
type textarea "hero.moveRight(2)"
click at [672, 341] on button "Correr" at bounding box center [719, 334] width 330 height 30
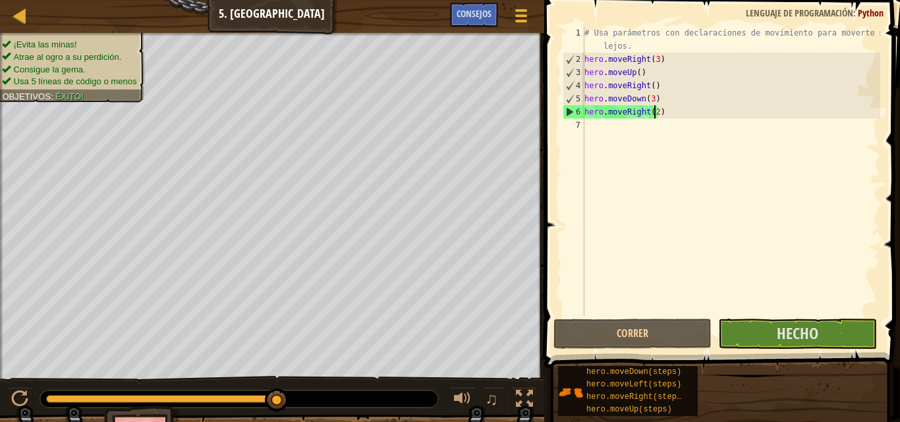
drag, startPoint x: 212, startPoint y: 406, endPoint x: 443, endPoint y: 400, distance: 230.7
click at [443, 400] on div "♫" at bounding box center [272, 396] width 544 height 40
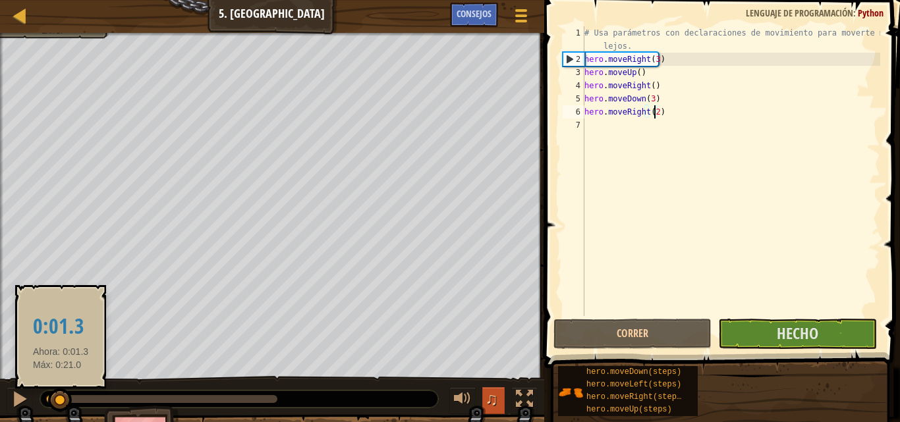
drag, startPoint x: 61, startPoint y: 401, endPoint x: 484, endPoint y: 394, distance: 423.8
click at [484, 394] on div "♫" at bounding box center [272, 396] width 544 height 40
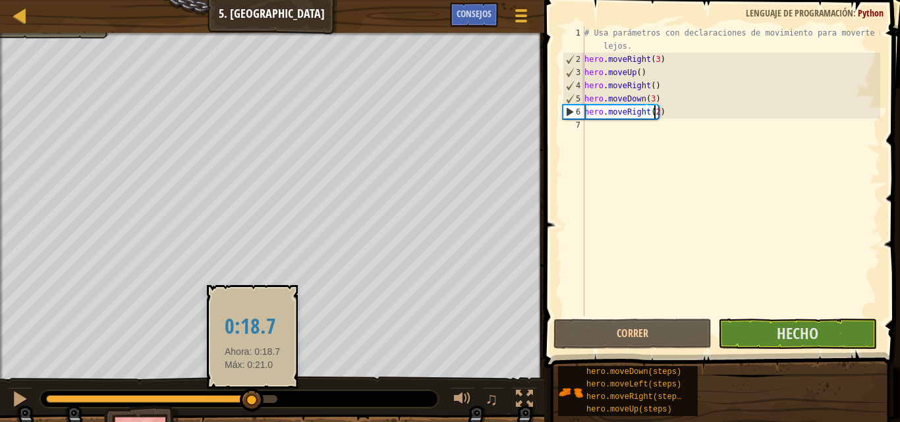
drag, startPoint x: 74, startPoint y: 401, endPoint x: 254, endPoint y: 399, distance: 179.9
click at [254, 399] on div at bounding box center [252, 401] width 24 height 24
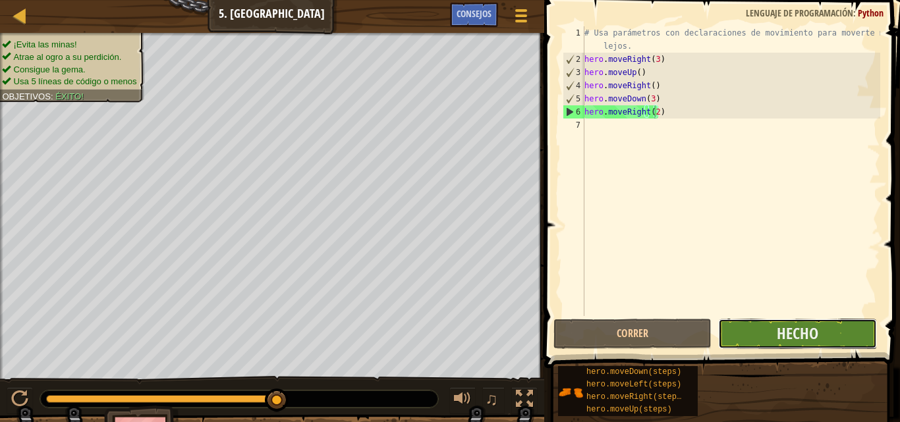
click at [732, 330] on button "Hecho" at bounding box center [797, 334] width 158 height 30
